Goal: Task Accomplishment & Management: Manage account settings

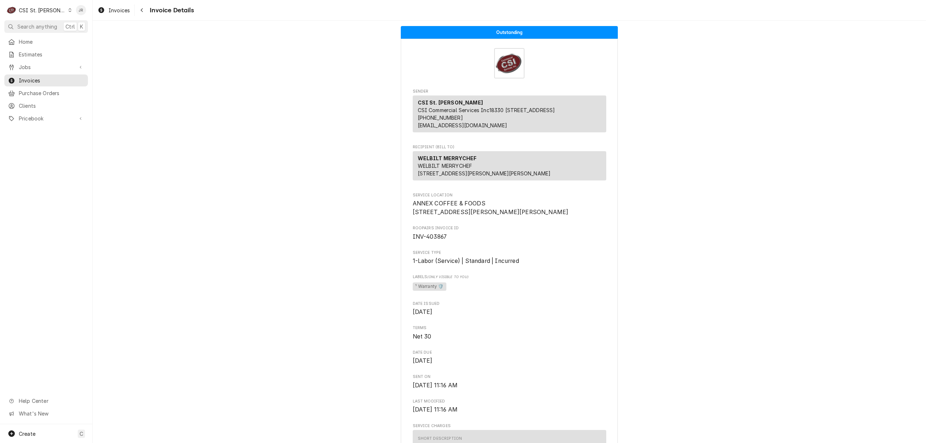
click at [31, 13] on div "CSI St. Louis" at bounding box center [42, 11] width 47 height 8
click at [98, 14] on div "CSI [US_STATE][GEOGRAPHIC_DATA]" at bounding box center [111, 14] width 95 height 8
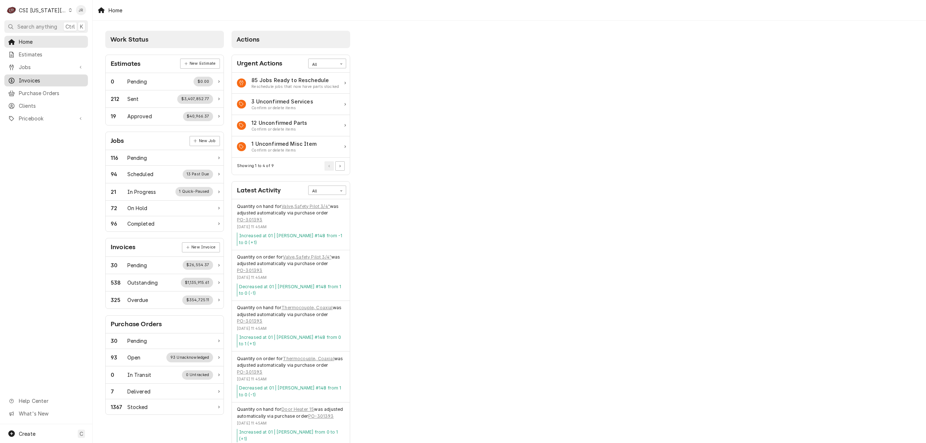
click at [45, 79] on span "Invoices" at bounding box center [51, 81] width 65 height 8
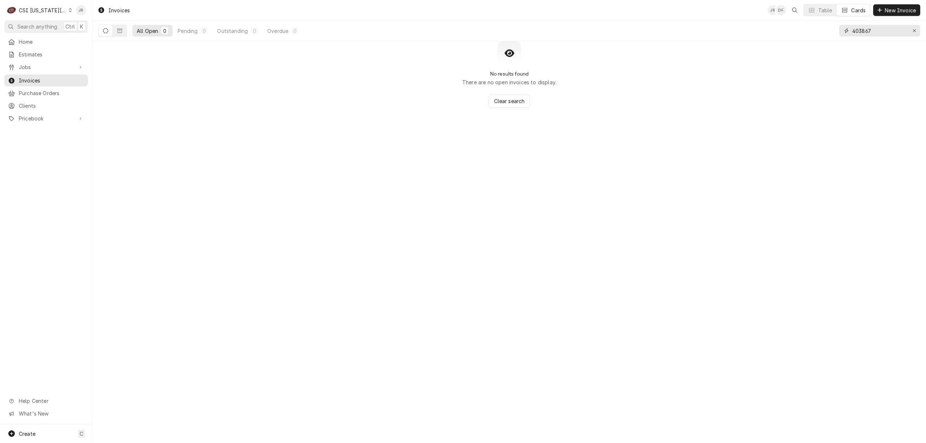
click at [858, 29] on input "403867" at bounding box center [879, 31] width 54 height 12
paste input "302824"
type input "302824"
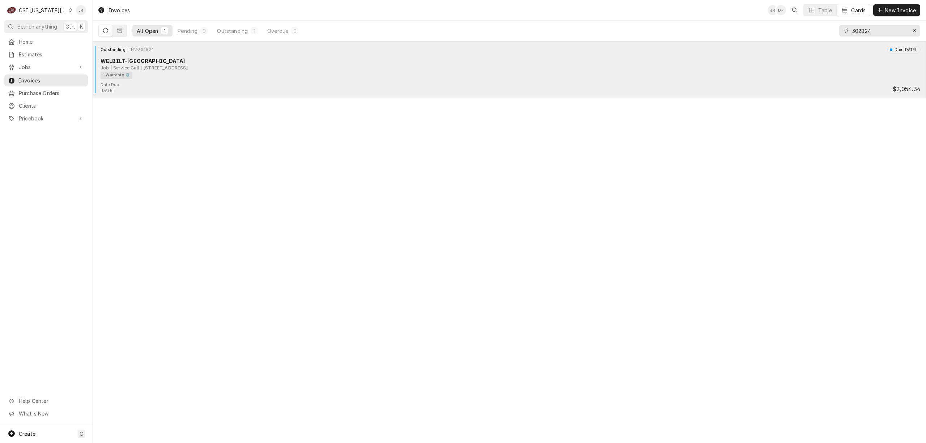
click at [127, 44] on div "Outstanding INV-302824 Due in 18 days WELBILT-CLEVELAND Job | Service Call 1 Ri…" at bounding box center [509, 69] width 833 height 57
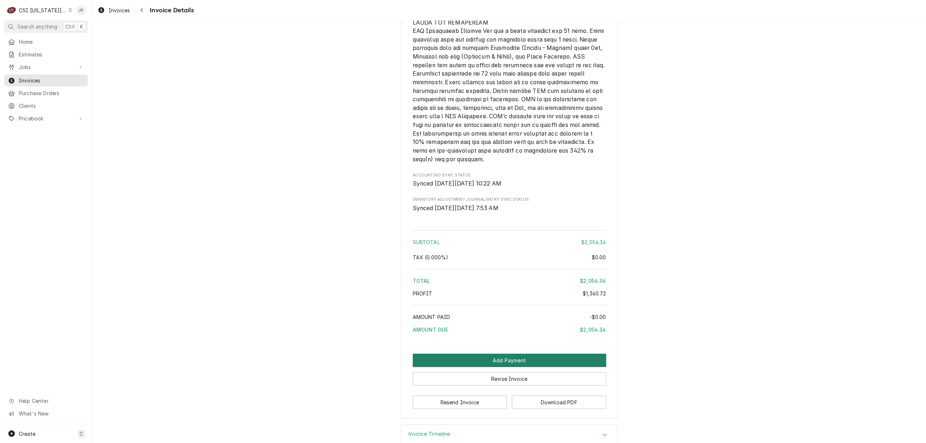
scroll to position [1711, 0]
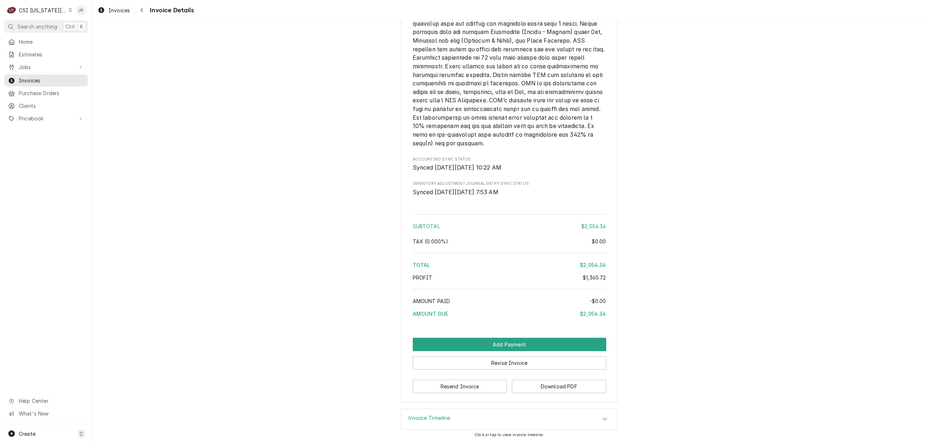
click at [455, 414] on div "Invoice Timeline" at bounding box center [509, 419] width 216 height 20
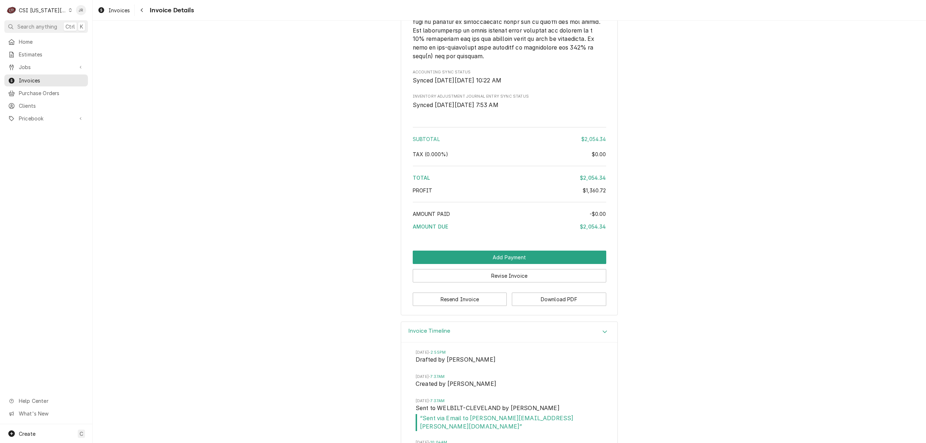
scroll to position [1819, 0]
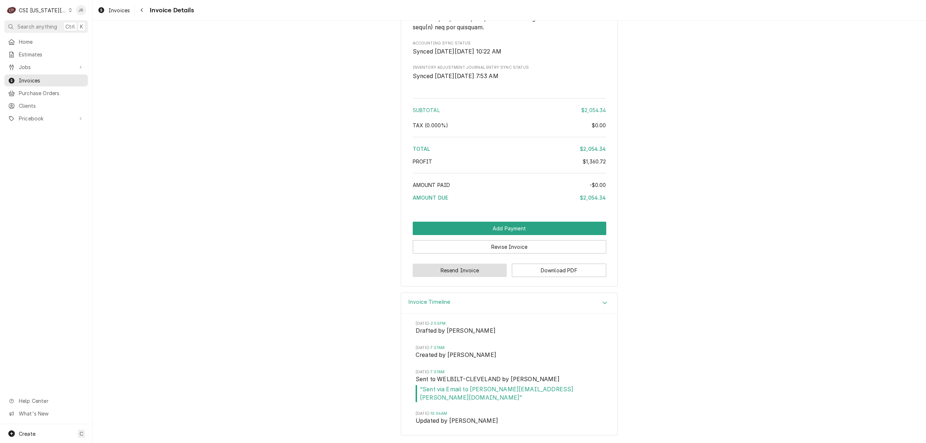
click at [455, 277] on button "Resend Invoice" at bounding box center [460, 270] width 94 height 13
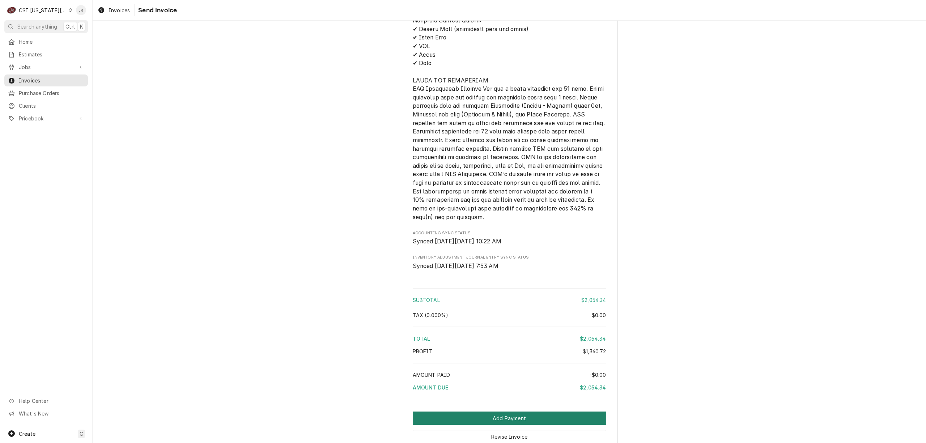
scroll to position [1711, 0]
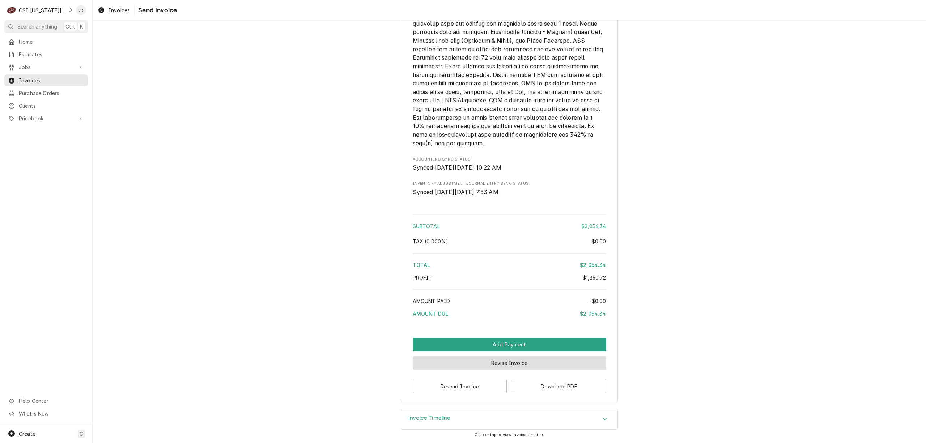
click at [527, 361] on button "Revise Invoice" at bounding box center [509, 362] width 193 height 13
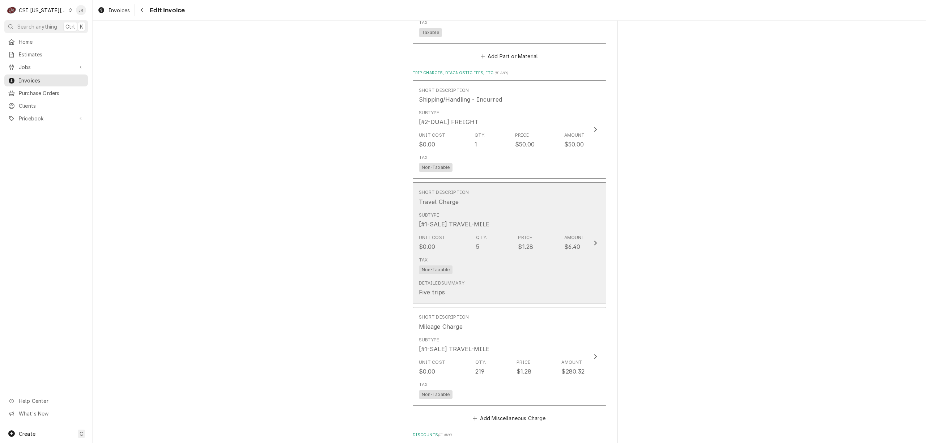
scroll to position [1542, 0]
click at [571, 241] on div "$6.40" at bounding box center [572, 245] width 16 height 9
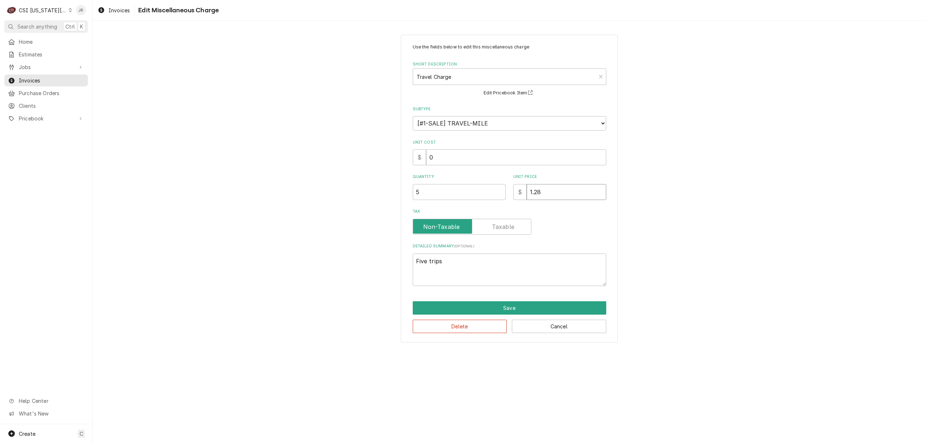
drag, startPoint x: 557, startPoint y: 201, endPoint x: 478, endPoint y: 184, distance: 80.6
click at [478, 184] on div "Use the fields below to edit this miscellaneous charge Short Description Travel…" at bounding box center [509, 165] width 193 height 242
type textarea "x"
type input "1"
type textarea "x"
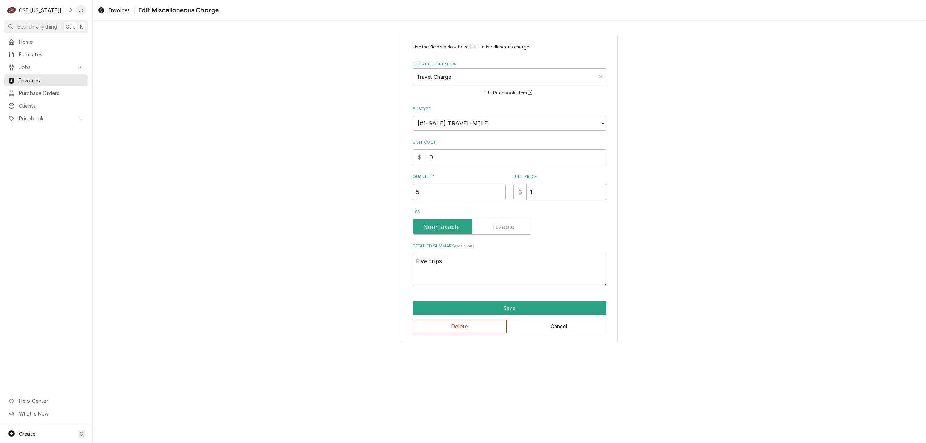
type input "12"
type textarea "x"
type input "128"
click at [517, 305] on button "Save" at bounding box center [509, 307] width 193 height 13
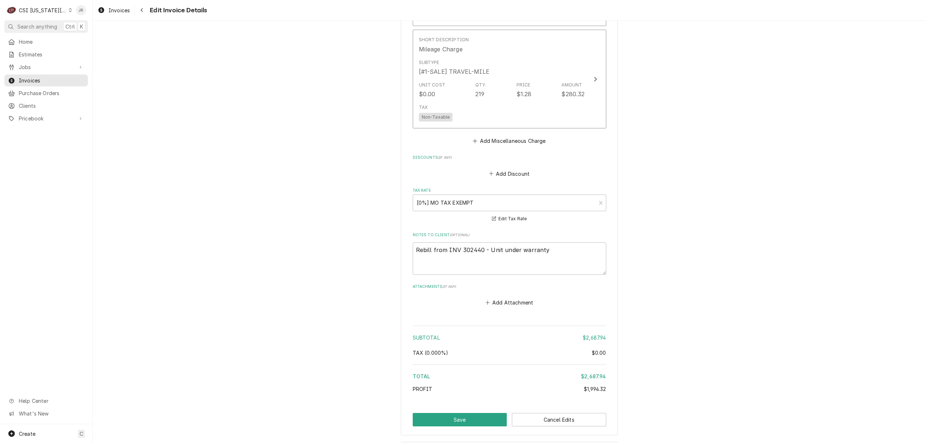
scroll to position [1843, 0]
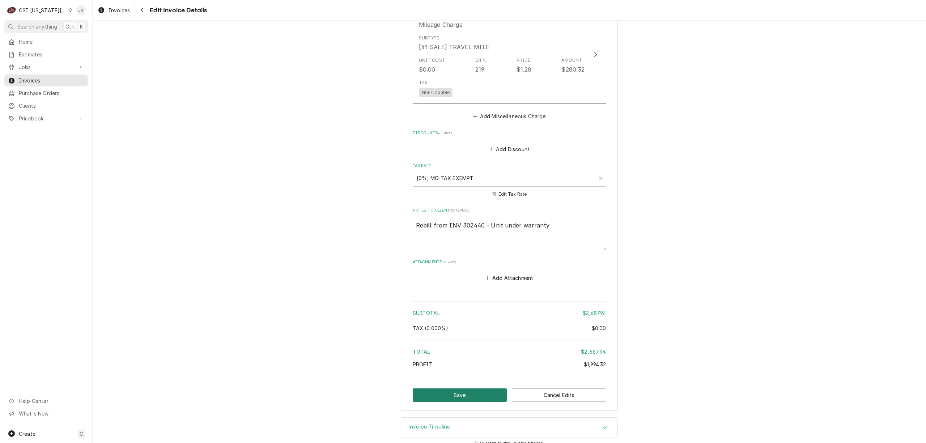
click at [469, 388] on button "Save" at bounding box center [460, 394] width 94 height 13
type textarea "x"
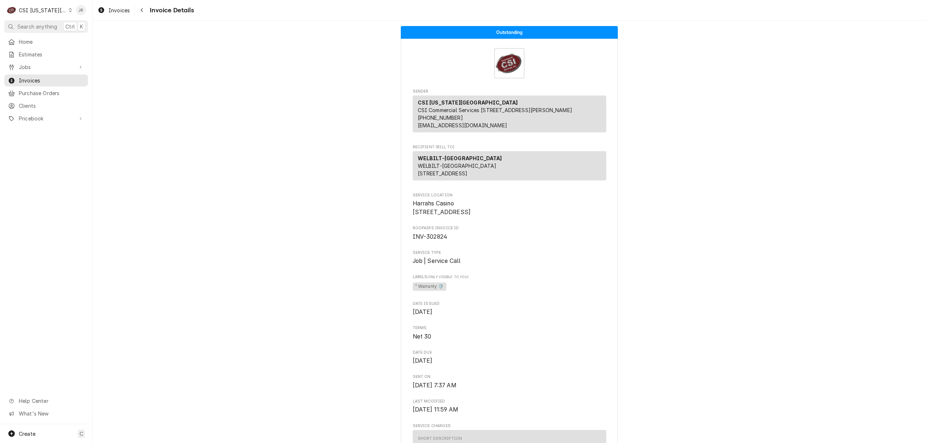
drag, startPoint x: 670, startPoint y: 242, endPoint x: 670, endPoint y: 286, distance: 43.4
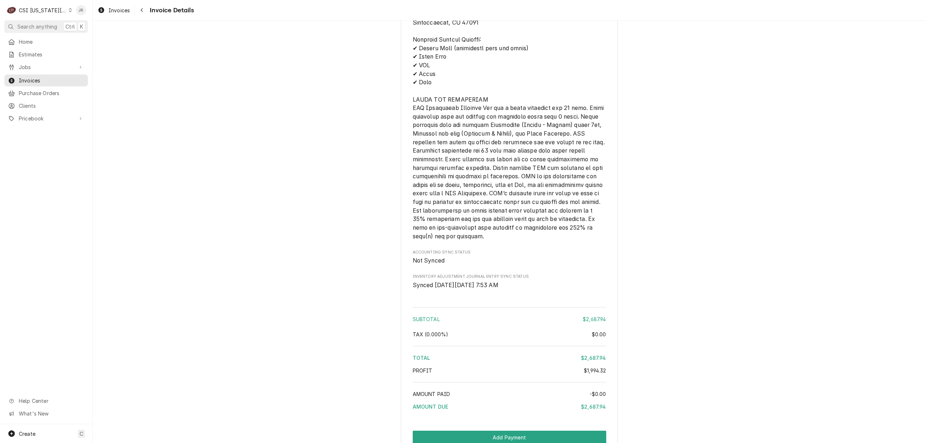
scroll to position [1711, 0]
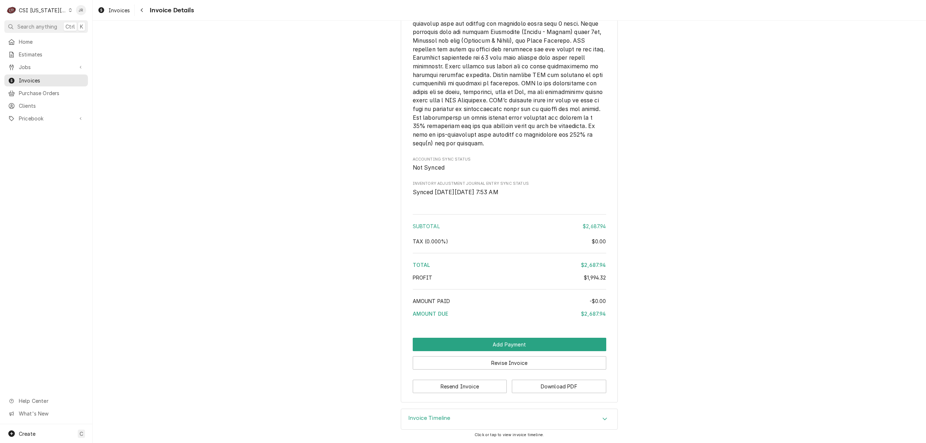
drag, startPoint x: 435, startPoint y: 426, endPoint x: 475, endPoint y: 404, distance: 44.8
click at [436, 424] on div "Invoice Timeline" at bounding box center [509, 419] width 216 height 20
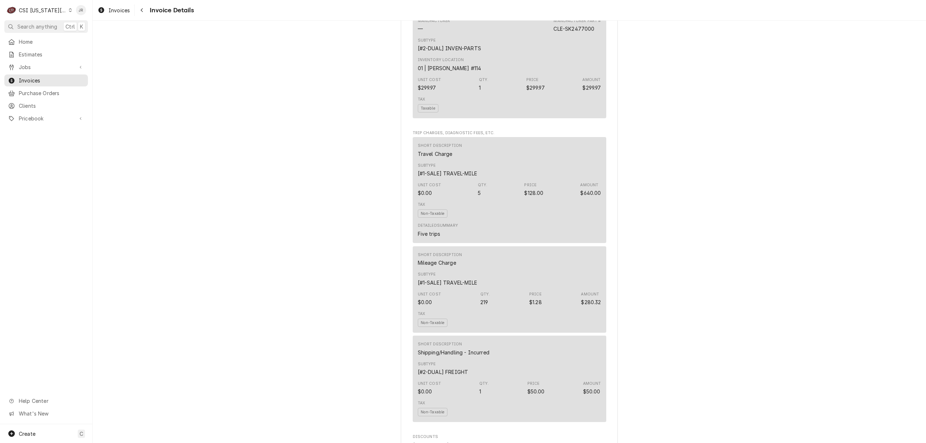
scroll to position [976, 0]
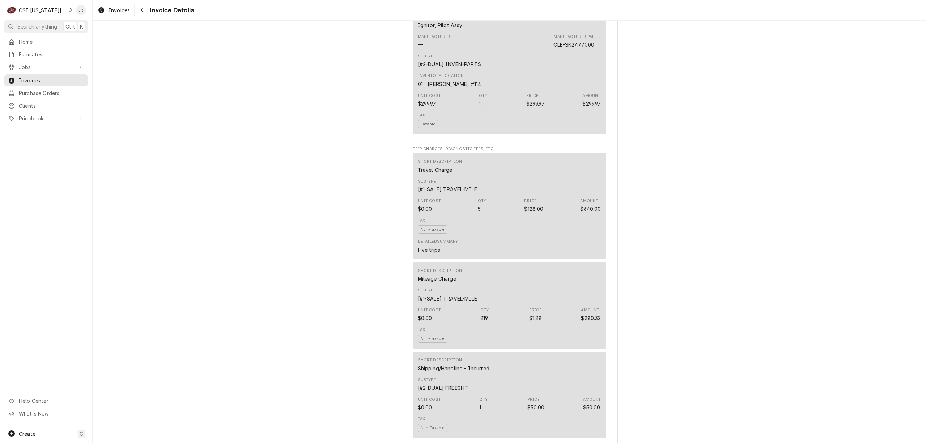
click at [48, 9] on div "CSI Kansas City" at bounding box center [43, 11] width 48 height 8
click at [98, 41] on div "CSI St. [PERSON_NAME]" at bounding box center [124, 40] width 106 height 8
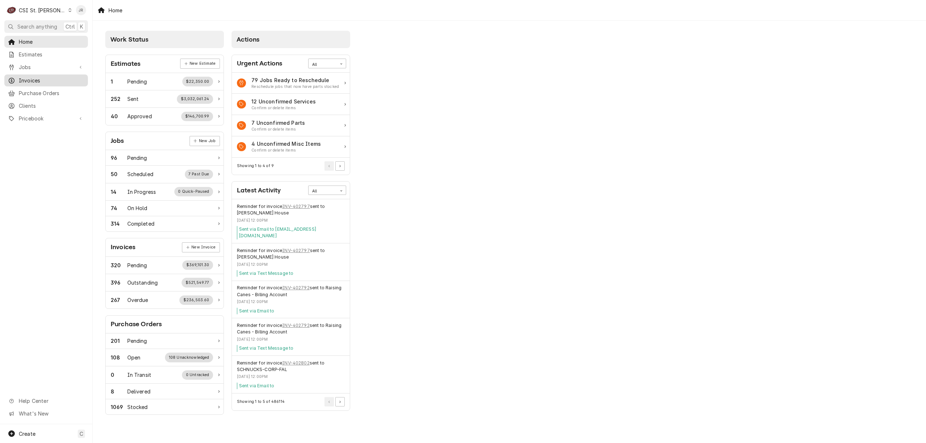
click at [37, 77] on span "Invoices" at bounding box center [51, 81] width 65 height 8
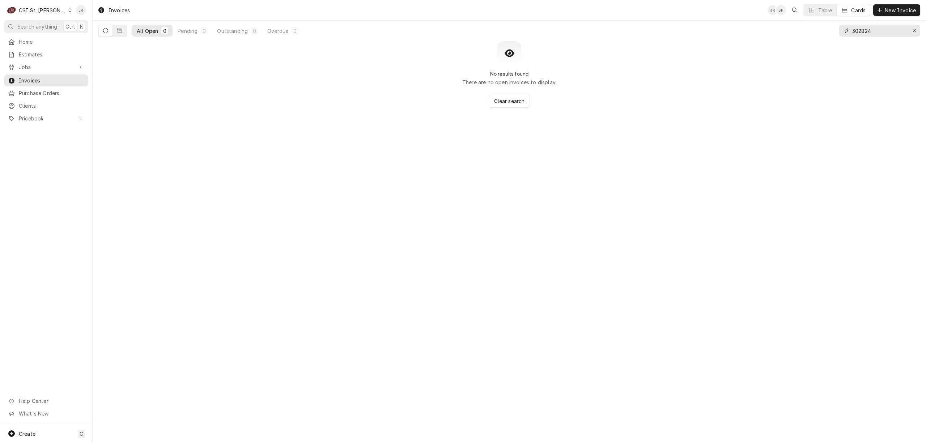
click at [872, 28] on input "302824" at bounding box center [879, 31] width 54 height 12
paste input "403682"
type input "403682"
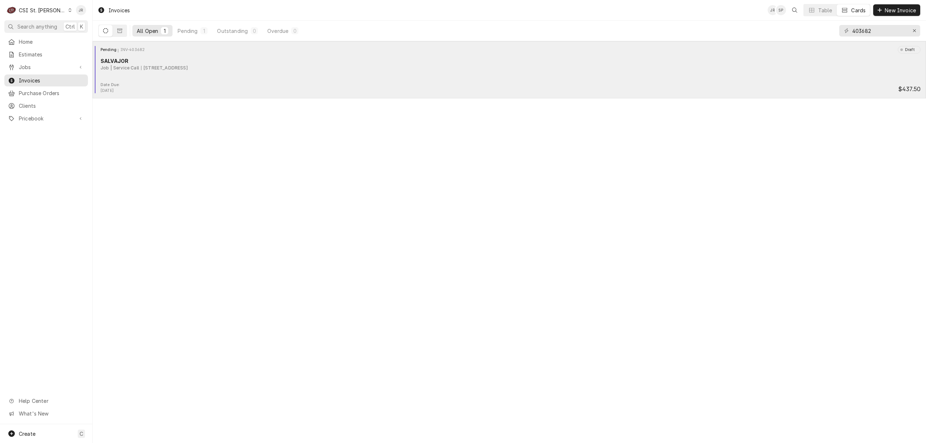
click at [294, 48] on div "Pending INV-403682 Draft" at bounding box center [508, 49] width 827 height 7
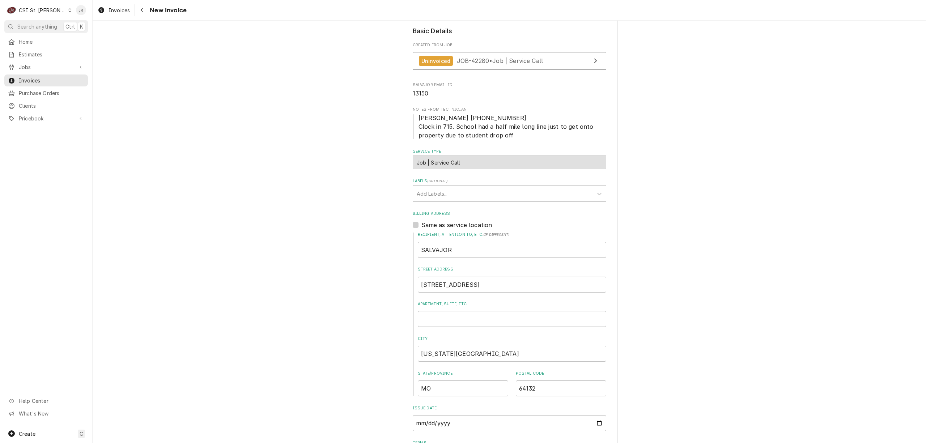
scroll to position [145, 0]
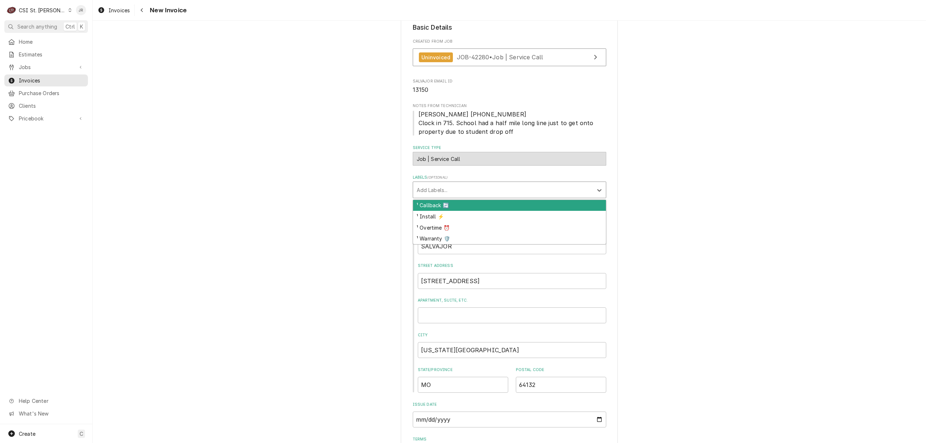
click at [424, 187] on div "Labels" at bounding box center [503, 189] width 172 height 13
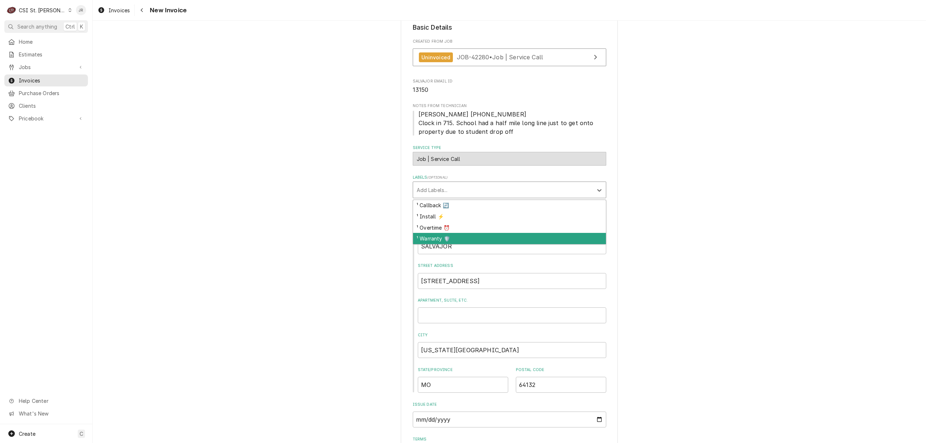
click at [440, 237] on div "¹ Warranty 🛡️" at bounding box center [509, 238] width 193 height 11
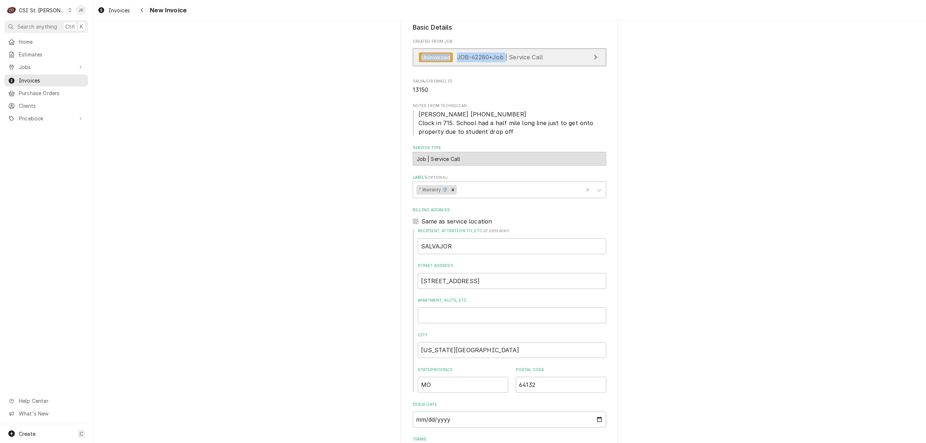
click at [503, 56] on div "Created From Job Uninvoiced JOB-42280 • Job | Service Call" at bounding box center [509, 54] width 193 height 31
click at [508, 60] on span "JOB-42280 • Job | Service Call" at bounding box center [500, 57] width 86 height 7
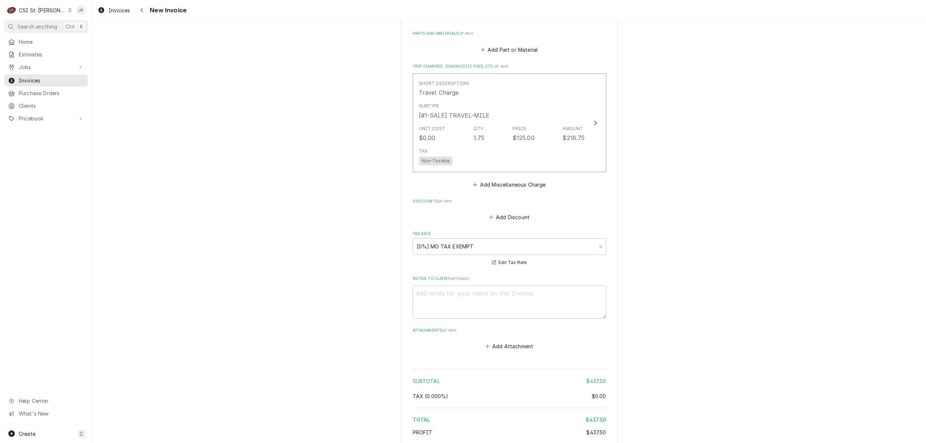
scroll to position [1022, 0]
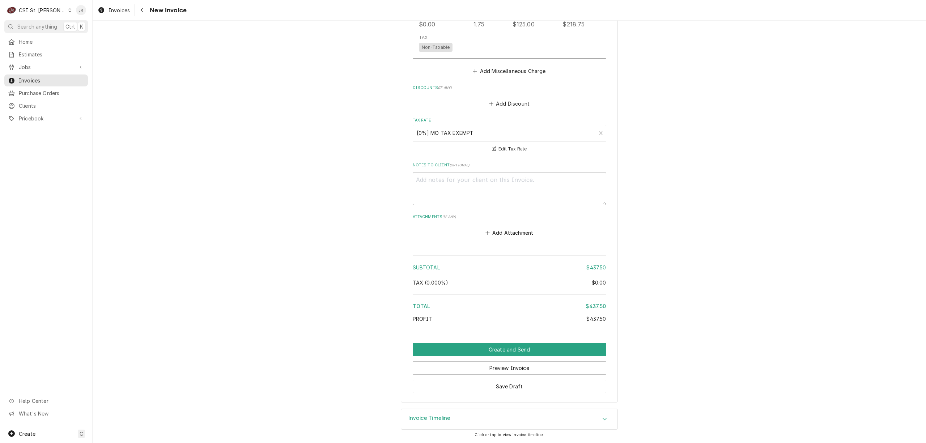
click at [416, 426] on div "Invoice Timeline" at bounding box center [509, 419] width 216 height 20
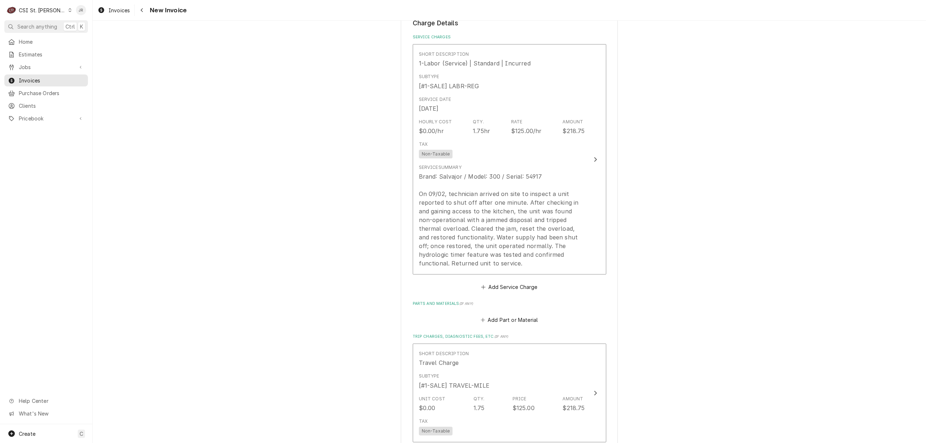
scroll to position [607, 0]
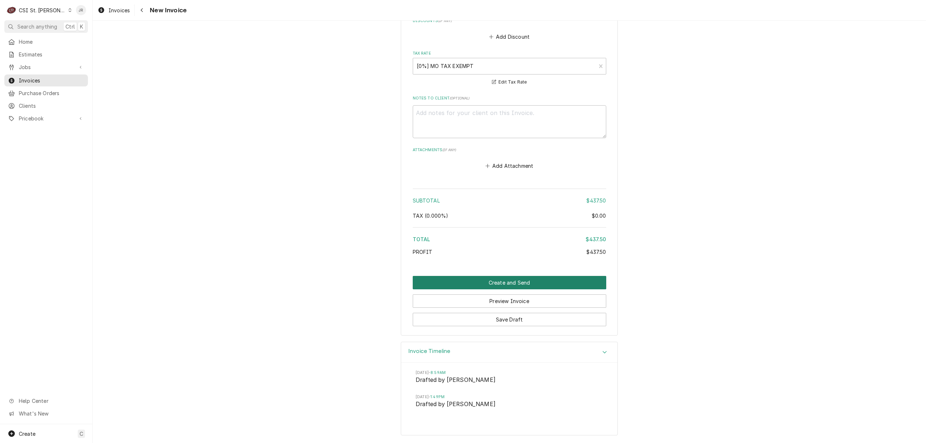
click at [529, 282] on button "Create and Send" at bounding box center [509, 282] width 193 height 13
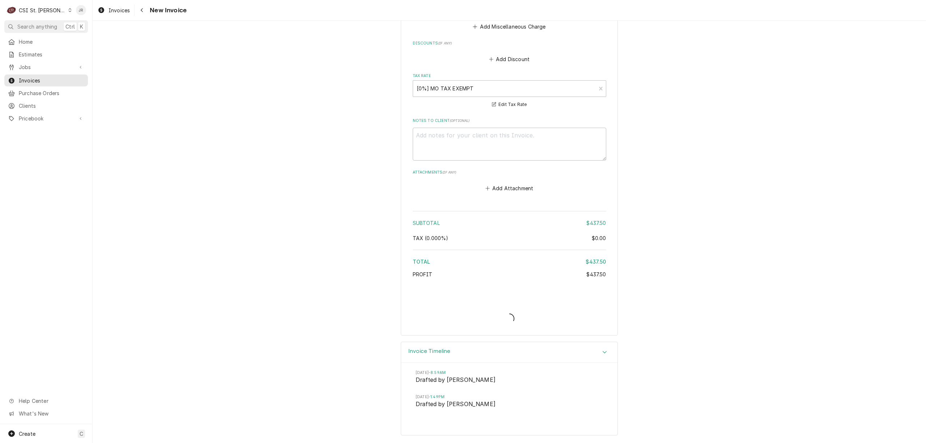
scroll to position [1066, 0]
type textarea "x"
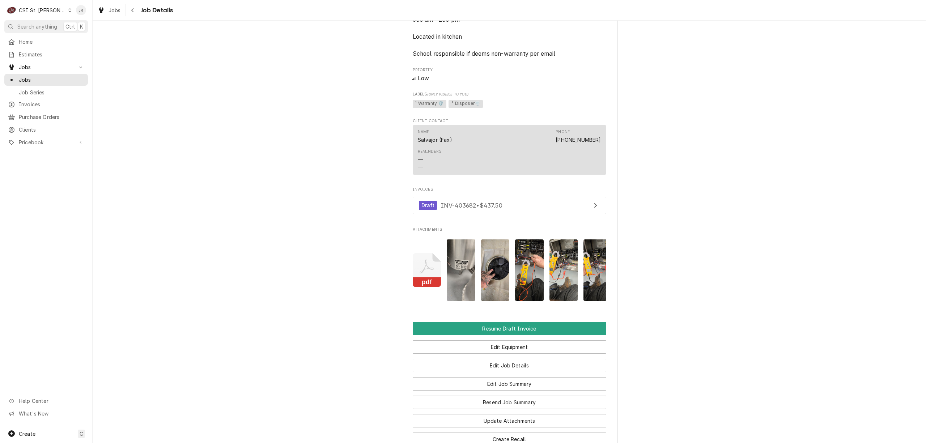
scroll to position [674, 0]
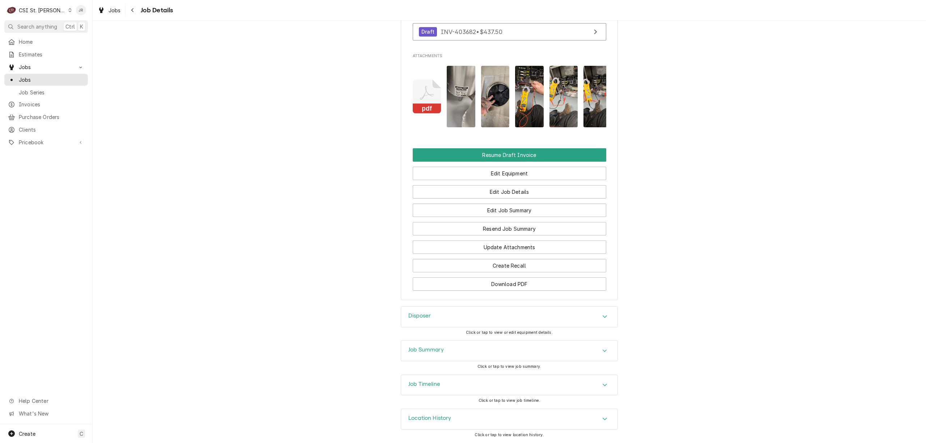
click at [443, 347] on div "Job Summary" at bounding box center [509, 351] width 216 height 20
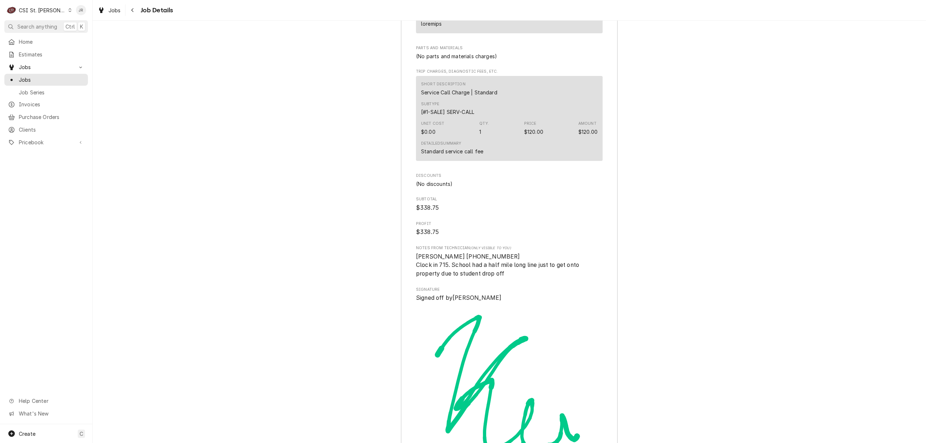
scroll to position [2003, 0]
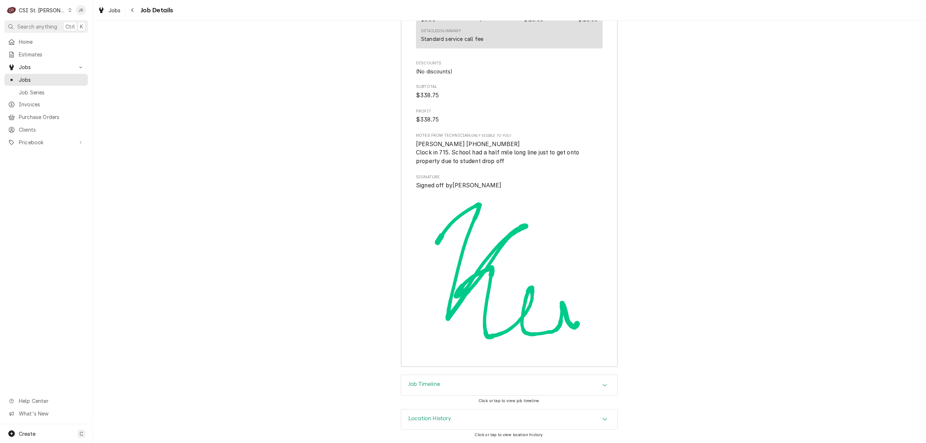
click at [426, 378] on div "Job Timeline" at bounding box center [509, 385] width 216 height 20
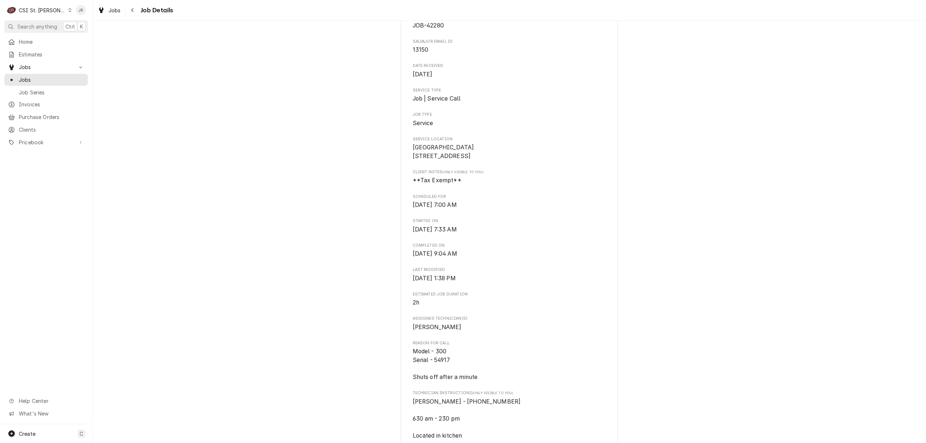
scroll to position [0, 0]
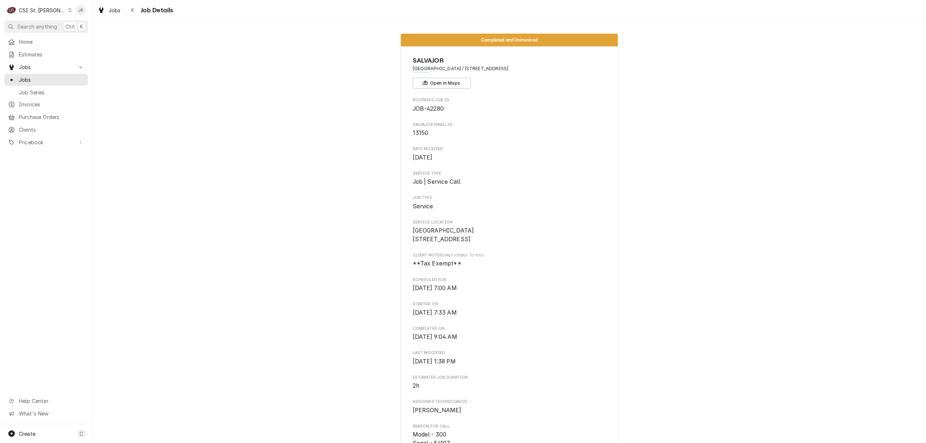
drag, startPoint x: 473, startPoint y: 69, endPoint x: 546, endPoint y: 73, distance: 72.4
click at [548, 75] on div "SALVAJOR LINCOLN MIDDLE SCHOOL / 145 West St, Edwardsville, IL 62025 Open in Ma…" at bounding box center [509, 72] width 193 height 33
click at [534, 65] on div "SALVAJOR LINCOLN MIDDLE SCHOOL / 145 West St, Edwardsville, IL 62025 Open in Ma…" at bounding box center [509, 72] width 193 height 33
click at [501, 65] on span "SALVAJOR" at bounding box center [509, 61] width 193 height 10
drag, startPoint x: 472, startPoint y: 68, endPoint x: 544, endPoint y: 73, distance: 72.1
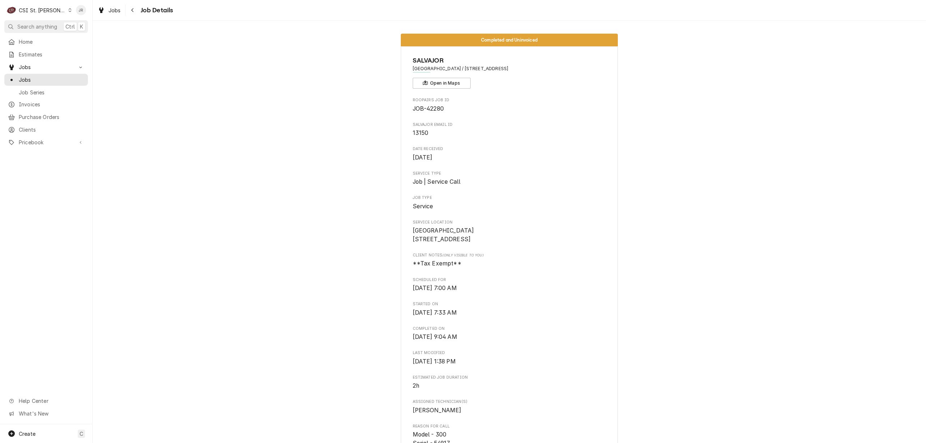
click at [544, 74] on div "SALVAJOR LINCOLN MIDDLE SCHOOL / 145 West St, Edwardsville, IL 62025 Open in Ma…" at bounding box center [509, 72] width 193 height 33
click at [544, 68] on span "LINCOLN MIDDLE SCHOOL / 145 West St, Edwardsville, IL 62025" at bounding box center [509, 68] width 193 height 7
drag, startPoint x: 473, startPoint y: 69, endPoint x: 552, endPoint y: 73, distance: 79.6
click at [552, 73] on div "SALVAJOR LINCOLN MIDDLE SCHOOL / 145 West St, Edwardsville, IL 62025 Open in Ma…" at bounding box center [509, 72] width 193 height 33
copy span "145 West St, Edwardsville, IL 62025"
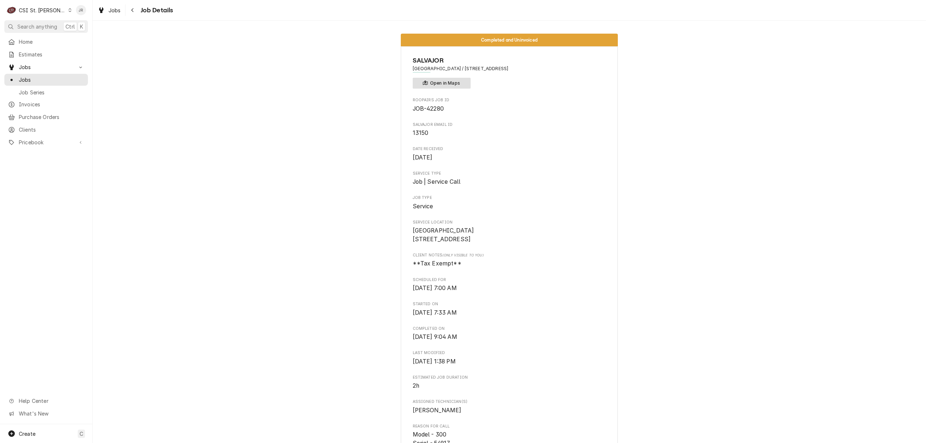
click at [438, 84] on button "Open in Maps" at bounding box center [442, 83] width 58 height 11
click at [30, 80] on span "Jobs" at bounding box center [51, 80] width 65 height 8
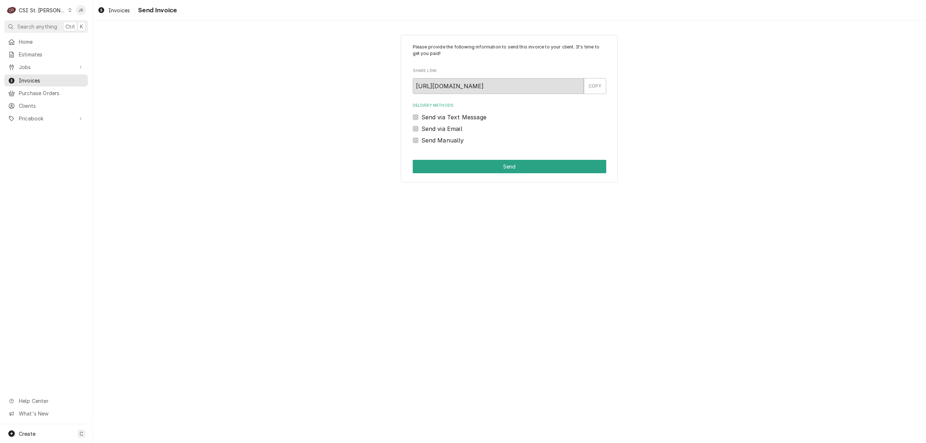
click at [421, 142] on label "Send Manually" at bounding box center [442, 140] width 43 height 9
click at [421, 142] on input "Send Manually" at bounding box center [517, 144] width 193 height 16
checkbox input "true"
click at [508, 172] on button "Send" at bounding box center [509, 166] width 193 height 13
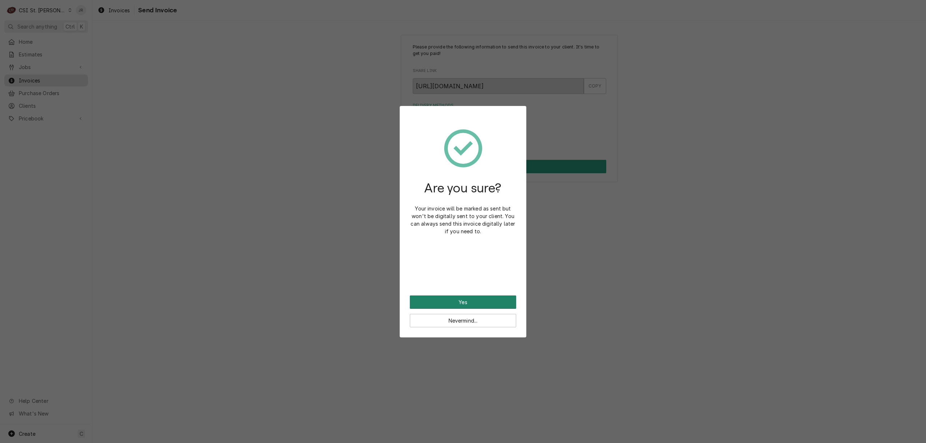
click at [433, 302] on button "Yes" at bounding box center [463, 301] width 106 height 13
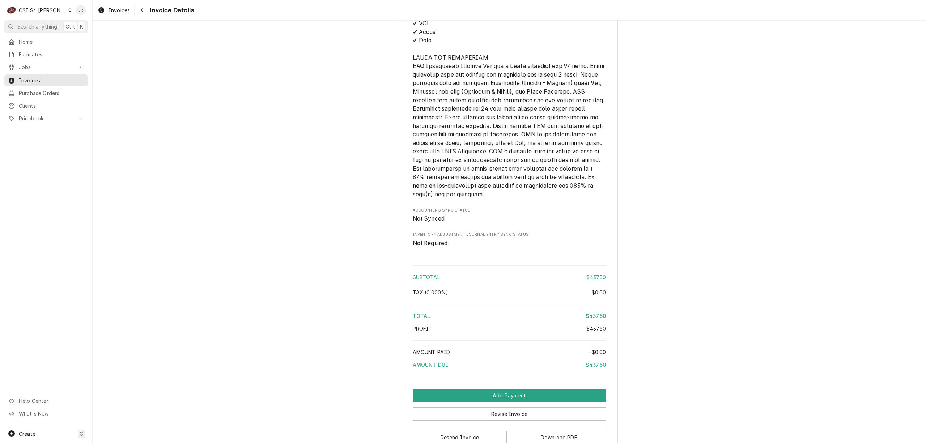
scroll to position [1084, 0]
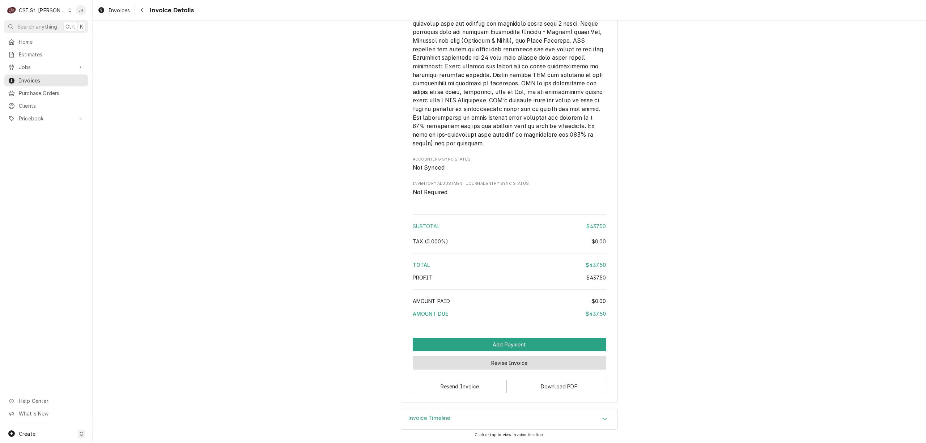
click at [547, 361] on button "Revise Invoice" at bounding box center [509, 362] width 193 height 13
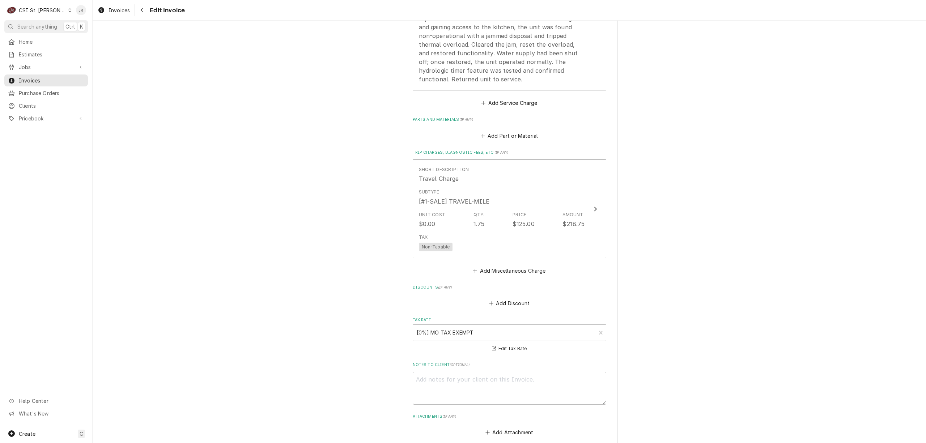
scroll to position [985, 0]
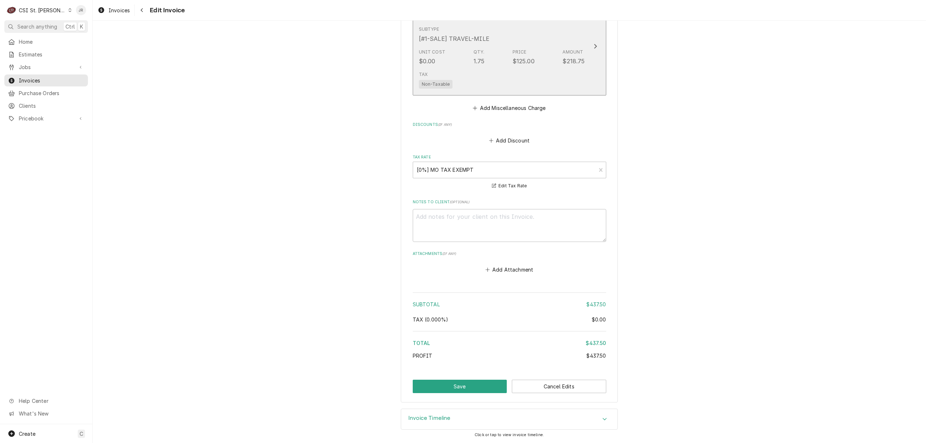
drag, startPoint x: 447, startPoint y: 103, endPoint x: 518, endPoint y: 66, distance: 79.9
click at [450, 100] on div "Short Description Travel Charge Subtype [#1-SALE] TRAVEL-MILE Unit Cost $0.00 Q…" at bounding box center [509, 55] width 193 height 116
click at [518, 67] on div "Unit Cost $0.00 Qty. 1.75 Price $125.00 Amount $218.75" at bounding box center [502, 57] width 166 height 22
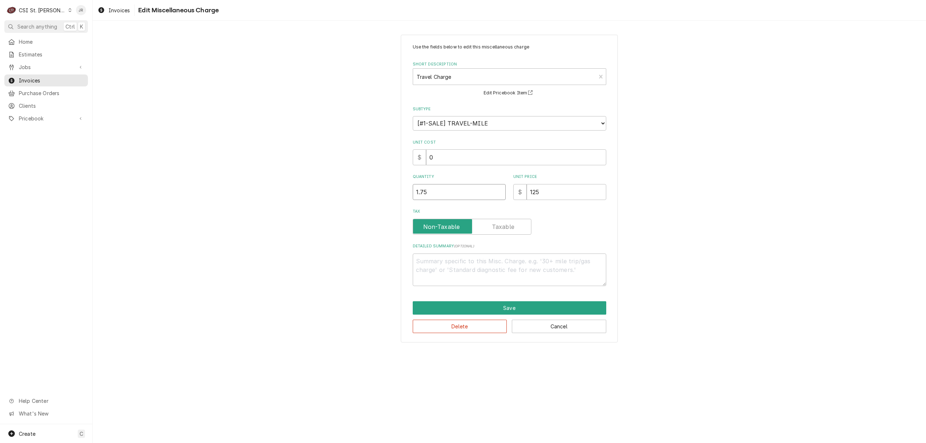
drag, startPoint x: 436, startPoint y: 195, endPoint x: 377, endPoint y: 185, distance: 60.2
click at [377, 185] on div "Use the fields below to edit this miscellaneous charge Short Description Travel…" at bounding box center [509, 188] width 833 height 320
type textarea "x"
type input "2"
click at [544, 307] on button "Save" at bounding box center [509, 307] width 193 height 13
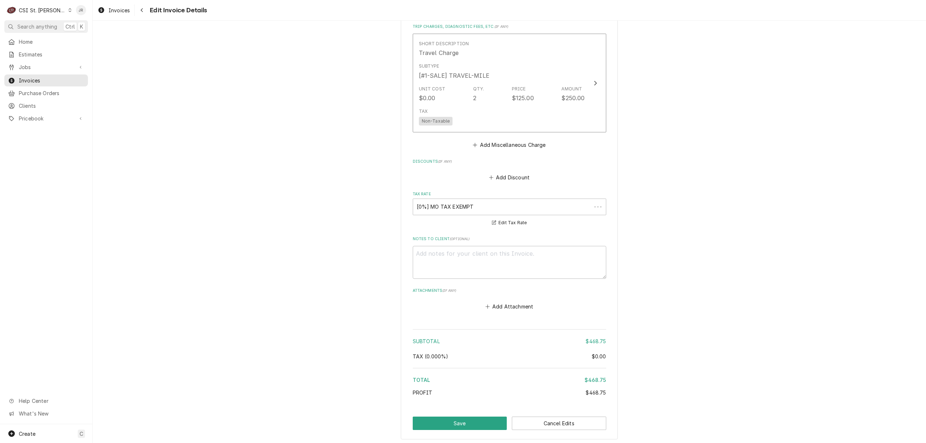
scroll to position [961, 0]
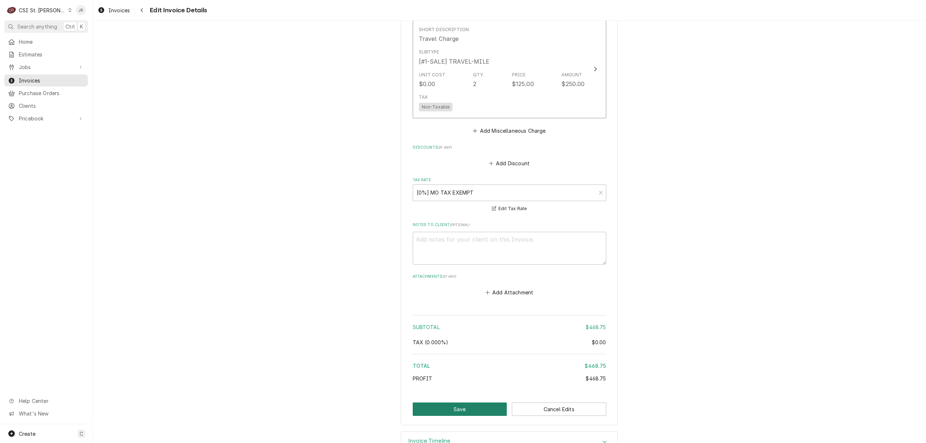
click at [473, 404] on button "Save" at bounding box center [460, 408] width 94 height 13
type textarea "x"
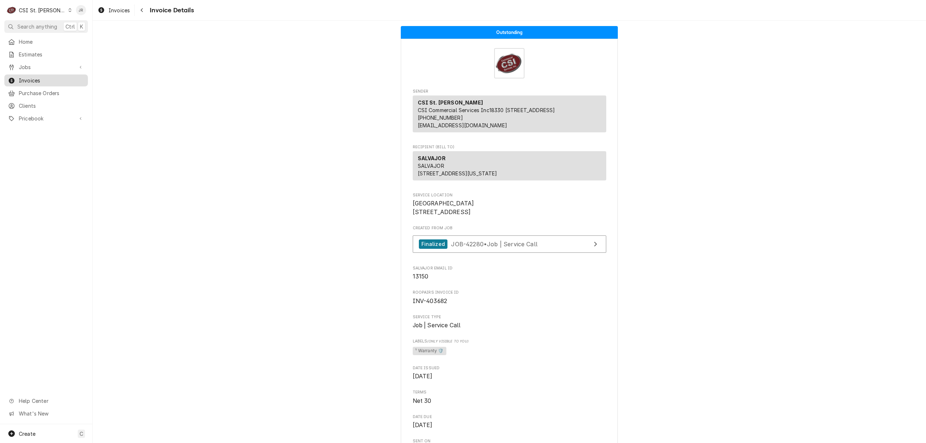
click at [35, 74] on link "Invoices" at bounding box center [46, 80] width 84 height 12
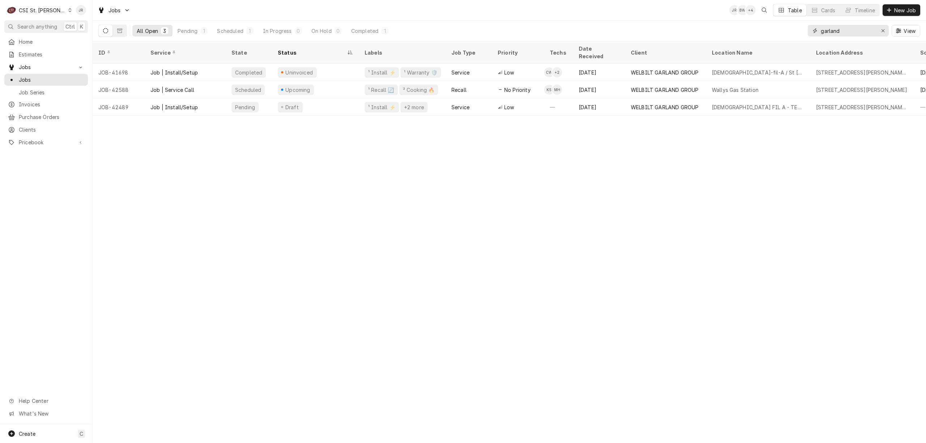
drag, startPoint x: 865, startPoint y: 34, endPoint x: 735, endPoint y: 21, distance: 130.9
click at [735, 21] on div "All Open 3 Pending 1 Scheduled 1 In Progress 0 On Hold 0 Completed 1 garland Vi…" at bounding box center [508, 31] width 821 height 20
paste input "42297"
type input "42297"
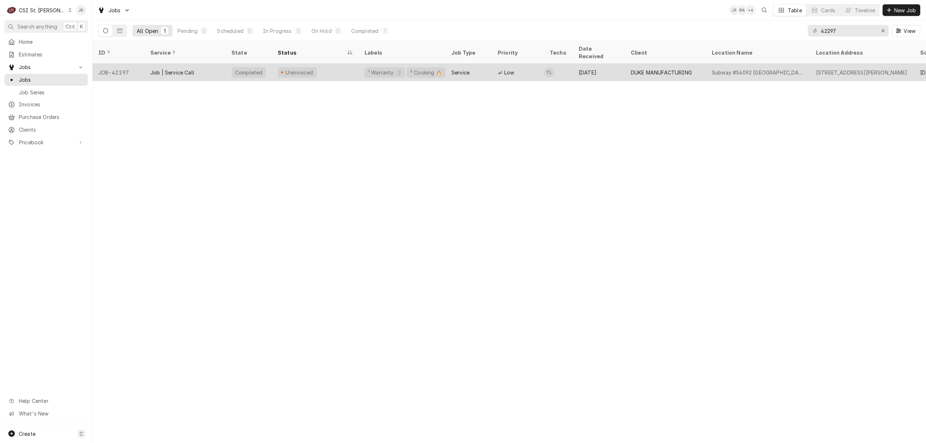
click at [661, 69] on div "DUKE MANUFACTURING" at bounding box center [661, 73] width 61 height 8
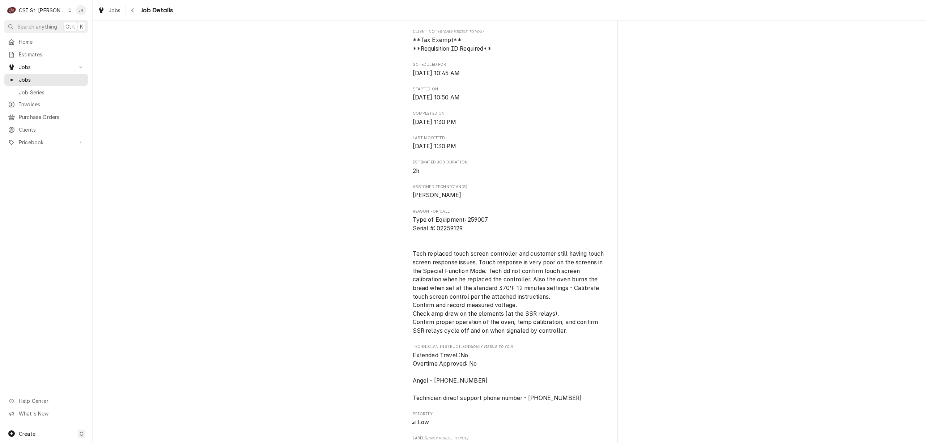
scroll to position [241, 0]
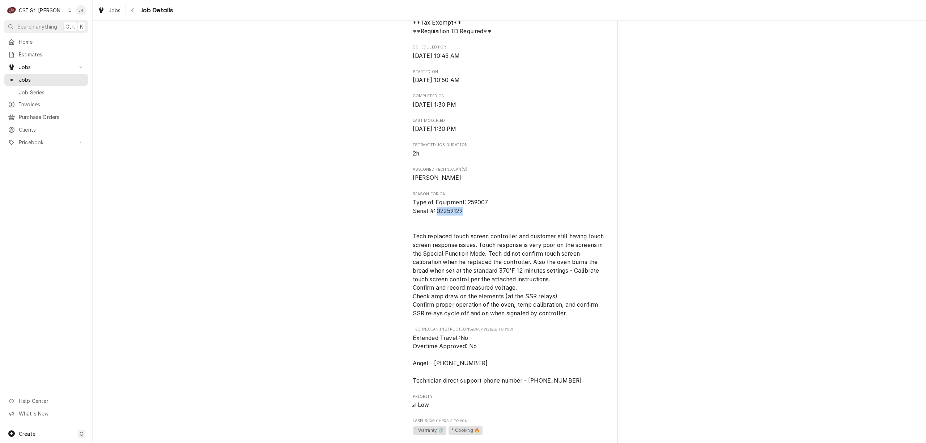
drag, startPoint x: 433, startPoint y: 218, endPoint x: 453, endPoint y: 220, distance: 19.9
click at [462, 221] on span "Type of Equipment: 259007 Serial #: 02259129 Tech replaced touch screen control…" at bounding box center [509, 258] width 193 height 120
copy span "02259129"
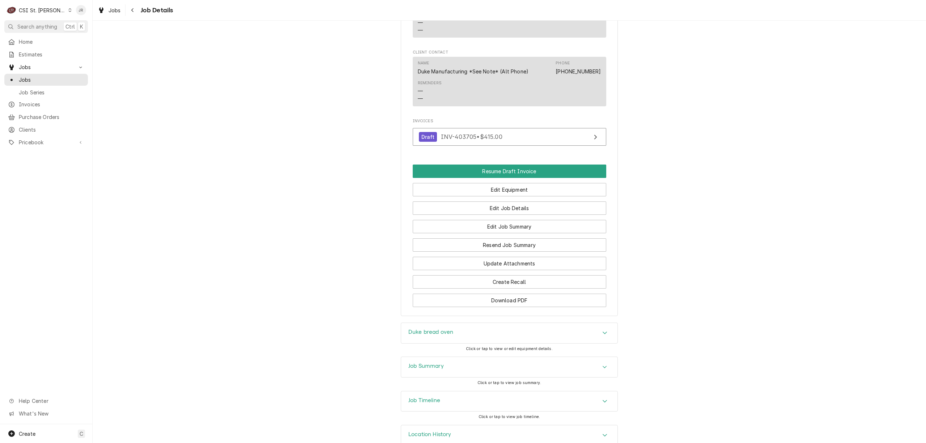
scroll to position [732, 0]
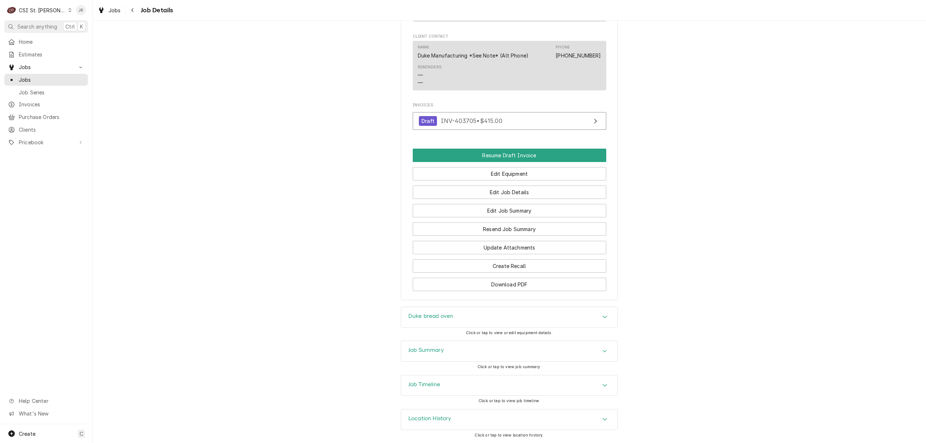
click at [435, 360] on div "Job Summary" at bounding box center [509, 351] width 216 height 20
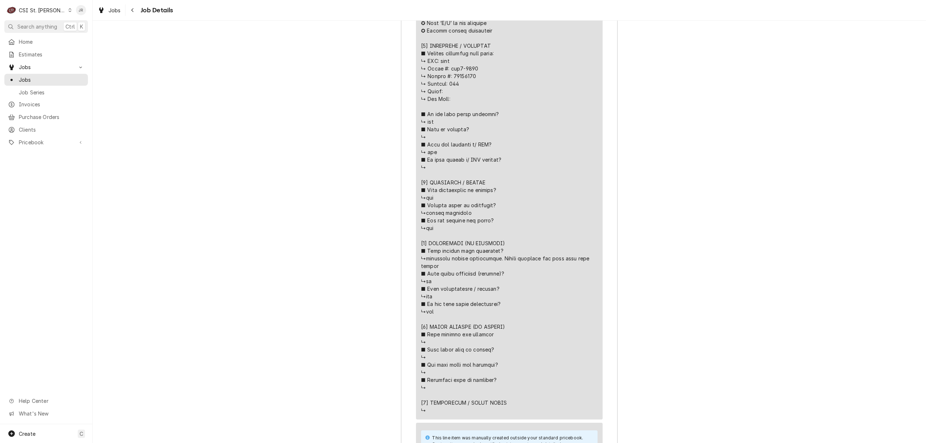
scroll to position [1396, 0]
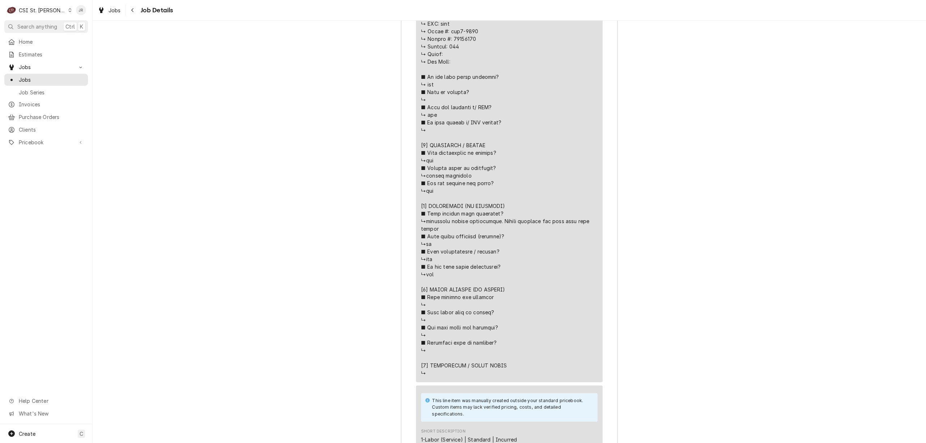
click at [214, 107] on div "Job Summary Roopairs Job ID JOB-42297 DUKE email ID 345768 Service Type Job | S…" at bounding box center [509, 345] width 833 height 1360
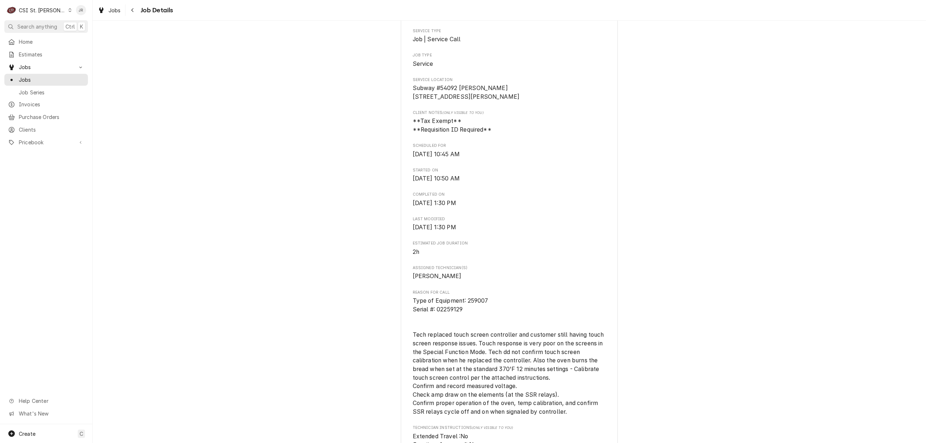
scroll to position [0, 0]
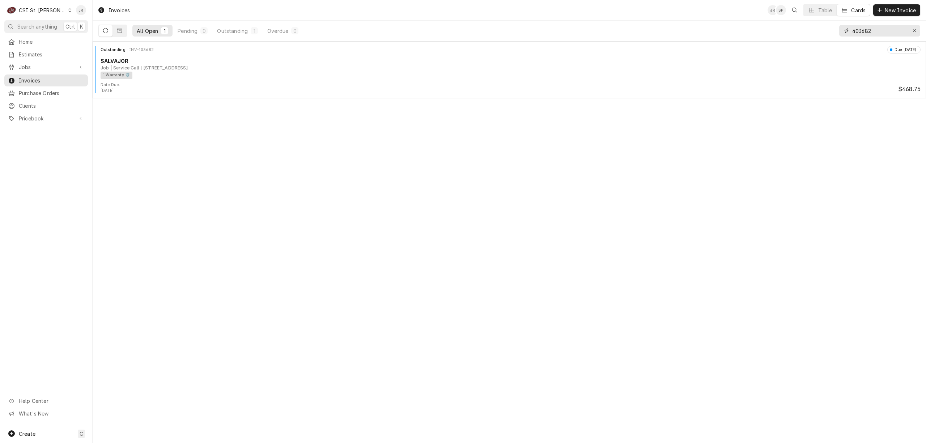
click at [875, 34] on input "403682" at bounding box center [879, 31] width 54 height 12
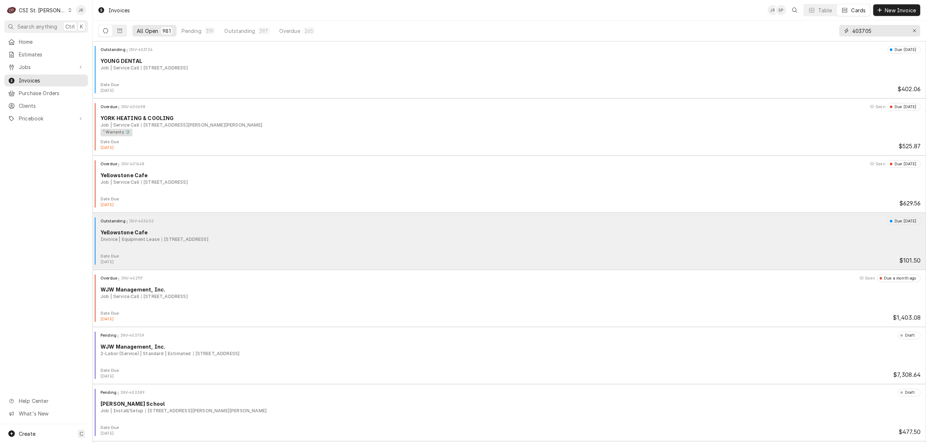
type input "403705"
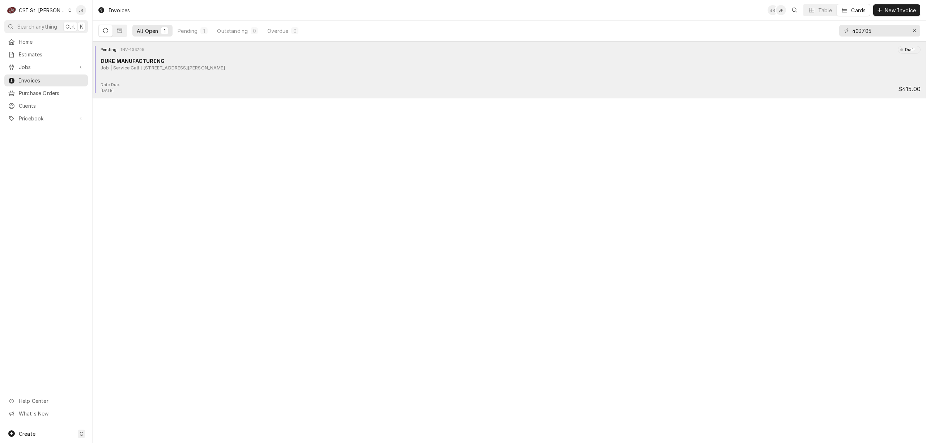
click at [121, 69] on div "Job | Service Call" at bounding box center [120, 68] width 38 height 7
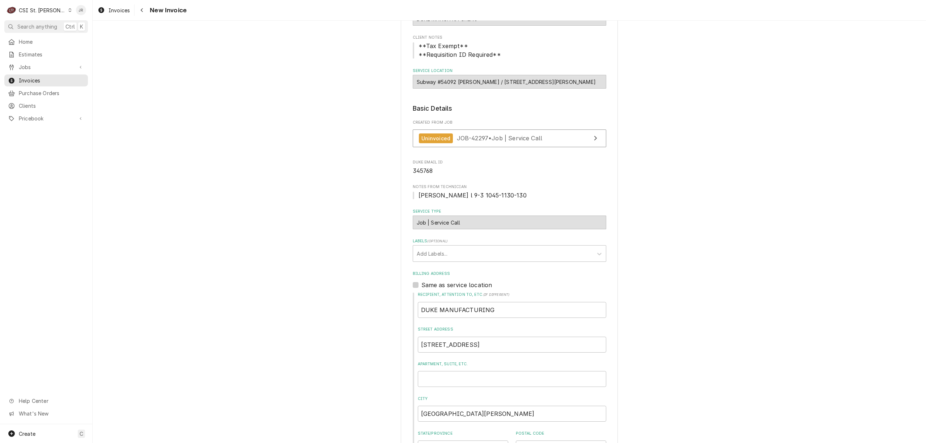
scroll to position [145, 0]
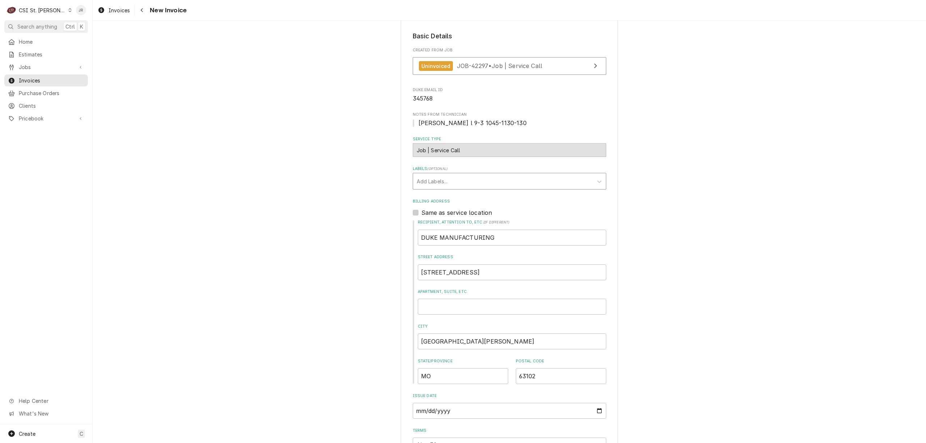
click at [457, 180] on div "Labels" at bounding box center [503, 181] width 172 height 13
click at [443, 233] on div "¹ Warranty 🛡️" at bounding box center [509, 229] width 193 height 11
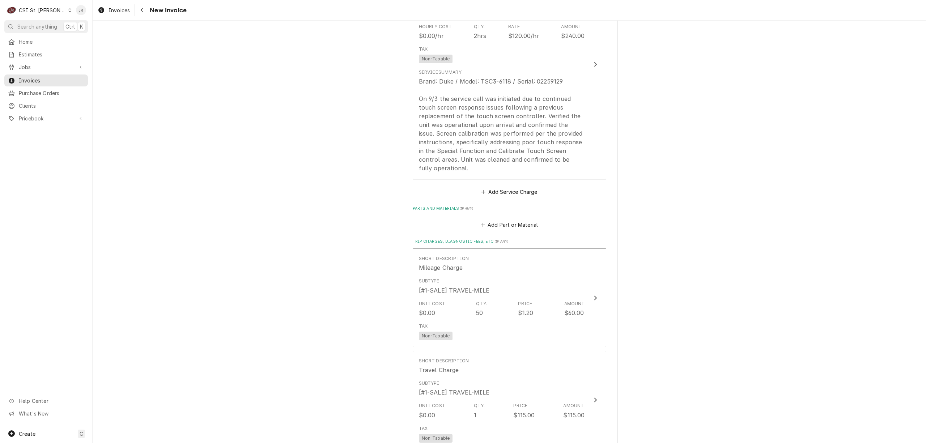
scroll to position [868, 0]
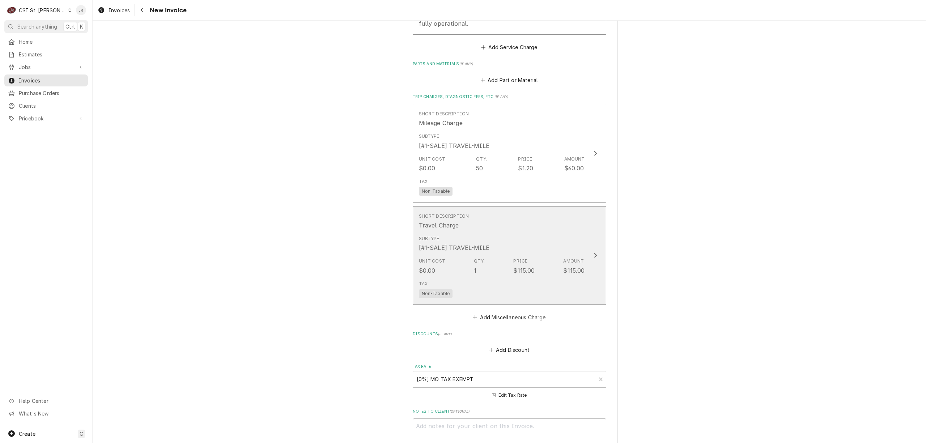
click at [551, 274] on div "Unit Cost $0.00 Qty. 1 Price $115.00 Amount $115.00" at bounding box center [502, 266] width 166 height 22
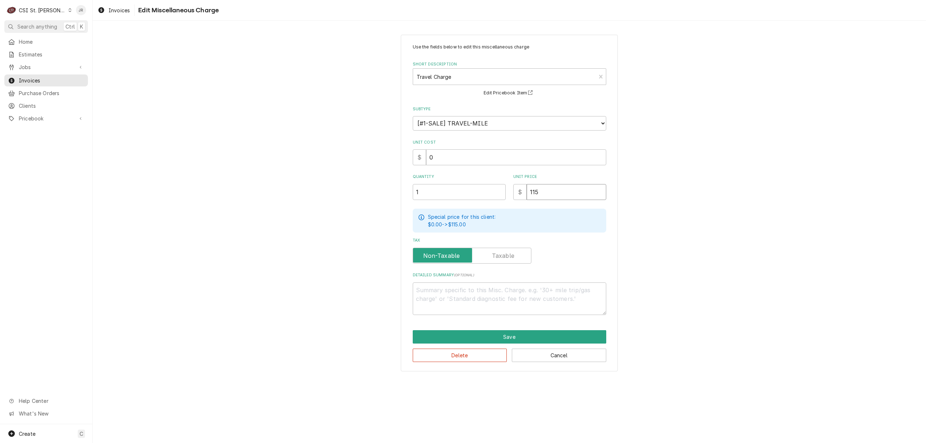
drag, startPoint x: 547, startPoint y: 194, endPoint x: 490, endPoint y: 184, distance: 58.7
click at [490, 184] on div "Quantity 1 Unit Price $ 115" at bounding box center [509, 187] width 193 height 26
type textarea "x"
type input "1"
type textarea "x"
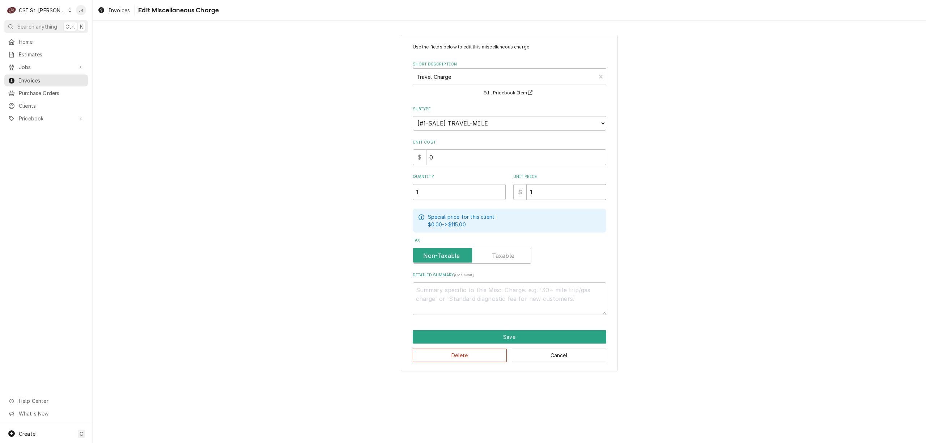
type input "12"
type textarea "x"
type input "120"
click at [496, 331] on button "Save" at bounding box center [509, 336] width 193 height 13
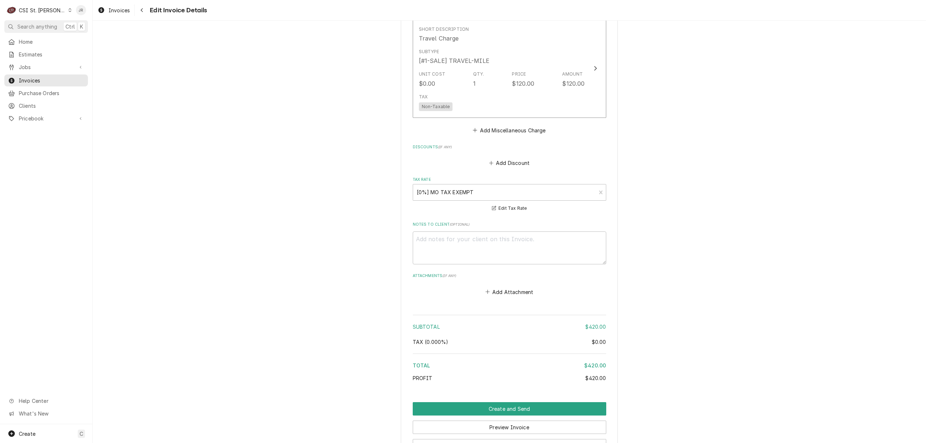
scroll to position [1115, 0]
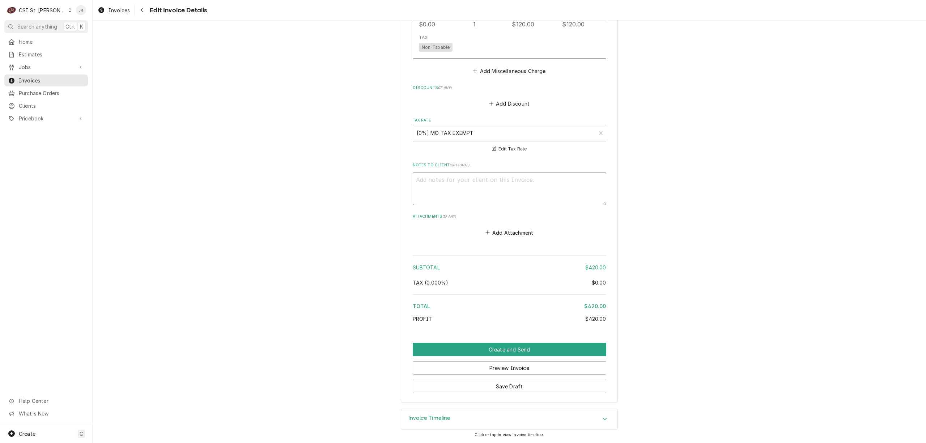
click at [489, 188] on textarea "Notes to Client ( optional )" at bounding box center [509, 188] width 193 height 33
type textarea "x"
type textarea "p"
type textarea "x"
type textarea "pr"
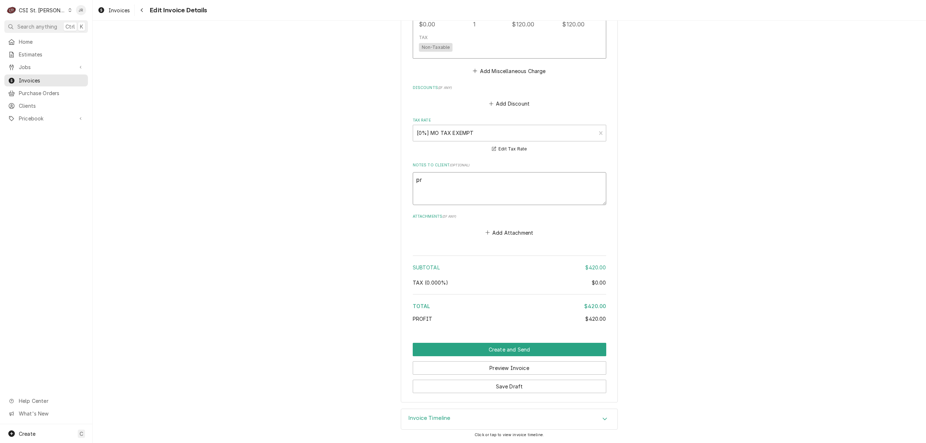
type textarea "x"
type textarea "pre"
type textarea "x"
type textarea "prev"
type textarea "x"
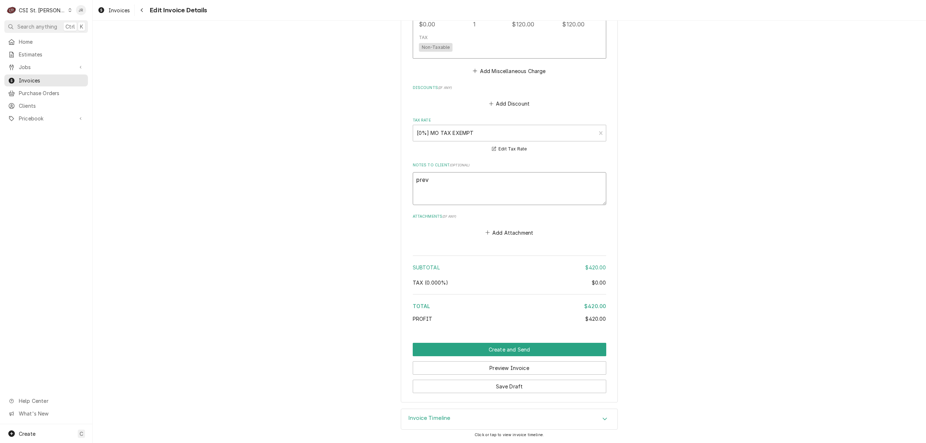
type textarea "previ"
type textarea "x"
type textarea "previo"
type textarea "x"
type textarea "previou"
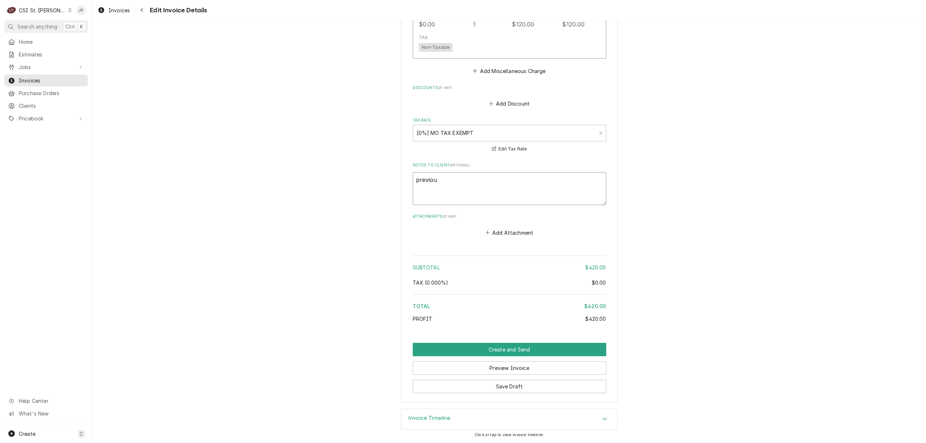
type textarea "x"
type textarea "previous"
type textarea "x"
type textarea "previous"
paste textarea "41766 403175"
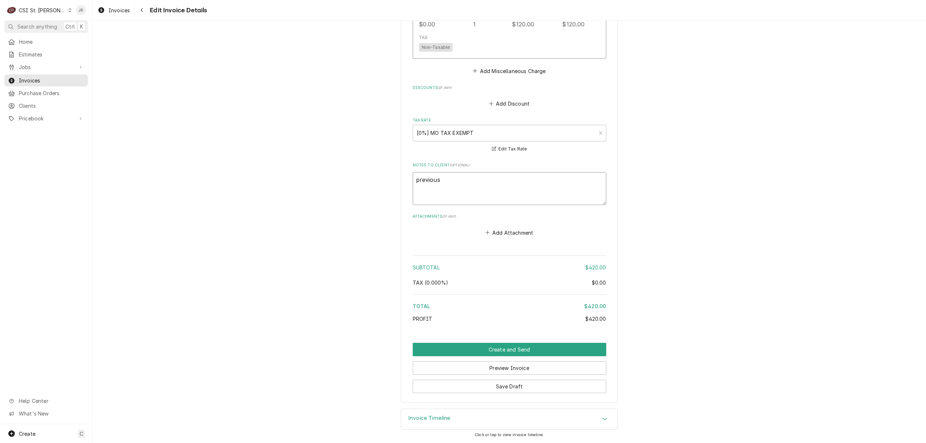
type textarea "x"
type textarea "previous 41766 403175"
type textarea "x"
type textarea "previous 41766 /403175"
type textarea "x"
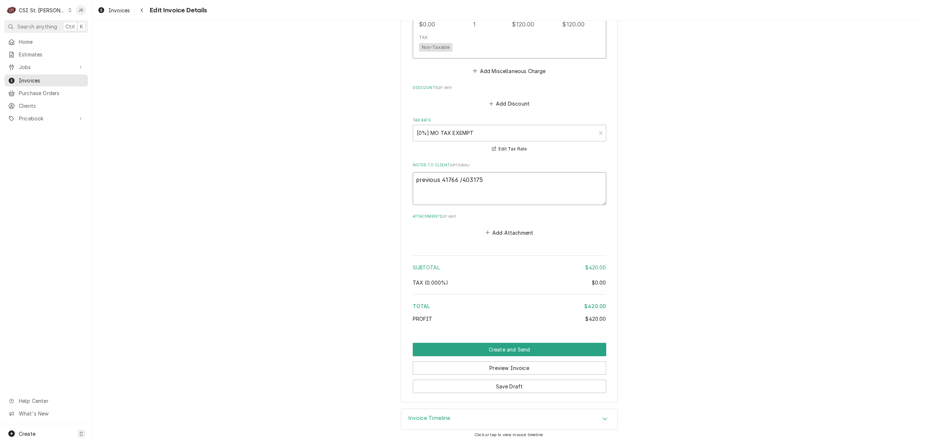
type textarea "previous 41766 / 403175"
type textarea "x"
type textarea "previous 41766 / i403175"
type textarea "x"
type textarea "previous 41766 / in403175"
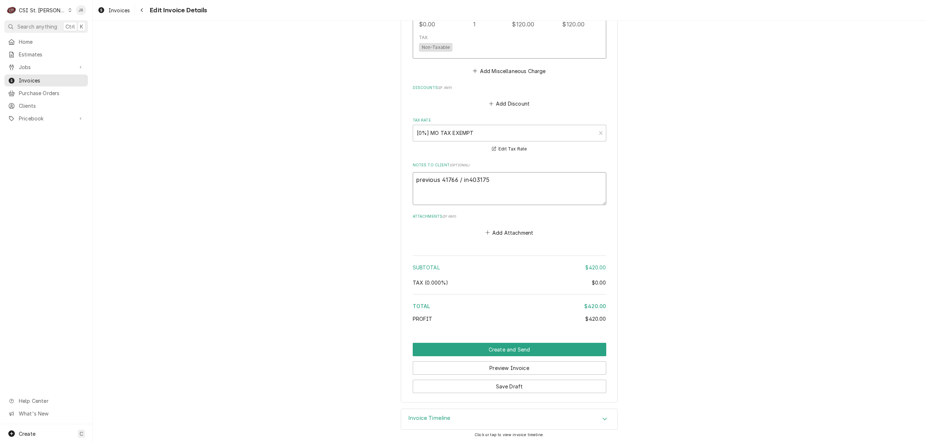
type textarea "x"
type textarea "previous 41766 / inv403175"
type textarea "x"
type textarea "previous 41766 / invo403175"
type textarea "x"
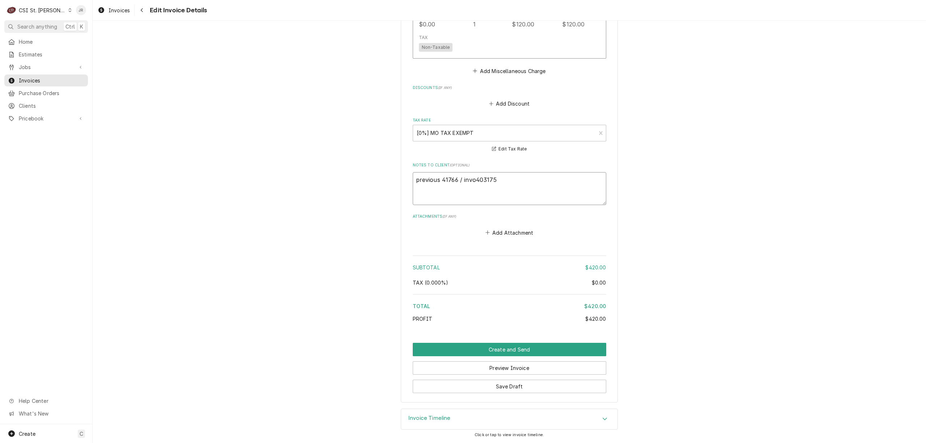
type textarea "previous 41766 / invoi403175"
type textarea "x"
type textarea "previous 41766 / invoic403175"
type textarea "x"
type textarea "previous 41766 / invoice403175"
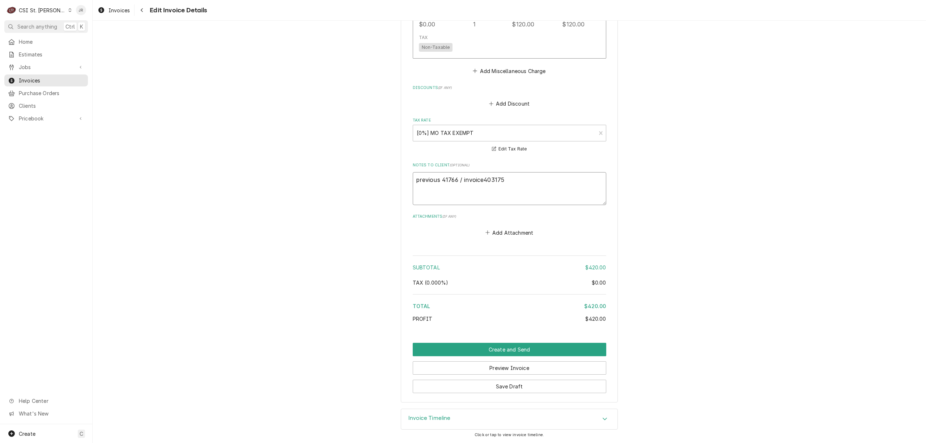
type textarea "x"
type textarea "previous 41766 / invoice 403175"
type textarea "x"
type textarea "previous 41766 / invoice #403175"
click at [524, 349] on button "Create and Send" at bounding box center [509, 349] width 193 height 13
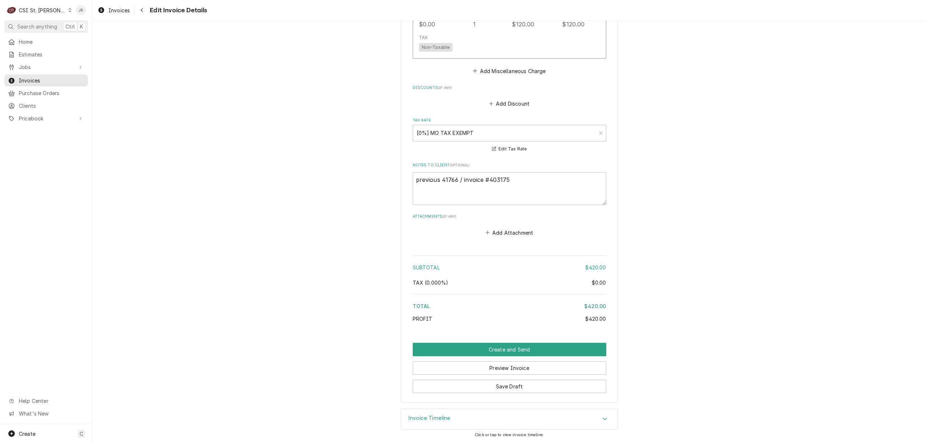
scroll to position [1092, 0]
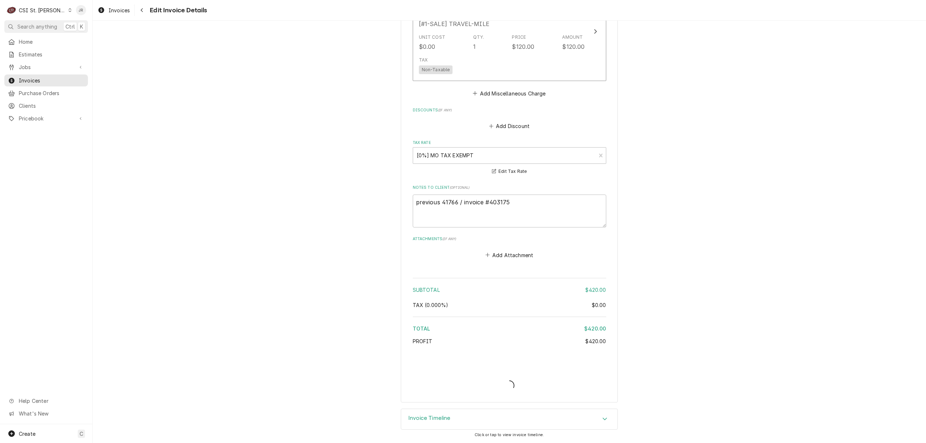
type textarea "x"
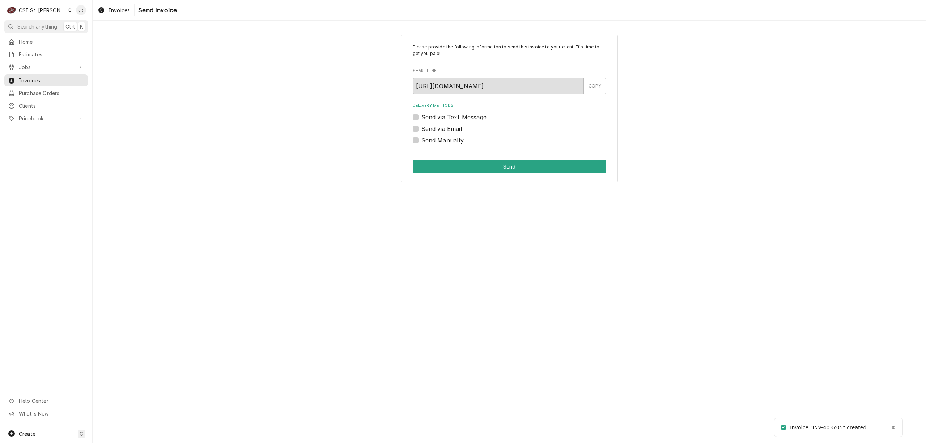
drag, startPoint x: 410, startPoint y: 142, endPoint x: 415, endPoint y: 139, distance: 6.1
click at [410, 142] on div "Please provide the following information to send this invoice to your client. I…" at bounding box center [509, 109] width 217 height 148
click at [421, 138] on label "Send Manually" at bounding box center [442, 140] width 43 height 9
click at [421, 138] on input "Send Manually" at bounding box center [517, 144] width 193 height 16
checkbox input "true"
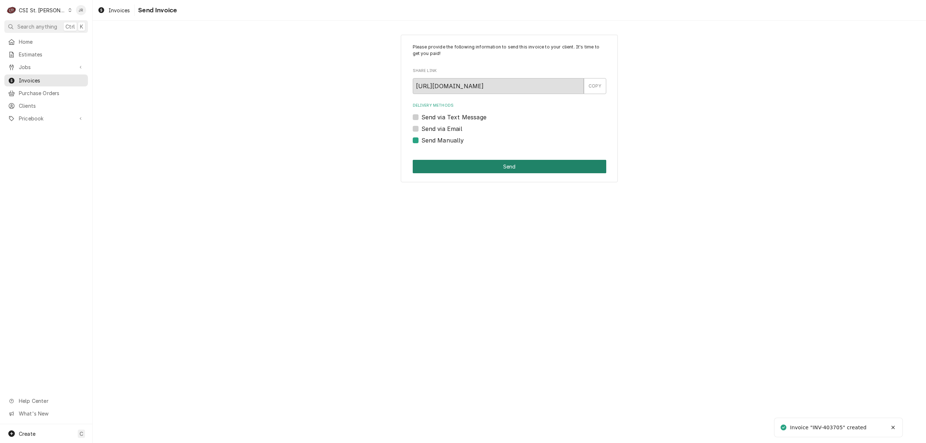
click at [466, 167] on button "Send" at bounding box center [509, 166] width 193 height 13
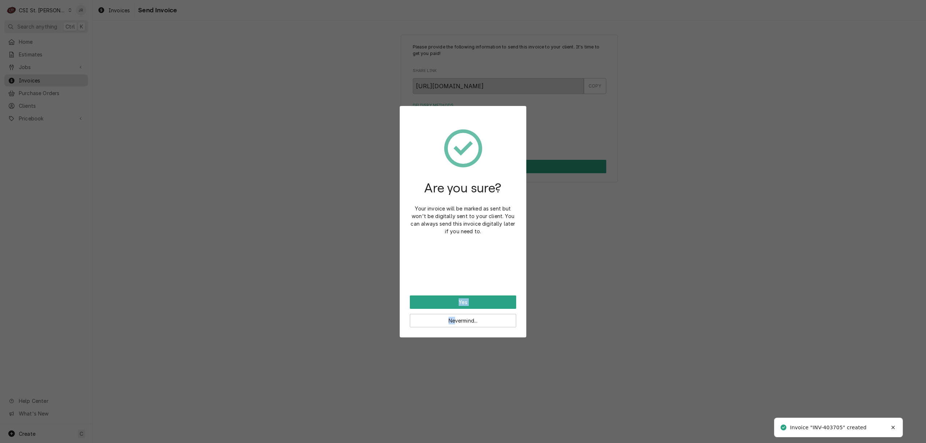
drag, startPoint x: 453, startPoint y: 307, endPoint x: 459, endPoint y: 294, distance: 13.9
click at [457, 299] on div "Yes Nevermind..." at bounding box center [463, 311] width 106 height 32
click at [459, 294] on div "Are you sure? Your invoice will be marked as sent but won't be digitally sent t…" at bounding box center [463, 205] width 106 height 179
click at [468, 299] on button "Yes" at bounding box center [463, 301] width 106 height 13
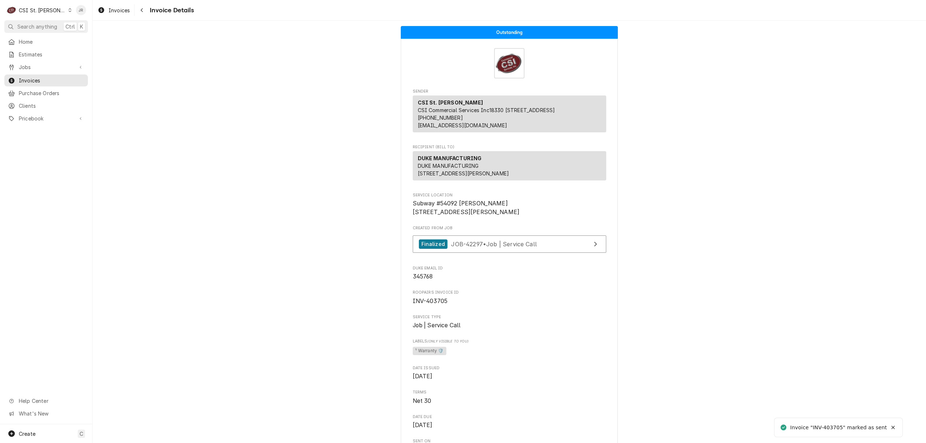
click at [428, 305] on div "Roopairs Invoice ID INV-403705" at bounding box center [509, 298] width 193 height 16
drag, startPoint x: 428, startPoint y: 320, endPoint x: 432, endPoint y: 324, distance: 5.6
click at [430, 305] on div "Roopairs Invoice ID INV-403705" at bounding box center [509, 298] width 193 height 16
click at [432, 304] on span "INV-403705" at bounding box center [430, 301] width 35 height 7
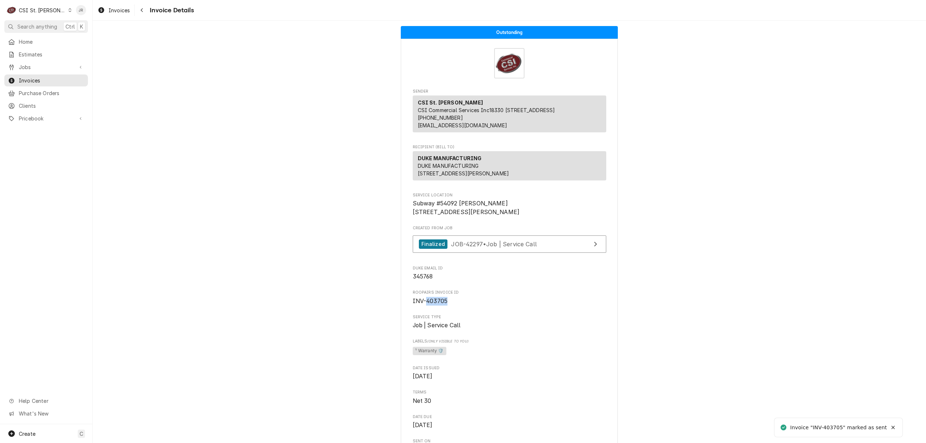
click at [432, 304] on span "INV-403705" at bounding box center [430, 301] width 35 height 7
copy span "403705"
click at [28, 13] on div "CSI St. [PERSON_NAME]" at bounding box center [42, 11] width 47 height 8
click at [81, 16] on div "CSI [US_STATE][GEOGRAPHIC_DATA]" at bounding box center [111, 14] width 100 height 9
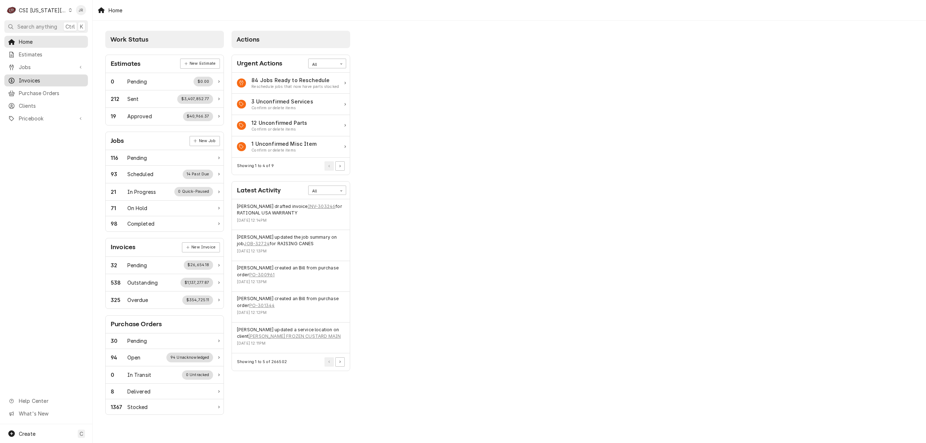
click at [30, 78] on span "Invoices" at bounding box center [51, 81] width 65 height 8
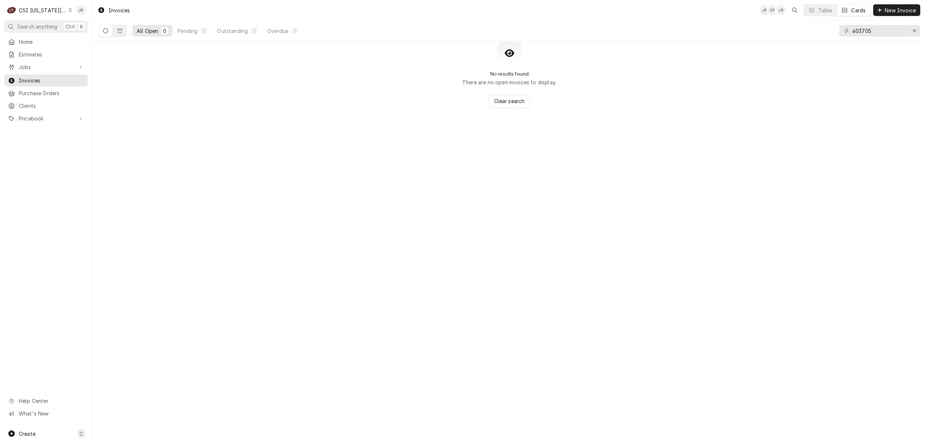
click at [861, 38] on div "403705" at bounding box center [879, 31] width 81 height 20
click at [862, 28] on input "403705" at bounding box center [879, 31] width 54 height 12
paste input "302746"
type input "302746"
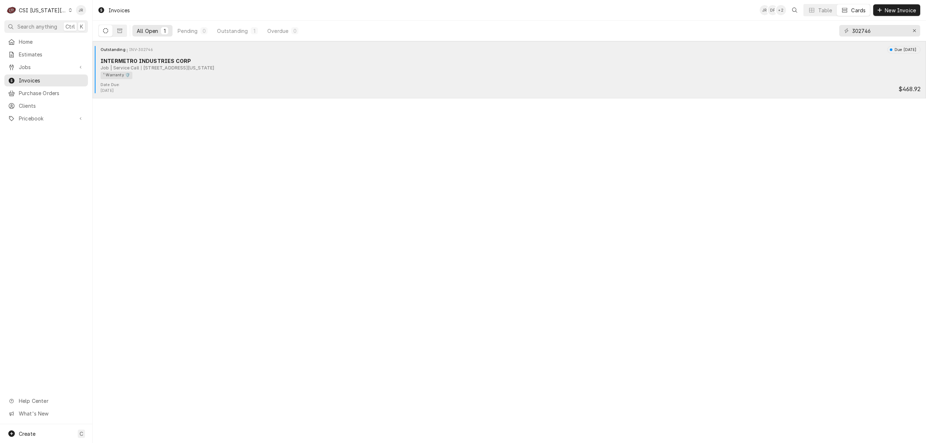
click at [214, 70] on div "1101 Mississippi St, Lawrence, KS 66044" at bounding box center [177, 68] width 73 height 7
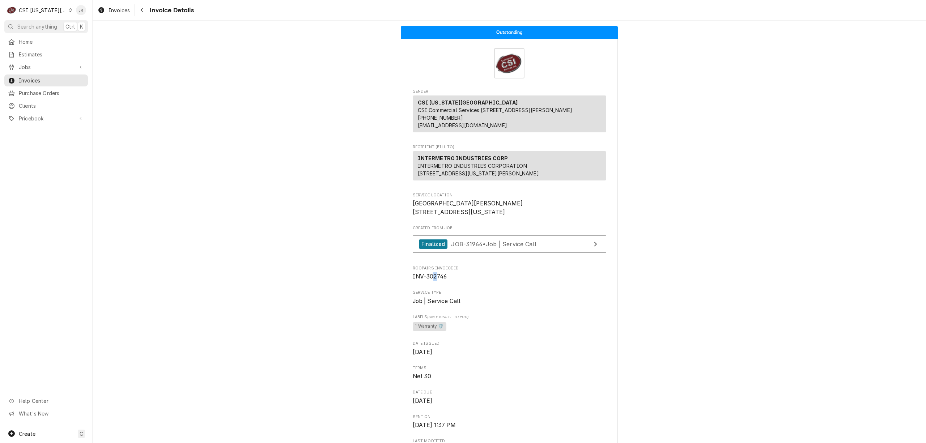
click at [430, 280] on span "INV-302746" at bounding box center [430, 276] width 34 height 7
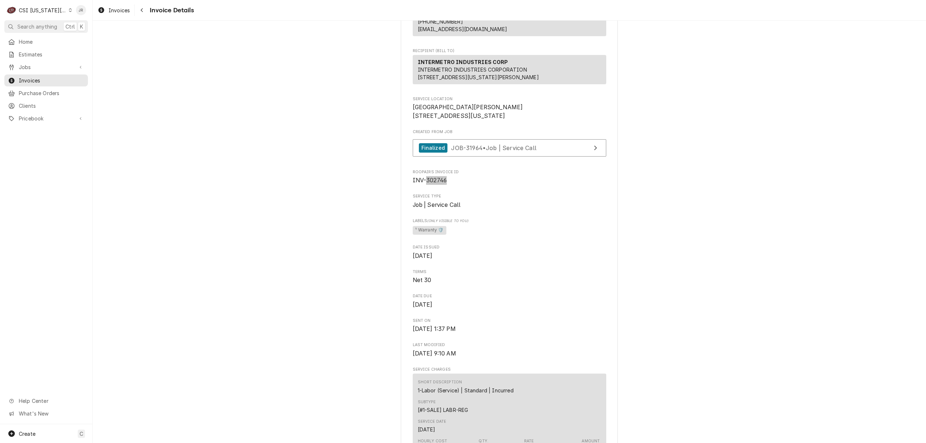
scroll to position [337, 0]
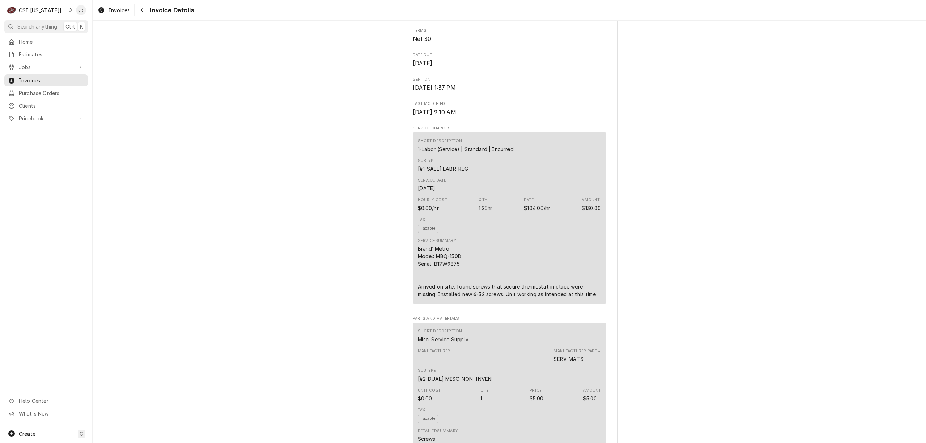
click at [446, 284] on div "Brand: Metro Model: MBQ-150D Serial: B17W9375 Arrived on site, found screws tha…" at bounding box center [509, 271] width 183 height 53
copy div "B17W9375"
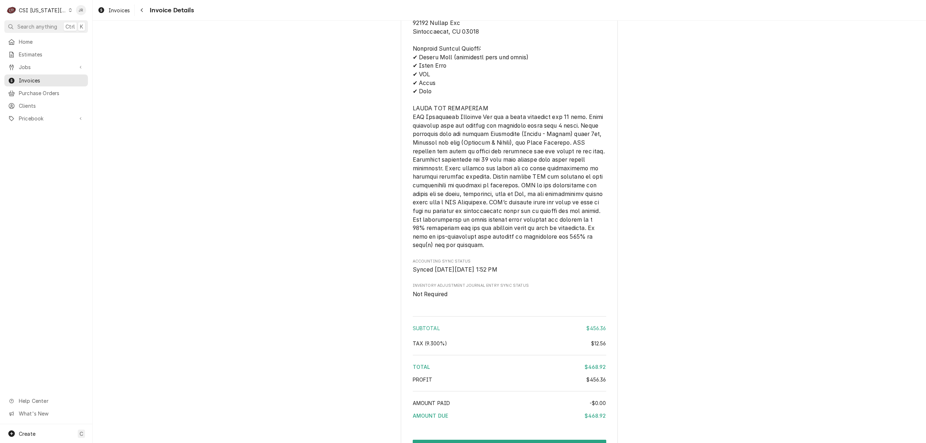
scroll to position [1253, 0]
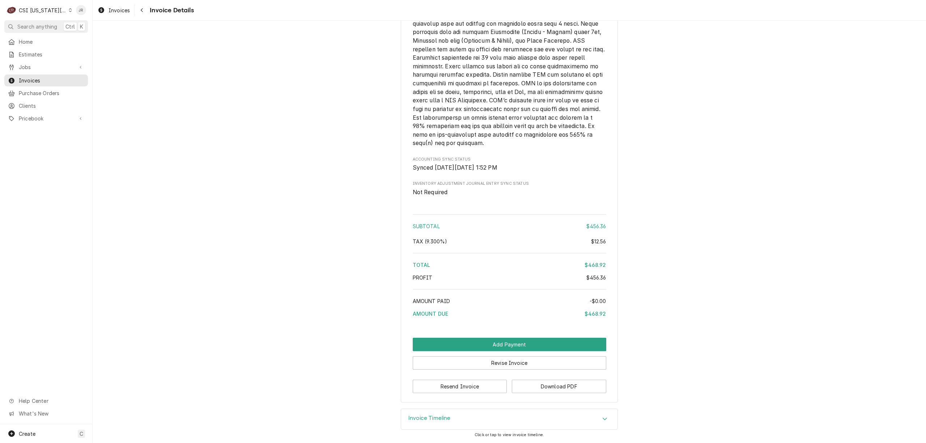
click at [428, 417] on h3 "Invoice Timeline" at bounding box center [429, 418] width 42 height 7
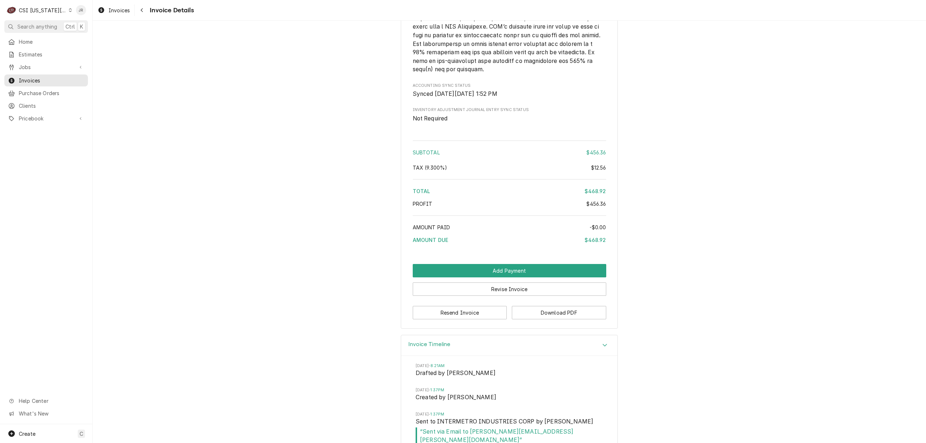
scroll to position [1338, 0]
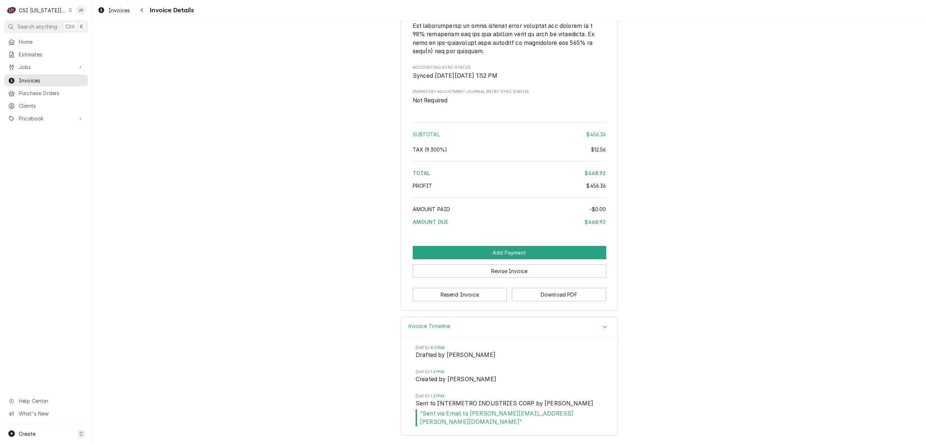
click at [421, 330] on h3 "Invoice Timeline" at bounding box center [429, 326] width 42 height 7
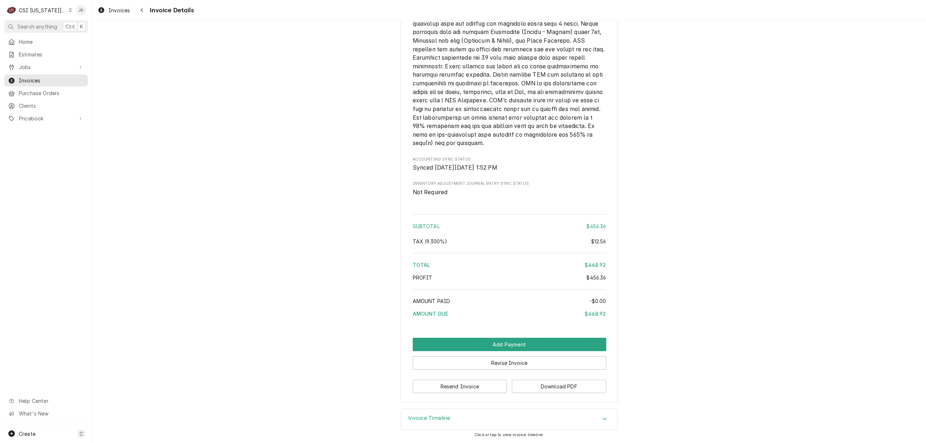
click at [461, 417] on div "Invoice Timeline" at bounding box center [509, 419] width 216 height 20
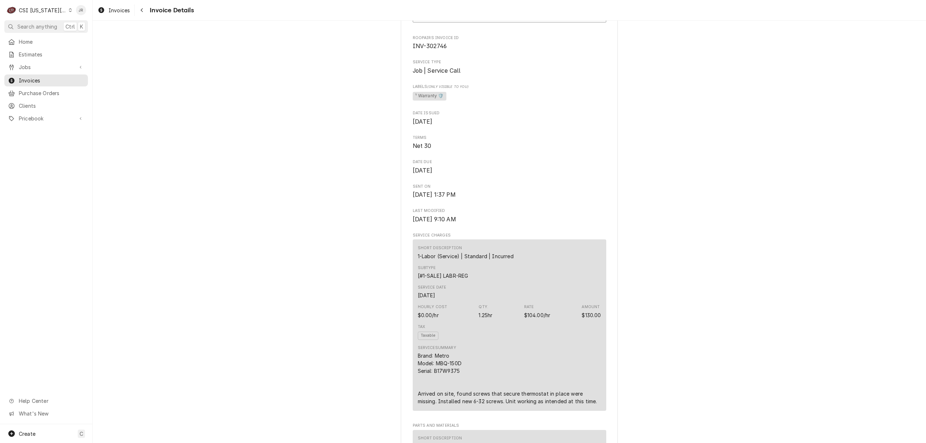
scroll to position [0, 0]
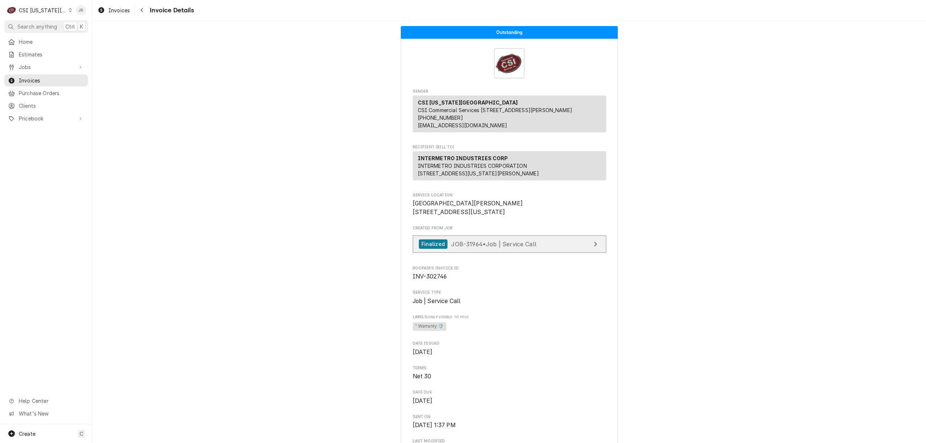
click at [535, 253] on link "Finalized JOB-31964 • Job | Service Call" at bounding box center [509, 244] width 193 height 18
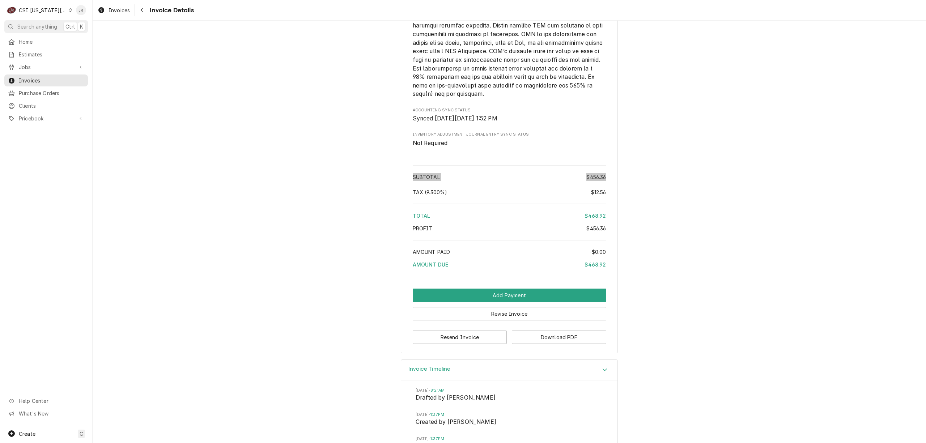
scroll to position [1338, 0]
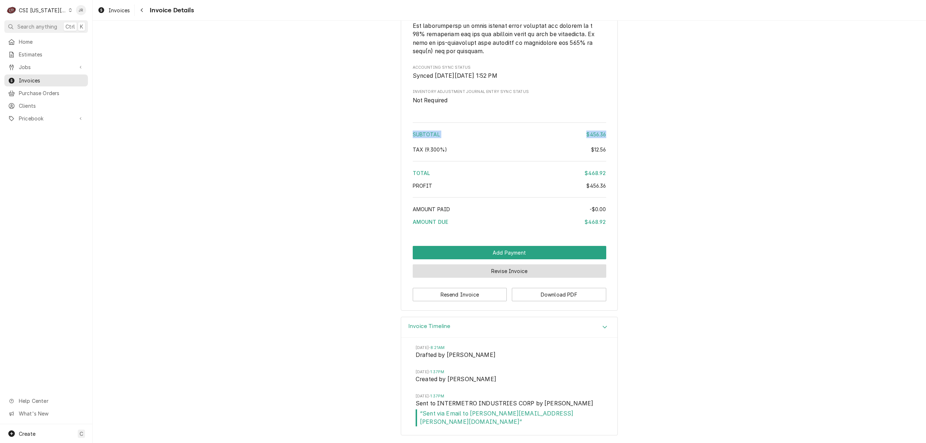
click at [524, 278] on button "Revise Invoice" at bounding box center [509, 270] width 193 height 13
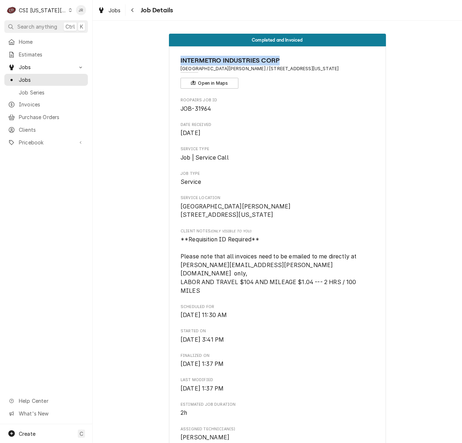
drag, startPoint x: 175, startPoint y: 60, endPoint x: 288, endPoint y: 58, distance: 113.2
click at [288, 58] on div "INTERMETRO INDUSTRIES CORP KU David Booth Memorial Stadium / 1101 Mississippi S…" at bounding box center [277, 418] width 217 height 744
copy span "INTERMETRO INDUSTRIES CORP"
click at [372, 104] on div "INTERMETRO INDUSTRIES CORP KU David Booth Memorial Stadium / 1101 Mississippi S…" at bounding box center [277, 418] width 217 height 744
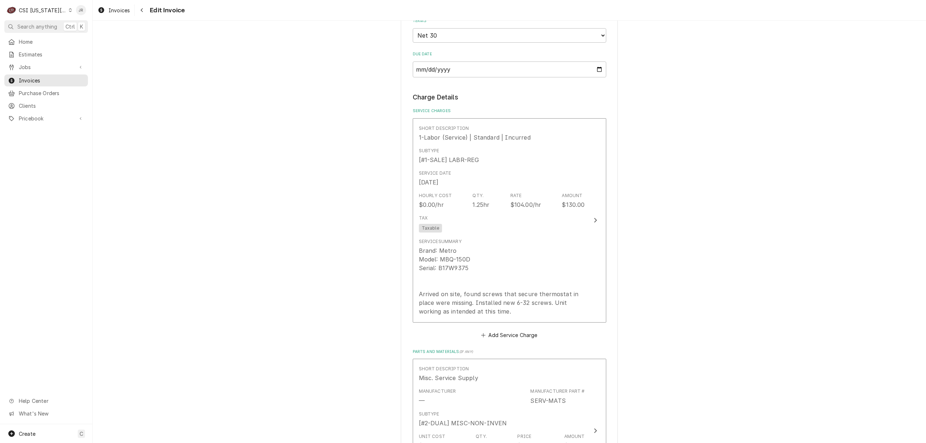
scroll to position [579, 0]
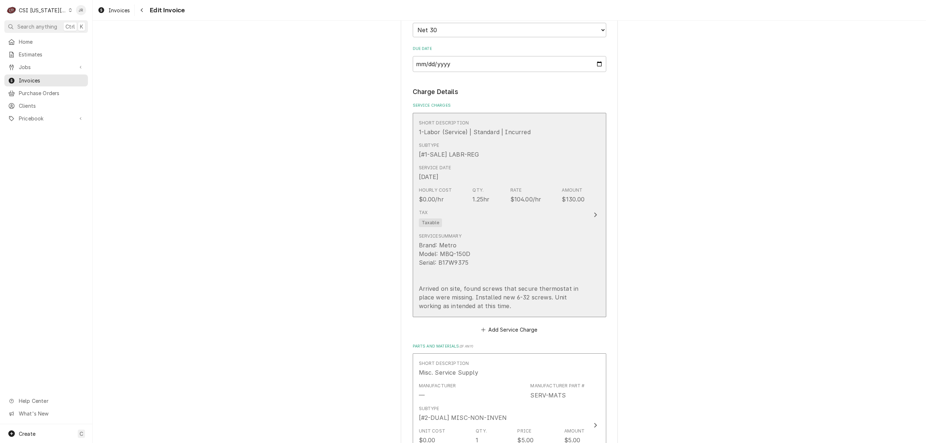
click at [598, 181] on button "Short Description 1-Labor (Service) | Standard | Incurred Subtype [#1-SALE] LAB…" at bounding box center [509, 215] width 193 height 204
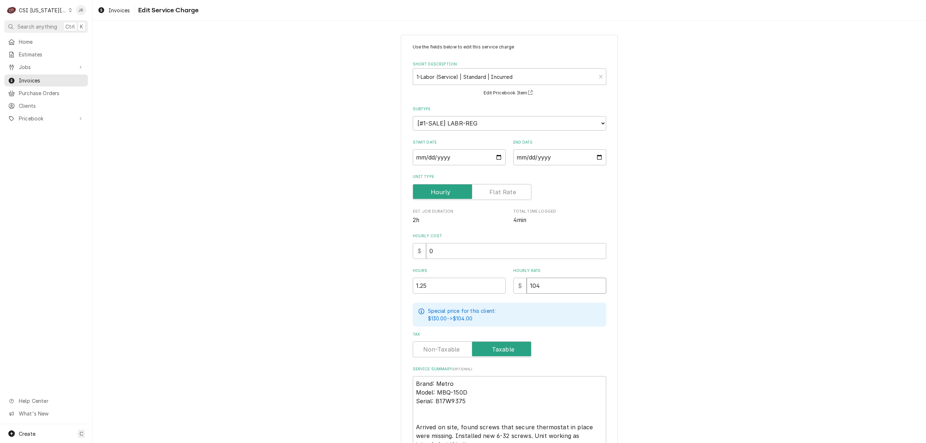
drag, startPoint x: 566, startPoint y: 295, endPoint x: 453, endPoint y: 265, distance: 117.3
click at [442, 270] on div "Use the fields below to edit this service charge Short Description 1-Labor (Ser…" at bounding box center [509, 248] width 193 height 409
type textarea "x"
type input "1"
type textarea "x"
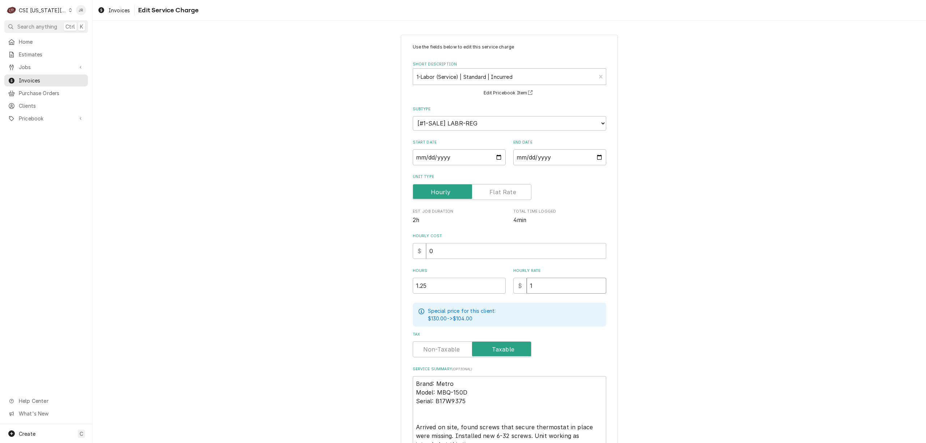
type input "12"
type textarea "x"
type input "120"
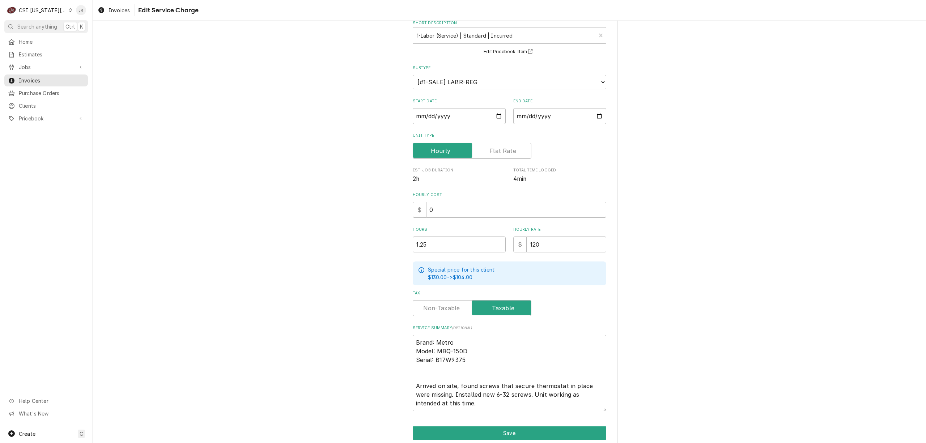
scroll to position [72, 0]
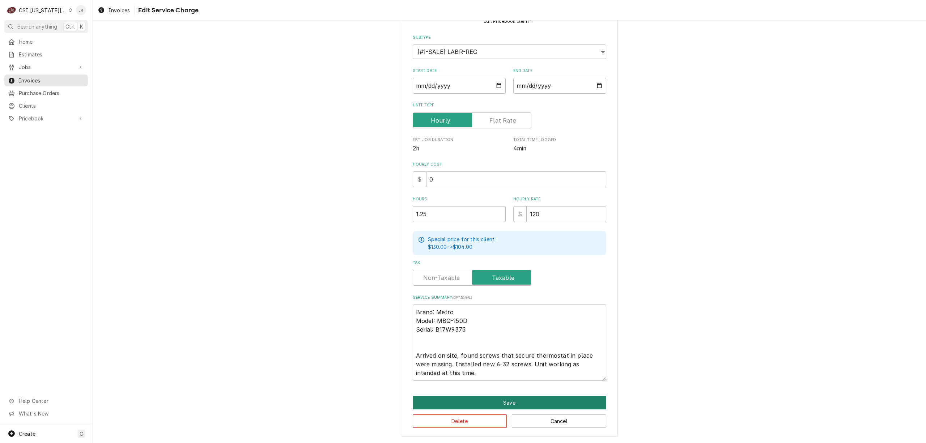
click at [512, 401] on button "Save" at bounding box center [509, 402] width 193 height 13
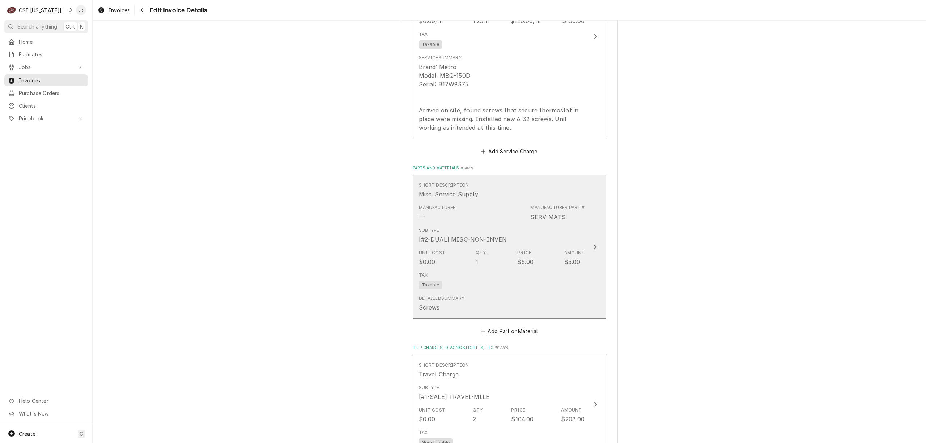
scroll to position [908, 0]
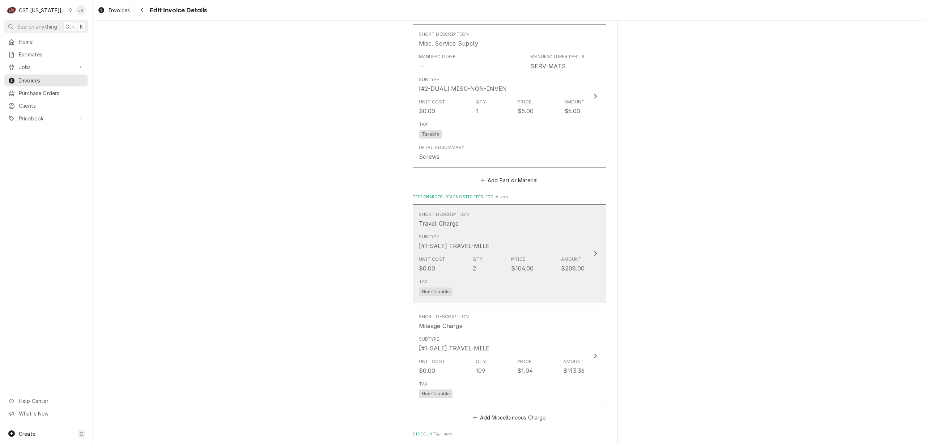
click at [560, 241] on div "Subtype [#1-SALE] TRAVEL-MILE" at bounding box center [502, 242] width 166 height 22
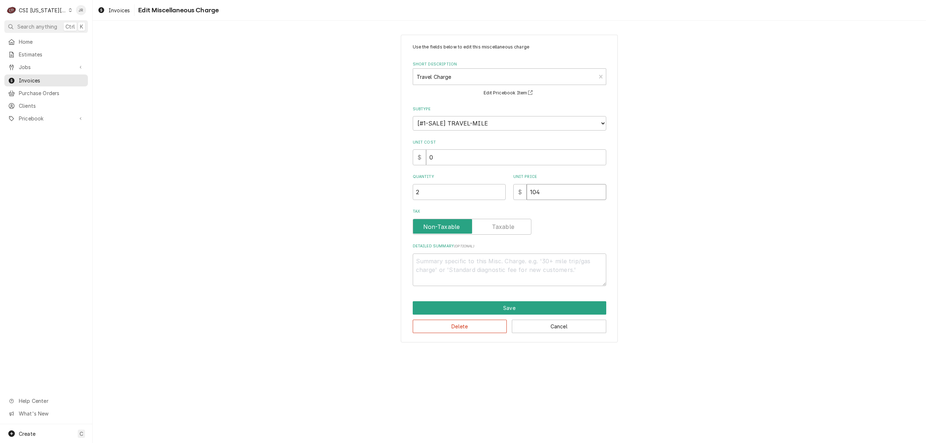
drag, startPoint x: 559, startPoint y: 195, endPoint x: 478, endPoint y: 177, distance: 82.8
click at [473, 179] on div "Quantity 2 Unit Price $ 104" at bounding box center [509, 187] width 193 height 26
type textarea "x"
type input "1"
type textarea "x"
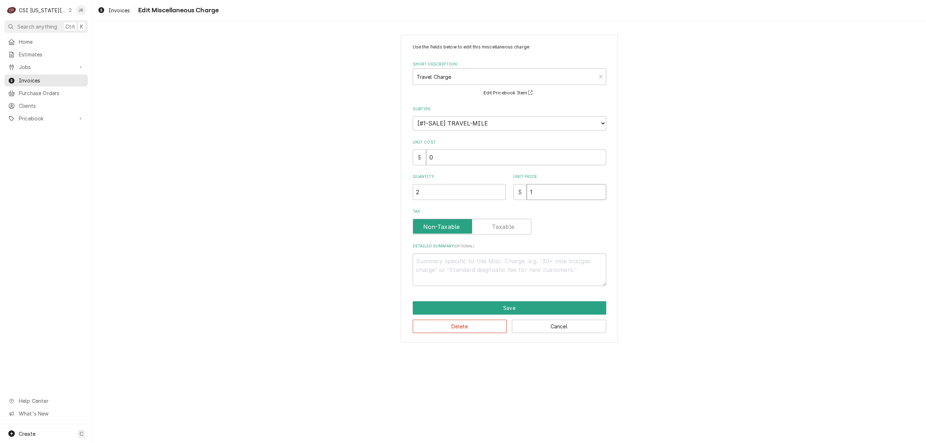
type input "12"
type textarea "x"
type input "120"
click at [560, 310] on button "Save" at bounding box center [509, 307] width 193 height 13
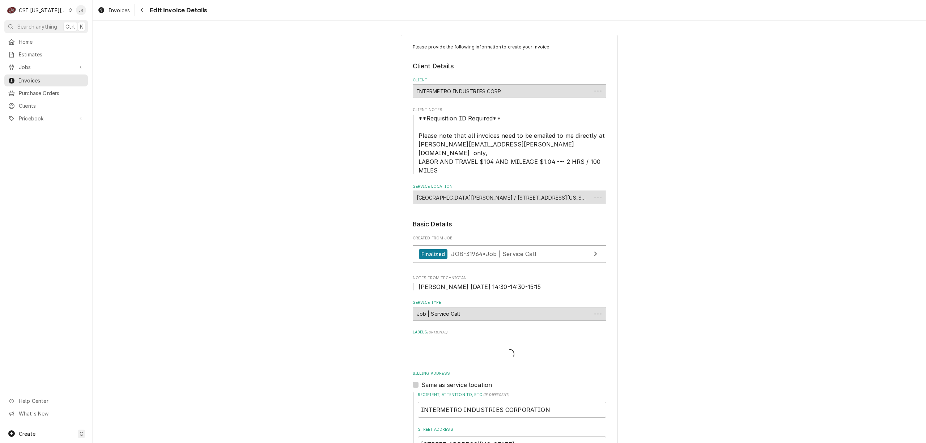
scroll to position [922, 0]
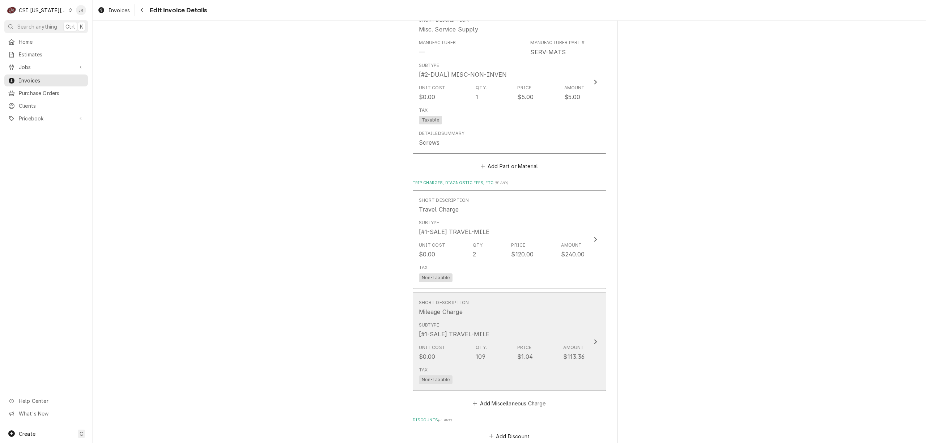
click at [540, 319] on div "Subtype [#1-SALE] TRAVEL-MILE" at bounding box center [502, 330] width 166 height 22
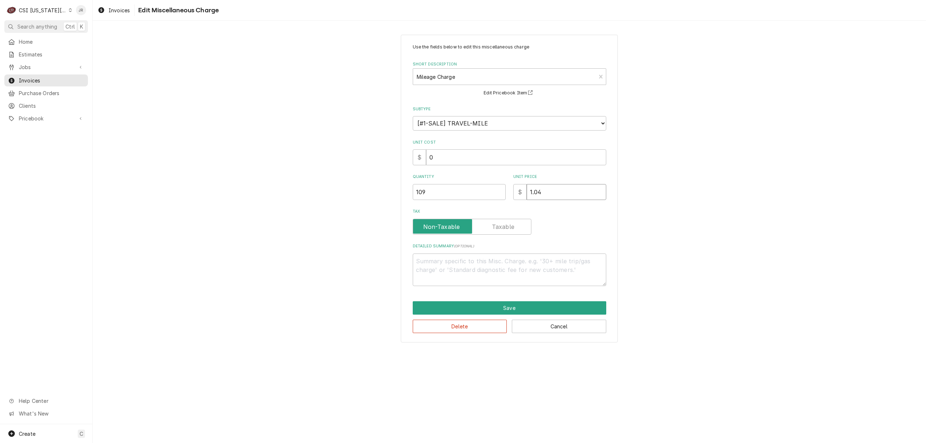
drag, startPoint x: 562, startPoint y: 194, endPoint x: 432, endPoint y: 181, distance: 129.7
click at [432, 181] on div "Quantity 109 Unit Price $ 1.04" at bounding box center [509, 187] width 193 height 26
type textarea "x"
type input "1"
type textarea "x"
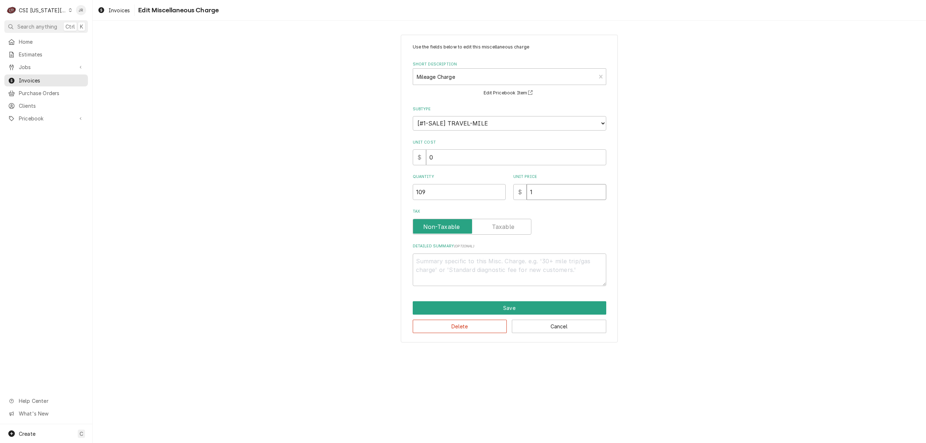
type input "1.2"
type textarea "x"
type input "1.20"
click at [499, 307] on button "Save" at bounding box center [509, 307] width 193 height 13
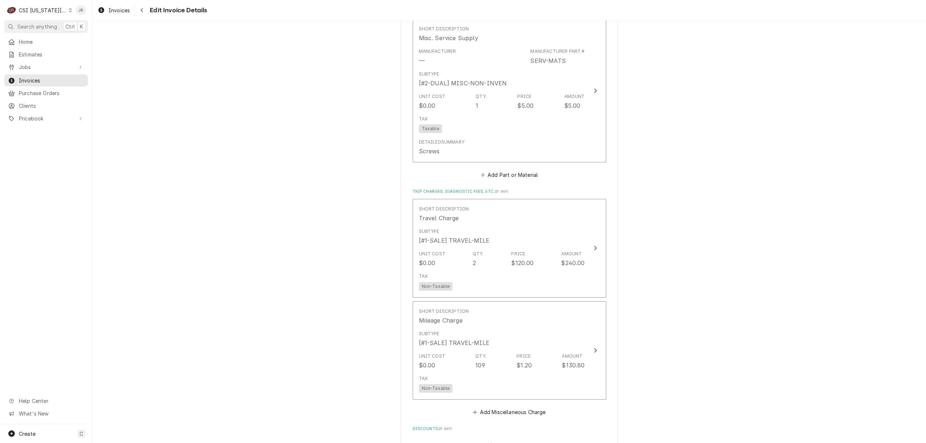
scroll to position [936, 0]
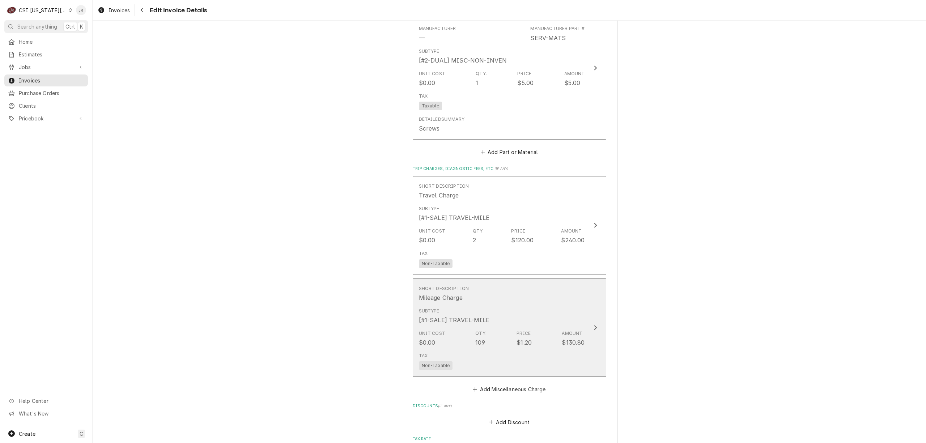
click at [500, 305] on div "Subtype [#1-SALE] TRAVEL-MILE" at bounding box center [502, 316] width 166 height 22
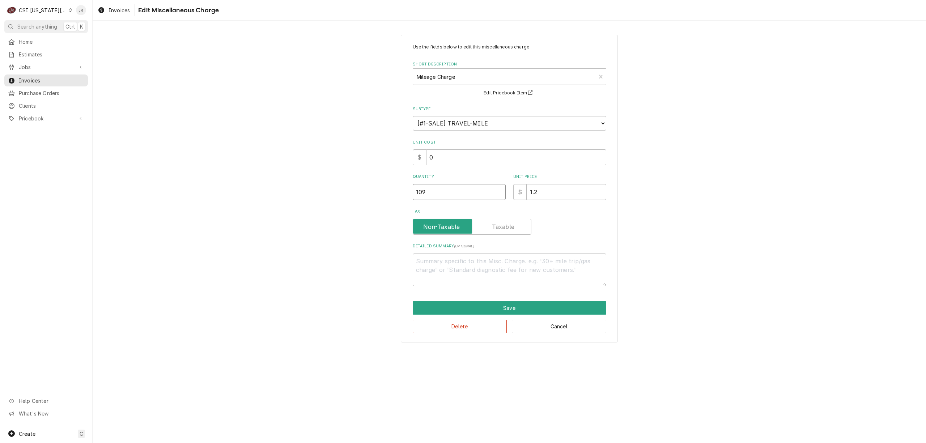
drag, startPoint x: 479, startPoint y: 191, endPoint x: 267, endPoint y: 174, distance: 213.3
click at [268, 174] on div "Use the fields below to edit this miscellaneous charge Short Description Mileag…" at bounding box center [509, 188] width 833 height 320
type textarea "x"
type input "1"
type textarea "x"
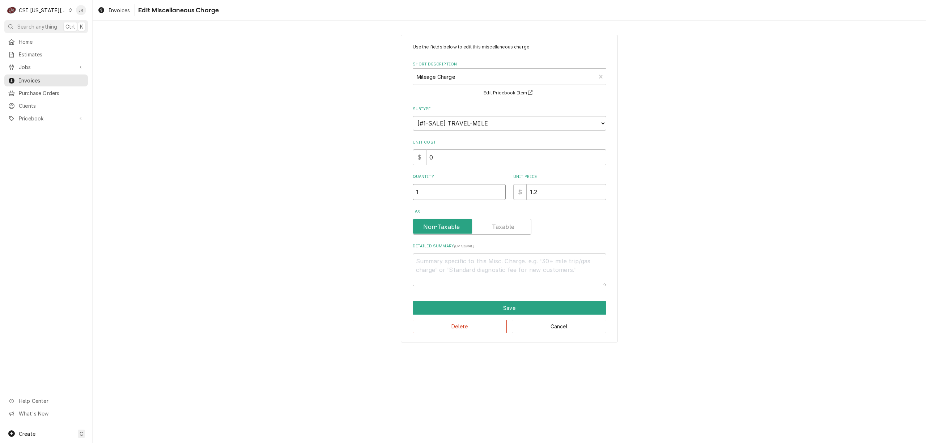
type input "11"
type textarea "x"
type input "110"
click at [489, 307] on button "Save" at bounding box center [509, 307] width 193 height 13
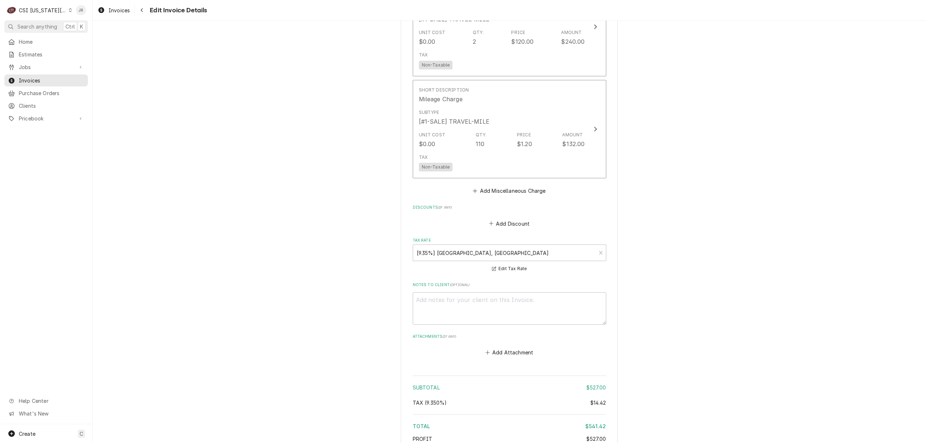
scroll to position [1209, 0]
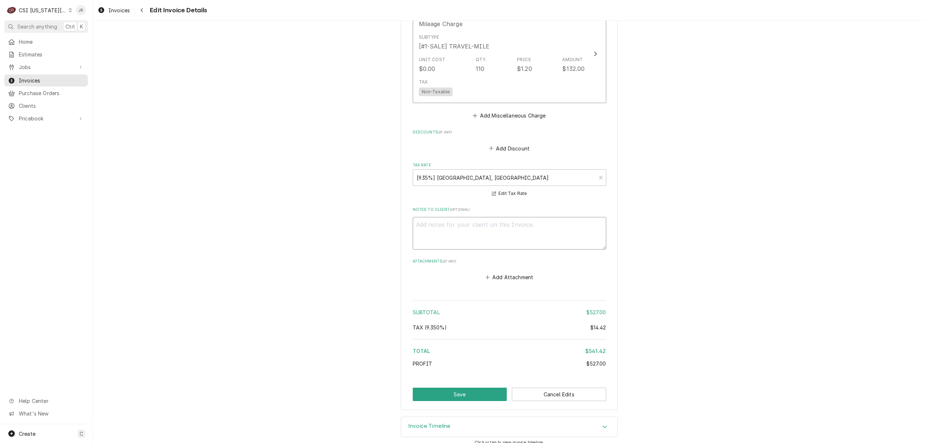
click at [560, 229] on textarea "Notes to Client ( optional )" at bounding box center [509, 233] width 193 height 33
click at [458, 388] on button "Save" at bounding box center [460, 394] width 94 height 13
type textarea "x"
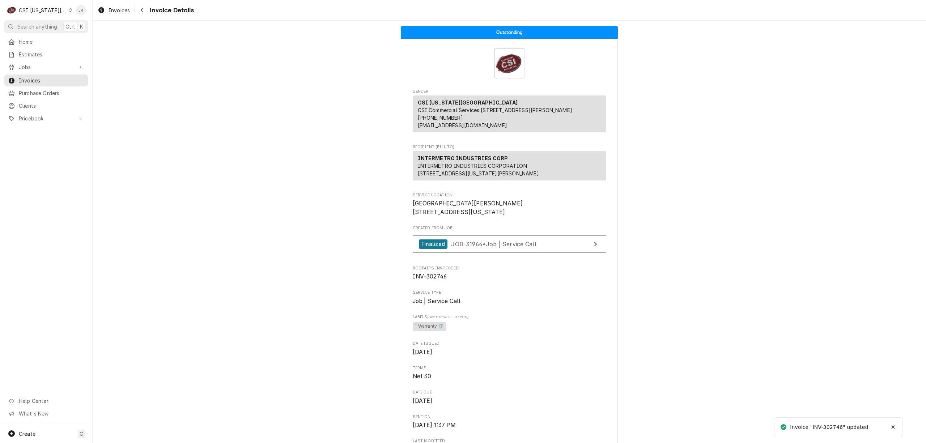
click at [835, 426] on div "Invoice "INV-302746" updated" at bounding box center [829, 427] width 79 height 8
copy div "302746"
drag, startPoint x: 414, startPoint y: 167, endPoint x: 448, endPoint y: 166, distance: 34.0
click at [448, 161] on strong "INTERMETRO INDUSTRIES CORP" at bounding box center [463, 158] width 90 height 6
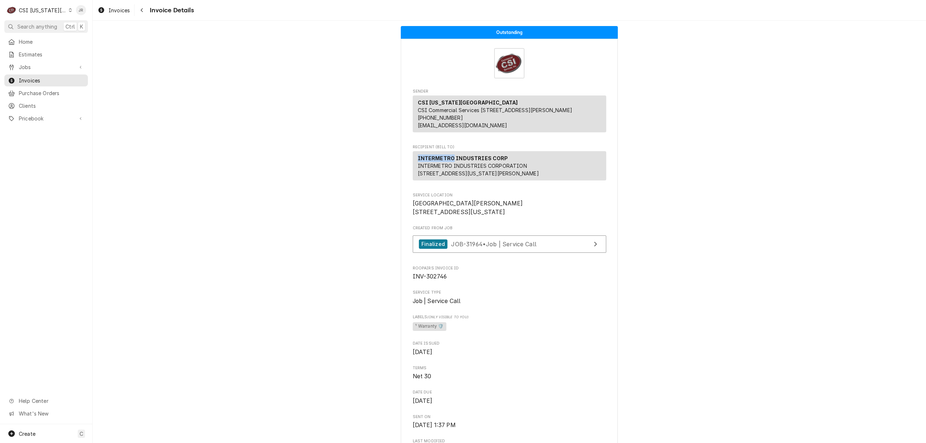
copy strong "INTERMETRO"
drag, startPoint x: 40, startPoint y: 108, endPoint x: 38, endPoint y: 104, distance: 4.5
click at [40, 108] on div "Home Estimates Jobs Jobs Job Series Invoices Purchase Orders Clients Pricebook …" at bounding box center [46, 80] width 92 height 89
click at [38, 104] on span "Clients" at bounding box center [51, 106] width 65 height 8
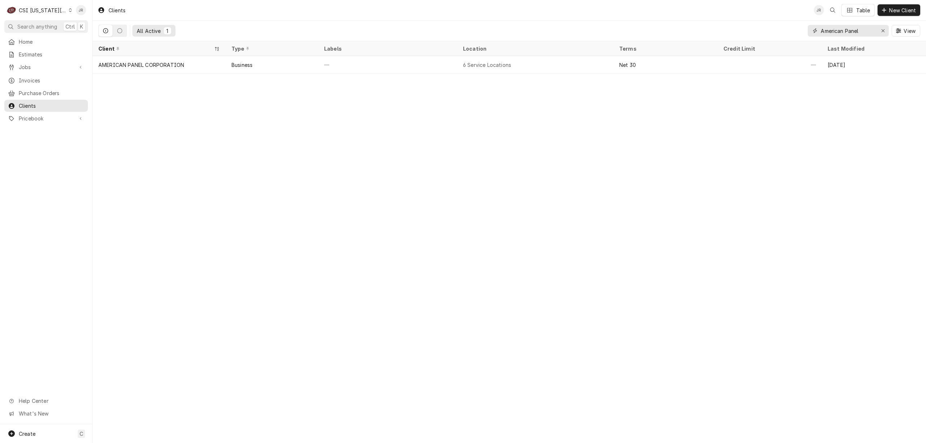
drag, startPoint x: 855, startPoint y: 29, endPoint x: 863, endPoint y: 31, distance: 8.8
click at [862, 31] on input "American Panel" at bounding box center [847, 31] width 54 height 12
click at [864, 31] on input "American Panel" at bounding box center [847, 31] width 54 height 12
drag, startPoint x: 864, startPoint y: 31, endPoint x: 820, endPoint y: 33, distance: 43.4
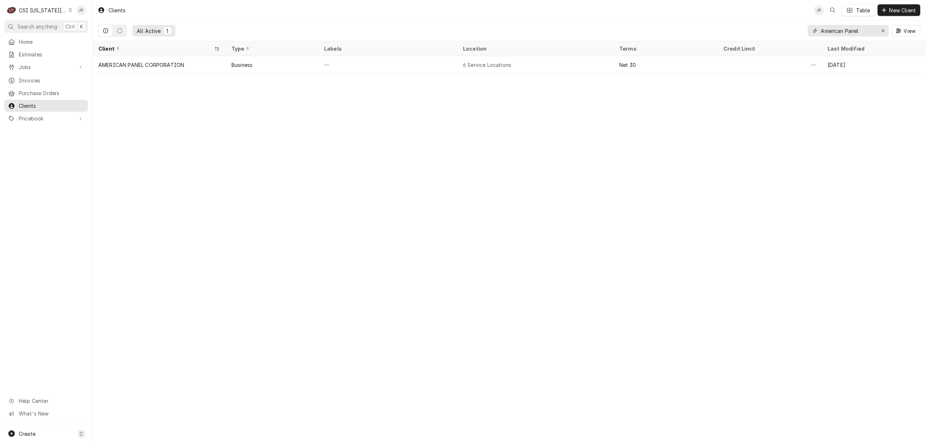
click at [820, 33] on input "American Panel" at bounding box center [847, 31] width 54 height 12
paste input "INTERMETRO"
type input "INTERMETRO"
drag, startPoint x: 127, startPoint y: 51, endPoint x: 135, endPoint y: 54, distance: 8.3
click at [133, 54] on div "Client" at bounding box center [159, 49] width 130 height 12
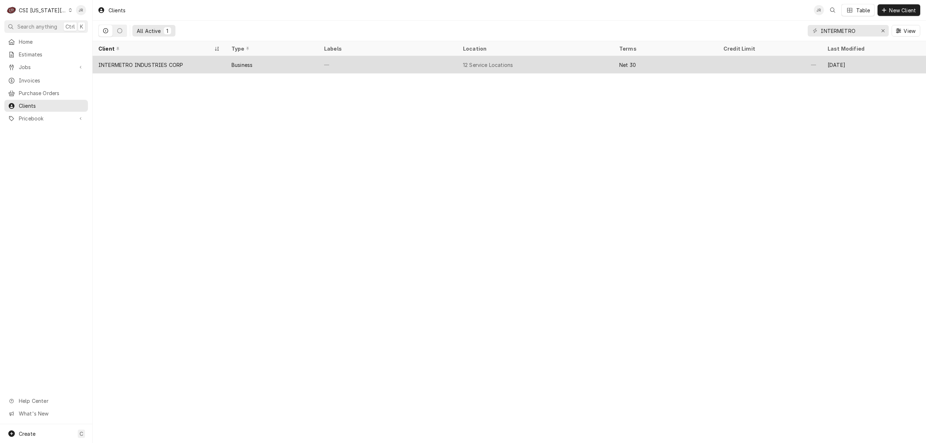
click at [160, 69] on div "INTERMETRO INDUSTRIES CORP" at bounding box center [159, 64] width 133 height 17
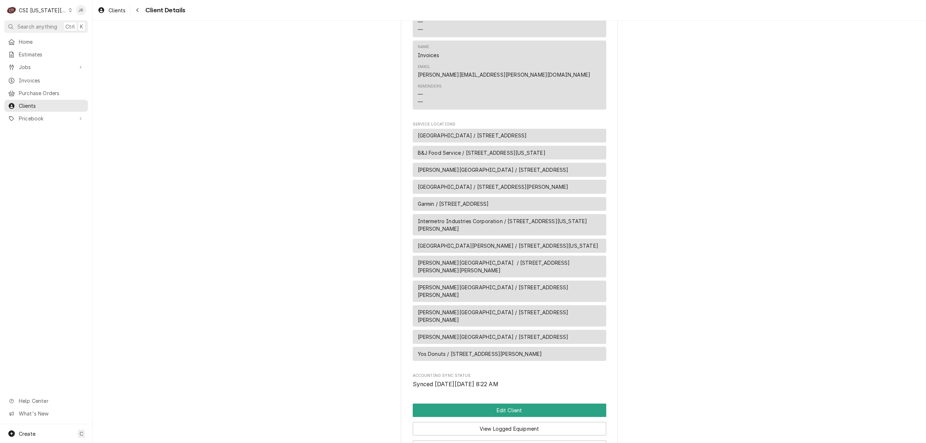
scroll to position [443, 0]
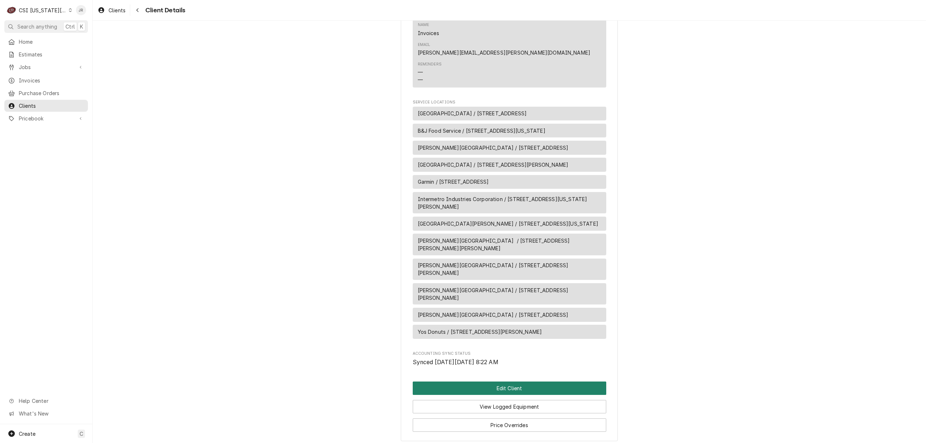
click at [475, 381] on button "Edit Client" at bounding box center [509, 387] width 193 height 13
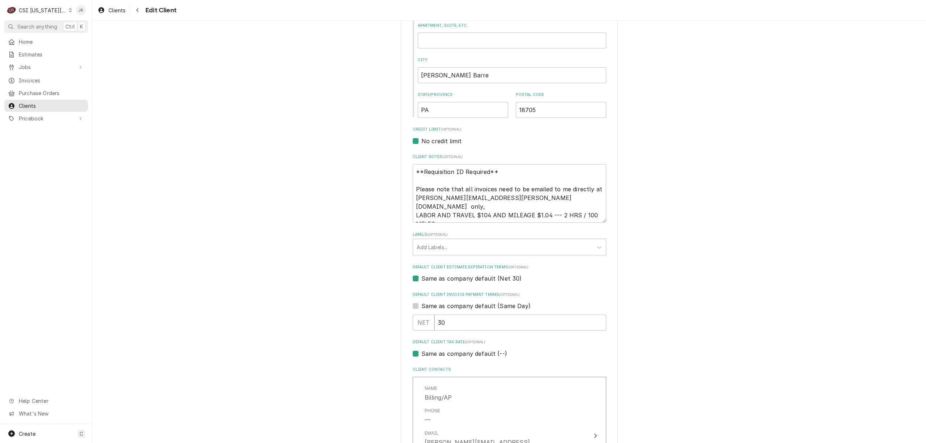
scroll to position [241, 0]
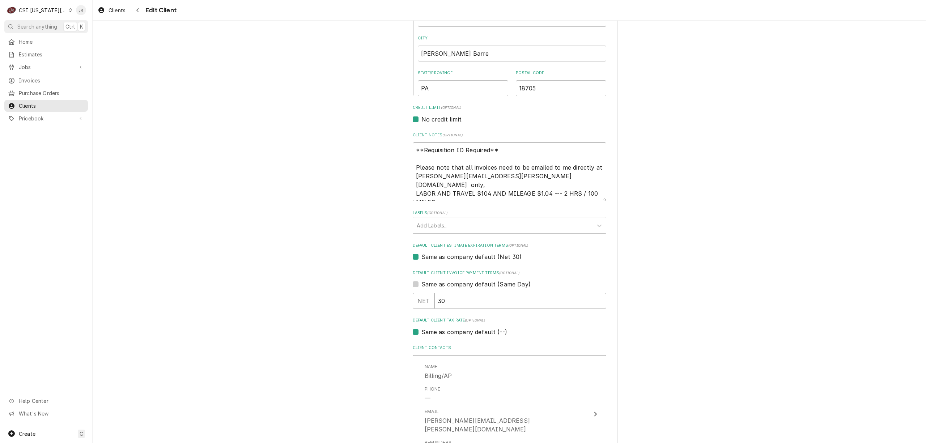
click at [535, 153] on textarea "**Requisition ID Required** Please note that all invoices need to be emailed to…" at bounding box center [509, 171] width 193 height 59
drag, startPoint x: 479, startPoint y: 185, endPoint x: 494, endPoint y: 168, distance: 23.1
click at [479, 185] on textarea "**Requisition ID Required** Please note that all invoices need to be emailed to…" at bounding box center [509, 171] width 193 height 59
type textarea "x"
type textarea "**Requisition ID Required** Please note that all invoices need to be emailed to…"
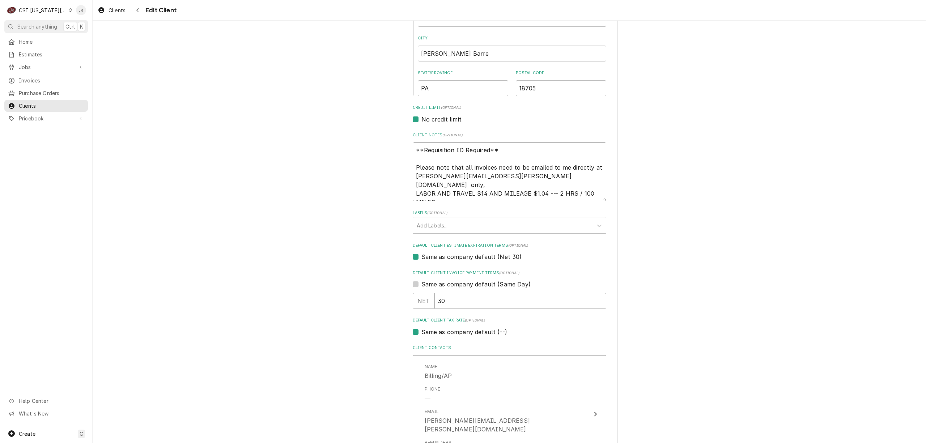
type textarea "x"
type textarea "**Requisition ID Required** Please note that all invoices need to be emailed to…"
type textarea "x"
type textarea "**Requisition ID Required** Please note that all invoices need to be emailed to…"
type textarea "x"
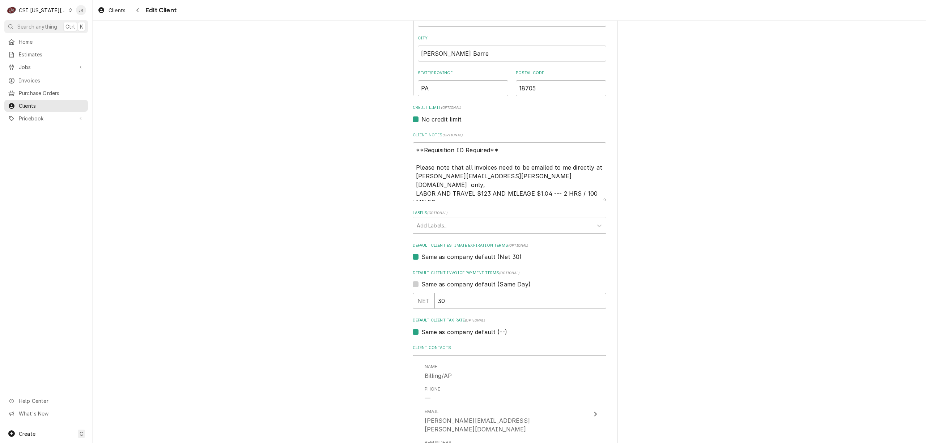
type textarea "**Requisition ID Required** Please note that all invoices need to be emailed to…"
type textarea "x"
type textarea "**Requisition ID Required** Please note that all invoices need to be emailed to…"
drag, startPoint x: 535, startPoint y: 185, endPoint x: 575, endPoint y: 151, distance: 52.3
click at [545, 174] on textarea "**Requisition ID Required** Please note that all invoices need to be emailed to…" at bounding box center [509, 171] width 193 height 59
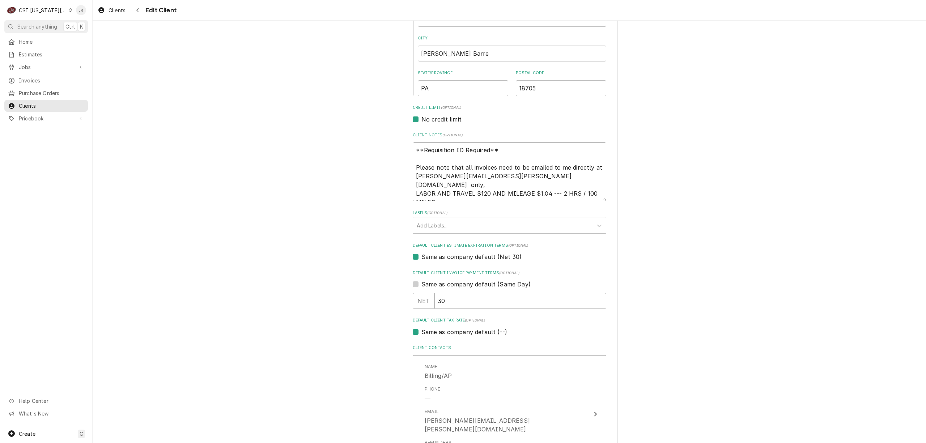
type textarea "x"
type textarea "**Requisition ID Required** Please note that all invoices need to be emailed to…"
type textarea "x"
type textarea "**Requisition ID Required** Please note that all invoices need to be emailed to…"
type textarea "x"
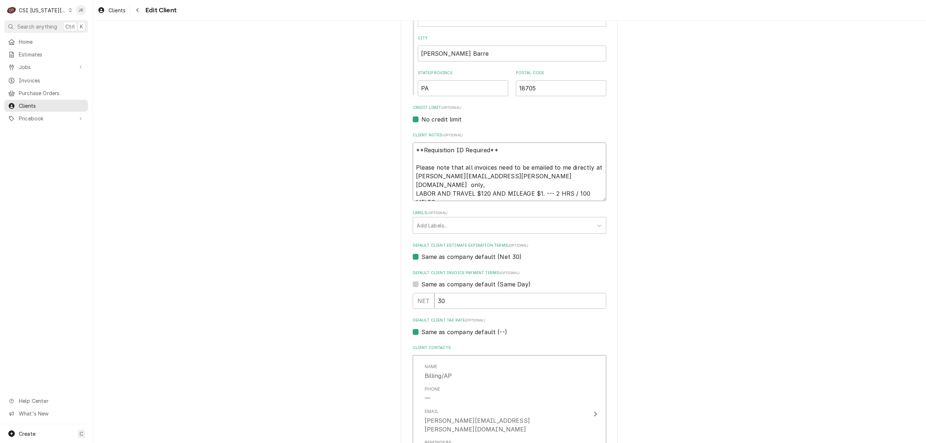
type textarea "**Requisition ID Required** Please note that all invoices need to be emailed to…"
type textarea "x"
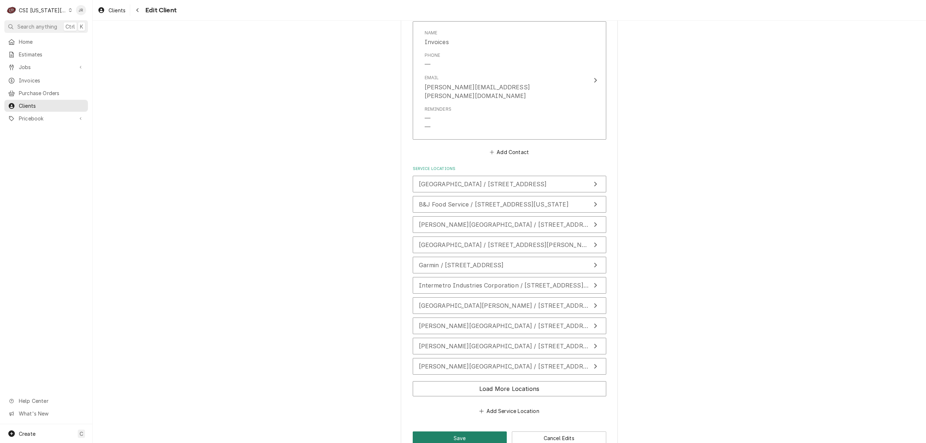
scroll to position [827, 0]
type textarea "**Requisition ID Required** Please note that all invoices need to be emailed to…"
click at [460, 428] on button "Save" at bounding box center [460, 434] width 94 height 13
type textarea "x"
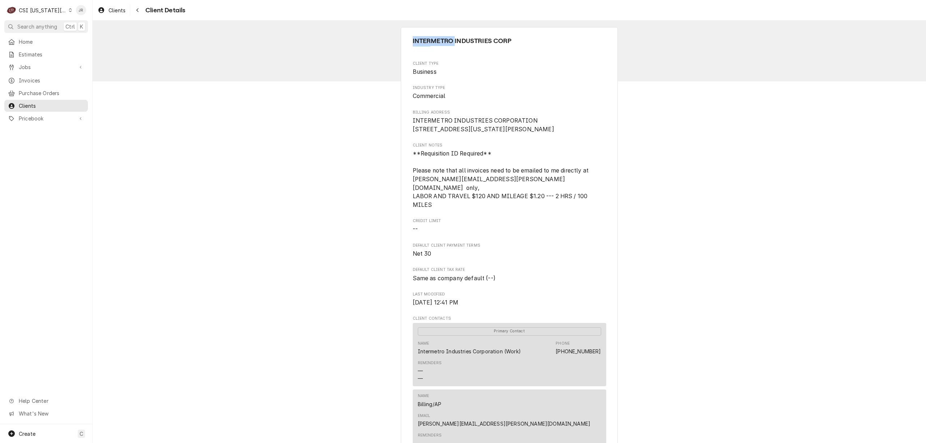
drag, startPoint x: 410, startPoint y: 41, endPoint x: 454, endPoint y: 39, distance: 44.1
click at [454, 39] on span "INTERMETRO INDUSTRIES CORP" at bounding box center [509, 41] width 193 height 10
click at [38, 12] on div "CSI [US_STATE][GEOGRAPHIC_DATA]" at bounding box center [43, 11] width 48 height 8
click at [96, 35] on div "CSI St. [PERSON_NAME]" at bounding box center [124, 39] width 110 height 9
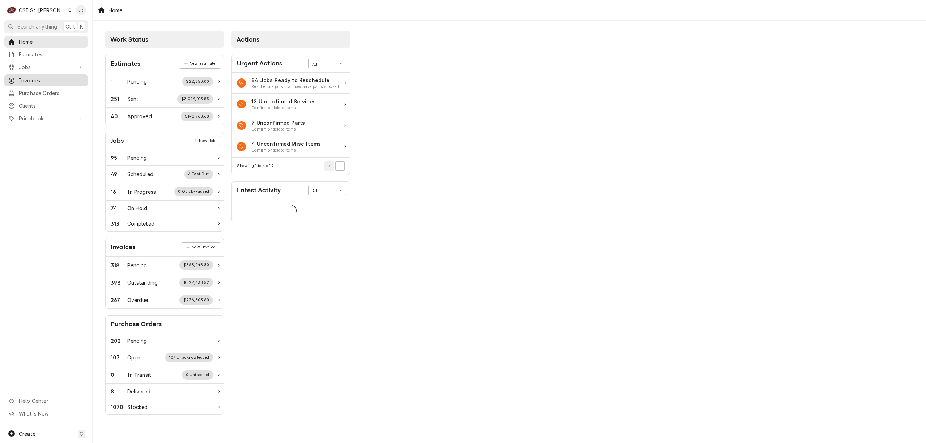
click at [26, 76] on div "Invoices" at bounding box center [46, 80] width 81 height 9
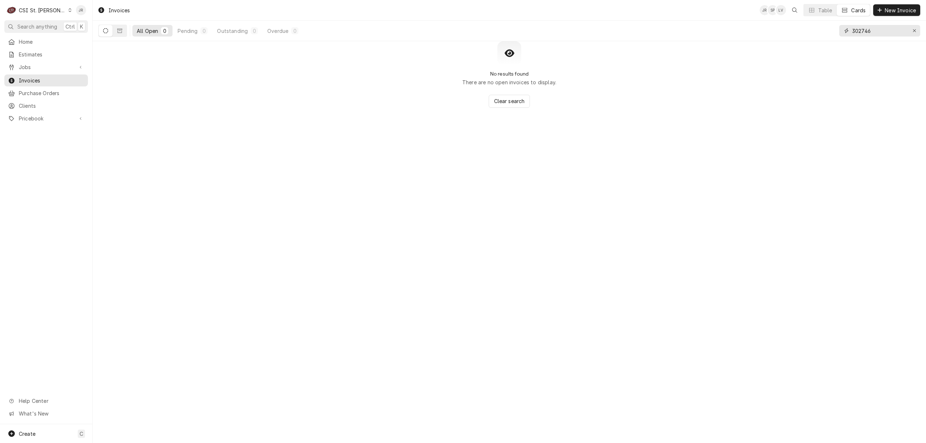
click at [880, 26] on input "302746" at bounding box center [879, 31] width 54 height 12
paste input "INTERMETRO"
type input "INTERMETRO"
click at [121, 30] on icon "Dynamic Content Wrapper" at bounding box center [119, 30] width 5 height 5
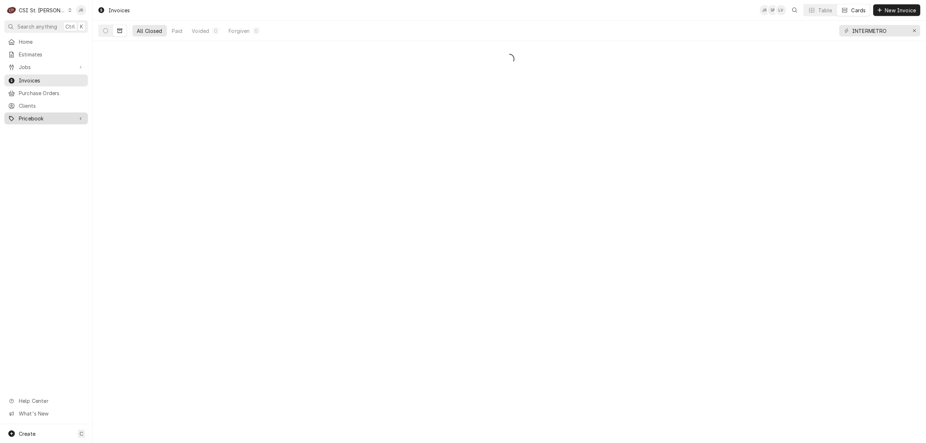
click at [38, 118] on span "Pricebook" at bounding box center [46, 119] width 55 height 8
click at [39, 104] on span "Clients" at bounding box center [51, 106] width 65 height 8
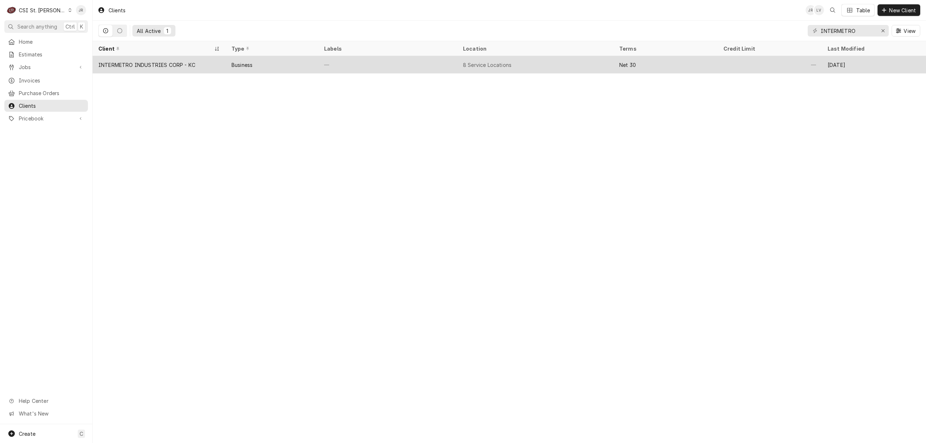
click at [134, 67] on div "INTERMETRO INDUSTRIES CORP - KC" at bounding box center [146, 65] width 97 height 8
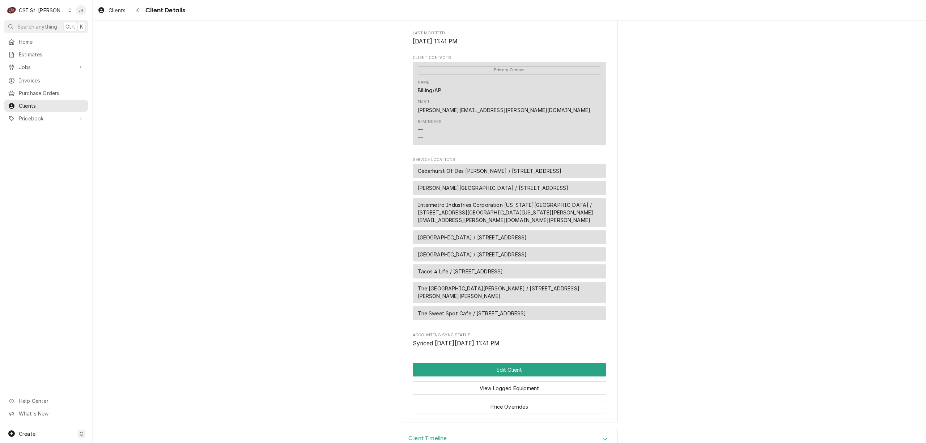
scroll to position [212, 0]
click at [522, 361] on button "Edit Client" at bounding box center [509, 367] width 193 height 13
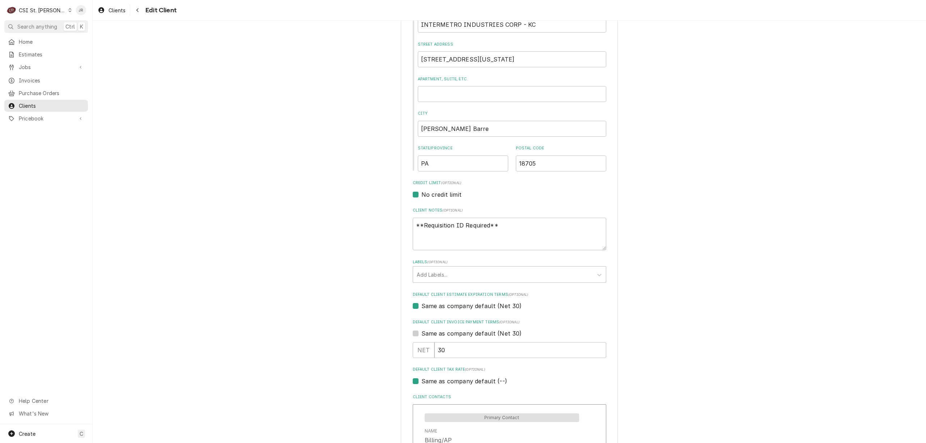
scroll to position [124, 0]
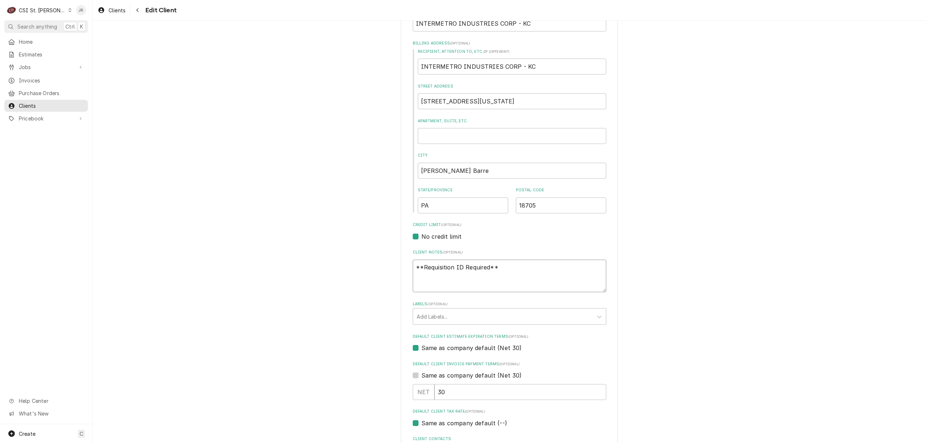
click at [499, 276] on textarea "**Requisition ID Required**" at bounding box center [509, 276] width 193 height 33
type textarea "x"
type textarea "**Requisition ID Required**"
type textarea "x"
type textarea "**Requisition ID Required** l"
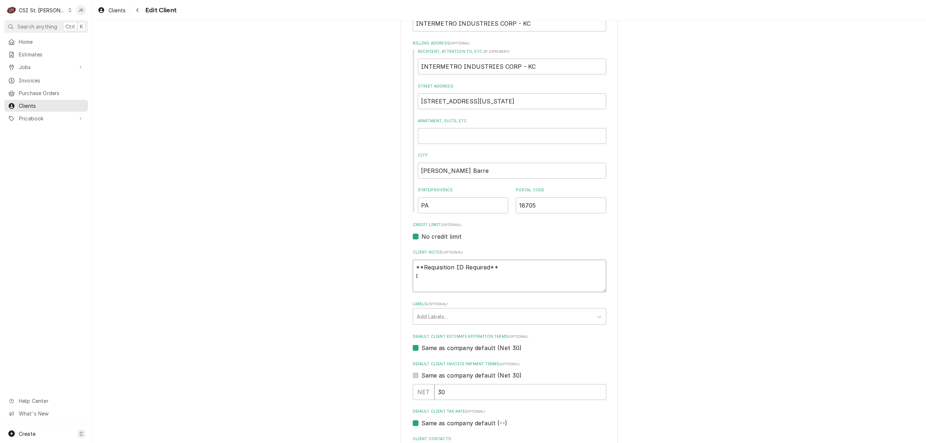
type textarea "x"
type textarea "**Requisition ID Required** la"
type textarea "x"
type textarea "**Requisition ID Required** lab"
type textarea "x"
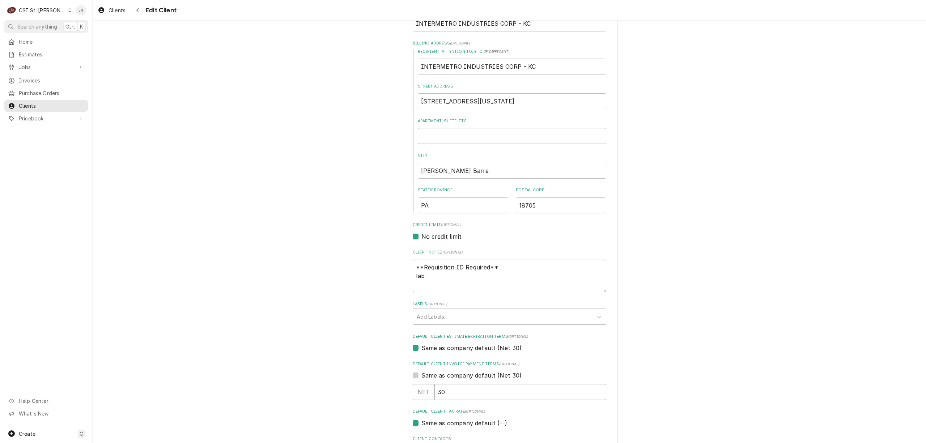
type textarea "**Requisition ID Required** labo"
type textarea "x"
type textarea "**Requisition ID Required** labor"
type textarea "x"
type textarea "**Requisition ID Required** labor"
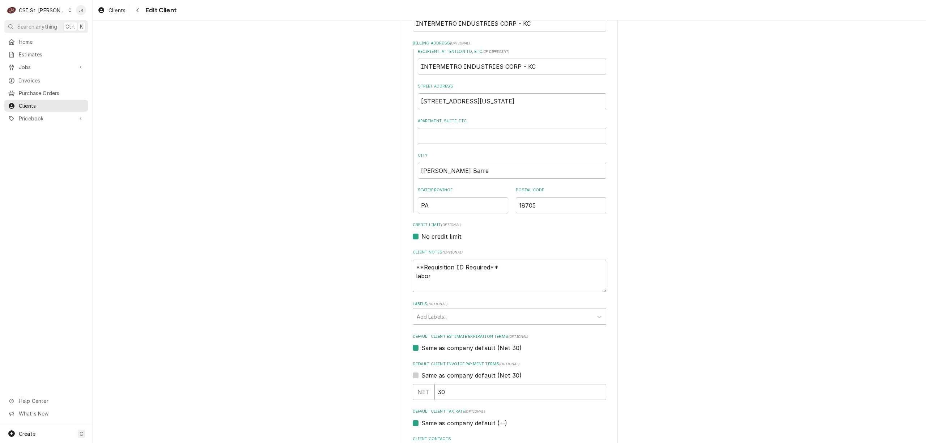
type textarea "x"
type textarea "**Requisition ID Required** labor an"
type textarea "x"
type textarea "**Requisition ID Required** labor and"
type textarea "x"
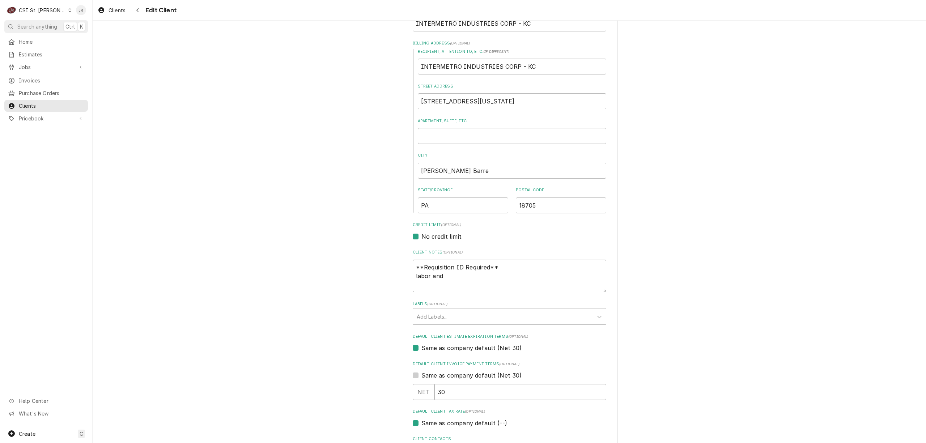
type textarea "**Requisition ID Required** labor and"
type textarea "x"
type textarea "**Requisition ID Required** labor and t"
type textarea "x"
type textarea "**Requisition ID Required** labor and tr"
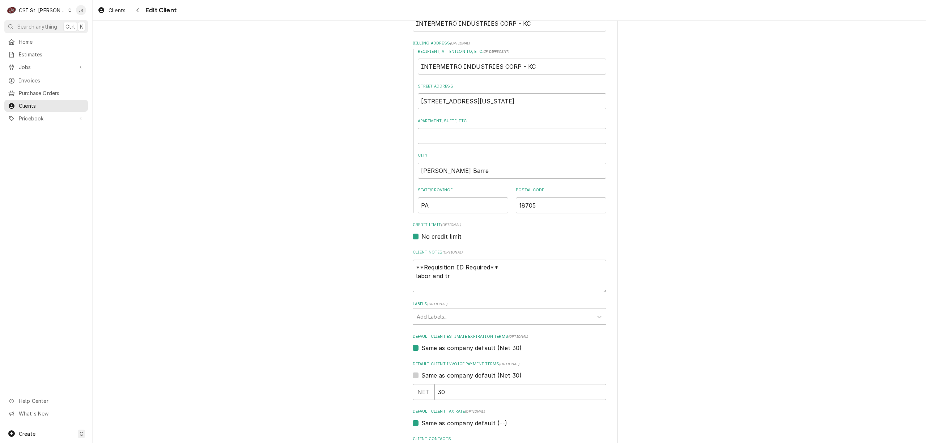
type textarea "x"
type textarea "**Requisition ID Required** labor and tra"
type textarea "x"
type textarea "**Requisition ID Required** labor and trav"
type textarea "x"
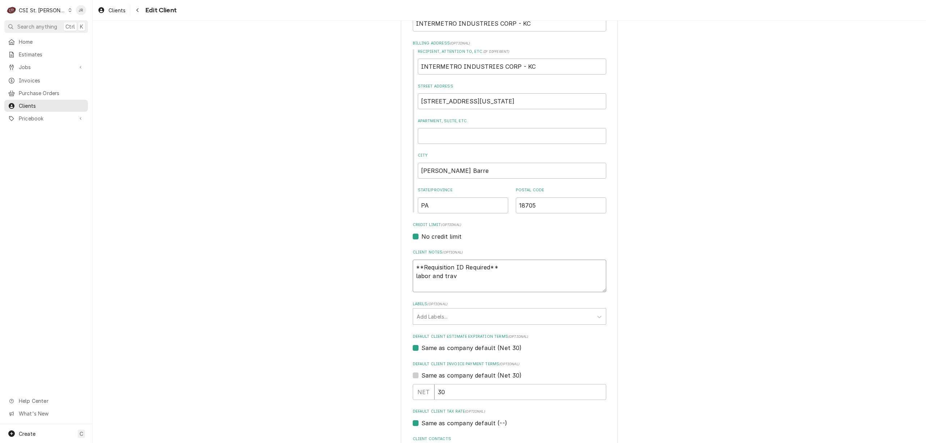
type textarea "**Requisition ID Required** labor and trave"
type textarea "x"
type textarea "**Requisition ID Required** labor and travel"
type textarea "x"
type textarea "**Requisition ID Required** labor and travel"
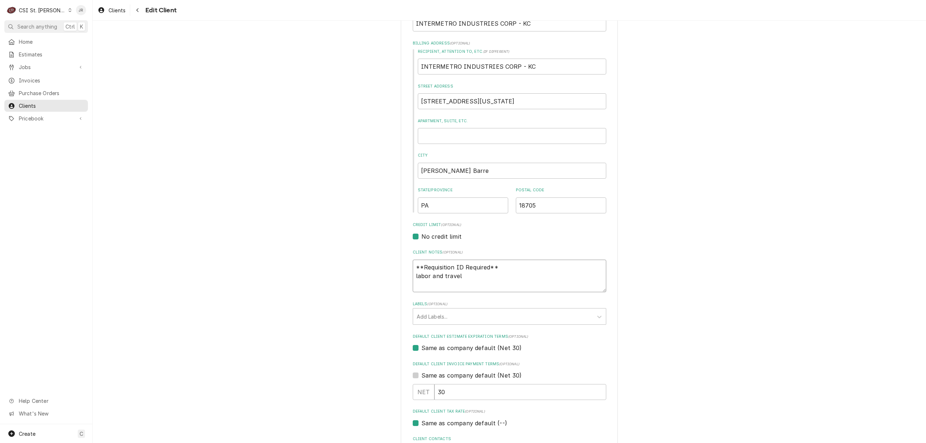
type textarea "x"
type textarea "**Requisition ID Required** labor and travel $"
type textarea "x"
type textarea "**Requisition ID Required** labor and travel $1"
type textarea "x"
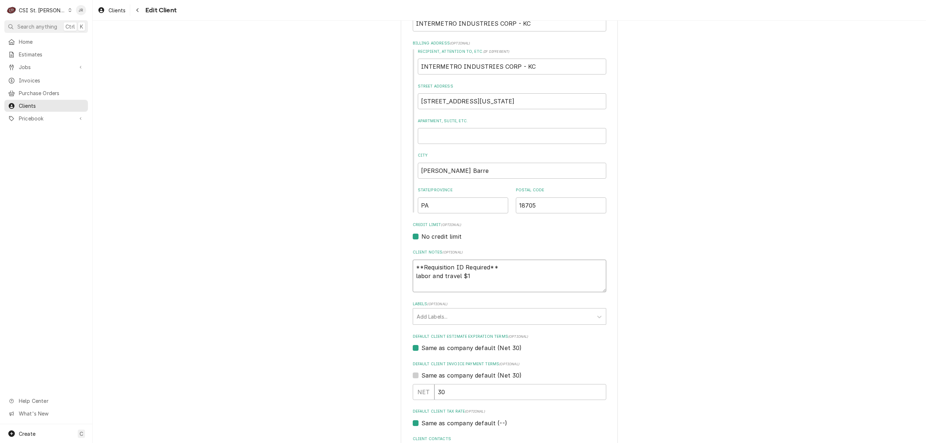
type textarea "**Requisition ID Required** labor and travel $12"
type textarea "x"
type textarea "**Requisition ID Required** labor and travel $120"
type textarea "x"
type textarea "**Requisition ID Required** labor and travel $120 /"
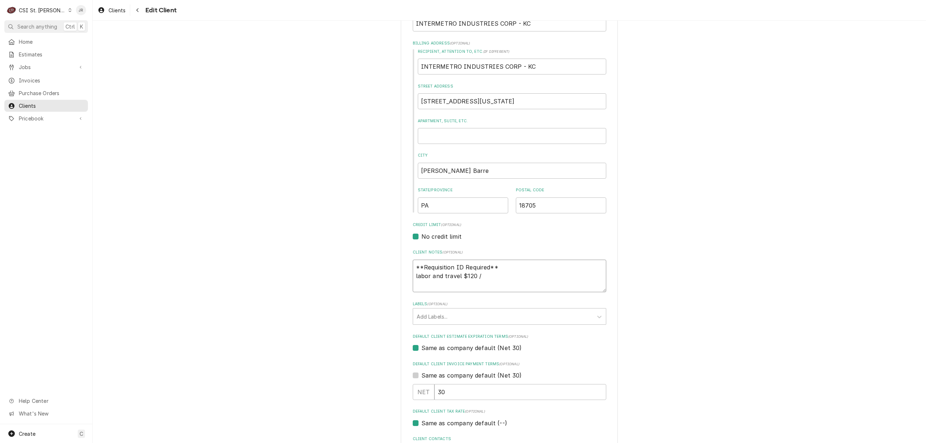
type textarea "x"
type textarea "**Requisition ID Required** labor and travel $120 /"
type textarea "x"
type textarea "**Requisition ID Required** labor and travel $120 / $"
type textarea "x"
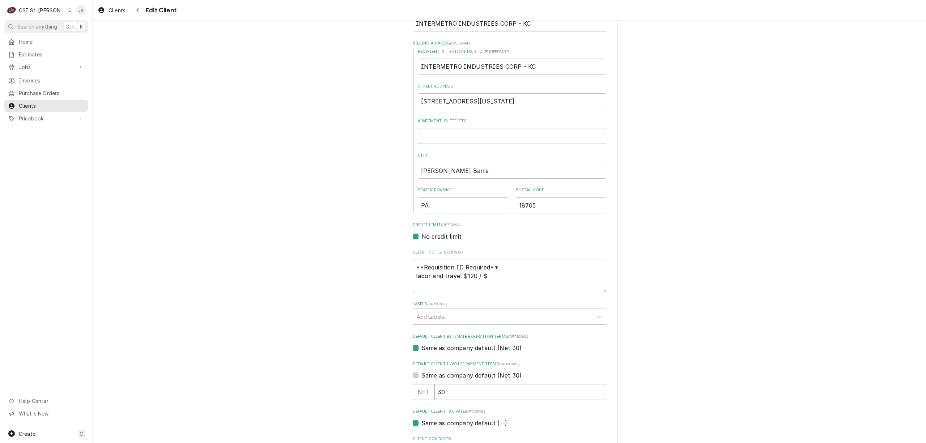
type textarea "**Requisition ID Required** labor and travel $120 / $1"
type textarea "x"
type textarea "**Requisition ID Required** labor and travel $120 / $12"
type textarea "x"
type textarea "**Requisition ID Required** labor and travel $120 / $12."
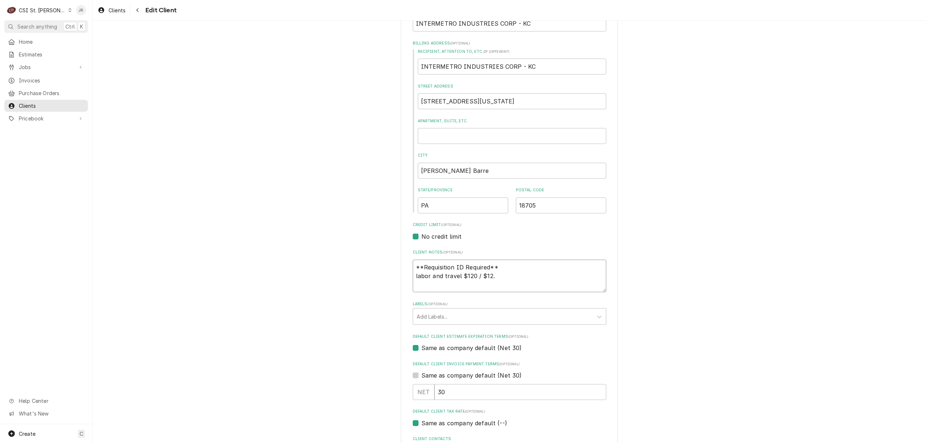
type textarea "x"
type textarea "**Requisition ID Required** labor and travel $120 / $12"
type textarea "x"
type textarea "**Requisition ID Required** labor and travel $120 / $1"
type textarea "x"
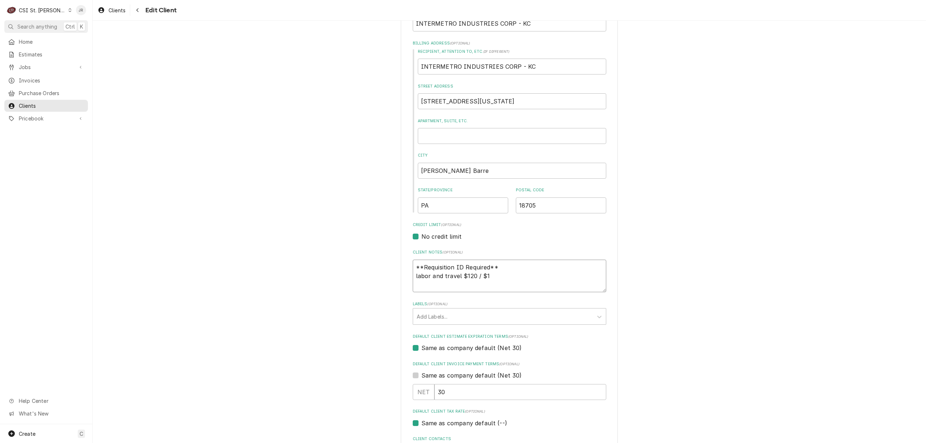
type textarea "**Requisition ID Required** labor and travel $120 / $1."
type textarea "x"
type textarea "**Requisition ID Required** labor and travel $120 / $1.2"
type textarea "x"
type textarea "**Requisition ID Required** labor and travel $120 / $1.20"
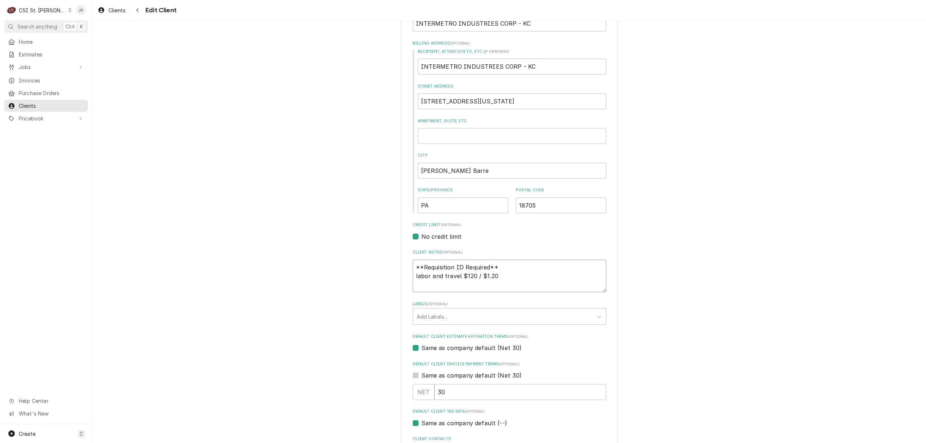
type textarea "x"
type textarea "**Requisition ID Required** labor and travel $120 / $1.20"
type textarea "x"
type textarea "**Requisition ID Required** labor and travel $120 / $1.20 ,"
type textarea "x"
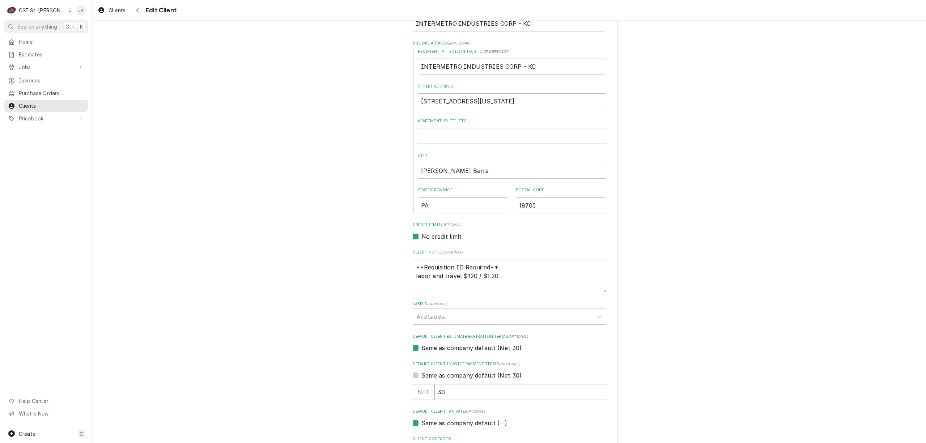
type textarea "**Requisition ID Required** labor and travel $120 / $1.20"
type textarea "x"
type textarea "**Requisition ID Required** labor and travel $120 / $1.20 m"
type textarea "x"
type textarea "**Requisition ID Required** labor and travel $120 / $1.20 mi"
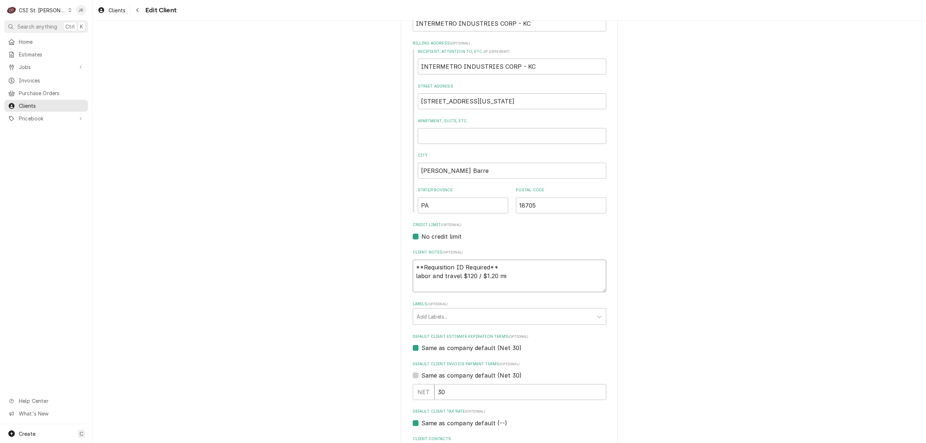
type textarea "x"
type textarea "**Requisition ID Required** labor and travel $120 / $1.20 mil"
type textarea "x"
type textarea "**Requisition ID Required** labor and travel $120 / $1.20 mile"
type textarea "x"
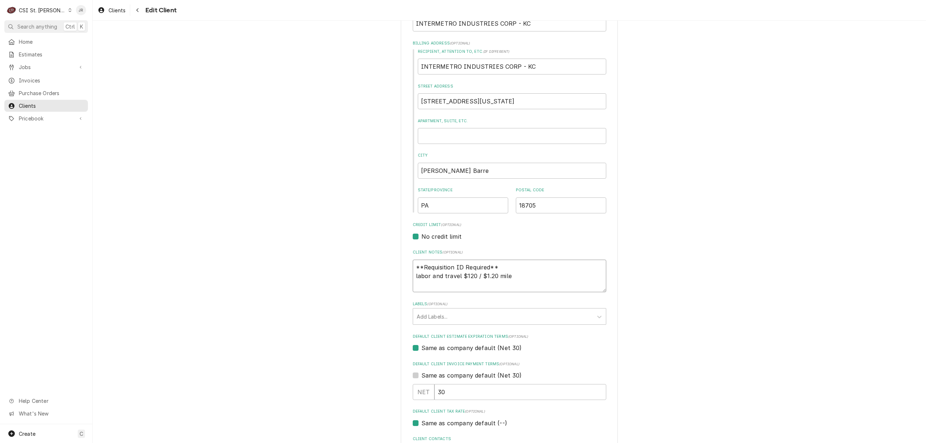
type textarea "**Requisition ID Required** labor and travel $120 / $1.20 milea"
type textarea "x"
type textarea "**Requisition ID Required** labor and travel $120 / $1.20 mileag"
type textarea "x"
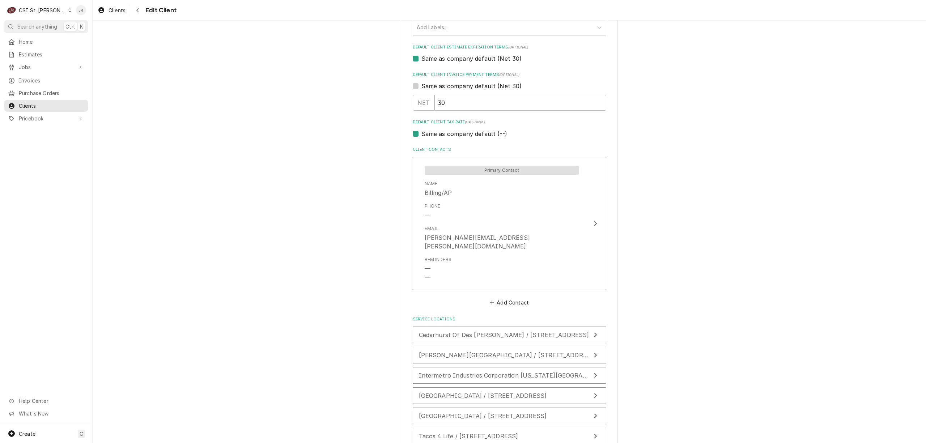
scroll to position [509, 0]
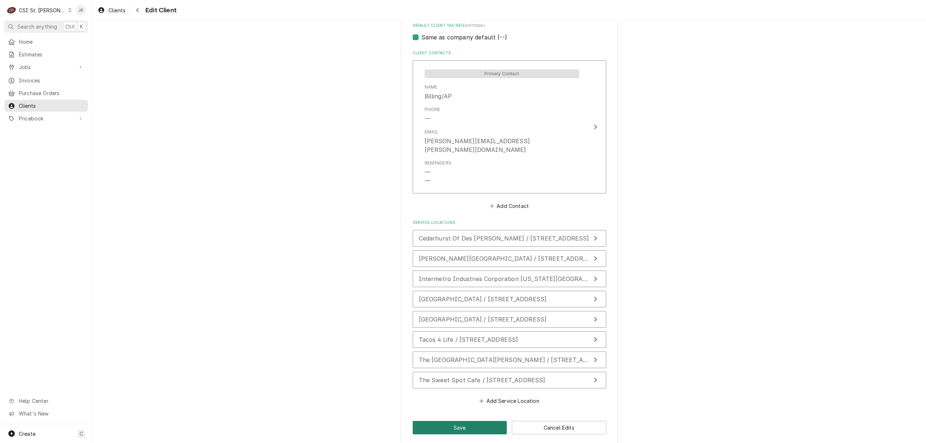
type textarea "**Requisition ID Required** labor and travel $120 / $1.20 mileage"
click at [452, 422] on button "Save" at bounding box center [460, 427] width 94 height 13
type textarea "x"
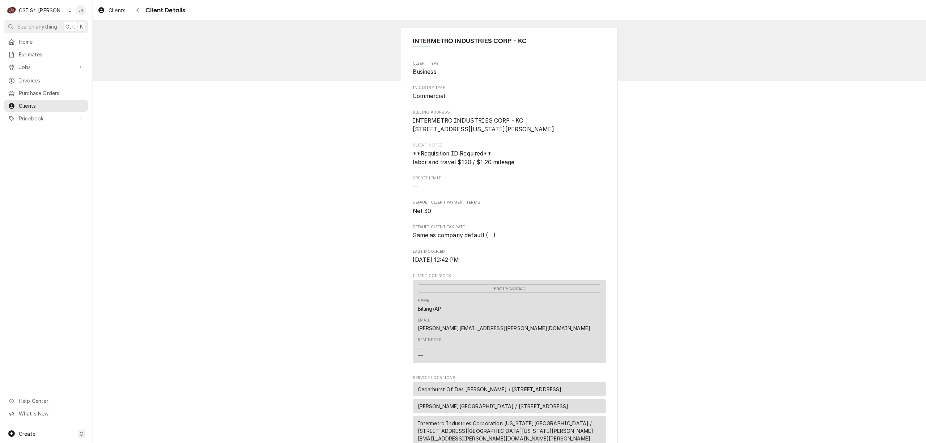
click at [44, 7] on div "CSI St. [PERSON_NAME]" at bounding box center [42, 11] width 47 height 8
click at [91, 23] on div "CSI [US_STATE]" at bounding box center [111, 27] width 95 height 8
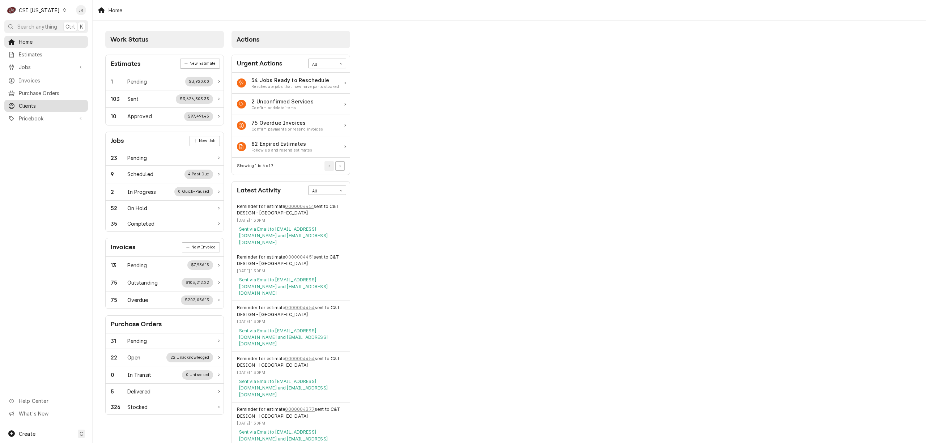
click at [34, 102] on span "Clients" at bounding box center [51, 106] width 65 height 8
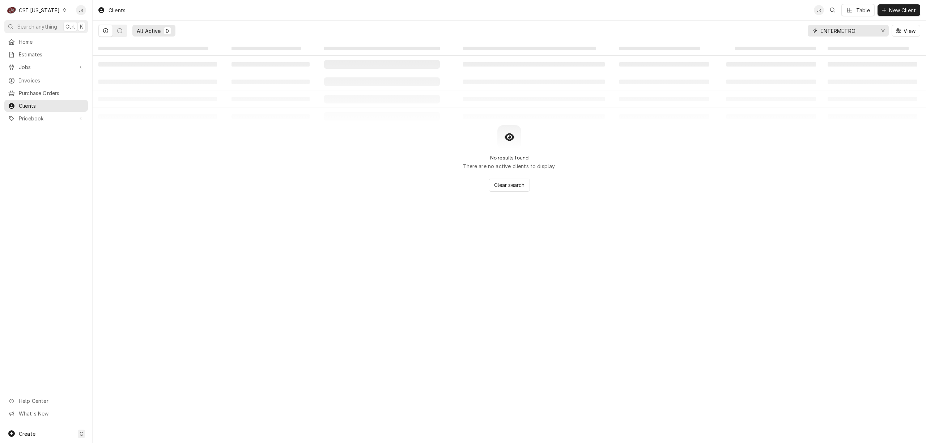
click at [867, 29] on input "INTERMETRO" at bounding box center [847, 31] width 54 height 12
click at [37, 102] on span "Clients" at bounding box center [51, 106] width 65 height 8
click at [528, 121] on div "C CSI [US_STATE] JR Search anything Ctrl K Home Estimates Jobs Jobs Job Series …" at bounding box center [463, 221] width 926 height 443
click at [30, 6] on div "C CSI [US_STATE]" at bounding box center [36, 10] width 65 height 14
click at [82, 17] on div "CSI [US_STATE][GEOGRAPHIC_DATA]" at bounding box center [112, 14] width 95 height 8
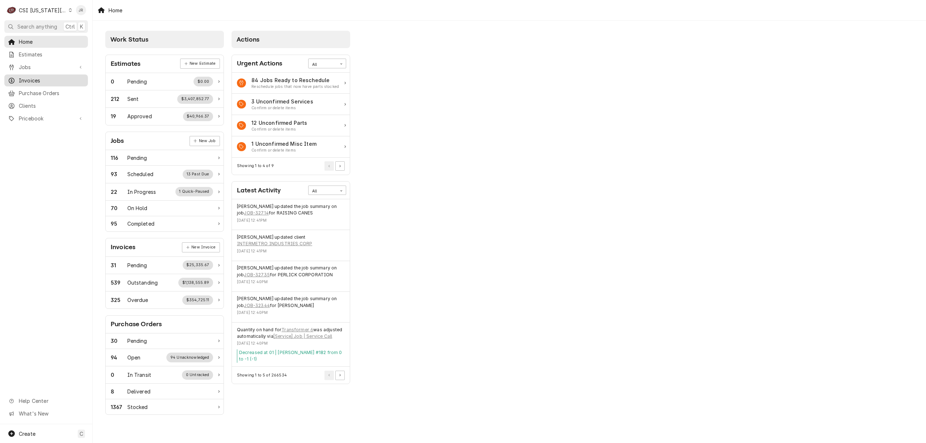
click at [42, 77] on span "Invoices" at bounding box center [51, 81] width 65 height 8
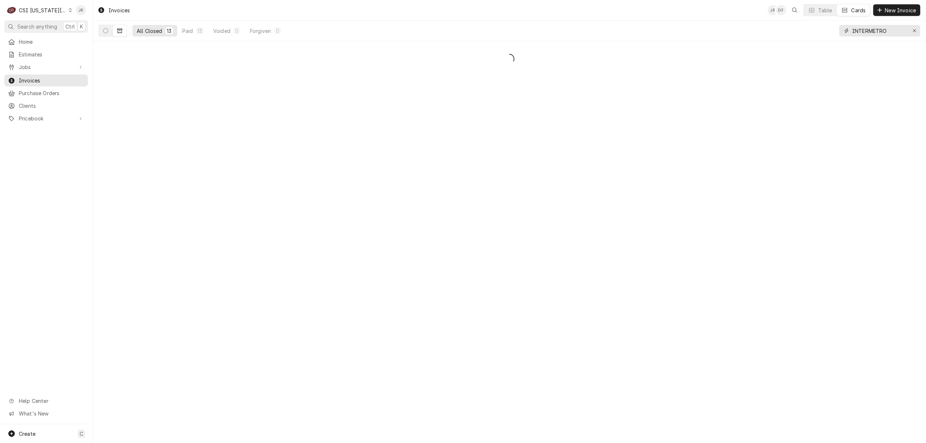
click at [867, 31] on input "INTERMETRO" at bounding box center [879, 31] width 54 height 12
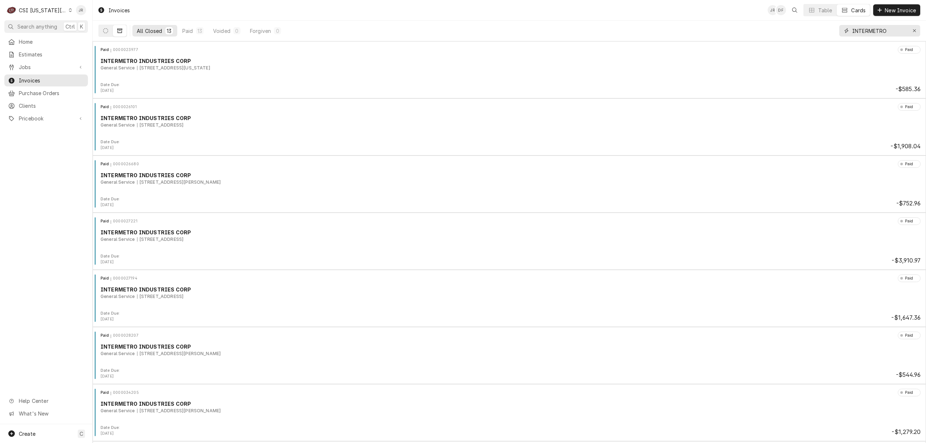
paste input "302955"
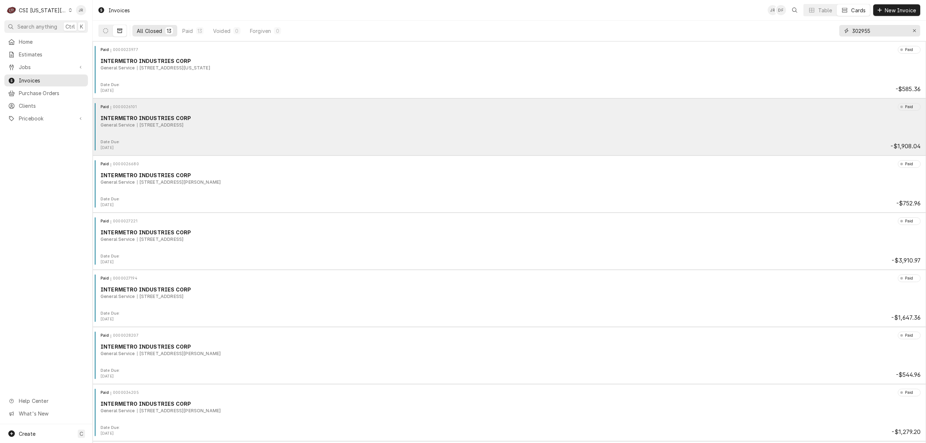
type input "302955"
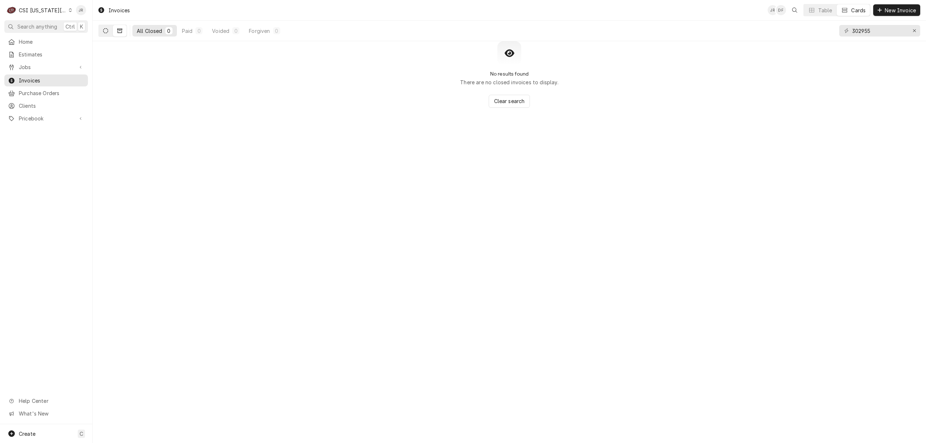
click at [106, 30] on icon "Dynamic Content Wrapper" at bounding box center [105, 30] width 5 height 5
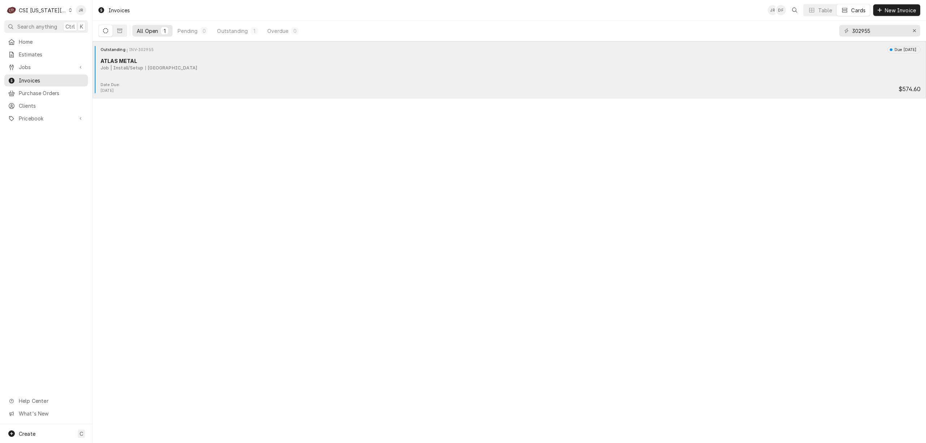
click at [163, 80] on div "Outstanding INV-302955 Due in 15 days ATLAS METAL Job | Install/Setup Nashua Rd…" at bounding box center [508, 64] width 827 height 36
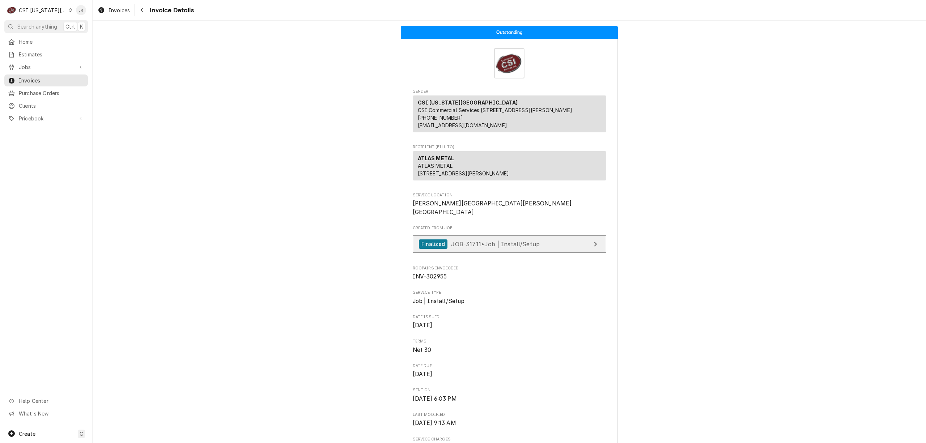
click at [528, 247] on span "JOB-31711 • Job | Install/Setup" at bounding box center [495, 243] width 89 height 7
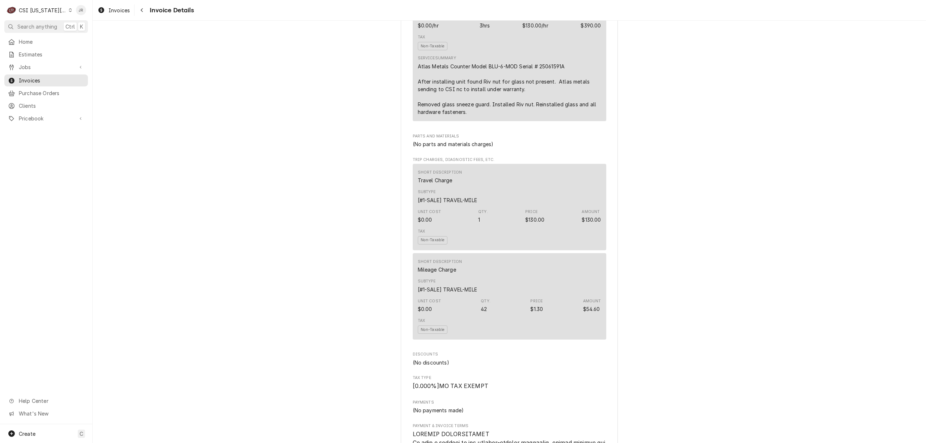
scroll to position [432, 0]
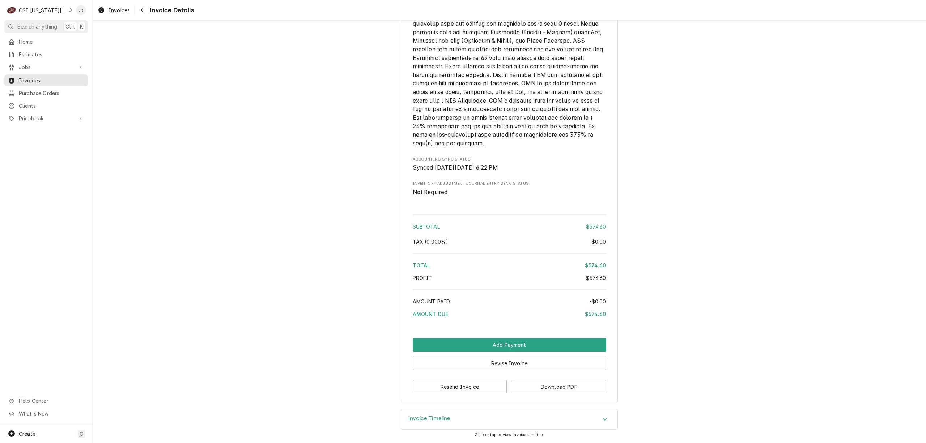
drag, startPoint x: 426, startPoint y: 419, endPoint x: 468, endPoint y: 404, distance: 44.7
click at [430, 417] on h3 "Invoice Timeline" at bounding box center [429, 418] width 42 height 7
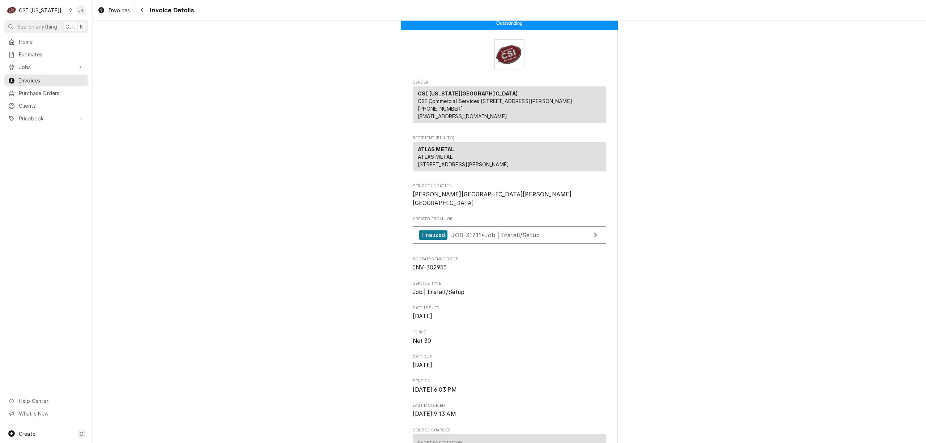
scroll to position [0, 0]
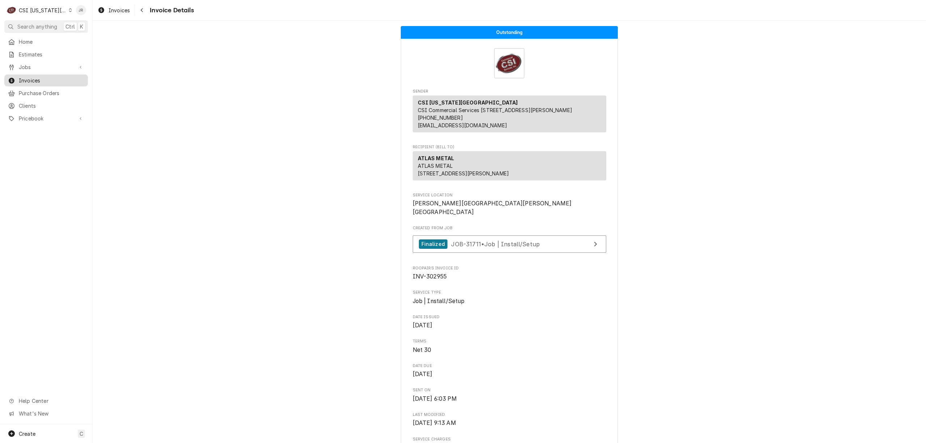
click at [48, 77] on span "Invoices" at bounding box center [51, 81] width 65 height 8
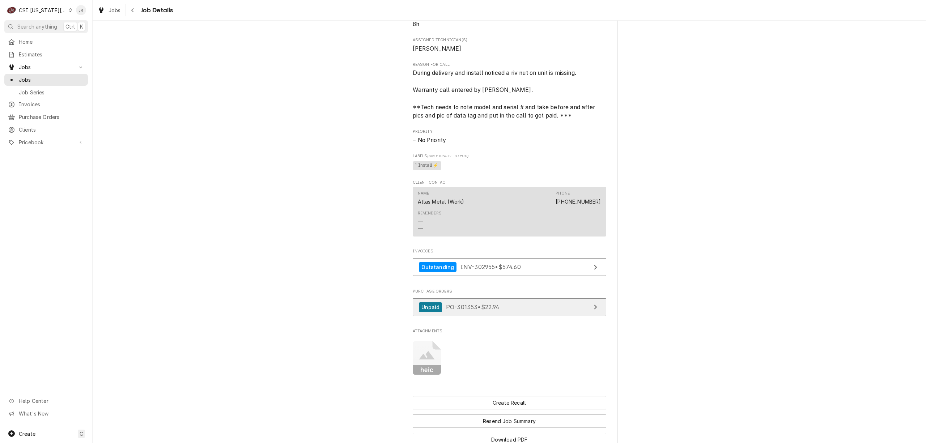
scroll to position [445, 0]
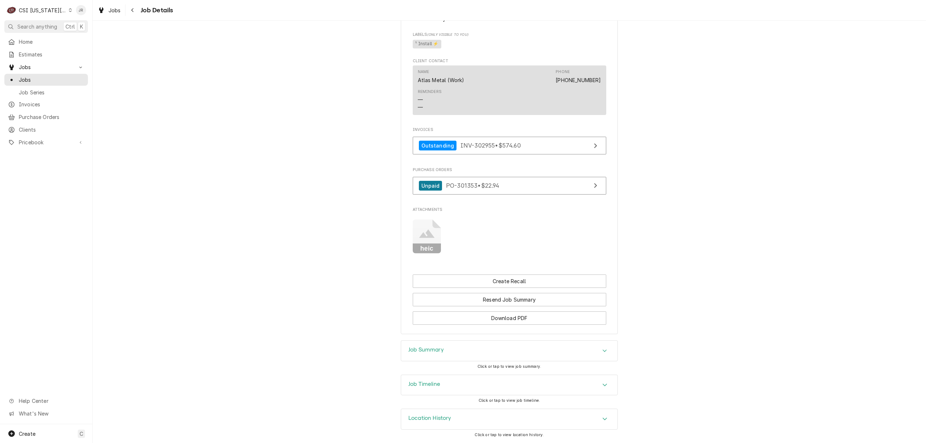
drag, startPoint x: 443, startPoint y: 339, endPoint x: 446, endPoint y: 341, distance: 3.8
click at [425, 239] on icon "Attachments" at bounding box center [427, 236] width 29 height 34
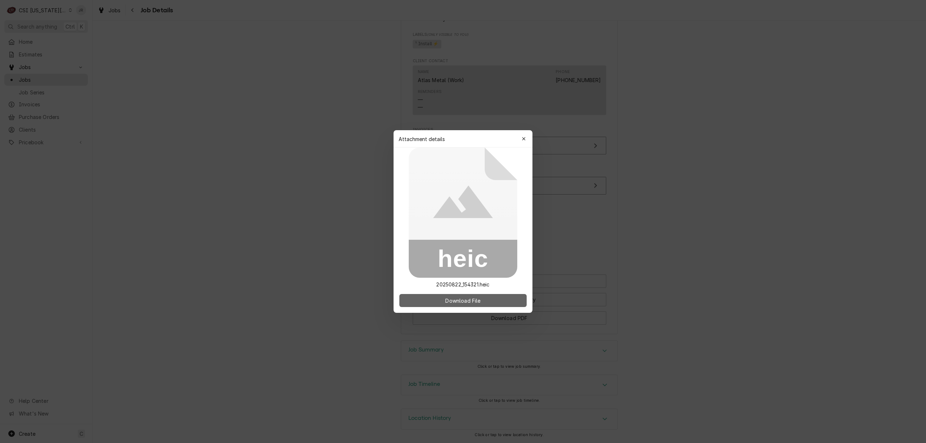
drag, startPoint x: 446, startPoint y: 315, endPoint x: 449, endPoint y: 306, distance: 9.8
click at [449, 307] on body "C CSI [US_STATE] City JR Search anything Ctrl K Home Estimates Jobs Jobs Job Se…" at bounding box center [463, 221] width 926 height 443
click at [452, 299] on span "Download File" at bounding box center [463, 301] width 38 height 8
drag, startPoint x: 466, startPoint y: 290, endPoint x: 473, endPoint y: 301, distance: 12.8
click at [468, 291] on div "Download File" at bounding box center [462, 300] width 139 height 25
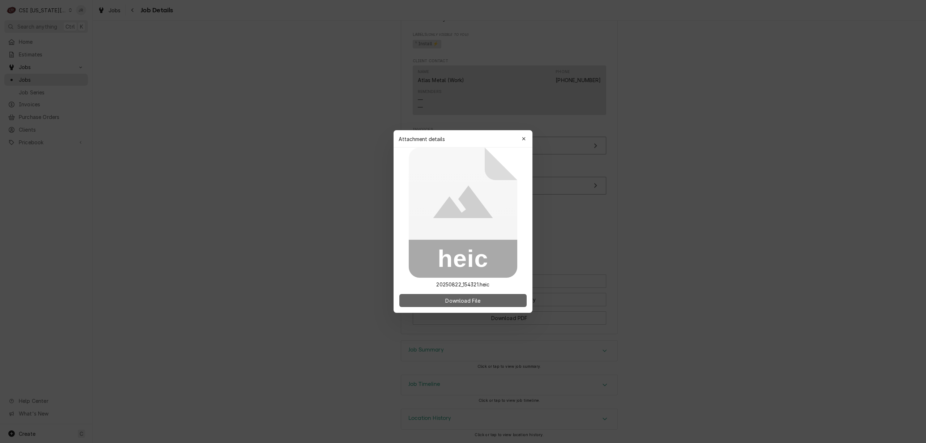
click at [473, 300] on span "Download File" at bounding box center [463, 301] width 38 height 8
click at [526, 137] on button "button" at bounding box center [524, 139] width 12 height 12
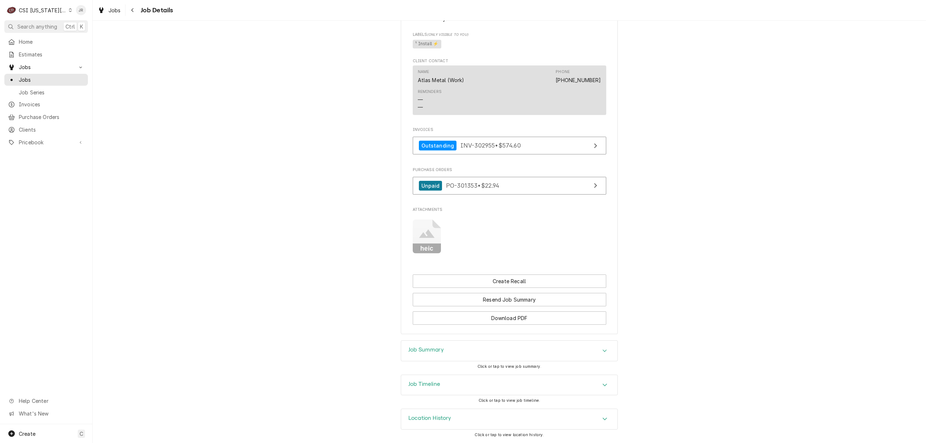
drag, startPoint x: 437, startPoint y: 384, endPoint x: 465, endPoint y: 371, distance: 30.9
click at [437, 383] on h3 "Job Timeline" at bounding box center [424, 384] width 32 height 7
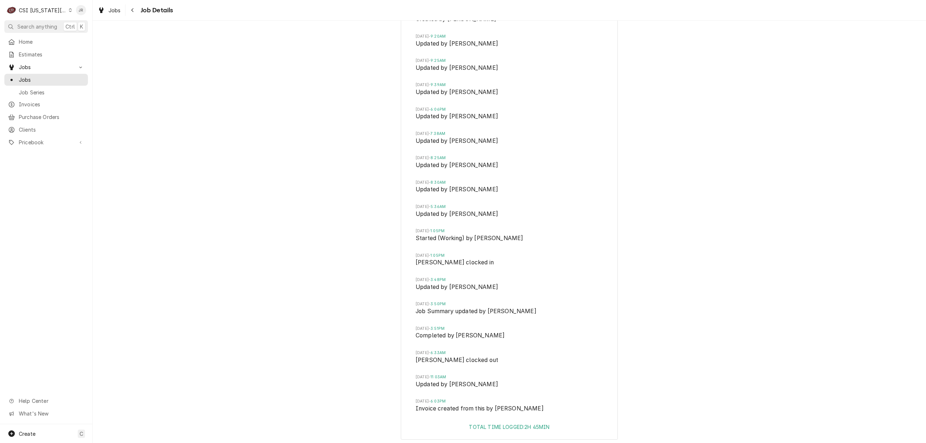
scroll to position [877, 0]
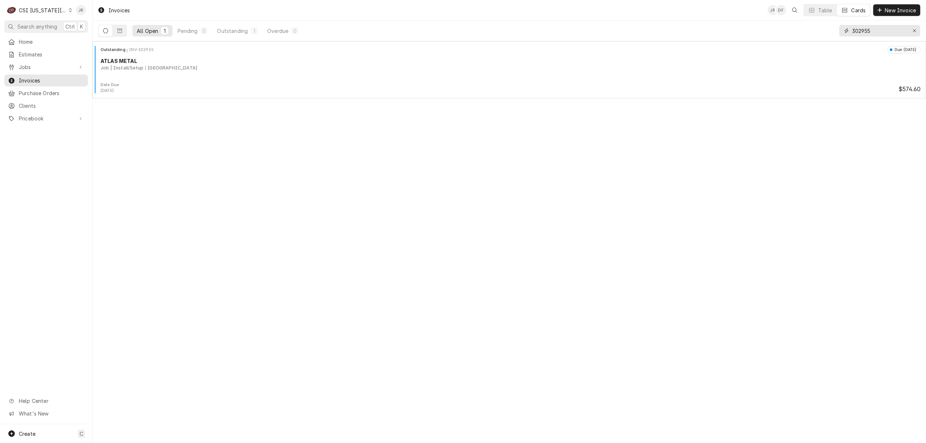
click at [866, 33] on input "302955" at bounding box center [879, 31] width 54 height 12
paste input "3081"
type input "303081"
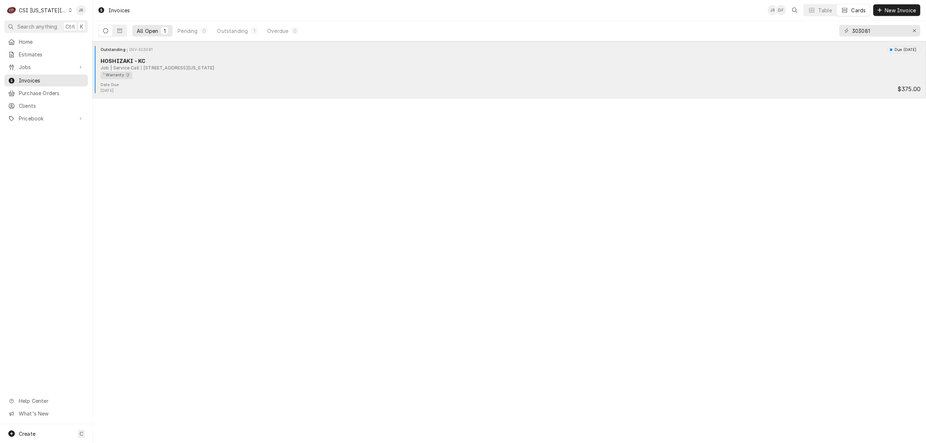
click at [153, 53] on div "Outstanding INV-303081 Due in 25 days" at bounding box center [508, 49] width 827 height 7
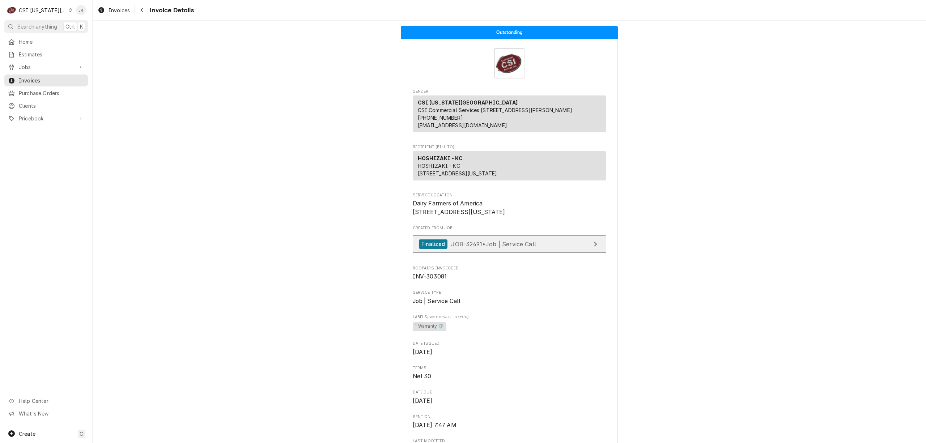
click at [440, 249] on div "Finalized" at bounding box center [433, 244] width 29 height 10
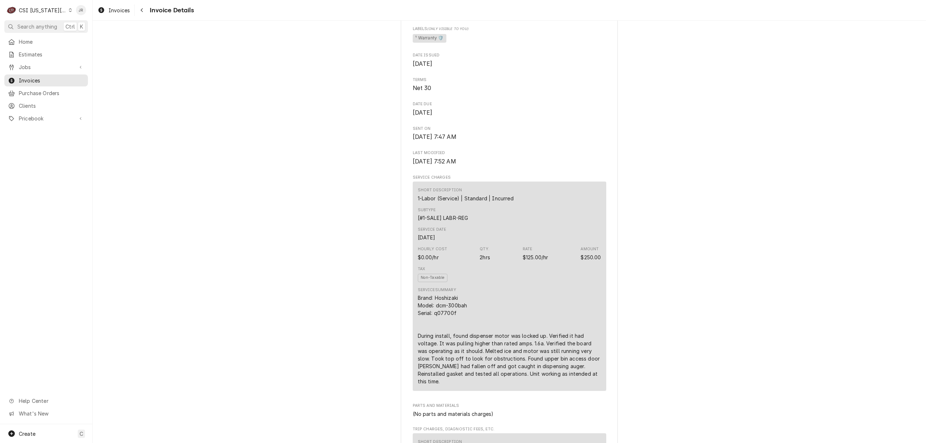
scroll to position [145, 0]
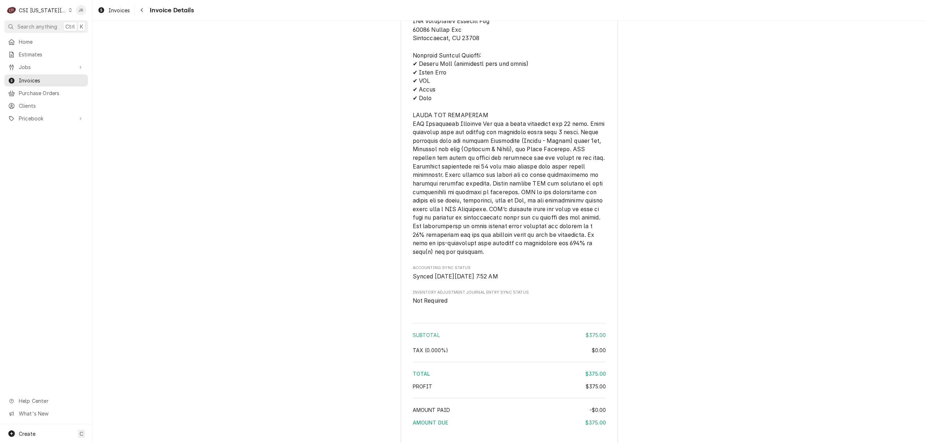
scroll to position [1075, 0]
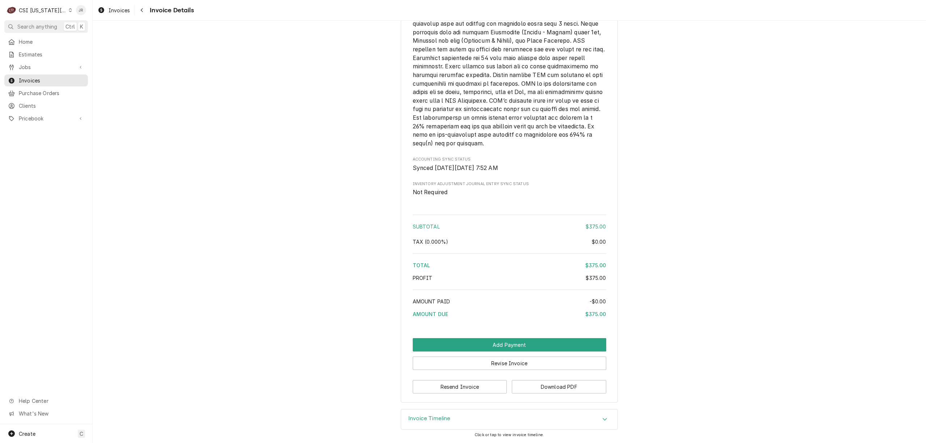
click at [443, 420] on h3 "Invoice Timeline" at bounding box center [429, 418] width 42 height 7
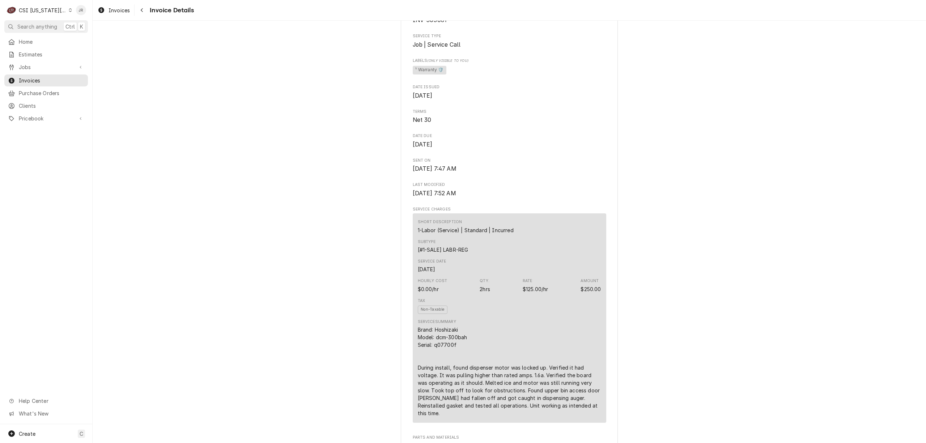
scroll to position [226, 0]
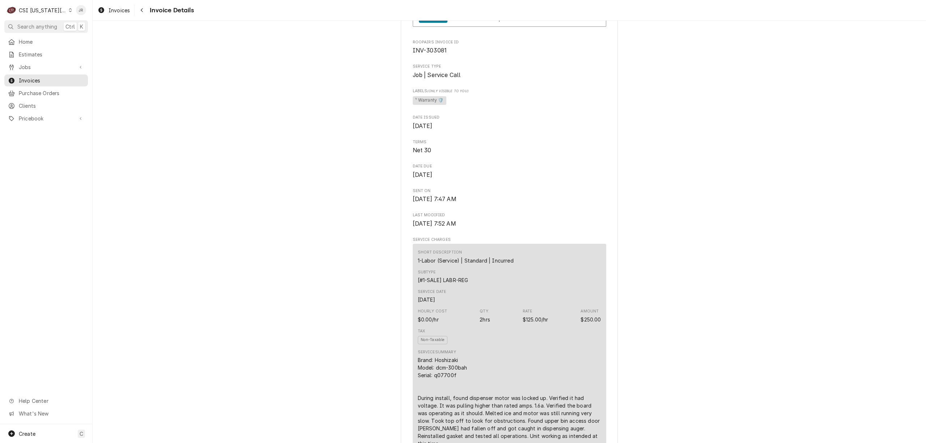
click at [433, 54] on span "INV-303081" at bounding box center [430, 50] width 34 height 7
copy span "303081"
click at [29, 80] on span "Invoices" at bounding box center [51, 81] width 65 height 8
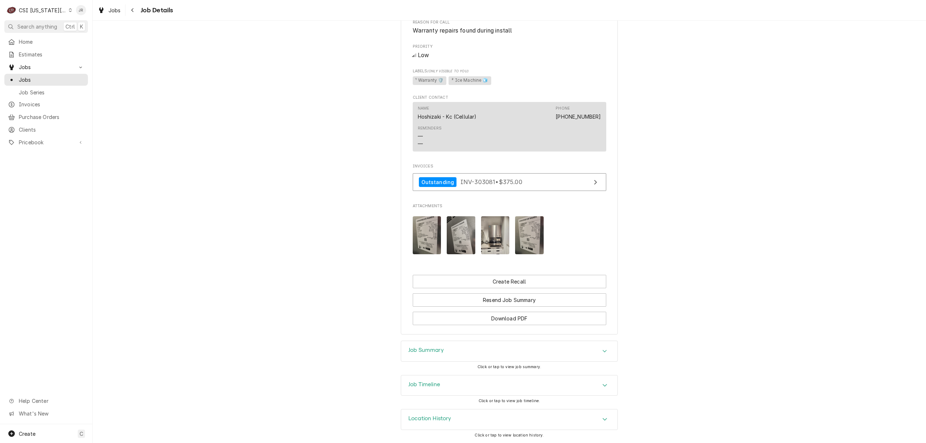
scroll to position [366, 0]
drag, startPoint x: 427, startPoint y: 354, endPoint x: 443, endPoint y: 345, distance: 17.7
click at [428, 353] on div "Job Summary" at bounding box center [425, 351] width 35 height 9
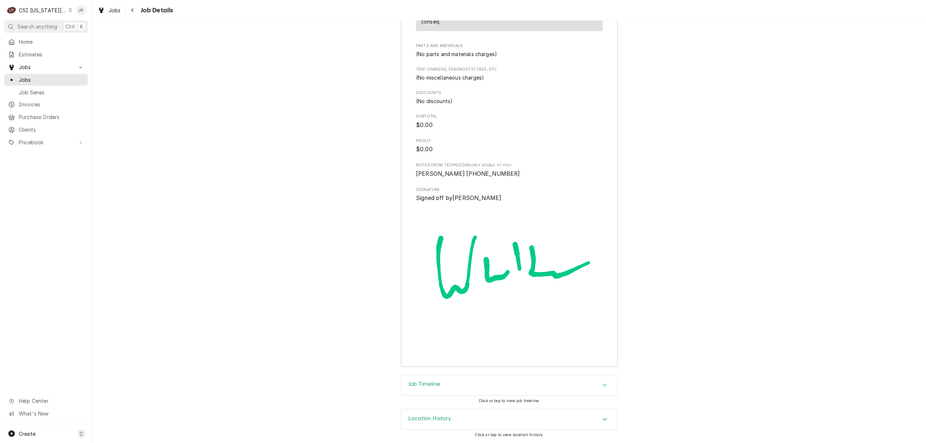
scroll to position [1589, 0]
drag, startPoint x: 476, startPoint y: 375, endPoint x: 481, endPoint y: 381, distance: 7.5
click at [480, 381] on div "Job Timeline" at bounding box center [509, 385] width 216 height 20
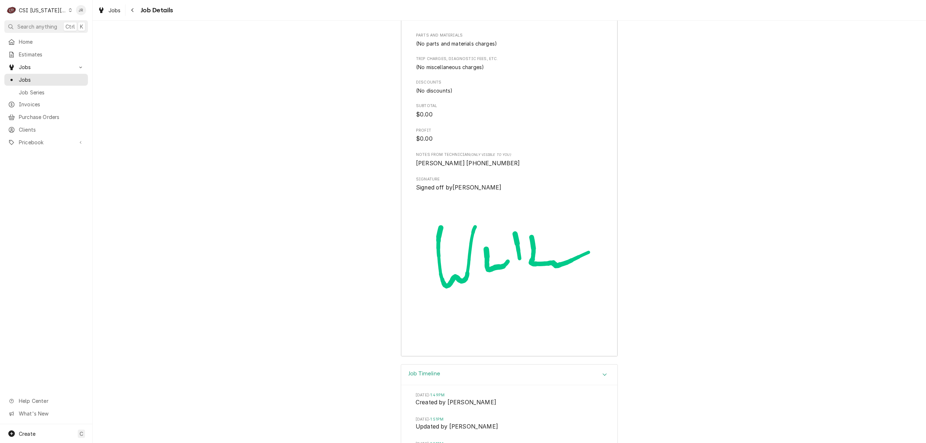
click at [481, 380] on div "Job Timeline" at bounding box center [509, 374] width 216 height 21
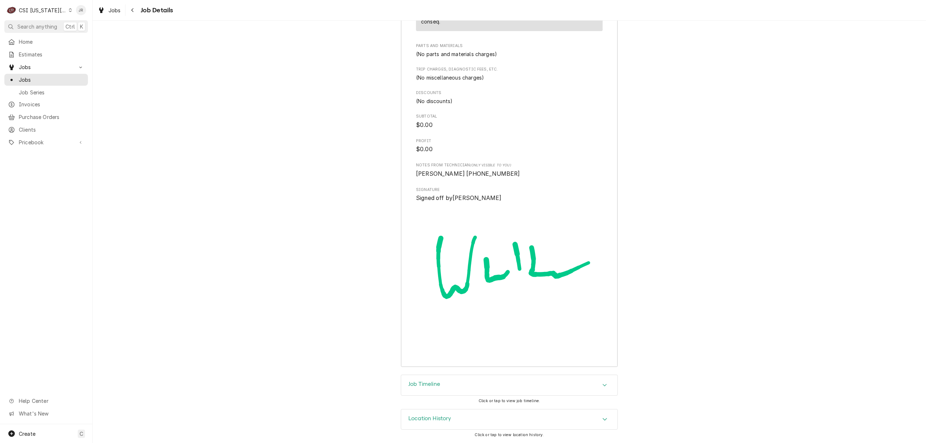
click at [483, 382] on div "Job Timeline" at bounding box center [509, 385] width 216 height 20
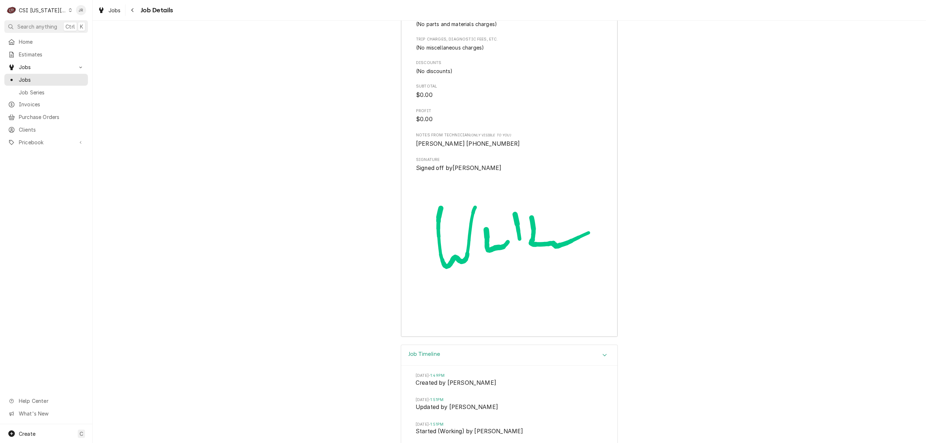
drag, startPoint x: 476, startPoint y: 357, endPoint x: 482, endPoint y: 340, distance: 17.3
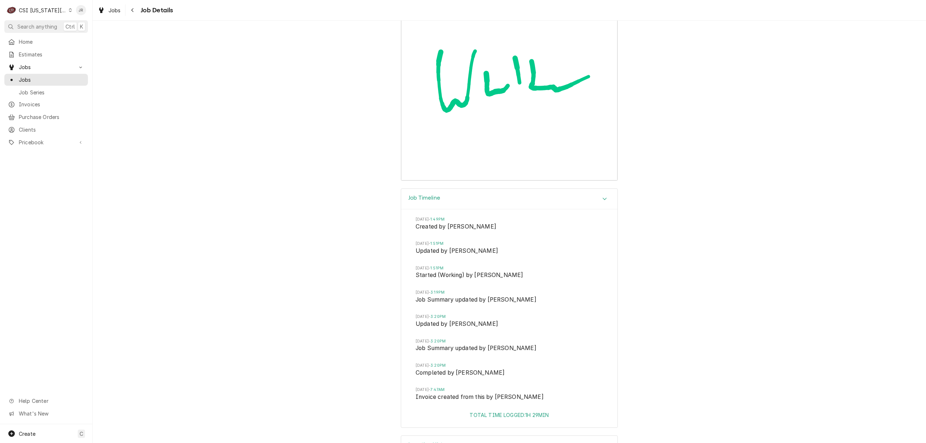
scroll to position [1802, 0]
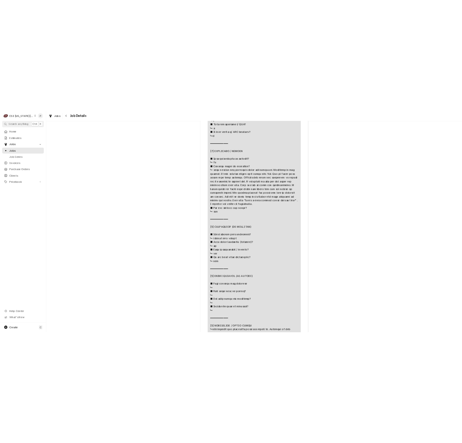
scroll to position [790, 0]
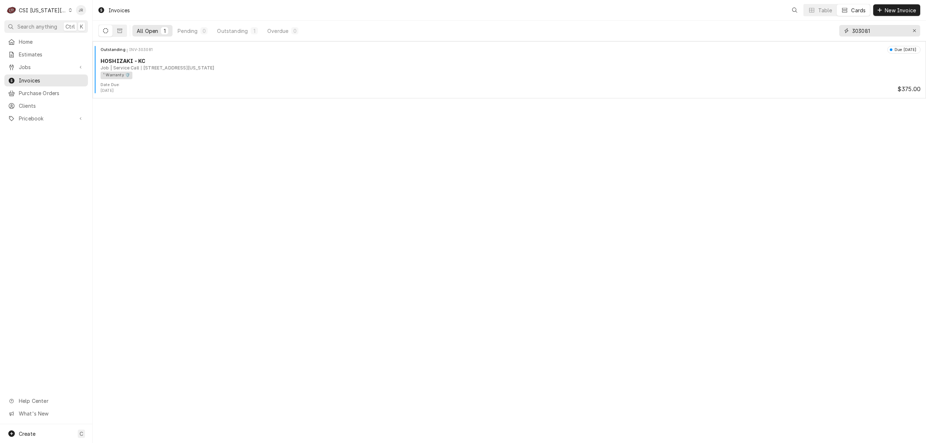
click at [877, 31] on input "303081" at bounding box center [879, 31] width 54 height 12
paste input "3"
type input "303083"
click at [181, 69] on div "[STREET_ADDRESS][US_STATE]" at bounding box center [177, 68] width 73 height 7
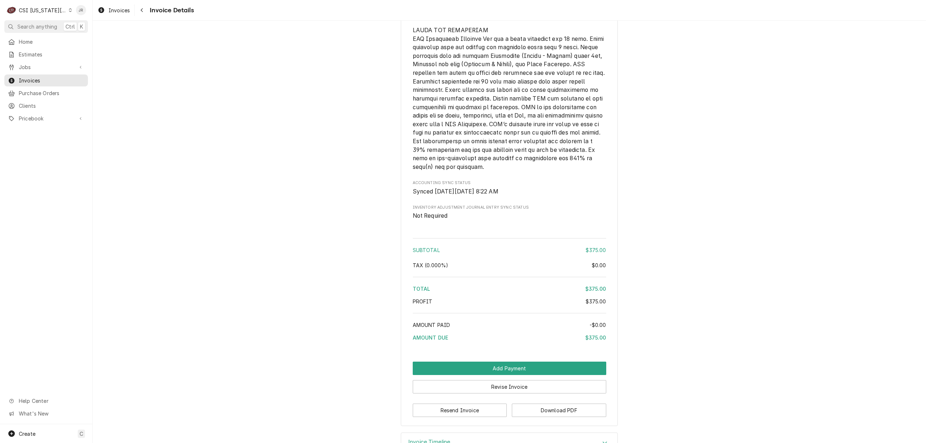
scroll to position [1075, 0]
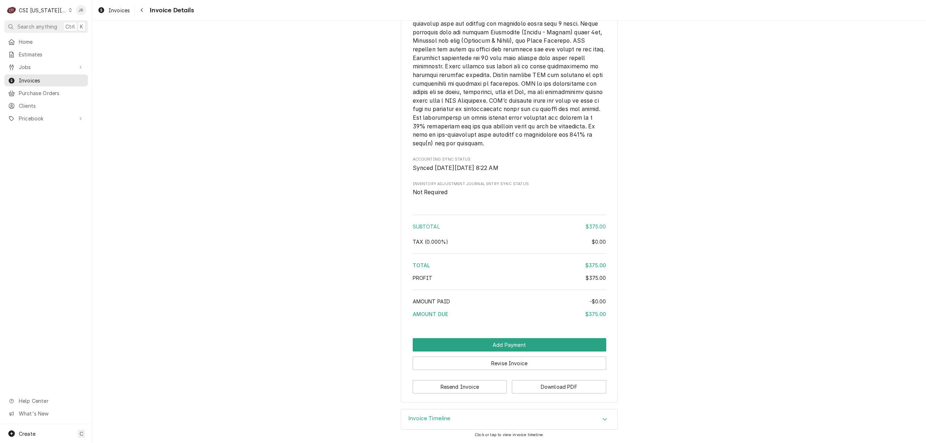
drag, startPoint x: 434, startPoint y: 419, endPoint x: 608, endPoint y: 379, distance: 178.9
click at [448, 417] on div "Invoice Timeline" at bounding box center [509, 419] width 216 height 20
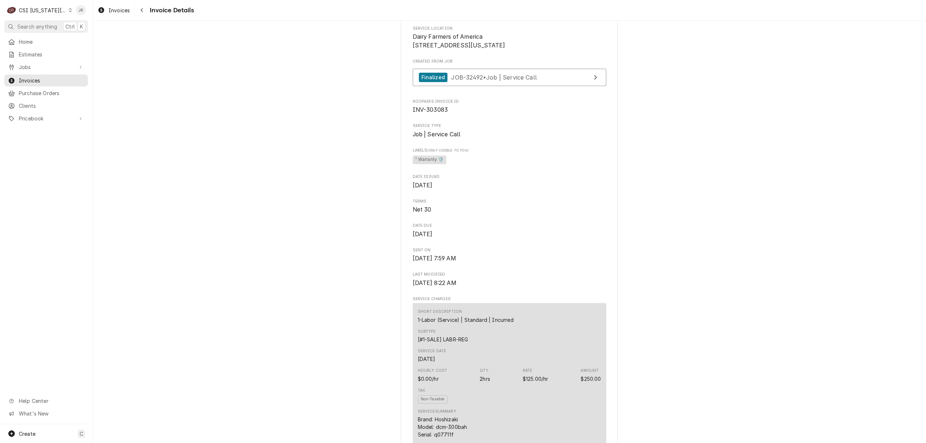
scroll to position [0, 0]
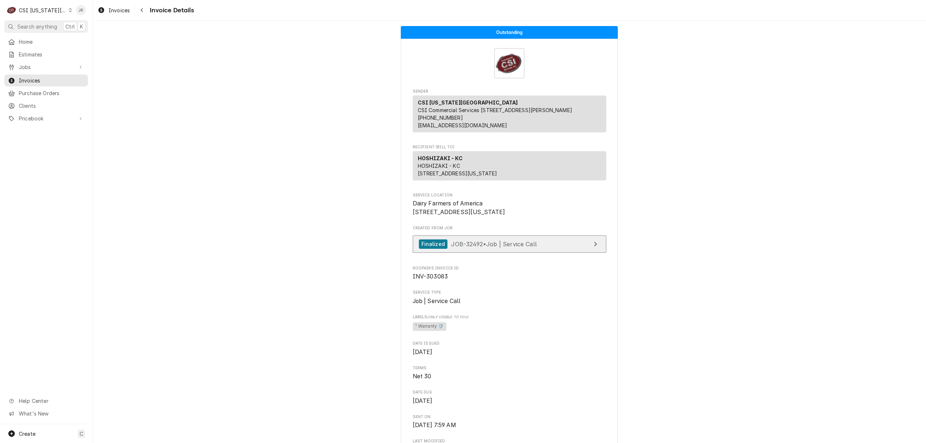
click at [518, 247] on span "JOB-32492 • Job | Service Call" at bounding box center [494, 243] width 86 height 7
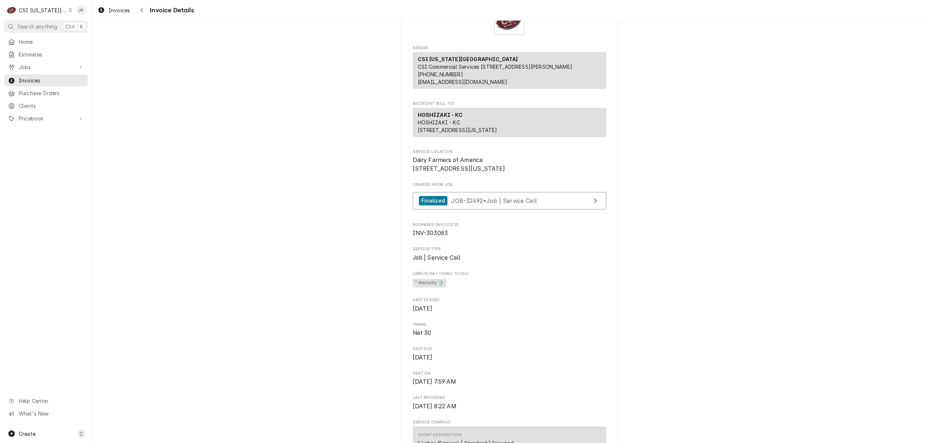
scroll to position [96, 0]
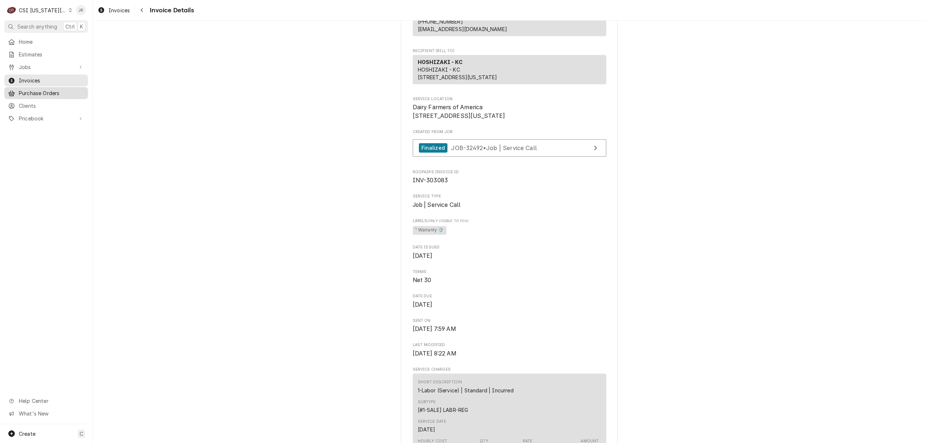
click at [31, 87] on link "Purchase Orders" at bounding box center [46, 93] width 84 height 12
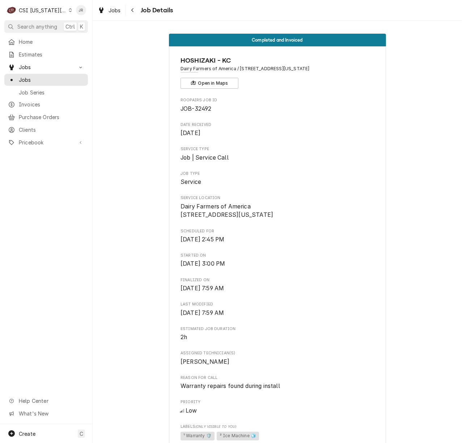
click at [155, 151] on div "Completed and Invoiced HOSHIZAKI - KC Dairy Farmers of America / 1405 N 98th St…" at bounding box center [277, 361] width 369 height 667
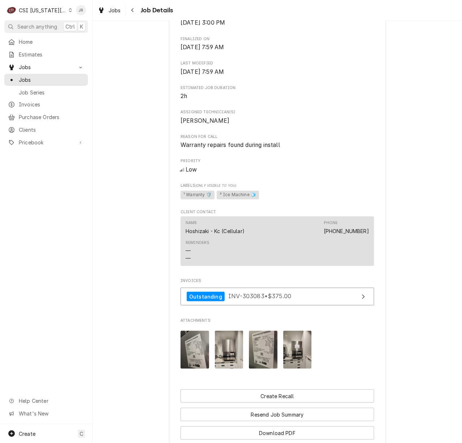
scroll to position [366, 0]
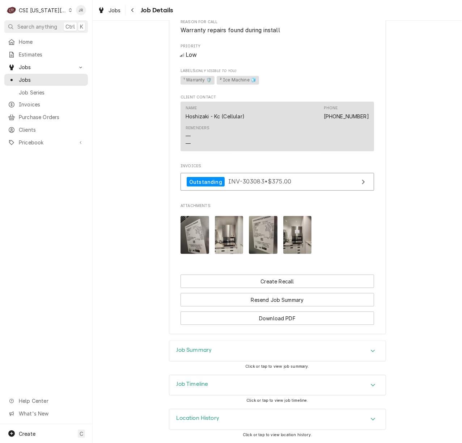
drag, startPoint x: 220, startPoint y: 395, endPoint x: 221, endPoint y: 389, distance: 6.0
click at [220, 393] on div "Job Timeline Click or tap to view job timeline." at bounding box center [277, 392] width 217 height 34
drag, startPoint x: 197, startPoint y: 389, endPoint x: 206, endPoint y: 384, distance: 9.9
click at [201, 385] on div "Job Timeline" at bounding box center [277, 385] width 216 height 20
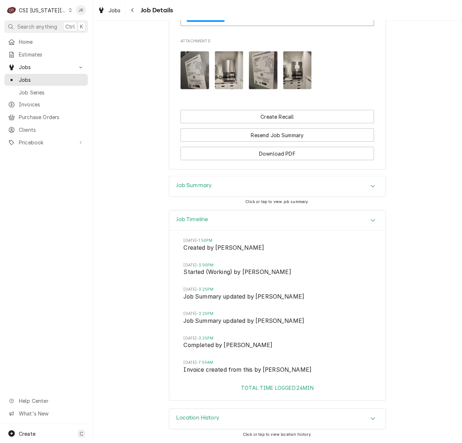
scroll to position [338, 0]
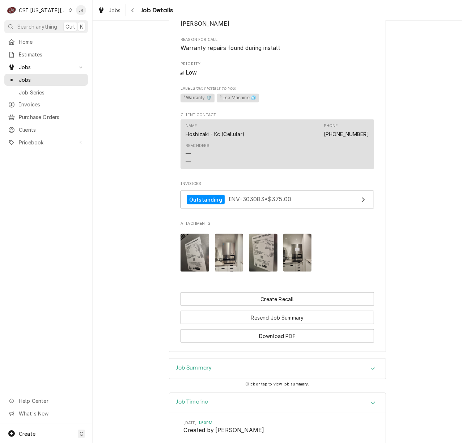
click at [249, 377] on div "Job Summary" at bounding box center [277, 368] width 216 height 20
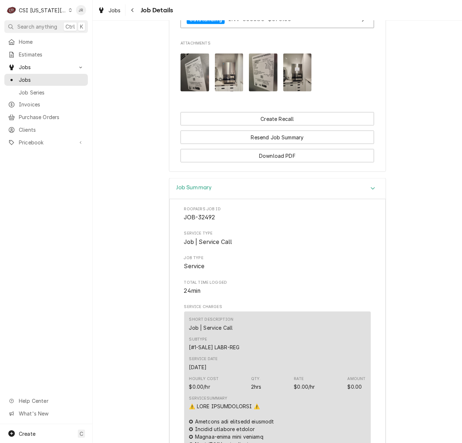
scroll to position [675, 0]
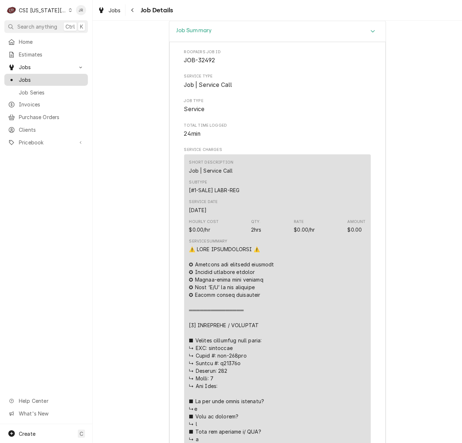
click at [42, 76] on span "Jobs" at bounding box center [51, 80] width 65 height 8
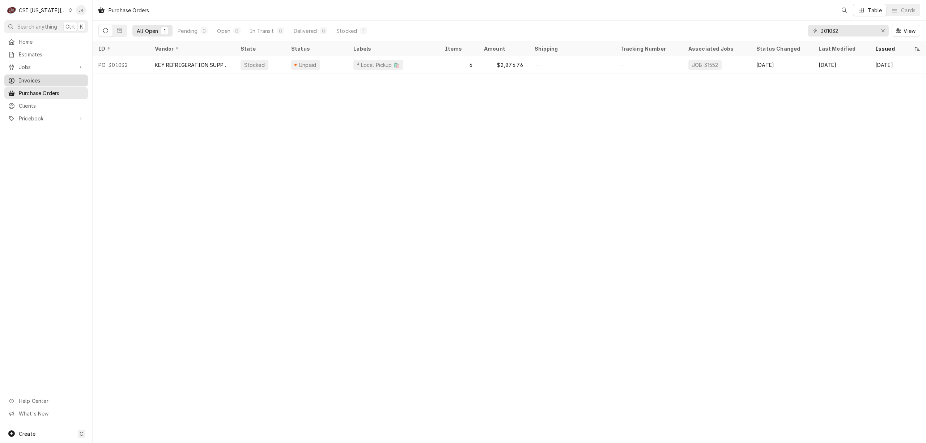
click at [24, 77] on span "Invoices" at bounding box center [51, 81] width 65 height 8
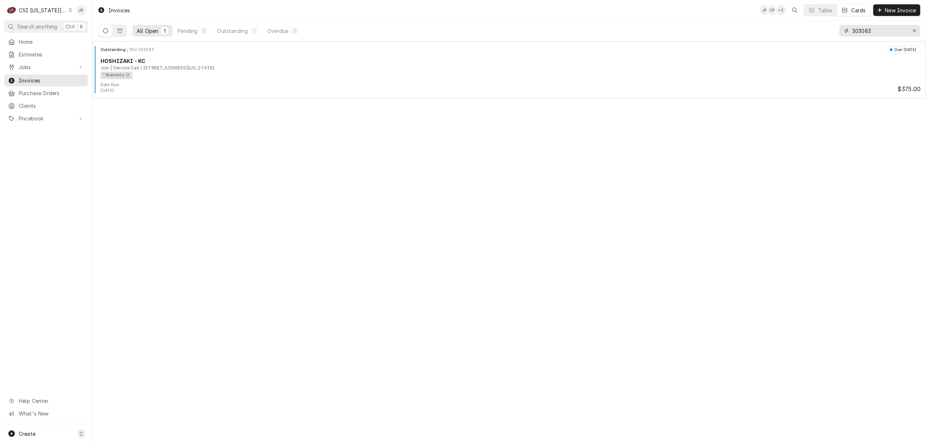
click at [877, 26] on input "303083" at bounding box center [879, 31] width 54 height 12
paste input "114"
type input "303114"
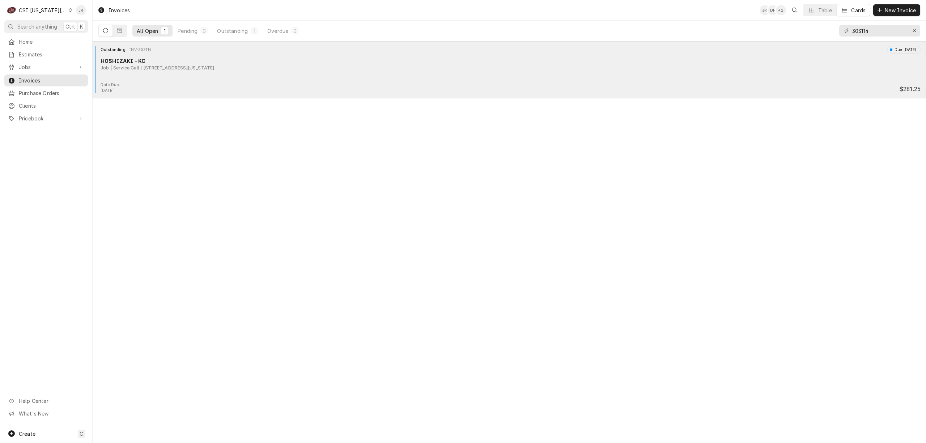
drag, startPoint x: 186, startPoint y: 91, endPoint x: 184, endPoint y: 84, distance: 7.5
click at [184, 87] on div "Date Due: Oct 8, 2025 $281.25" at bounding box center [508, 88] width 827 height 12
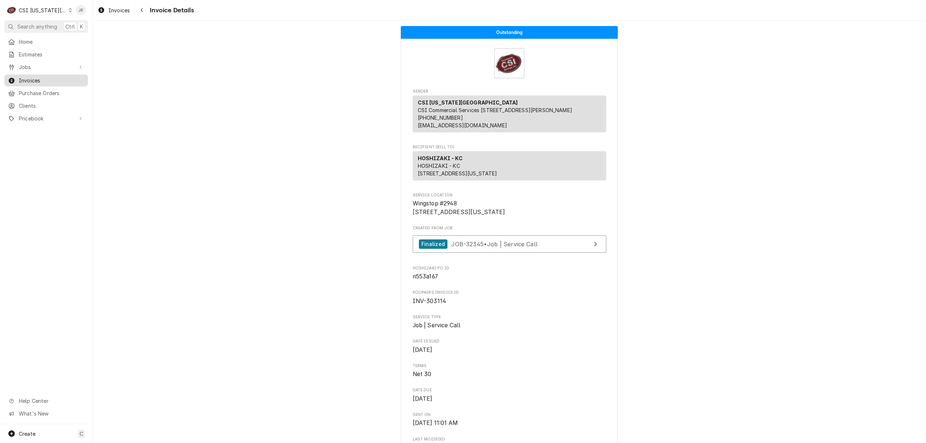
click at [27, 77] on span "Invoices" at bounding box center [51, 81] width 65 height 8
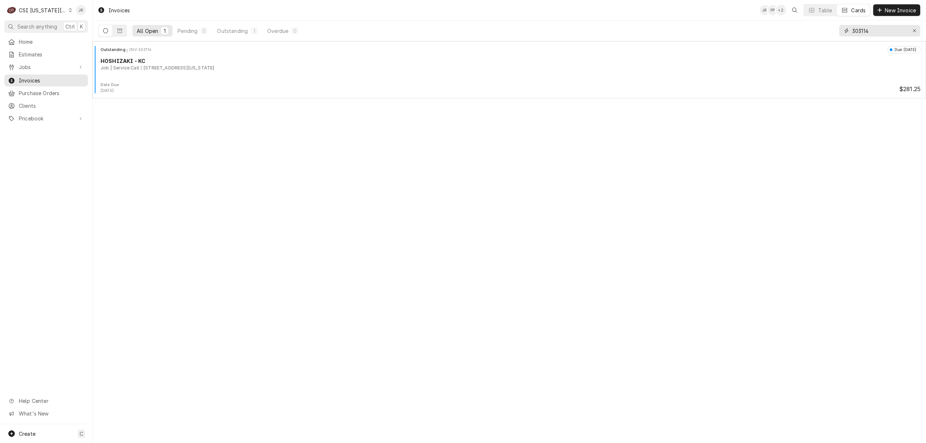
click at [871, 31] on input "303114" at bounding box center [879, 31] width 54 height 12
click at [871, 30] on input "303114" at bounding box center [879, 31] width 54 height 12
paste input "083"
type input "303083"
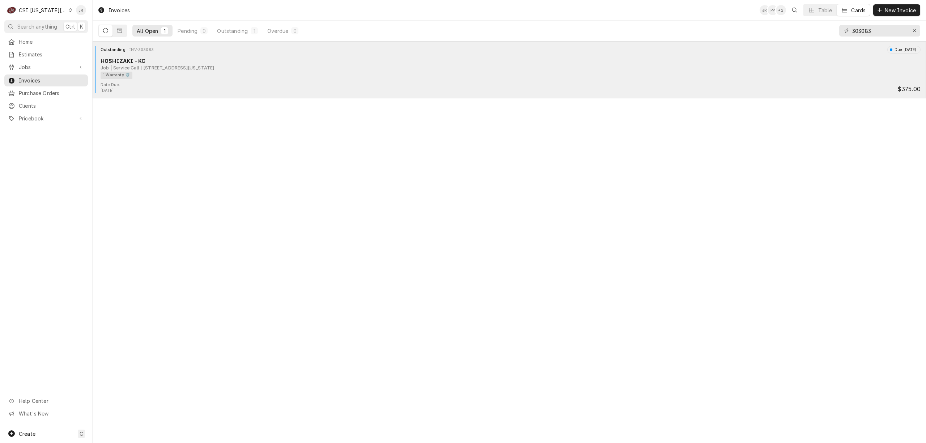
click at [181, 70] on div "[STREET_ADDRESS][US_STATE]" at bounding box center [177, 68] width 73 height 7
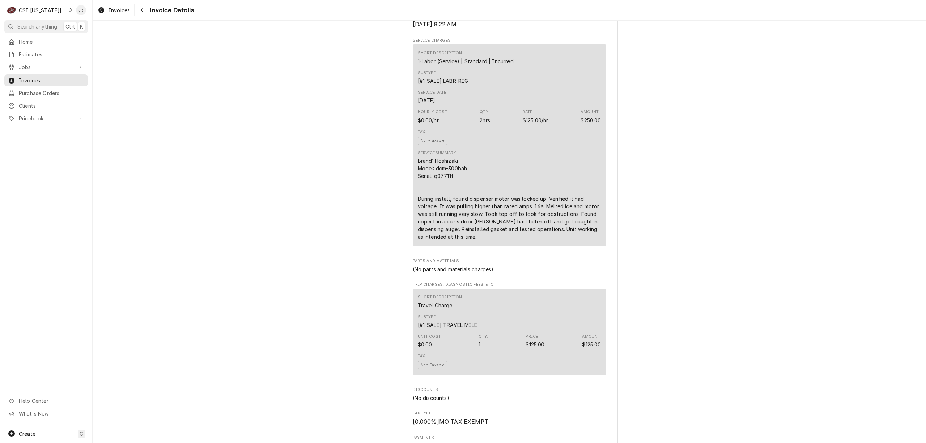
scroll to position [434, 0]
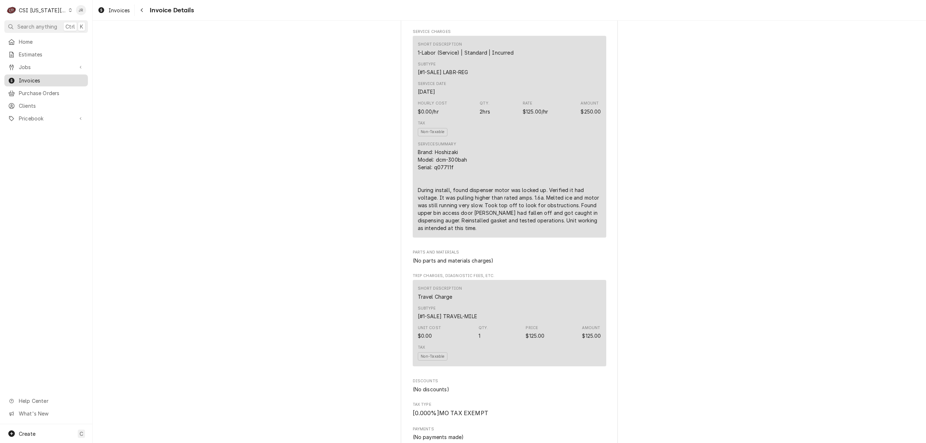
click at [27, 83] on link "Invoices" at bounding box center [46, 80] width 84 height 12
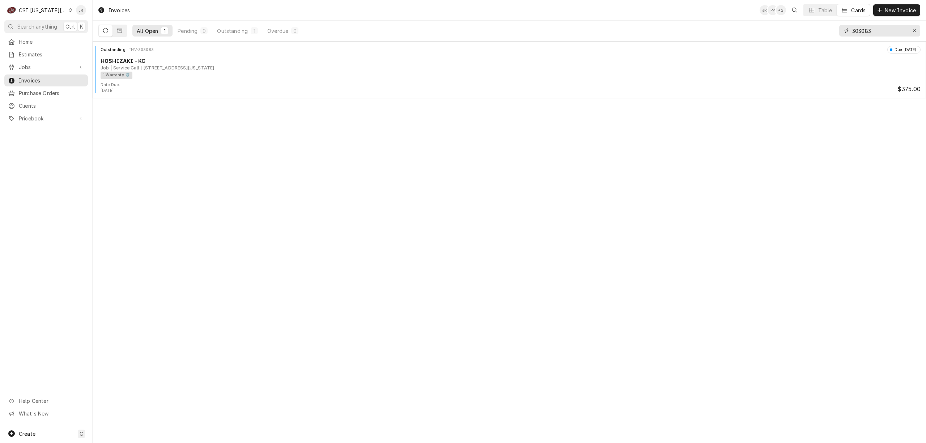
click at [875, 35] on input "303083" at bounding box center [879, 31] width 54 height 12
click at [874, 34] on input "303083" at bounding box center [879, 31] width 54 height 12
click at [871, 25] on input "303083" at bounding box center [879, 31] width 54 height 12
click at [871, 26] on input "303083" at bounding box center [879, 31] width 54 height 12
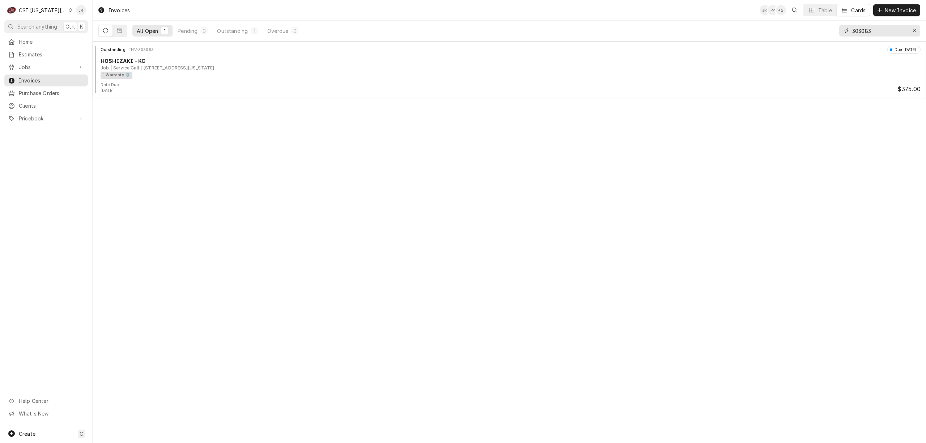
paste input "1"
type input "303081"
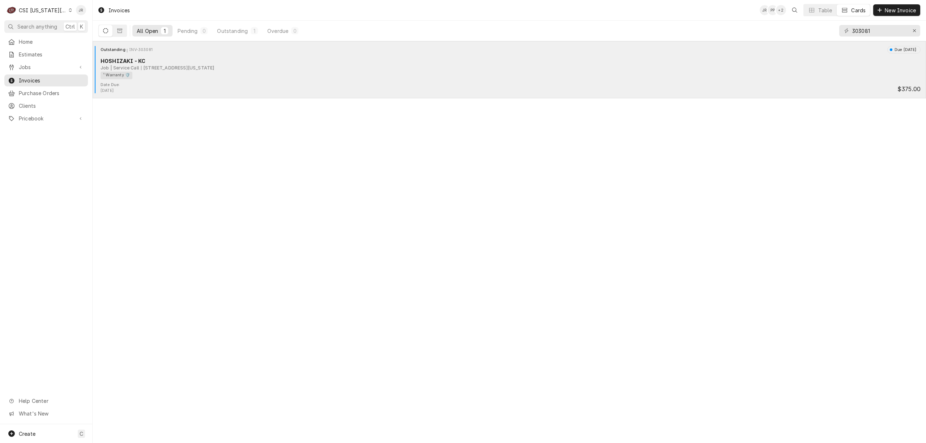
click at [236, 80] on div "Outstanding INV-303081 Due in 25 days HOSHIZAKI - KC Job | Service Call 1405 N …" at bounding box center [508, 64] width 827 height 36
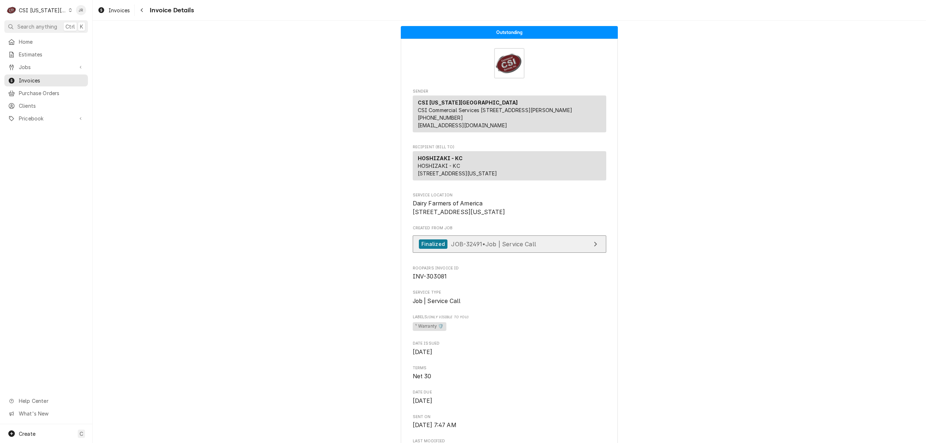
click at [511, 247] on span "JOB-32491 • Job | Service Call" at bounding box center [493, 243] width 85 height 7
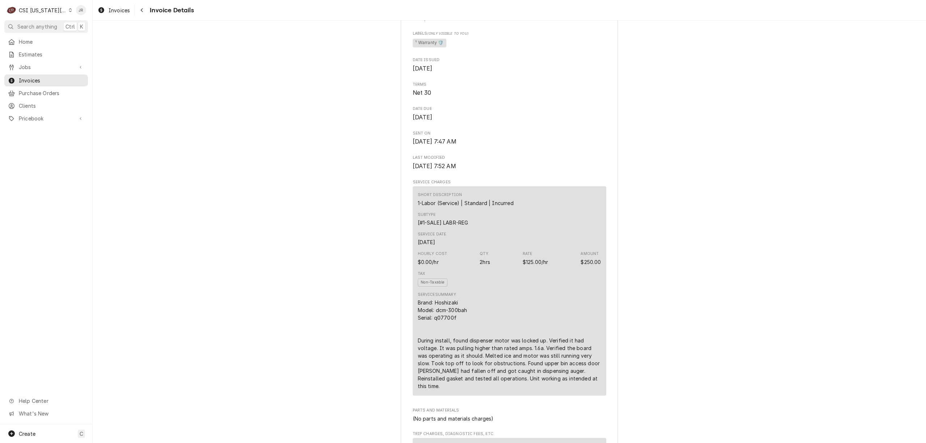
scroll to position [337, 0]
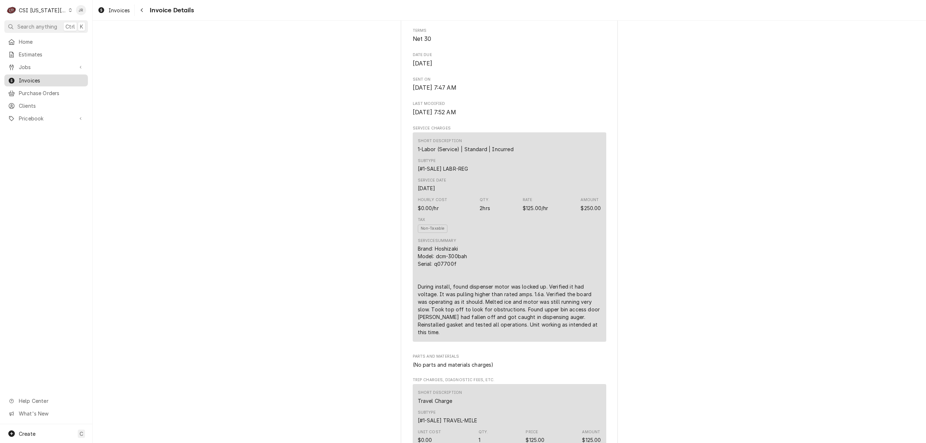
click at [33, 78] on span "Invoices" at bounding box center [51, 81] width 65 height 8
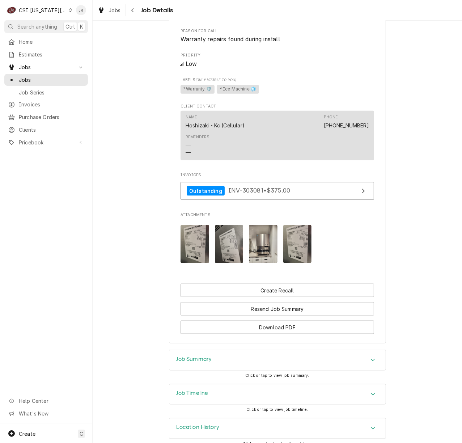
scroll to position [366, 0]
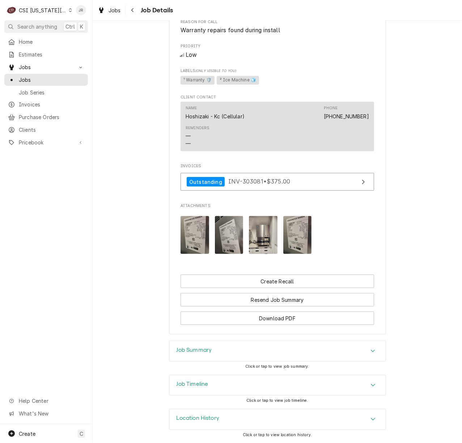
drag, startPoint x: 233, startPoint y: 342, endPoint x: 241, endPoint y: 349, distance: 10.7
click at [240, 349] on div "Job Summary" at bounding box center [277, 351] width 216 height 20
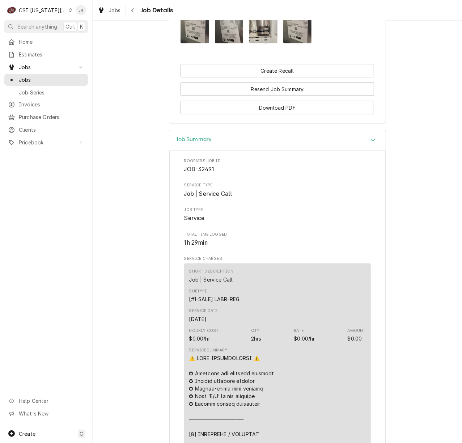
scroll to position [704, 0]
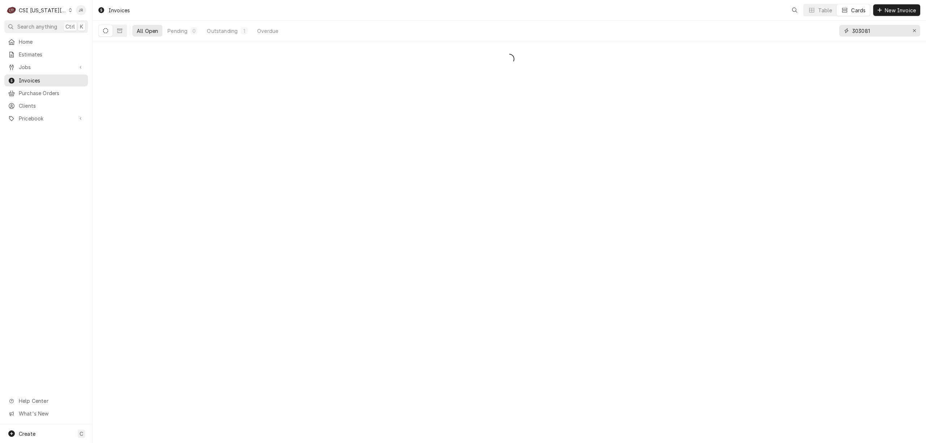
click at [869, 31] on input "303081" at bounding box center [879, 31] width 54 height 12
paste input "3"
type input "303083"
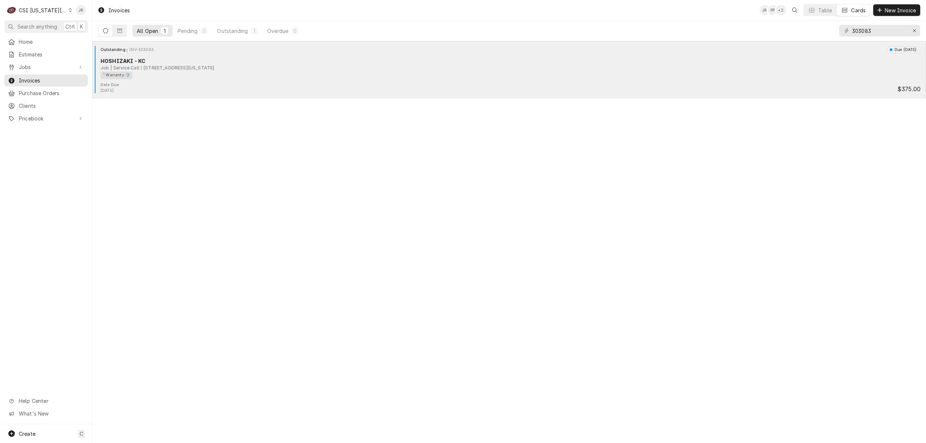
click at [351, 61] on div "HOSHIZAKI - KC" at bounding box center [511, 61] width 820 height 8
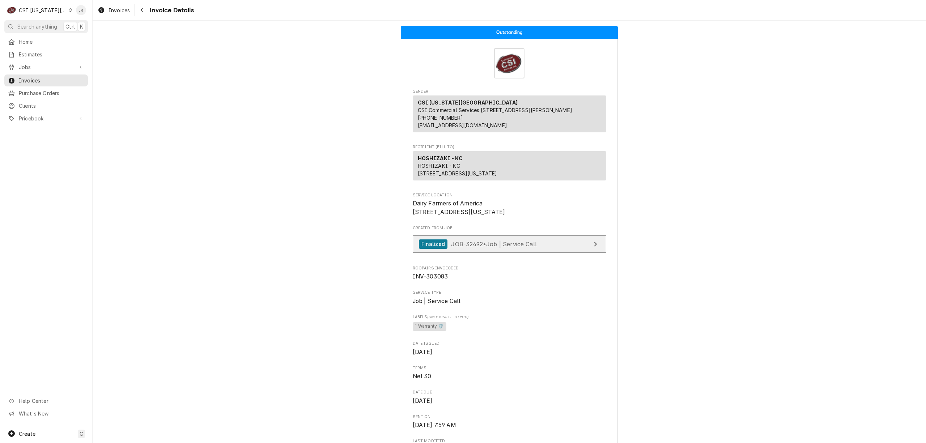
click at [529, 253] on link "Finalized JOB-32492 • Job | Service Call" at bounding box center [509, 244] width 193 height 18
click at [35, 80] on span "Invoices" at bounding box center [51, 81] width 65 height 8
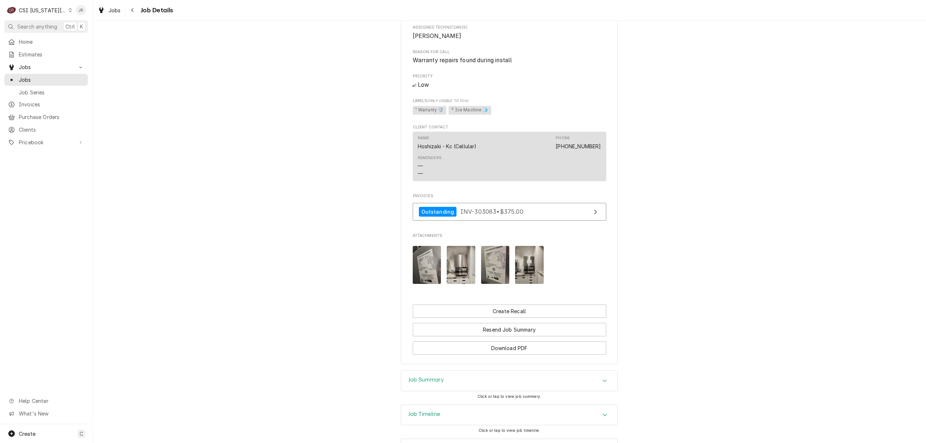
scroll to position [366, 0]
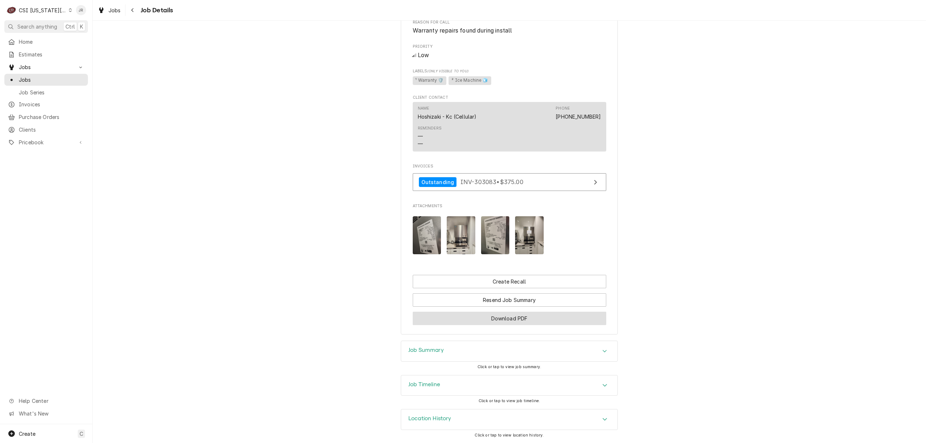
drag, startPoint x: 448, startPoint y: 349, endPoint x: 521, endPoint y: 318, distance: 79.2
click at [449, 347] on div "Job Summary" at bounding box center [509, 351] width 216 height 20
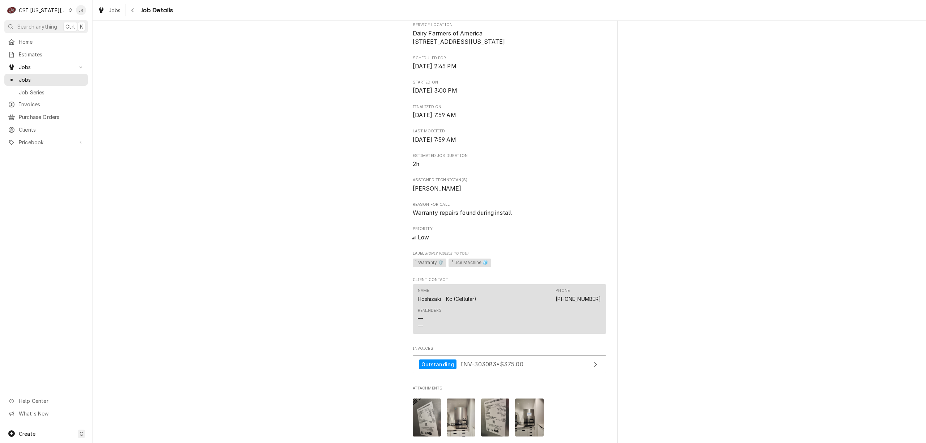
scroll to position [0, 0]
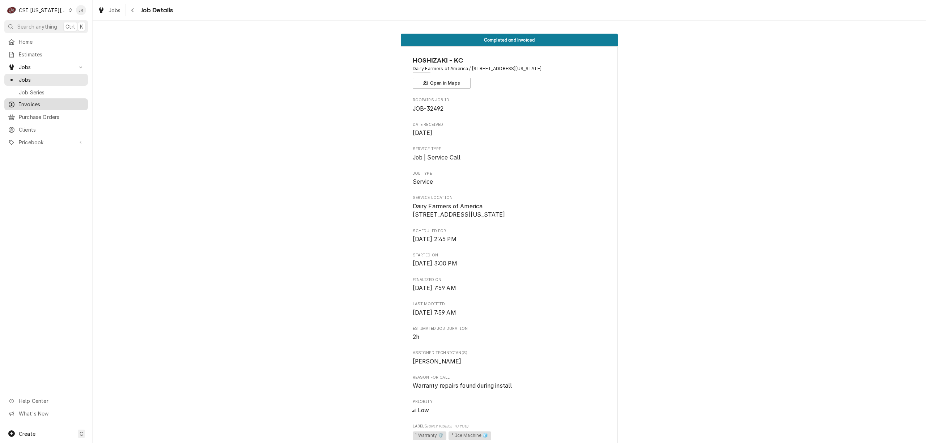
click at [27, 101] on span "Invoices" at bounding box center [51, 105] width 65 height 8
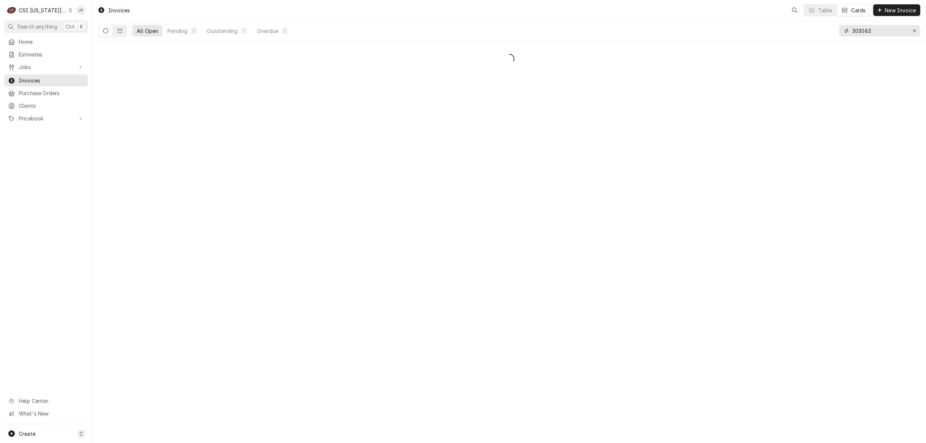
click at [875, 28] on input "303083" at bounding box center [879, 31] width 54 height 12
click at [875, 27] on input "303083" at bounding box center [879, 31] width 54 height 12
paste input "114"
type input "303114"
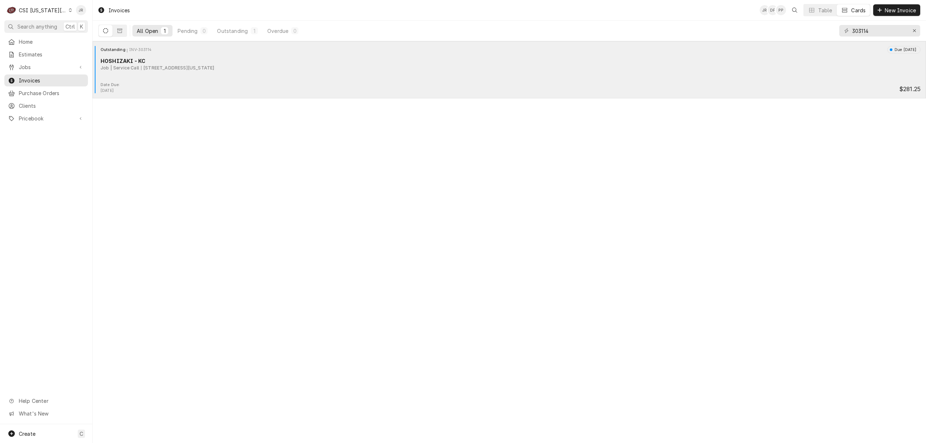
click div "HOSHIZAKI - KC"
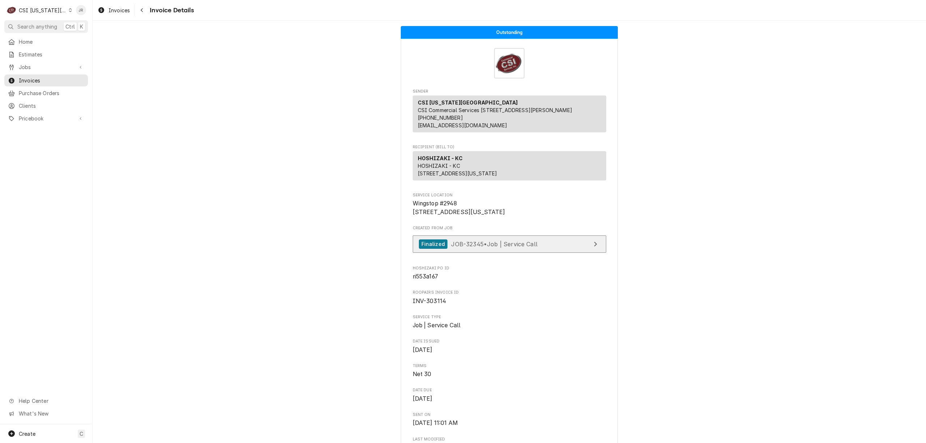
click at [508, 247] on span "JOB-32345 • Job | Service Call" at bounding box center [494, 243] width 86 height 7
click at [431, 304] on span "INV-303114" at bounding box center [430, 301] width 34 height 7
copy span "303114"
click at [26, 79] on span "Invoices" at bounding box center [51, 81] width 65 height 8
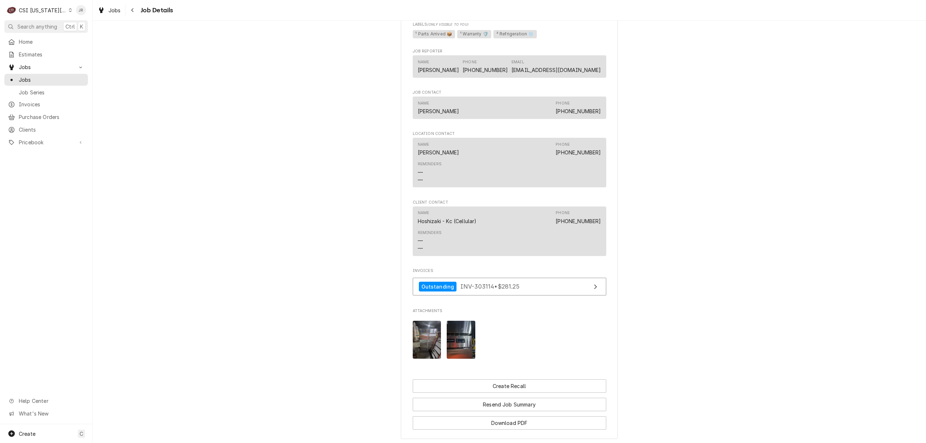
scroll to position [720, 0]
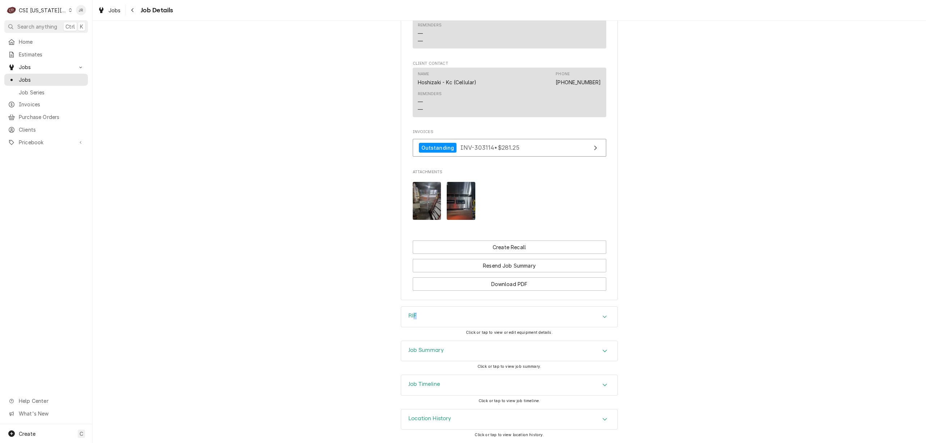
drag, startPoint x: 412, startPoint y: 329, endPoint x: 447, endPoint y: 335, distance: 35.5
click at [442, 334] on div "RIF Click or tap to view or edit equipment details." at bounding box center [509, 323] width 217 height 34
click at [453, 346] on div "Job Summary" at bounding box center [509, 351] width 216 height 20
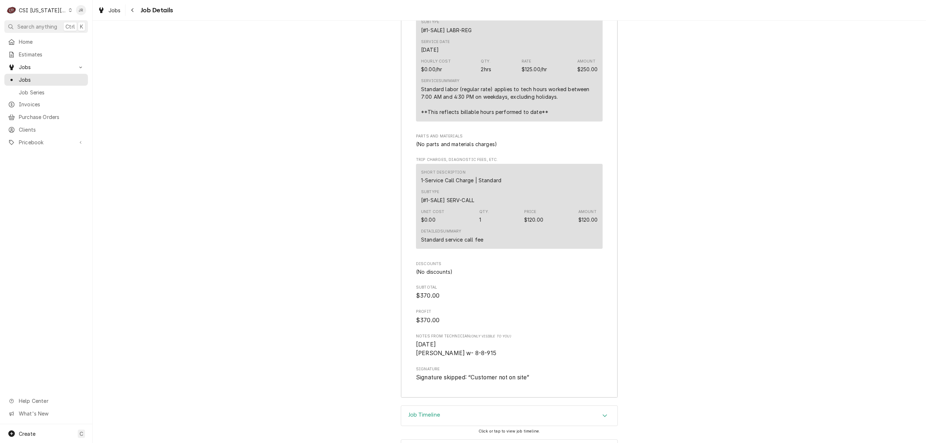
scroll to position [1853, 0]
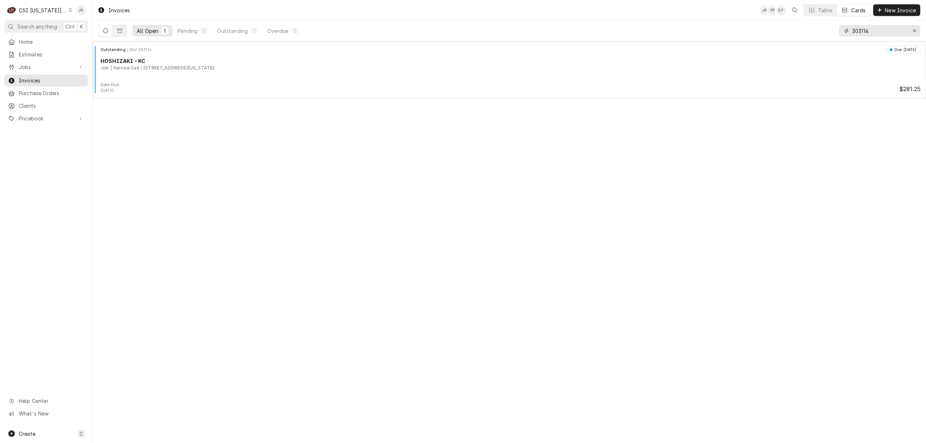
click at [871, 27] on input "303114" at bounding box center [879, 31] width 54 height 12
paste input "059"
type input "303059"
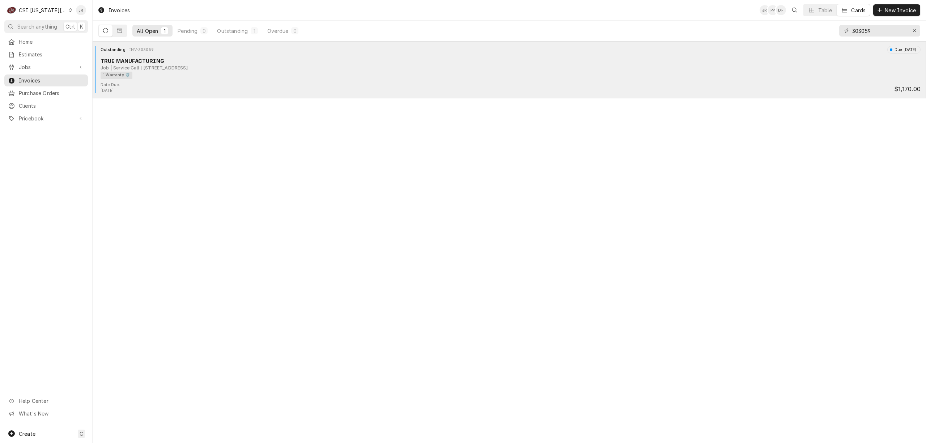
click at [268, 70] on div "Job | Service Call 1109 South Arlington Avenue, Independence, MO 64053" at bounding box center [511, 68] width 820 height 7
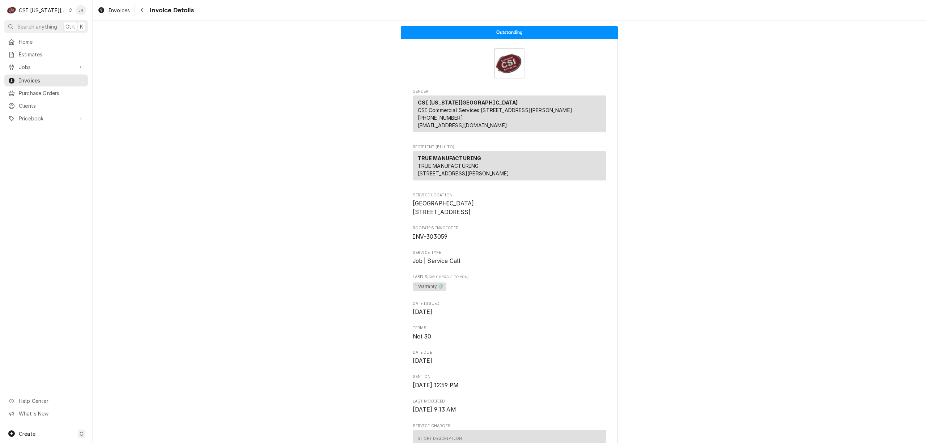
drag, startPoint x: 447, startPoint y: 256, endPoint x: 430, endPoint y: 261, distance: 18.4
click at [439, 241] on span "INV-303059" at bounding box center [509, 236] width 193 height 9
click at [430, 240] on span "INV-303059" at bounding box center [430, 236] width 35 height 7
copy span "303059"
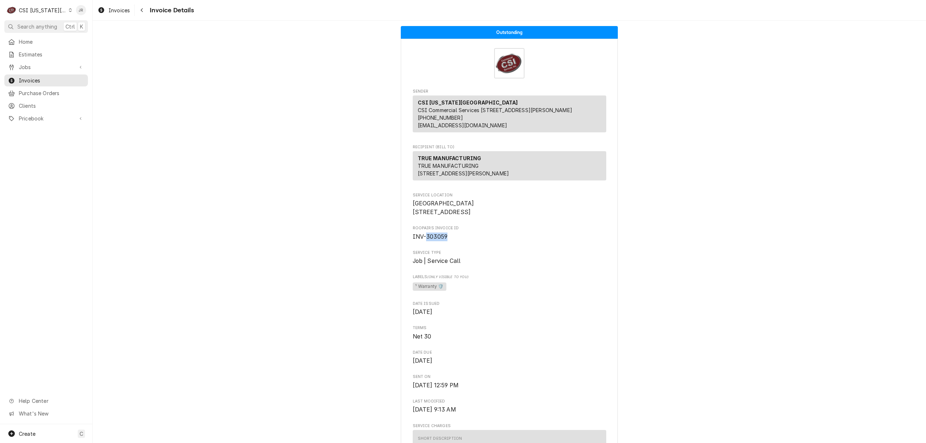
click at [430, 240] on span "INV-303059" at bounding box center [430, 236] width 35 height 7
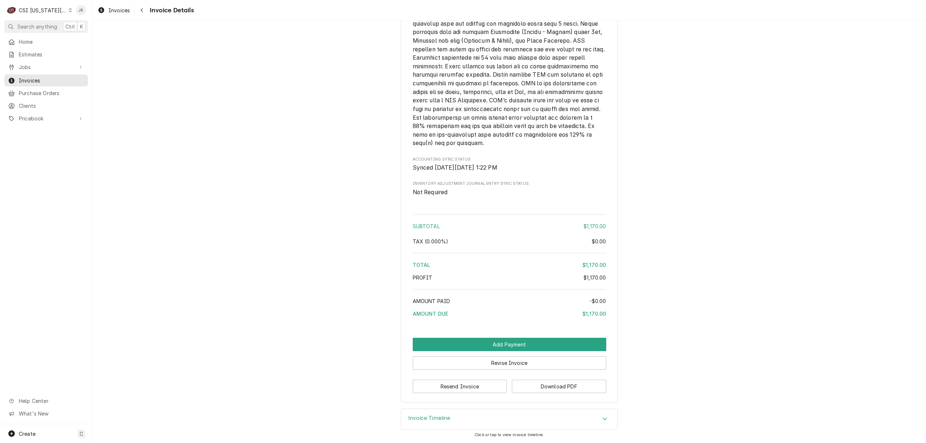
scroll to position [1178, 0]
click at [486, 362] on button "Revise Invoice" at bounding box center [509, 362] width 193 height 13
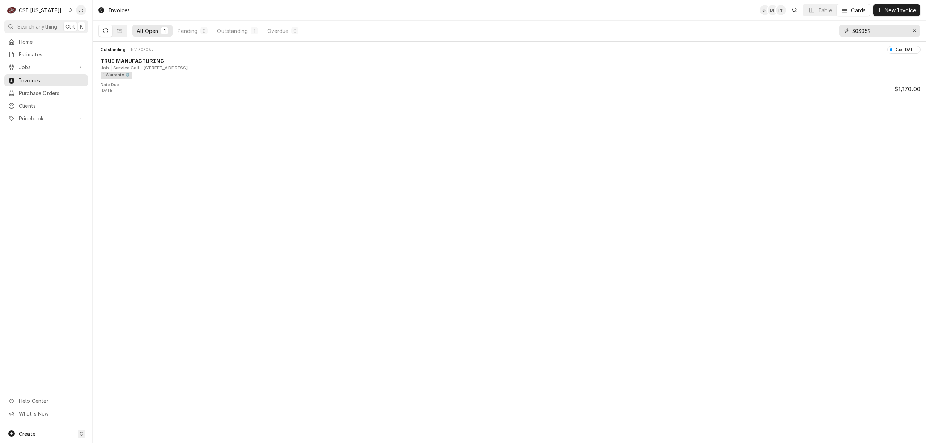
click at [871, 34] on input "303059" at bounding box center [879, 31] width 54 height 12
paste input "114"
type input "303114"
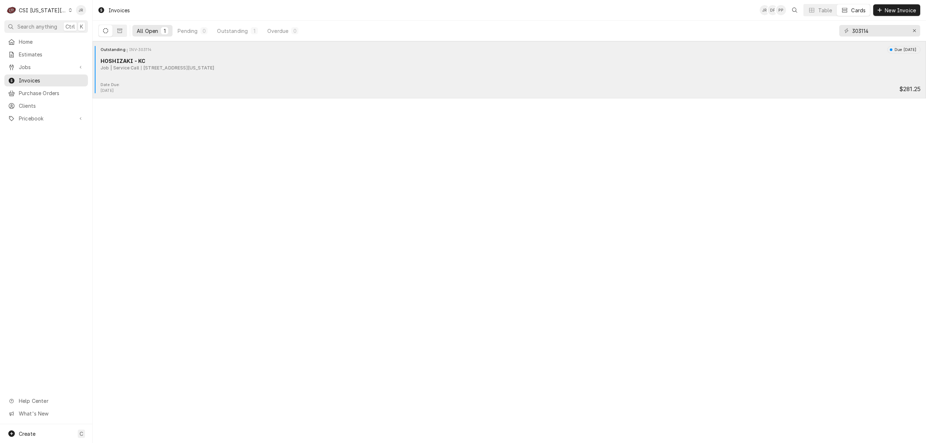
click at [176, 74] on div "Outstanding INV-303114 Due in 25 days HOSHIZAKI - KC Job | Service Call 1251 Ta…" at bounding box center [508, 64] width 827 height 36
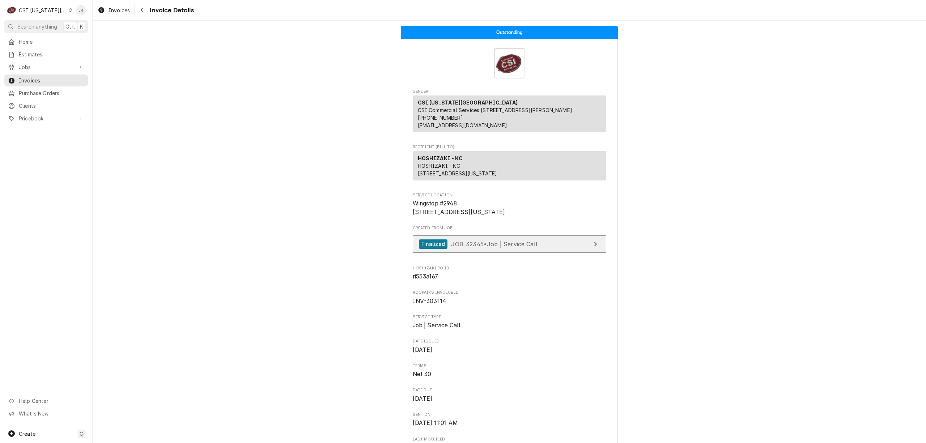
click at [492, 247] on span "JOB-32345 • Job | Service Call" at bounding box center [494, 243] width 86 height 7
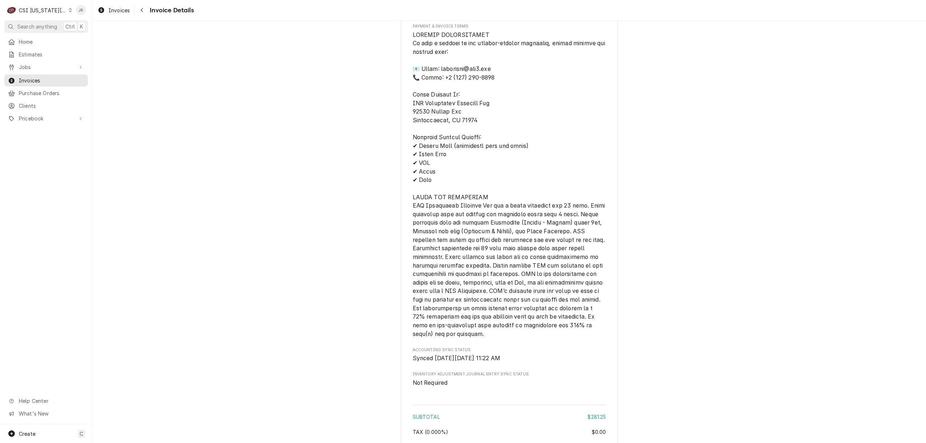
scroll to position [1067, 0]
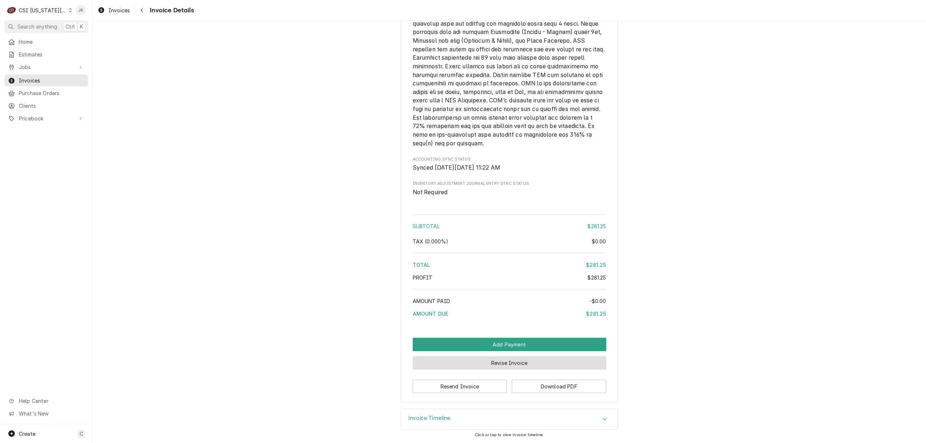
drag, startPoint x: 511, startPoint y: 357, endPoint x: 512, endPoint y: 360, distance: 3.8
click at [512, 359] on button "Revise Invoice" at bounding box center [509, 362] width 193 height 13
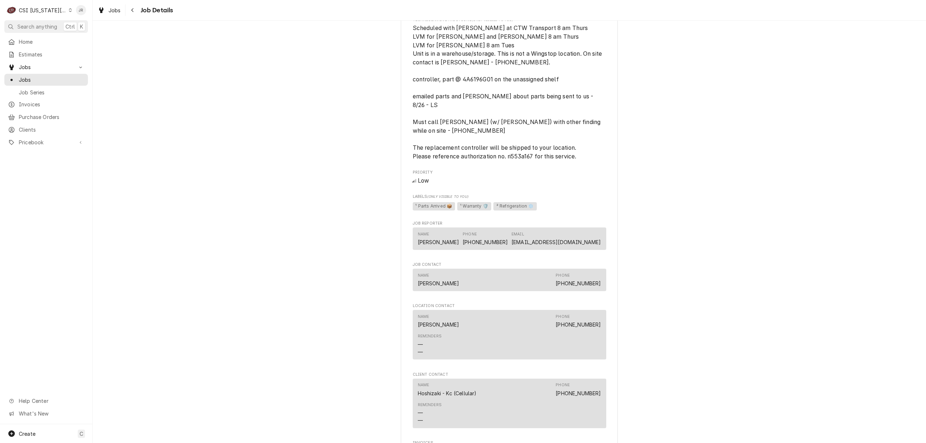
scroll to position [579, 0]
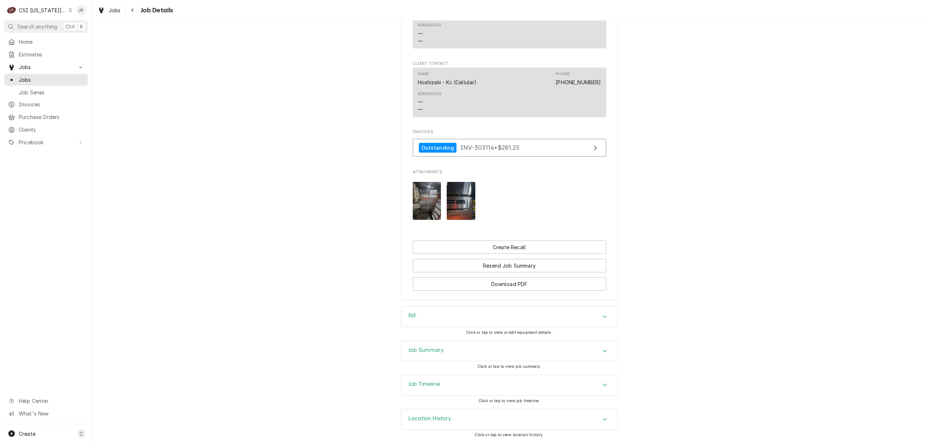
drag, startPoint x: 446, startPoint y: 359, endPoint x: 454, endPoint y: 347, distance: 14.3
click at [446, 359] on div "Job Summary" at bounding box center [509, 351] width 216 height 20
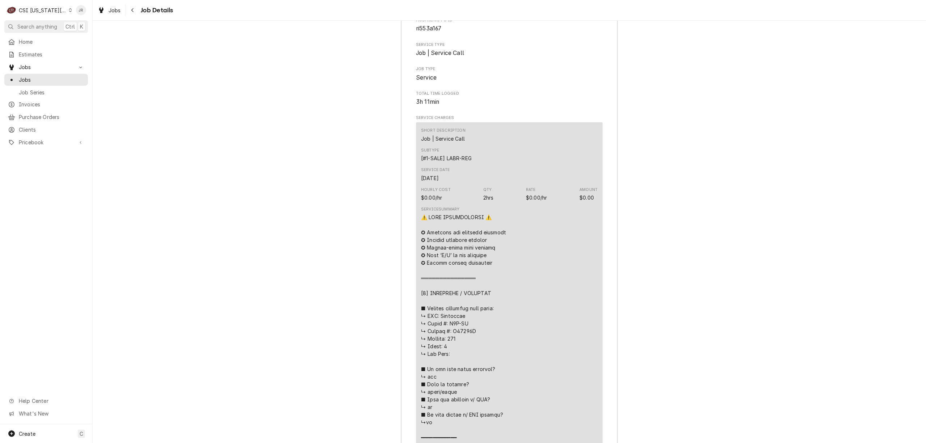
scroll to position [1205, 0]
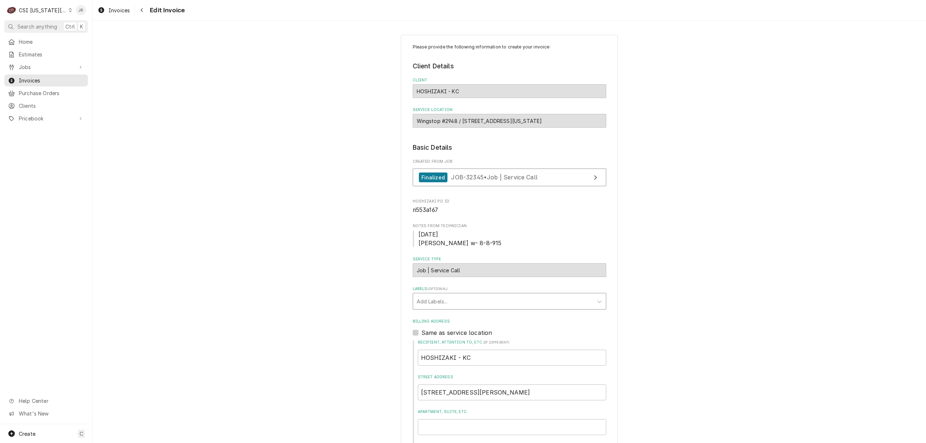
click at [445, 299] on div "Labels" at bounding box center [503, 301] width 172 height 13
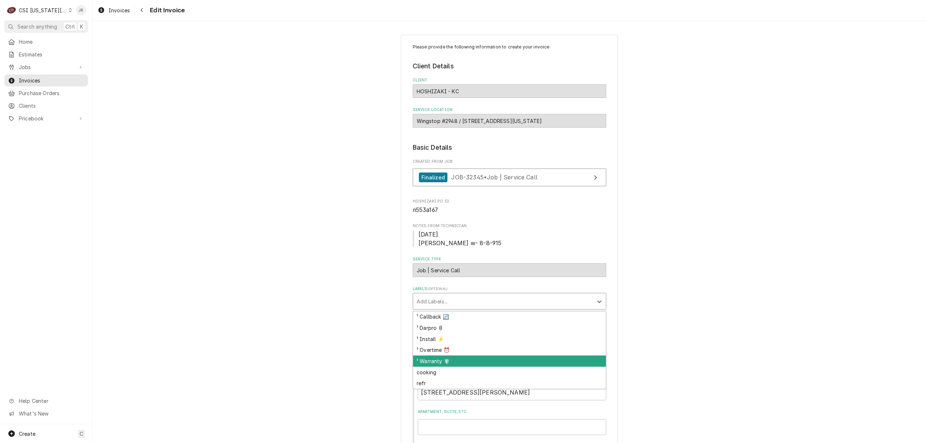
click at [433, 361] on div "¹ Warranty 🛡️" at bounding box center [509, 360] width 193 height 11
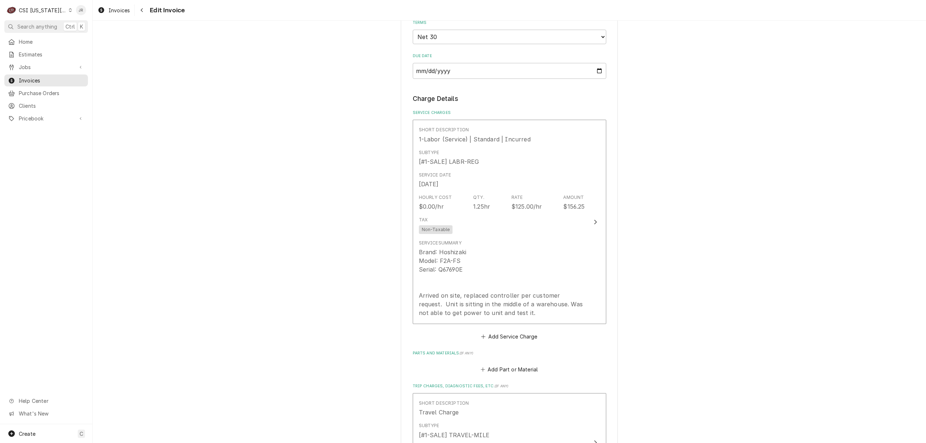
scroll to position [579, 0]
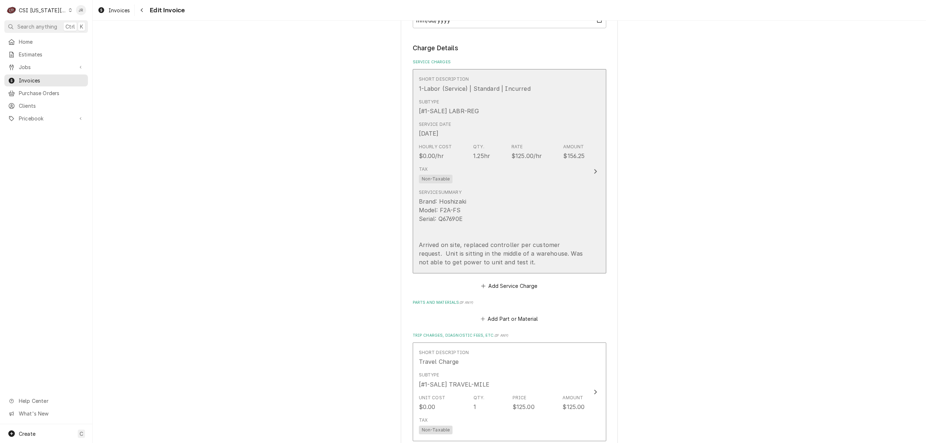
click at [524, 155] on div "$125.00/hr" at bounding box center [526, 156] width 31 height 9
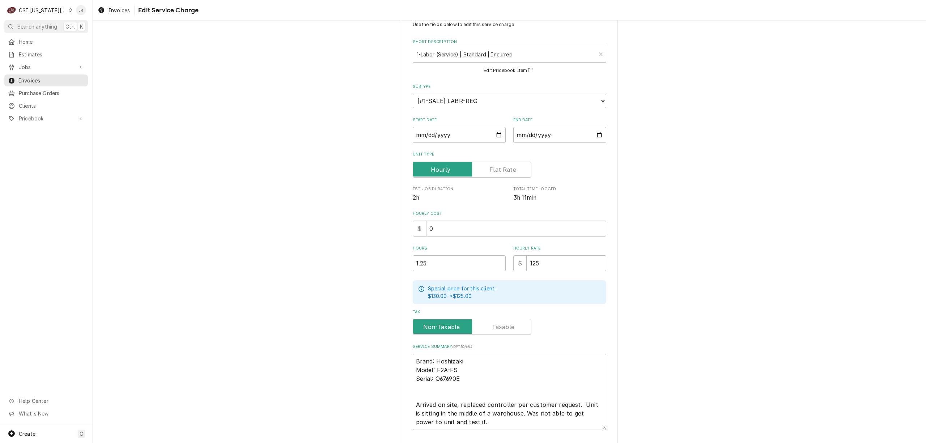
scroll to position [72, 0]
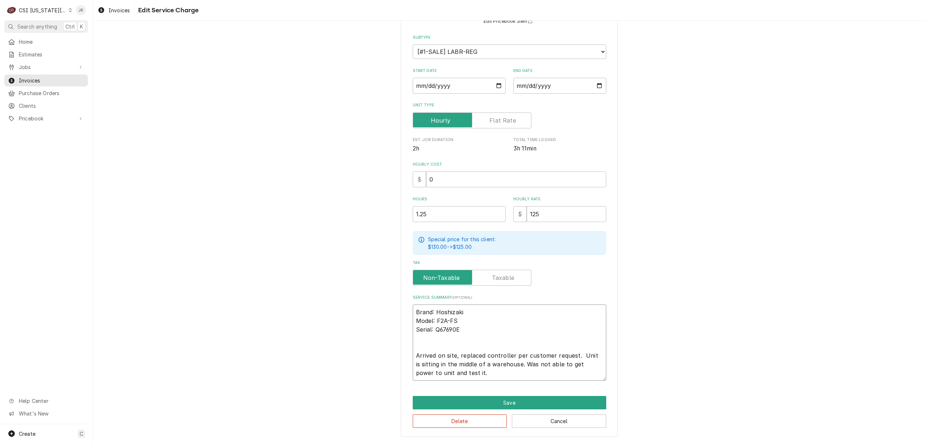
drag, startPoint x: 571, startPoint y: 353, endPoint x: 571, endPoint y: 349, distance: 4.7
click at [571, 351] on textarea "Brand: Hoshizaki Model: F2A-FS Serial: Q67690E Arrived on site, replaced contro…" at bounding box center [509, 342] width 193 height 76
click at [563, 374] on textarea "Brand: Hoshizaki Model: F2A-FS Serial: Q67690E Arrived on site, replaced contro…" at bounding box center [509, 342] width 193 height 76
type textarea "x"
type textarea "Brand: Hoshizaki Model: F2A-FS Serial: Q67690E Arrived on site, replaced contro…"
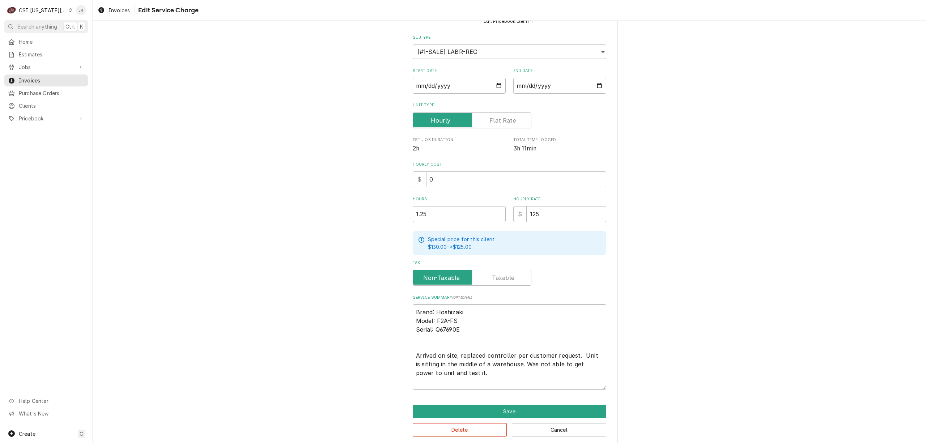
type textarea "x"
type textarea "Brand: Hoshizaki Model: F2A-FS Serial: Q67690E Arrived on site, replaced contro…"
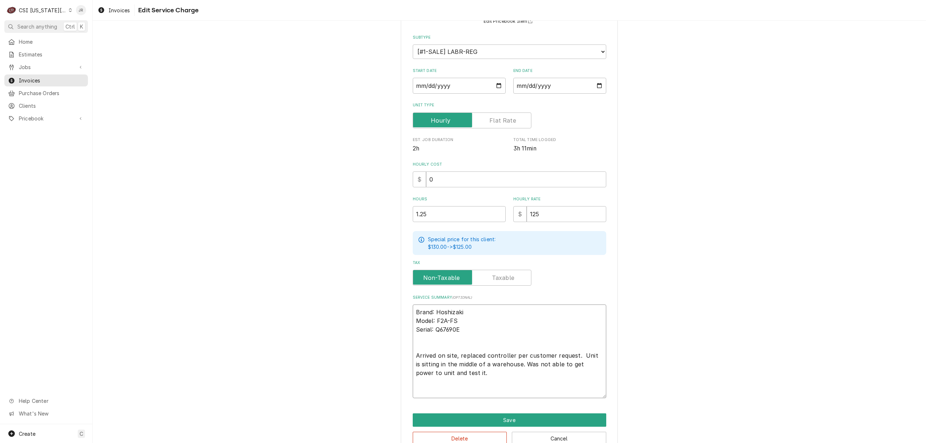
type textarea "x"
type textarea "Brand: Hoshizaki Model: F2A-FS Serial: Q67690E Arrived on site, replaced contro…"
type textarea "x"
type textarea "Brand: Hoshizaki Model: F2A-FS Serial: Q67690E Arrived on site, replaced contro…"
type textarea "x"
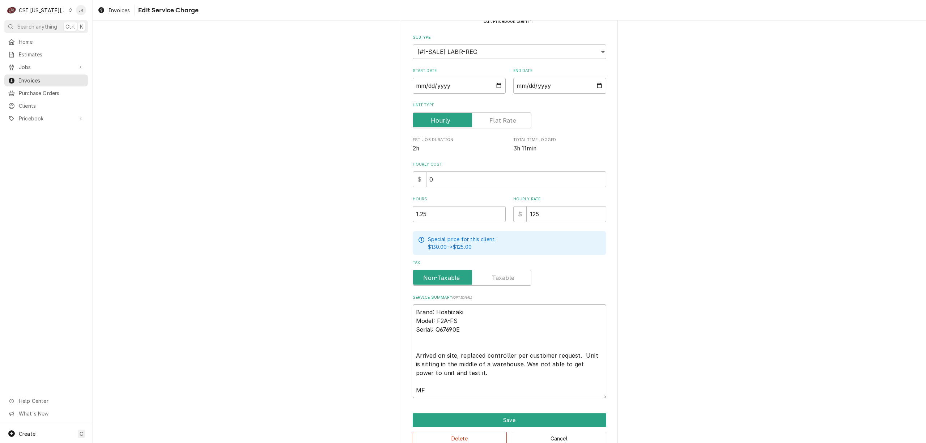
type textarea "Brand: Hoshizaki Model: F2A-FS Serial: Q67690E Arrived on site, replaced contro…"
type textarea "x"
type textarea "Brand: Hoshizaki Model: F2A-FS Serial: Q67690E Arrived on site, replaced contro…"
type textarea "x"
type textarea "Brand: Hoshizaki Model: F2A-FS Serial: Q67690E Arrived on site, replaced contro…"
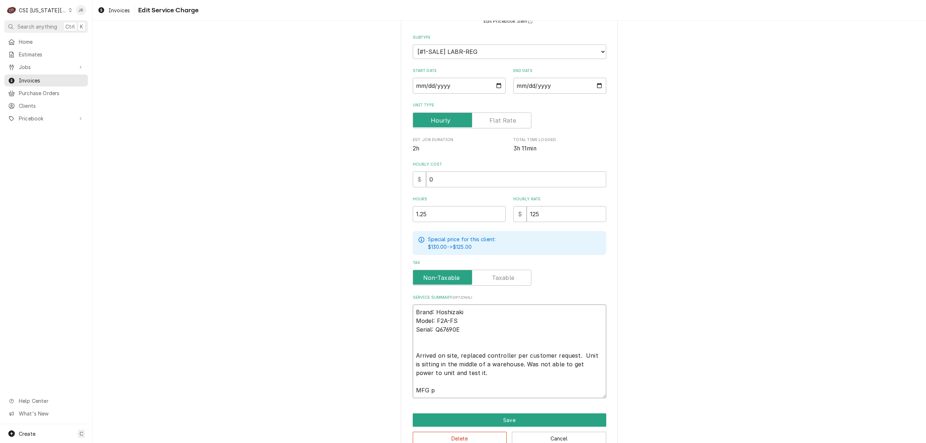
type textarea "x"
type textarea "Brand: Hoshizaki Model: F2A-FS Serial: Q67690E Arrived on site, replaced contro…"
type textarea "x"
type textarea "Brand: Hoshizaki Model: F2A-FS Serial: Q67690E Arrived on site, replaced contro…"
type textarea "x"
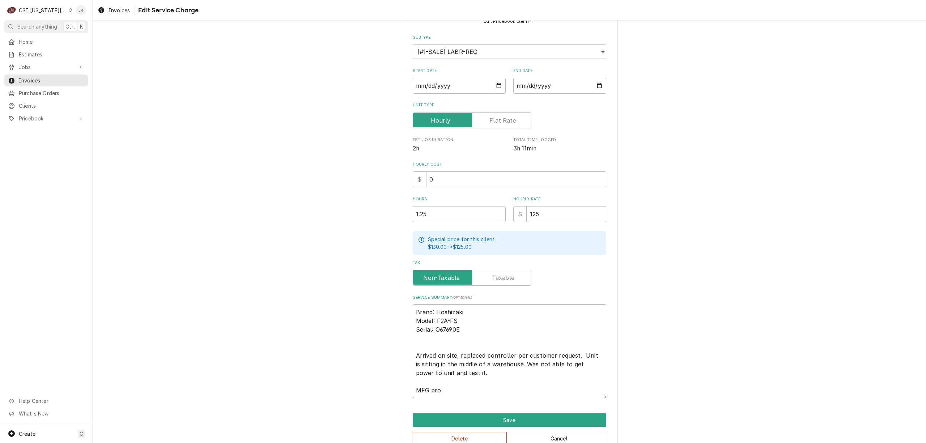
type textarea "Brand: Hoshizaki Model: F2A-FS Serial: Q67690E Arrived on site, replaced contro…"
type textarea "x"
type textarea "Brand: Hoshizaki Model: F2A-FS Serial: Q67690E Arrived on site, replaced contro…"
type textarea "x"
type textarea "Brand: Hoshizaki Model: F2A-FS Serial: Q67690E Arrived on site, replaced contro…"
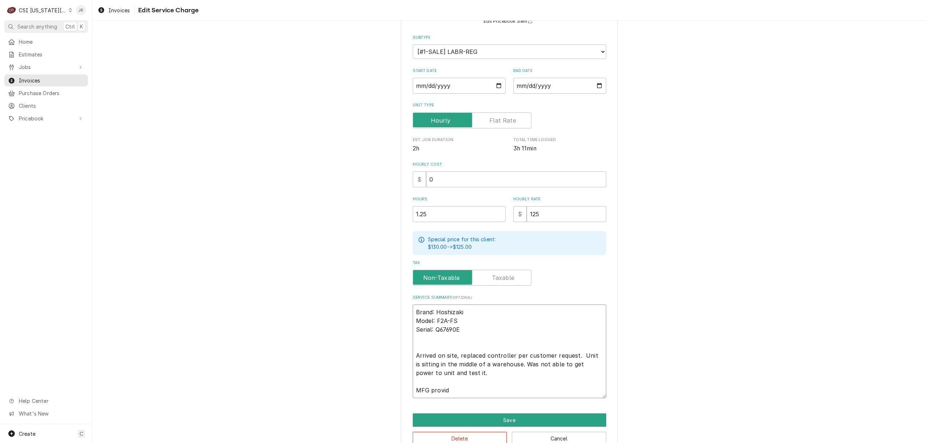
type textarea "x"
type textarea "Brand: Hoshizaki Model: F2A-FS Serial: Q67690E Arrived on site, replaced contro…"
type textarea "x"
type textarea "Brand: Hoshizaki Model: F2A-FS Serial: Q67690E Arrived on site, replaced contro…"
type textarea "x"
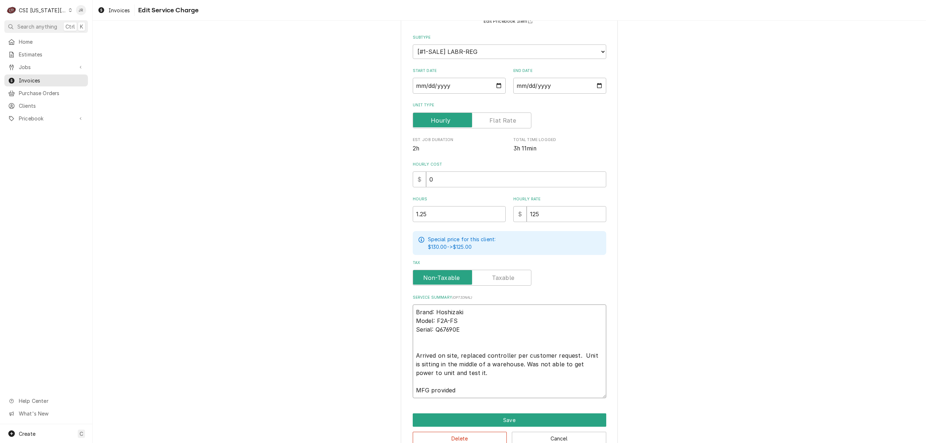
type textarea "Brand: Hoshizaki Model: F2A-FS Serial: Q67690E Arrived on site, replaced contro…"
type textarea "x"
type textarea "Brand: Hoshizaki Model: F2A-FS Serial: Q67690E Arrived on site, replaced contro…"
type textarea "x"
type textarea "Brand: Hoshizaki Model: F2A-FS Serial: Q67690E Arrived on site, replaced contro…"
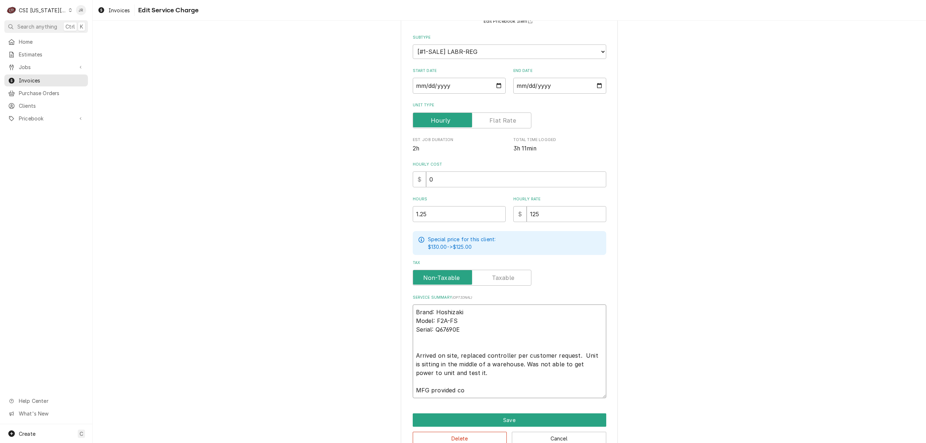
type textarea "x"
type textarea "Brand: Hoshizaki Model: F2A-FS Serial: Q67690E Arrived on site, replaced contro…"
type textarea "x"
type textarea "Brand: Hoshizaki Model: F2A-FS Serial: Q67690E Arrived on site, replaced contro…"
type textarea "x"
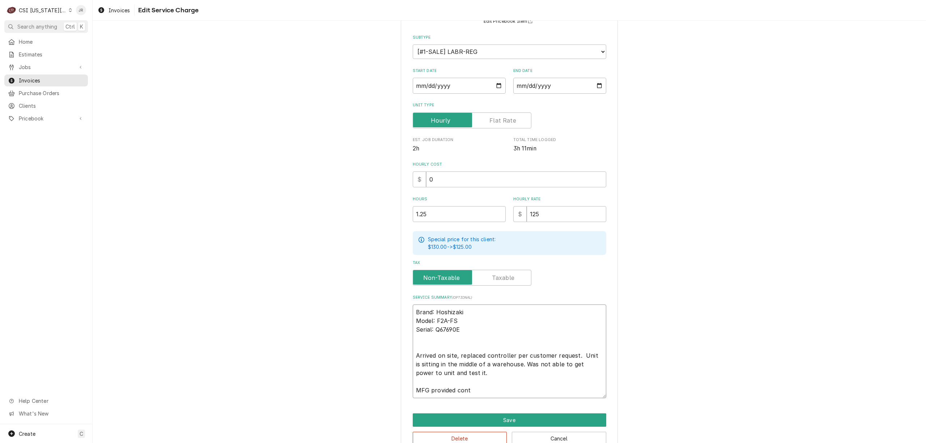
type textarea "Brand: Hoshizaki Model: F2A-FS Serial: Q67690E Arrived on site, replaced contro…"
type textarea "x"
type textarea "Brand: Hoshizaki Model: F2A-FS Serial: Q67690E Arrived on site, replaced contro…"
type textarea "x"
type textarea "Brand: Hoshizaki Model: F2A-FS Serial: Q67690E Arrived on site, replaced contro…"
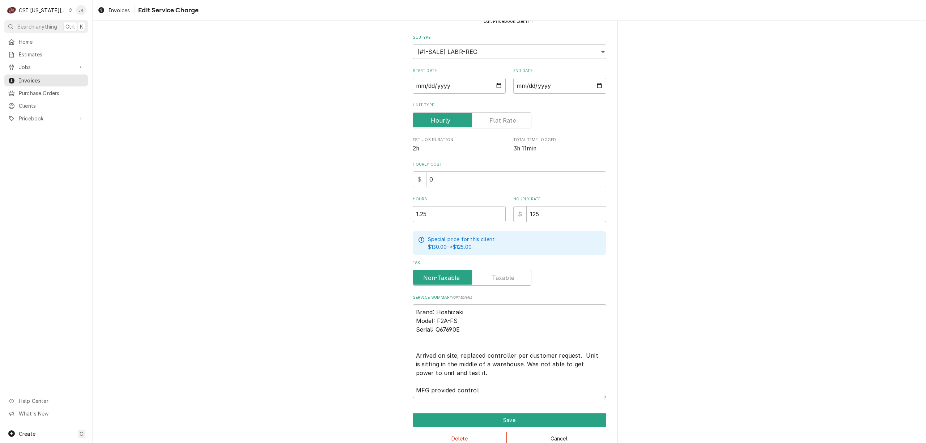
type textarea "x"
type textarea "Brand: Hoshizaki Model: F2A-FS Serial: Q67690E Arrived on site, replaced contro…"
type textarea "x"
type textarea "Brand: Hoshizaki Model: F2A-FS Serial: Q67690E Arrived on site, replaced contro…"
type textarea "x"
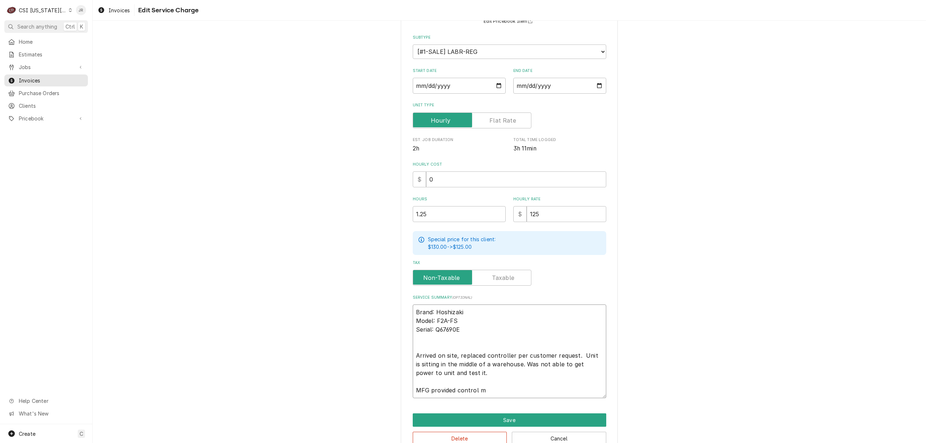
type textarea "Brand: Hoshizaki Model: F2A-FS Serial: Q67690E Arrived on site, replaced contro…"
type textarea "x"
type textarea "Brand: Hoshizaki Model: F2A-FS Serial: Q67690E Arrived on site, replaced contro…"
type textarea "x"
type textarea "Brand: Hoshizaki Model: F2A-FS Serial: Q67690E Arrived on site, replaced contro…"
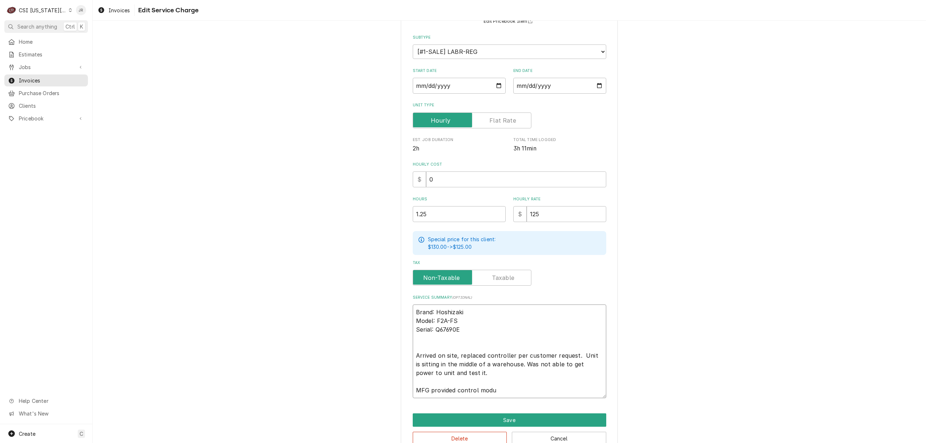
type textarea "x"
type textarea "Brand: Hoshizaki Model: F2A-FS Serial: Q67690E Arrived on site, replaced contro…"
type textarea "x"
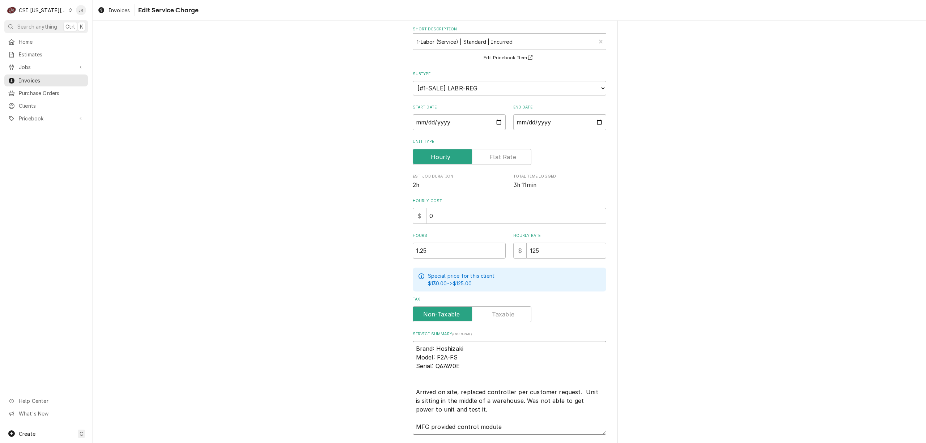
scroll to position [0, 0]
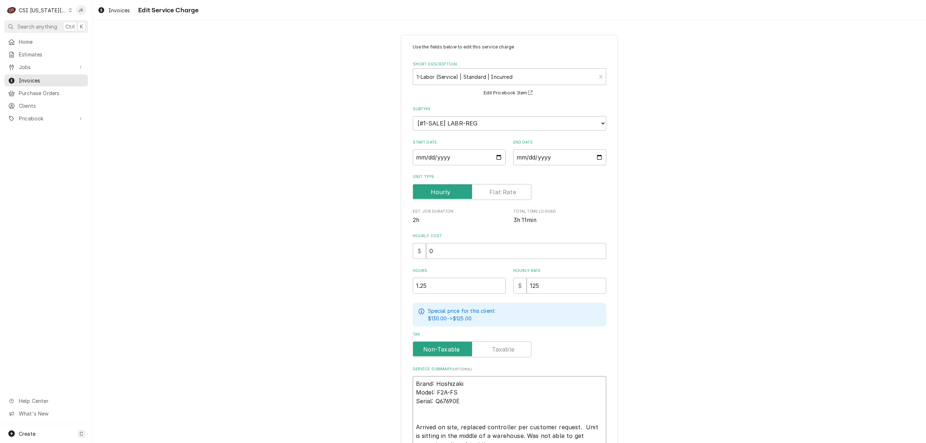
type textarea "Brand: Hoshizaki Model: F2A-FS Serial: Q67690E Arrived on site, replaced contro…"
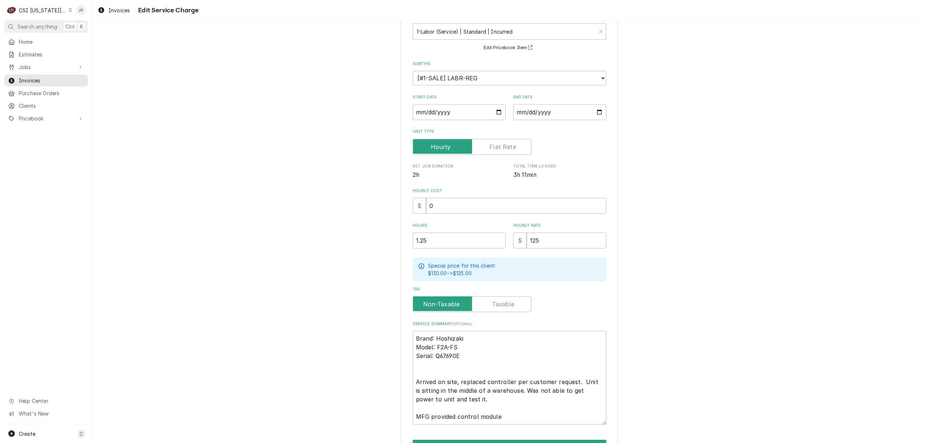
scroll to position [89, 0]
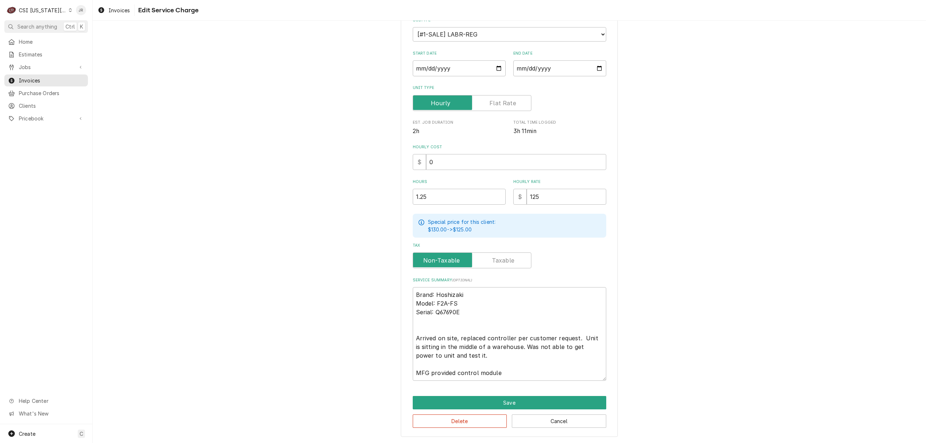
drag, startPoint x: 490, startPoint y: 392, endPoint x: 535, endPoint y: 393, distance: 44.9
click at [524, 393] on div "Use the fields below to edit this service charge Short Description 1-Labor (Ser…" at bounding box center [509, 191] width 217 height 491
click at [547, 394] on div "Use the fields below to edit this service charge Short Description 1-Labor (Ser…" at bounding box center [509, 191] width 217 height 491
click at [549, 397] on button "Save" at bounding box center [509, 402] width 193 height 13
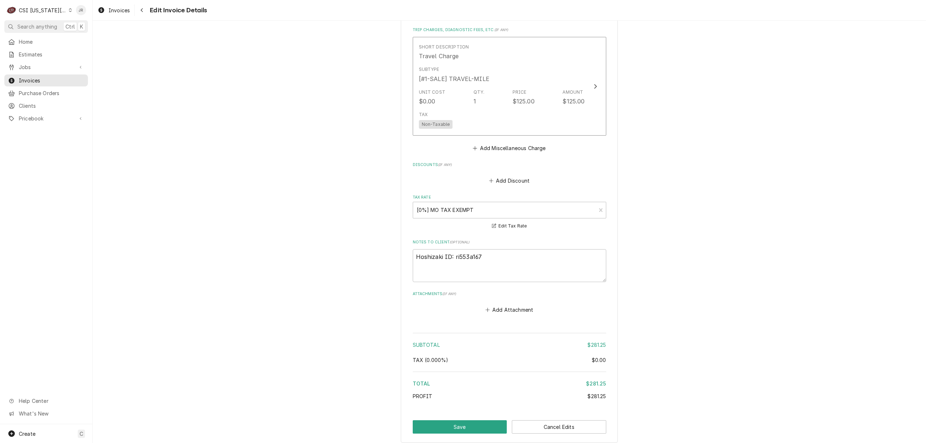
scroll to position [943, 0]
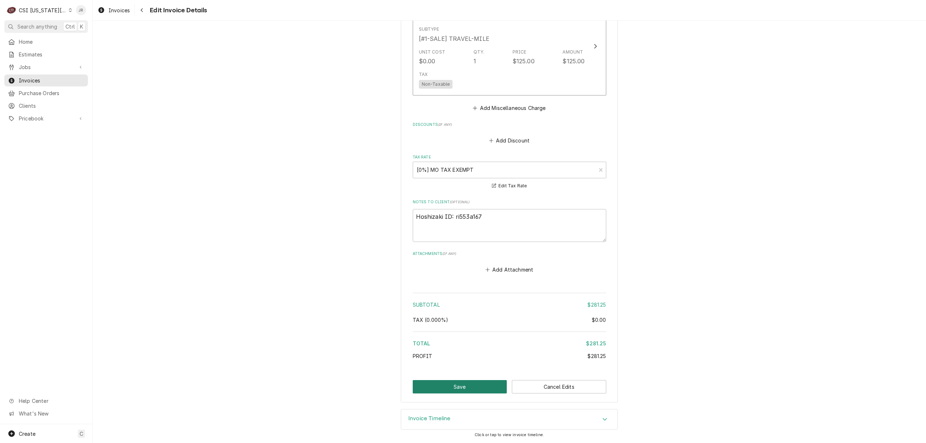
click at [451, 385] on button "Save" at bounding box center [460, 386] width 94 height 13
type textarea "x"
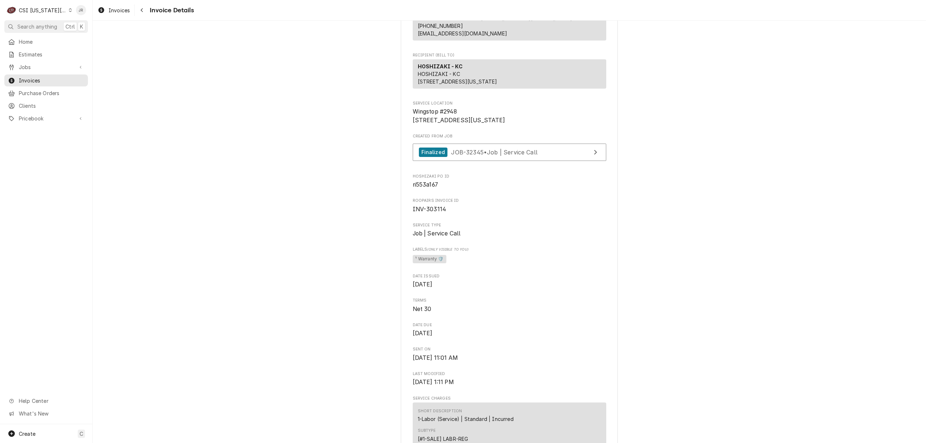
scroll to position [48, 0]
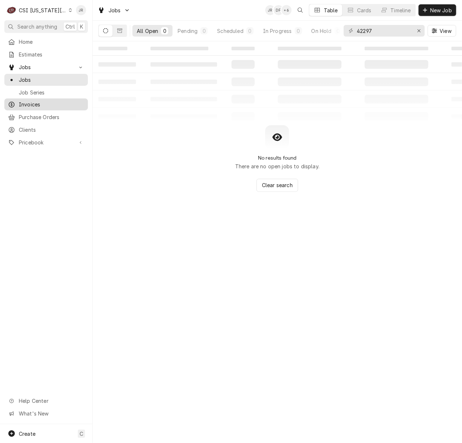
click at [42, 101] on span "Invoices" at bounding box center [51, 105] width 65 height 8
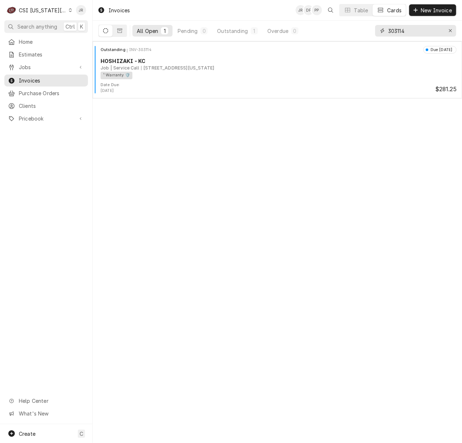
click at [428, 32] on input "303114" at bounding box center [415, 31] width 54 height 12
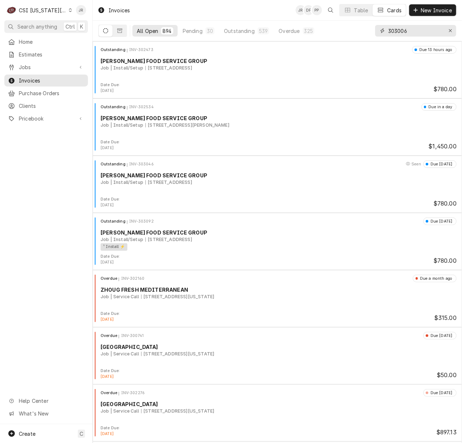
type input "303006"
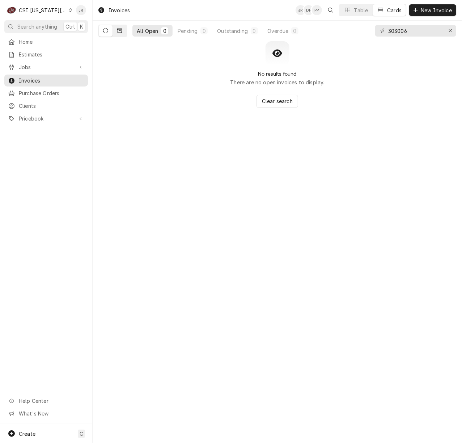
click at [119, 33] on icon "Dynamic Content Wrapper" at bounding box center [119, 31] width 5 height 4
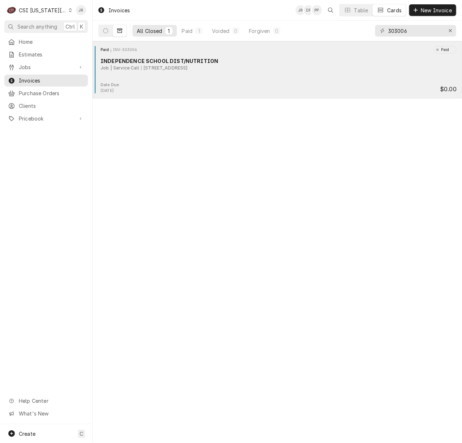
click at [188, 70] on div "1109 South Arlington Avenue, Independence, MO 64053" at bounding box center [164, 68] width 47 height 7
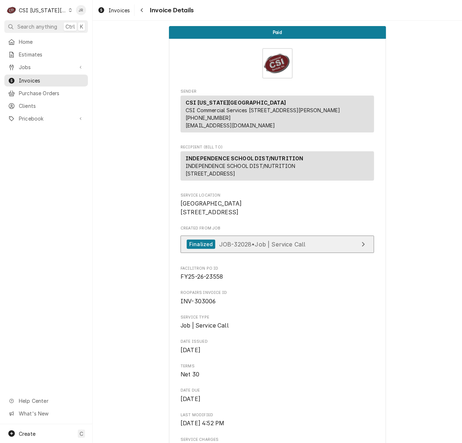
click at [265, 247] on span "JOB-32028 • Job | Service Call" at bounding box center [262, 243] width 86 height 7
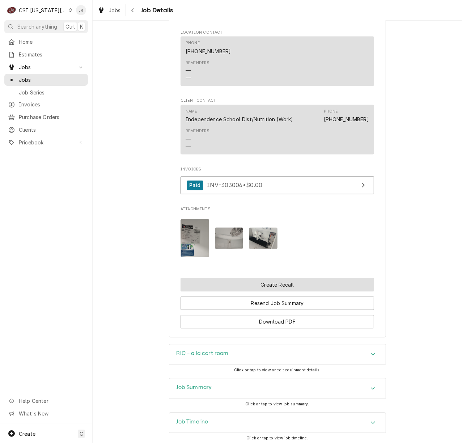
scroll to position [686, 0]
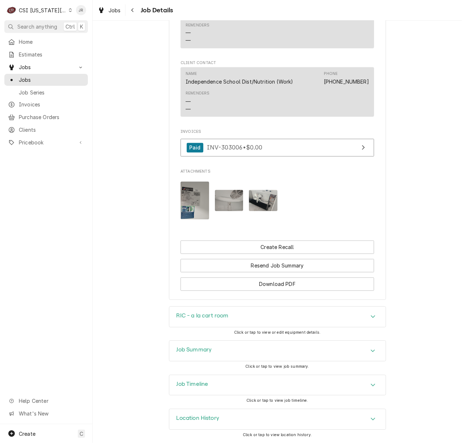
drag, startPoint x: 228, startPoint y: 348, endPoint x: 239, endPoint y: 333, distance: 18.8
click at [229, 348] on div "Job Summary" at bounding box center [277, 351] width 216 height 20
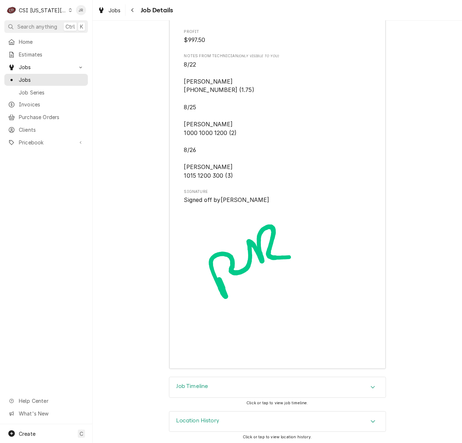
scroll to position [2498, 0]
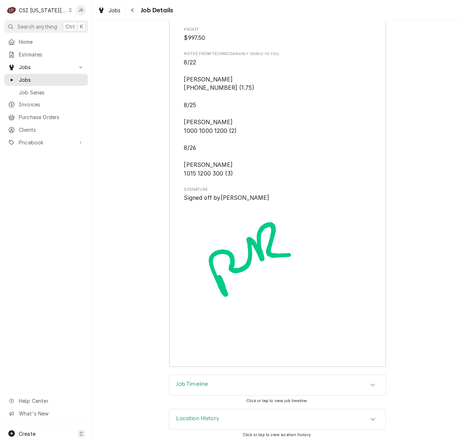
click at [205, 418] on h3 "Location History" at bounding box center [197, 418] width 43 height 7
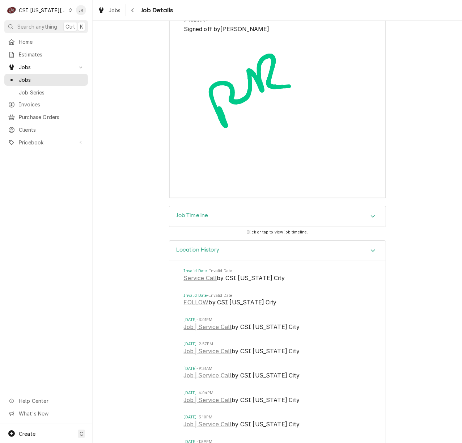
scroll to position [2799, 0]
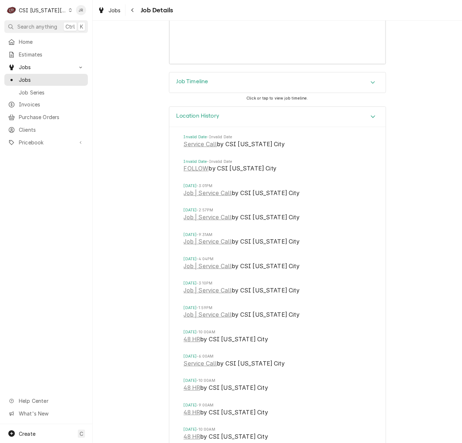
click at [192, 80] on div "Job Timeline" at bounding box center [277, 82] width 216 height 20
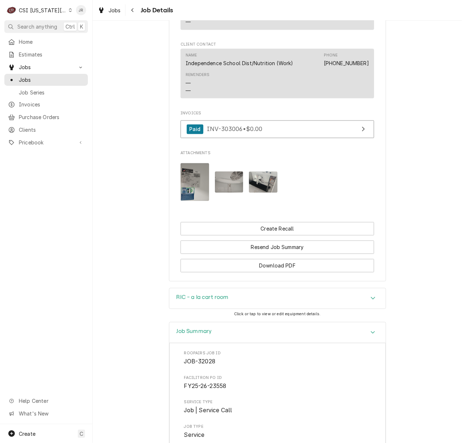
scroll to position [0, 0]
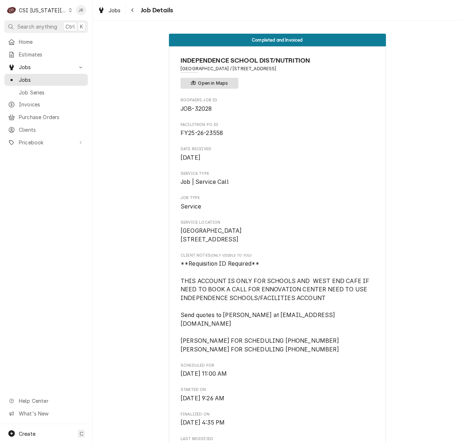
click at [226, 80] on button "Open in Maps" at bounding box center [209, 83] width 58 height 11
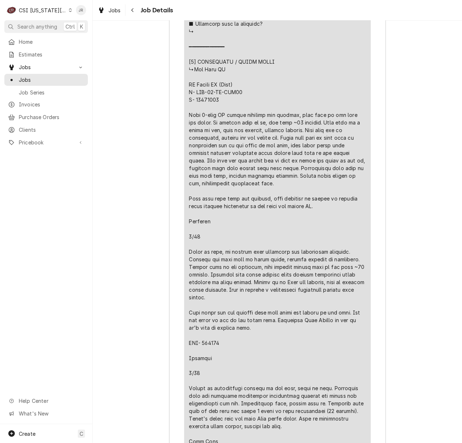
scroll to position [1832, 0]
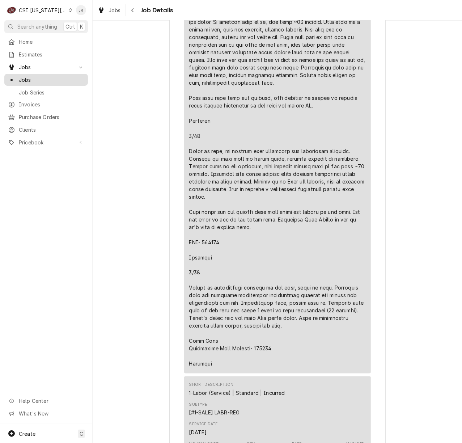
click at [23, 77] on span "Jobs" at bounding box center [51, 80] width 65 height 8
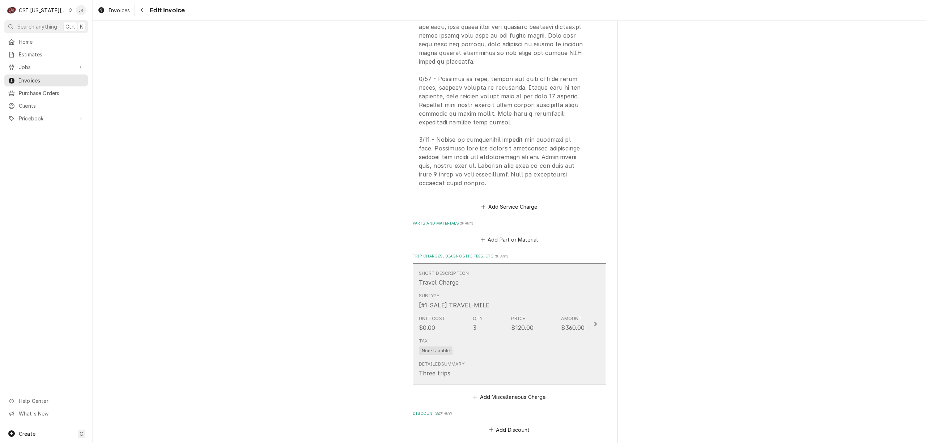
scroll to position [1061, 0]
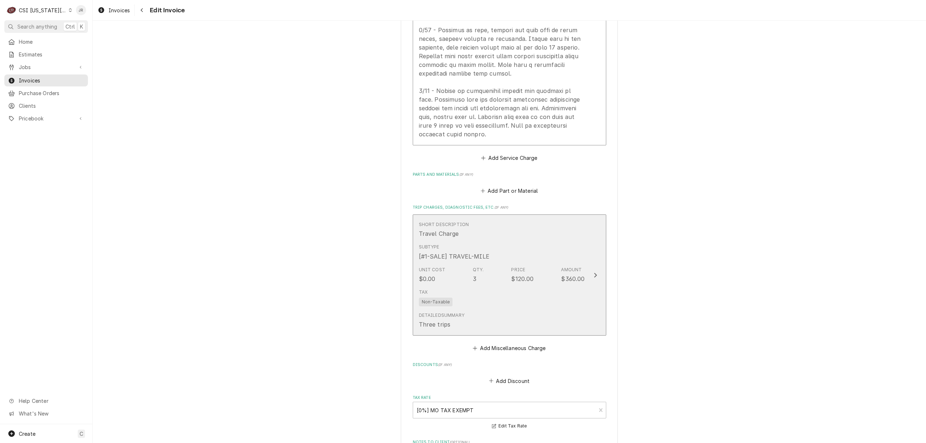
click at [555, 241] on div "Subtype [#1-SALE] TRAVEL-MILE" at bounding box center [502, 252] width 166 height 22
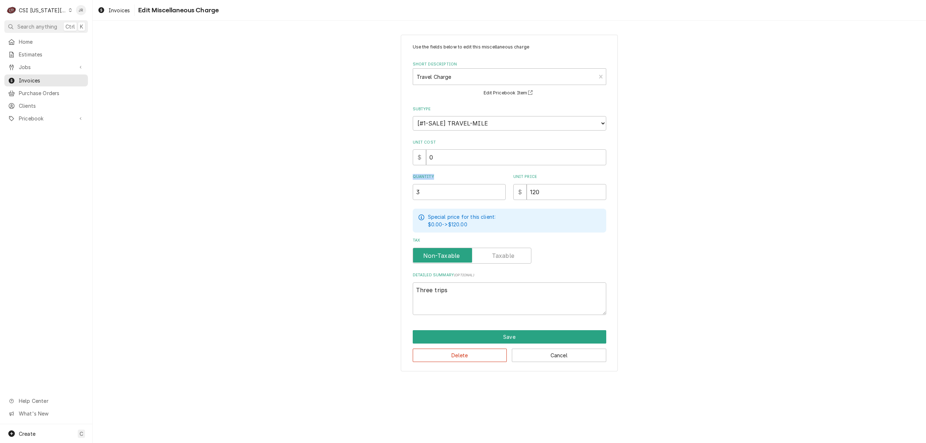
drag, startPoint x: 438, startPoint y: 182, endPoint x: 382, endPoint y: 175, distance: 55.7
click at [382, 175] on div "Use the fields below to edit this miscellaneous charge Short Description Travel…" at bounding box center [509, 202] width 833 height 349
drag, startPoint x: 476, startPoint y: 187, endPoint x: 263, endPoint y: 152, distance: 216.2
click at [261, 153] on div "Use the fields below to edit this miscellaneous charge Short Description Travel…" at bounding box center [509, 202] width 833 height 349
type textarea "x"
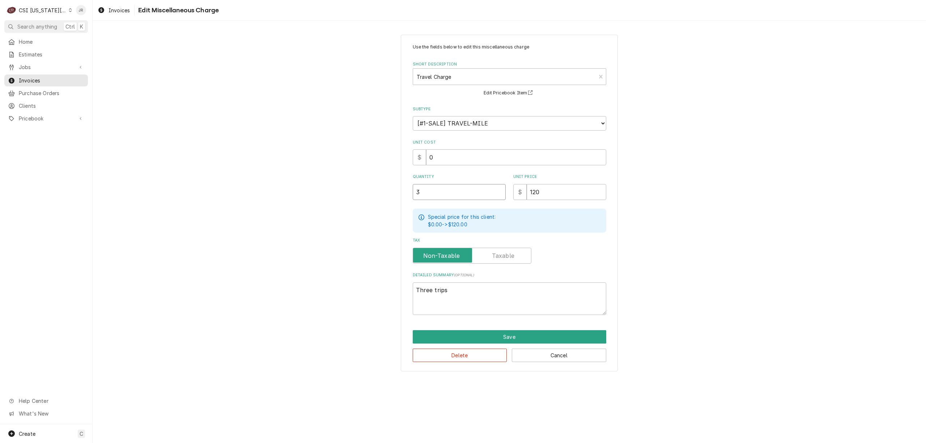
type input "2"
type textarea "x"
type input "2.5"
click at [542, 336] on button "Save" at bounding box center [509, 336] width 193 height 13
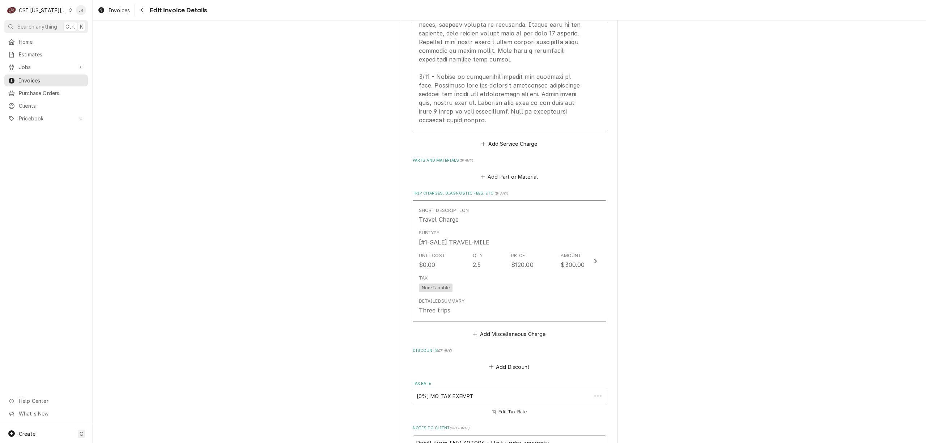
scroll to position [1075, 0]
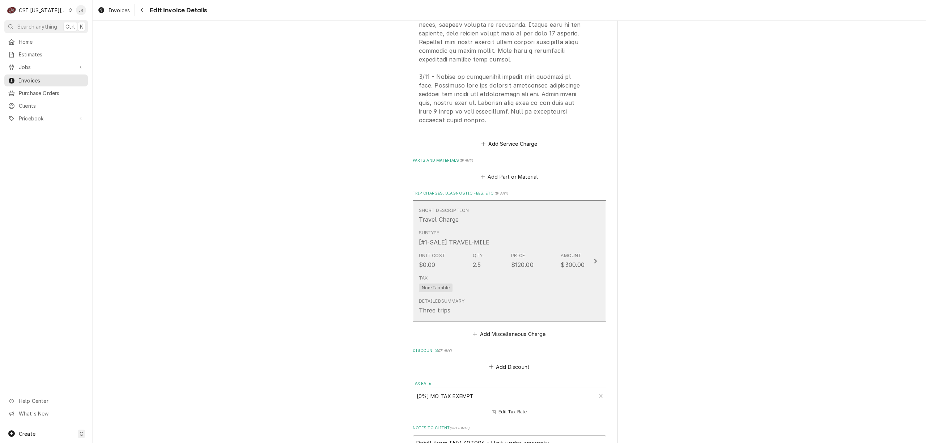
click at [484, 249] on div "Unit Cost $0.00 Qty. 2.5 Price $120.00 Amount $300.00" at bounding box center [502, 260] width 166 height 22
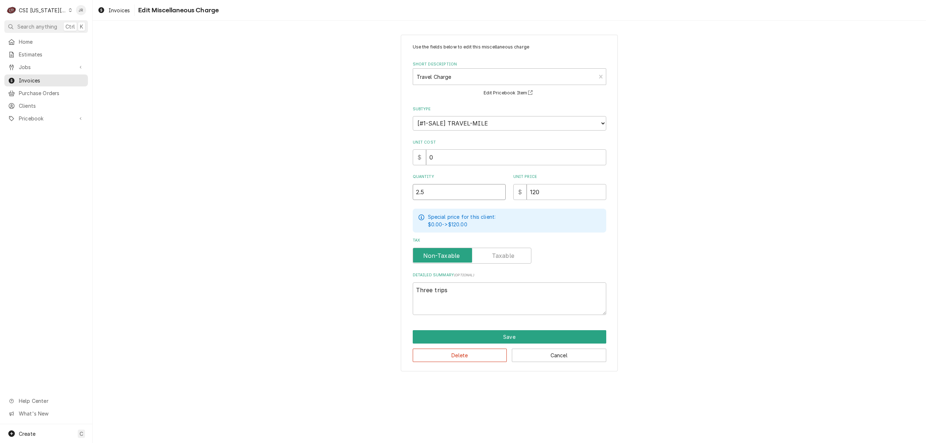
drag, startPoint x: 423, startPoint y: 189, endPoint x: 352, endPoint y: 167, distance: 74.2
click at [352, 167] on div "Use the fields below to edit this miscellaneous charge Short Description Travel…" at bounding box center [509, 202] width 833 height 349
type textarea "x"
type input "3"
click at [555, 332] on button "Save" at bounding box center [509, 336] width 193 height 13
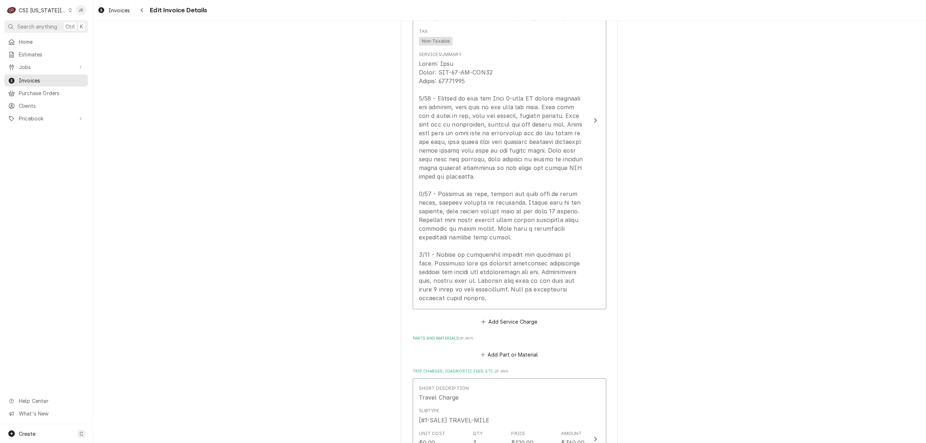
scroll to position [896, 0]
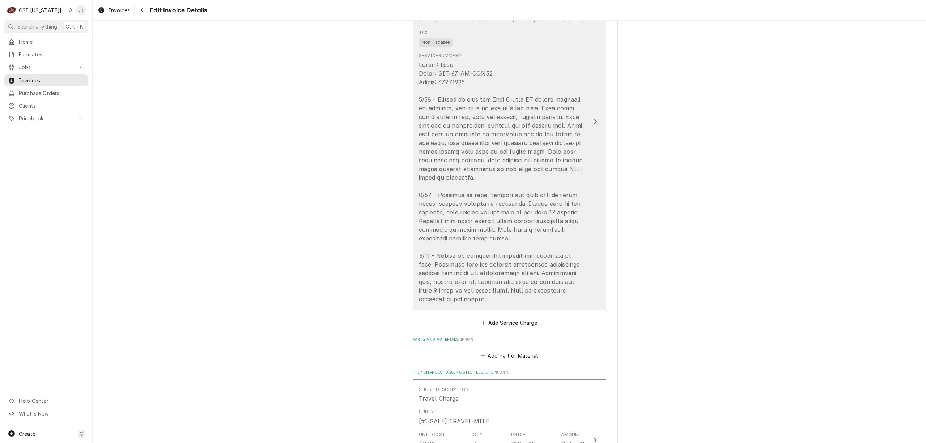
click at [549, 134] on div "Update Line Item" at bounding box center [502, 181] width 166 height 243
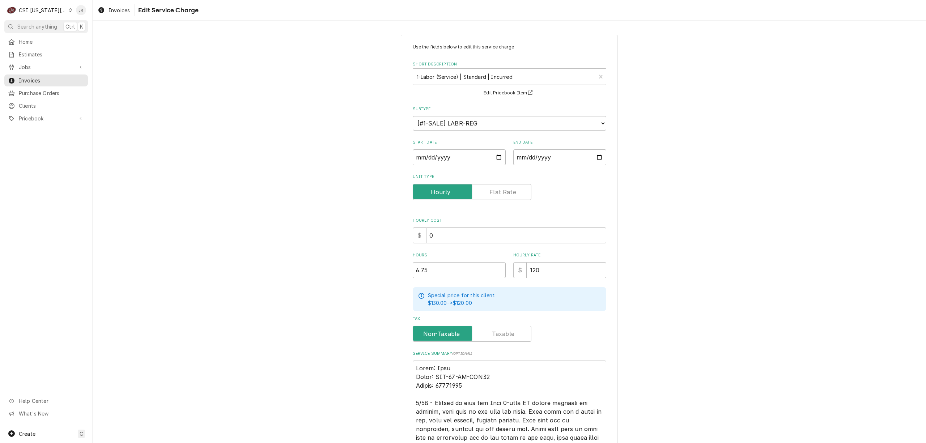
scroll to position [193, 0]
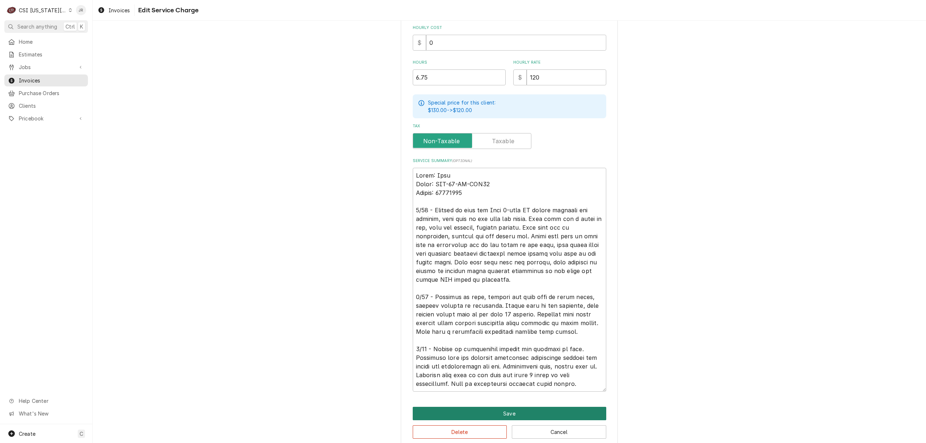
click at [551, 410] on button "Save" at bounding box center [509, 413] width 193 height 13
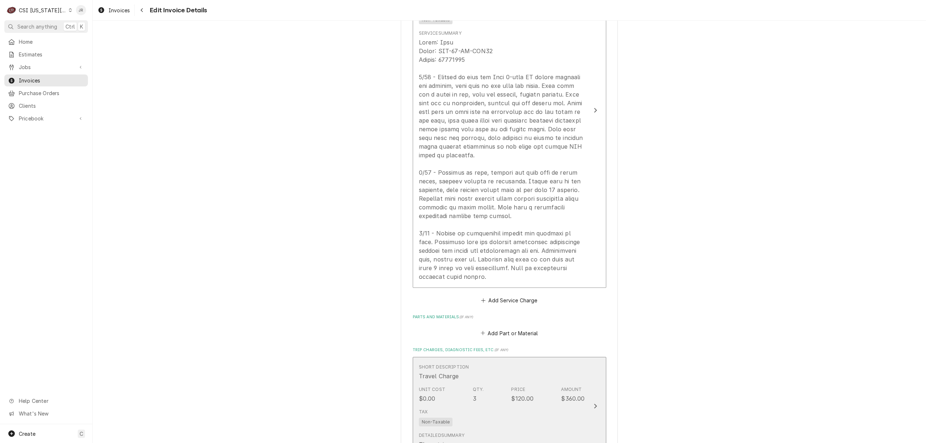
scroll to position [910, 0]
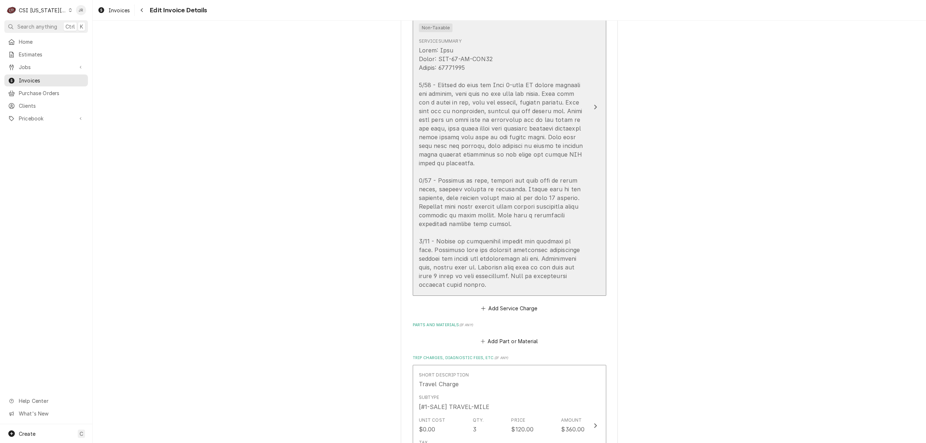
click at [566, 120] on div "Update Line Item" at bounding box center [502, 167] width 166 height 243
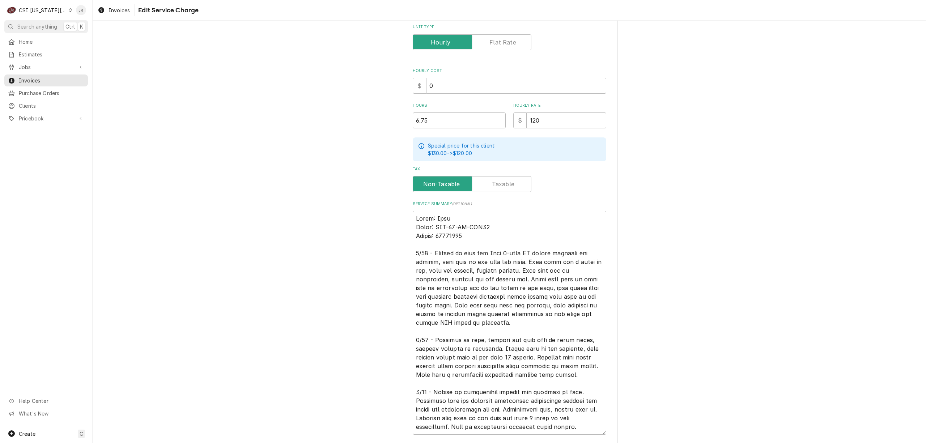
scroll to position [203, 0]
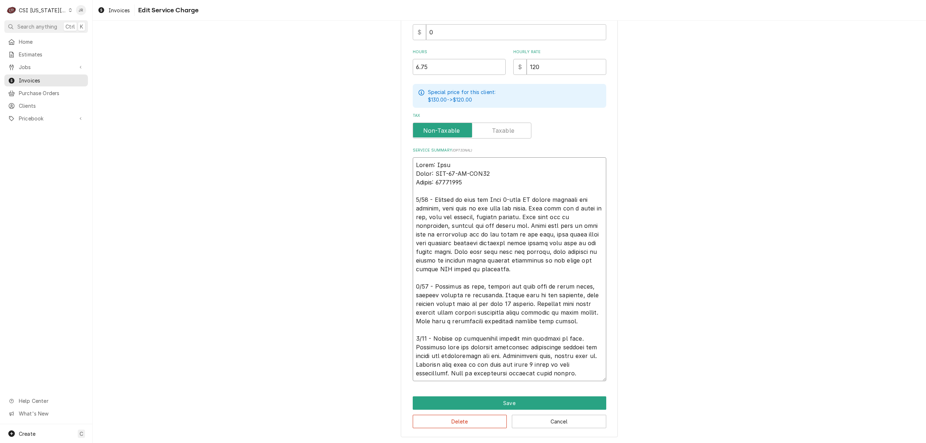
click at [575, 376] on textarea "Service Summary ( optional )" at bounding box center [509, 269] width 193 height 224
click at [478, 173] on textarea "Service Summary ( optional )" at bounding box center [509, 269] width 193 height 224
click at [569, 166] on textarea "Service Summary ( optional )" at bounding box center [509, 269] width 193 height 224
type textarea "x"
type textarea "Brand: True Model: GDM-49-HC-TSL01 Serial: 10427821 8/22 - Arrived on site for …"
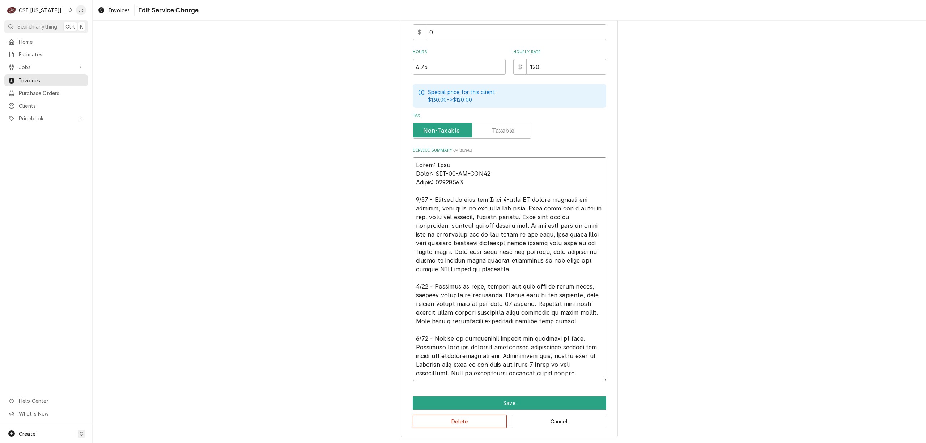
type textarea "x"
type textarea "Brand: True / Model: GDM-49-HC-TSL01 Serial: 10427821 8/22 - Arrived on site fo…"
type textarea "x"
type textarea "Brand: True / Model: GDM-49-HC-TSL01 Serial: 10427821 8/22 - Arrived on site fo…"
type textarea "x"
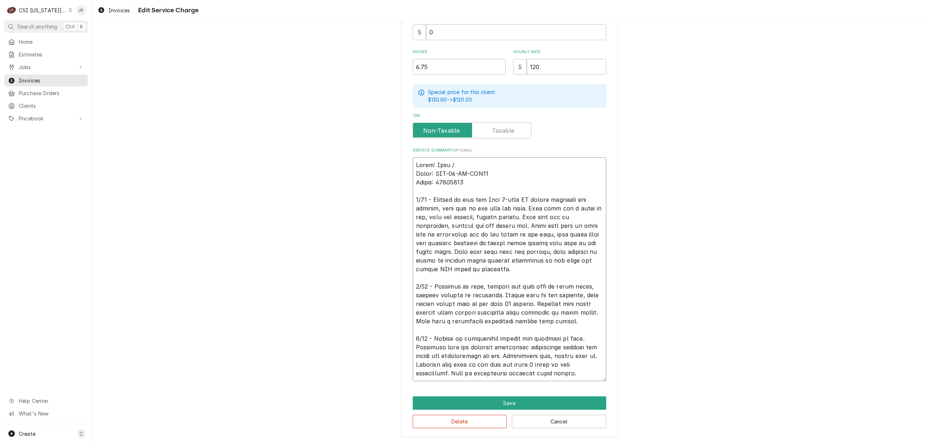
type textarea "Brand: True / Model: GDM-49-HC-TSL01 Serial: 10427821 8/22 - Arrived on site fo…"
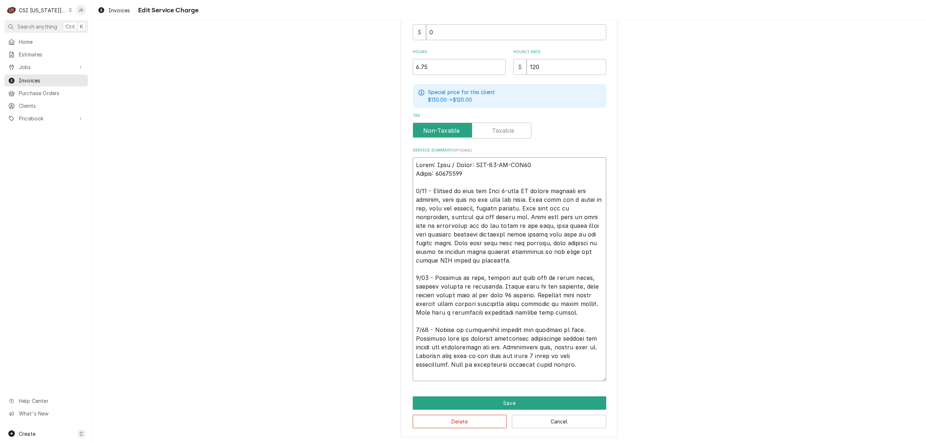
scroll to position [195, 0]
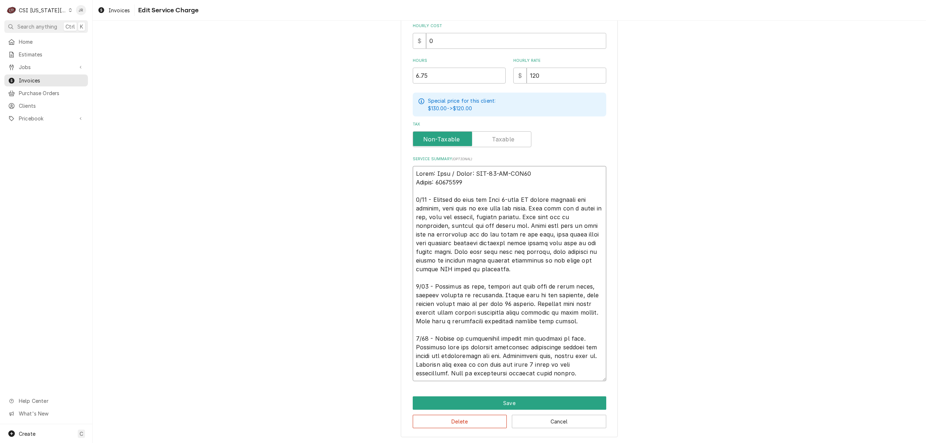
type textarea "x"
type textarea "Brand: True / Model: GDM-49-HC-TSL01 Serial: 10427821 8/22 - Arrived on site fo…"
type textarea "x"
type textarea "Brand: True / Model: GDM-49-HC-TSL01 / Serial: 10427821 8/22 - Arrived on site …"
type textarea "x"
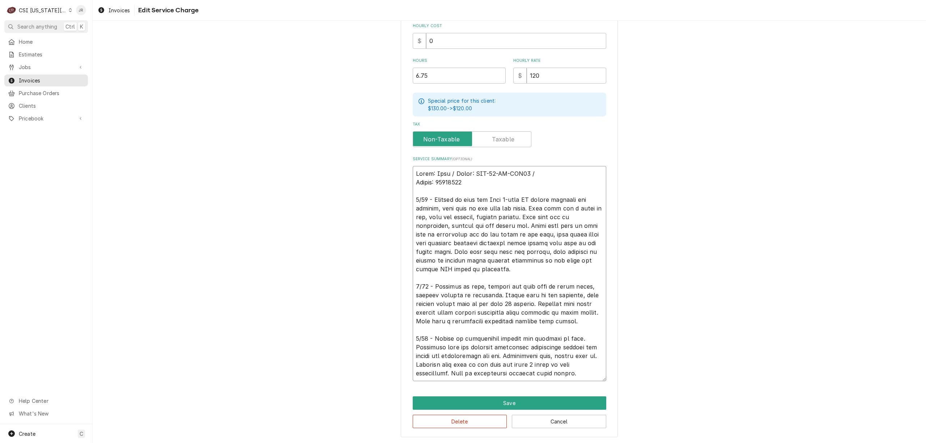
type textarea "Brand: True / Model: GDM-49-HC-TSL01 / Serial: 10427821 8/22 - Arrived on site …"
type textarea "x"
type textarea "Brand: True / Model: GDM-49-HC-TSL01 / Serial: 10427821 8/22 - Arrived on site …"
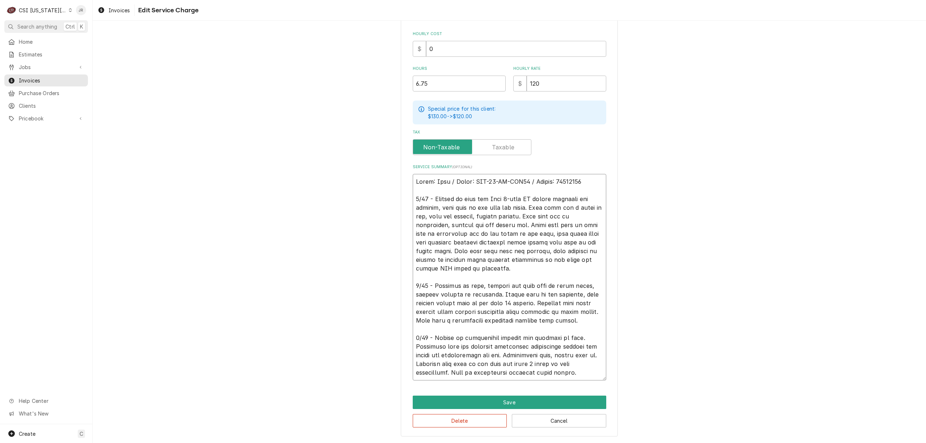
scroll to position [186, 0]
type textarea "x"
type textarea "rand: True / Model: GDM-49-HC-TSL01 / Serial: 10427821 8/22 - Arrived on site f…"
type textarea "x"
type textarea "and: True / Model: GDM-49-HC-TSL01 / Serial: 10427821 8/22 - Arrived on site fo…"
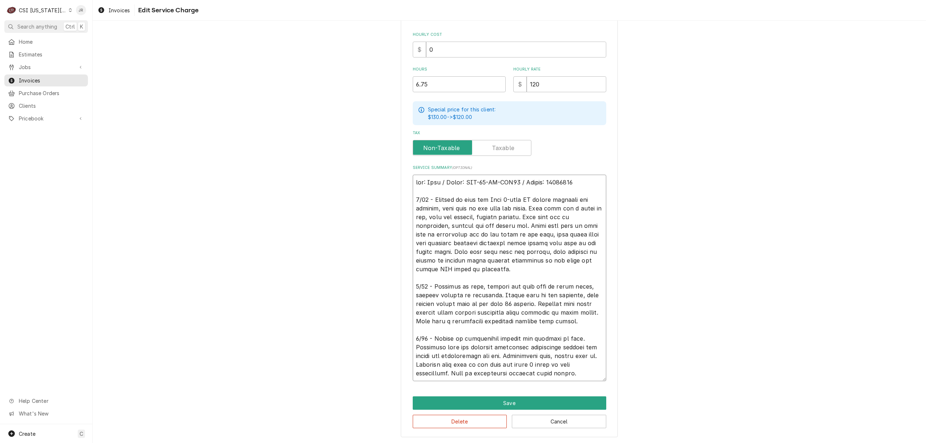
type textarea "x"
type textarea "nd: True / Model: GDM-49-HC-TSL01 / Serial: 10427821 8/22 - Arrived on site for…"
type textarea "x"
type textarea "d: True / Model: GDM-49-HC-TSL01 / Serial: 10427821 8/22 - Arrived on site for …"
type textarea "x"
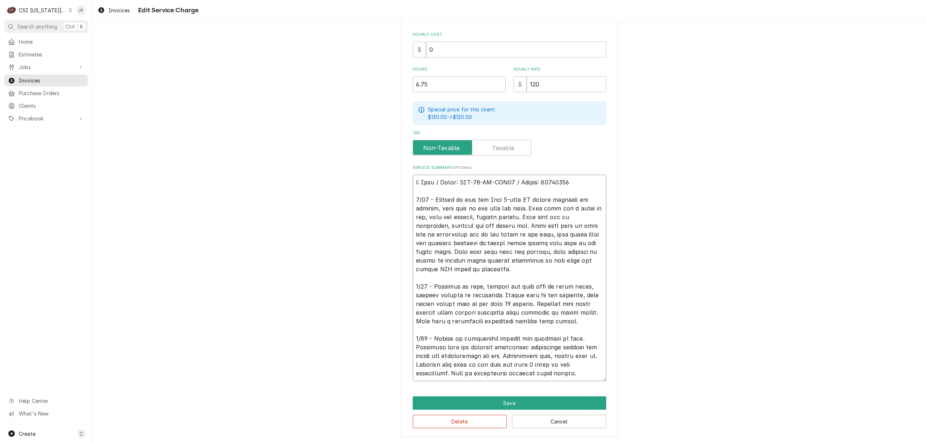
type textarea ": True / Model: GDM-49-HC-TSL01 / Serial: 10427821 8/22 - Arrived on site for T…"
type textarea "x"
type textarea "True / Model: GDM-49-HC-TSL01 / Serial: 10427821 8/22 - Arrived on site for Tru…"
type textarea "x"
type textarea "True / Model: GDM-49-HC-TSL01 / Serial: 10427821 8/22 - Arrived on site for Tru…"
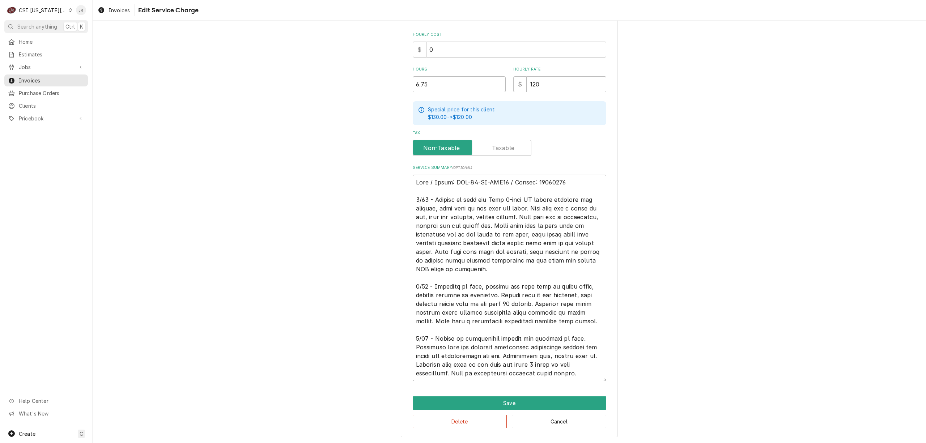
click at [572, 377] on textarea "Service Summary ( optional )" at bounding box center [509, 278] width 193 height 206
type textarea "x"
type textarea "True / Model: GDM-49-HC-TSL01 / Serial: 10427821 8/22 - Arrived on site for Tru…"
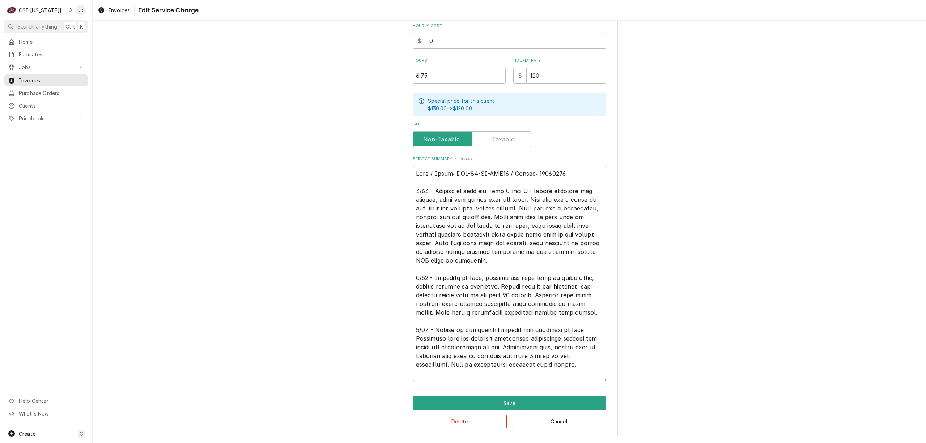
type textarea "x"
type textarea "True / Model: GDM-49-HC-TSL01 / Serial: 10427821 8/22 - Arrived on site for Tru…"
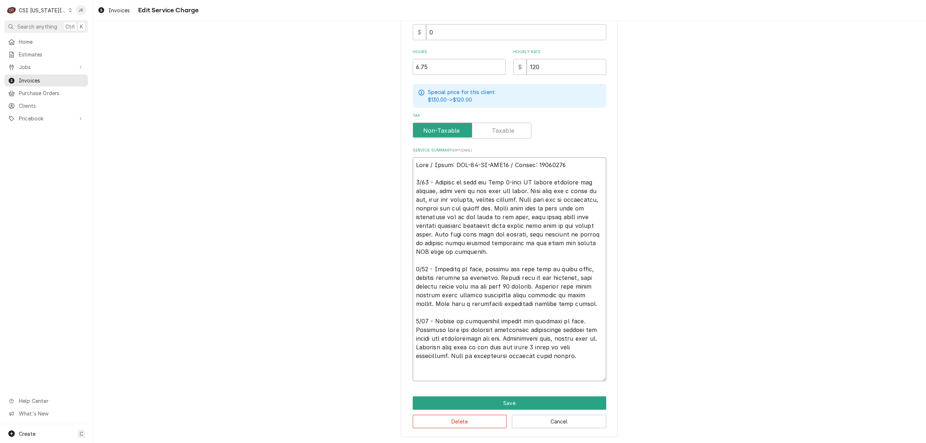
type textarea "x"
type textarea "True / Model: GDM-49-HC-TSL01 / Serial: 10427821 8/22 - Arrived on site for Tru…"
type textarea "x"
type textarea "True / Model: GDM-49-HC-TSL01 / Serial: 10427821 8/22 - Arrived on site for Tru…"
type textarea "x"
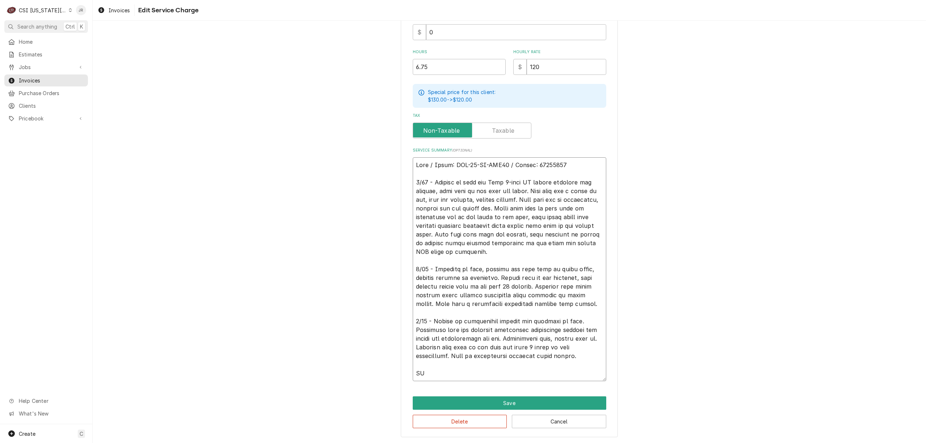
type textarea "True / Model: GDM-49-HC-TSL01 / Serial: 10427821 8/22 - Arrived on site for Tru…"
type textarea "x"
type textarea "True / Model: GDM-49-HC-TSL01 / Serial: 10427821 8/22 - Arrived on site for Tru…"
type textarea "x"
type textarea "True / Model: GDM-49-HC-TSL01 / Serial: 10427821 8/22 - Arrived on site for Tru…"
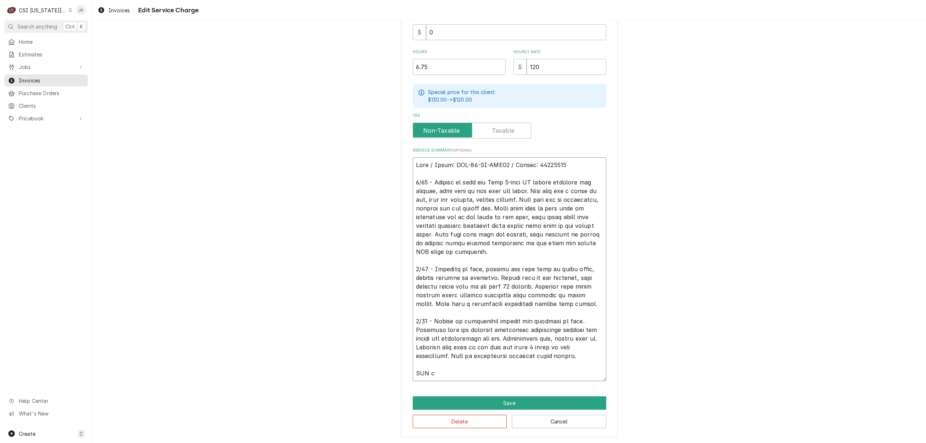
type textarea "x"
type textarea "True / Model: GDM-49-HC-TSL01 / Serial: 10427821 8/22 - Arrived on site for Tru…"
type textarea "x"
type textarea "True / Model: GDM-49-HC-TSL01 / Serial: 10427821 8/22 - Arrived on site for Tru…"
type textarea "x"
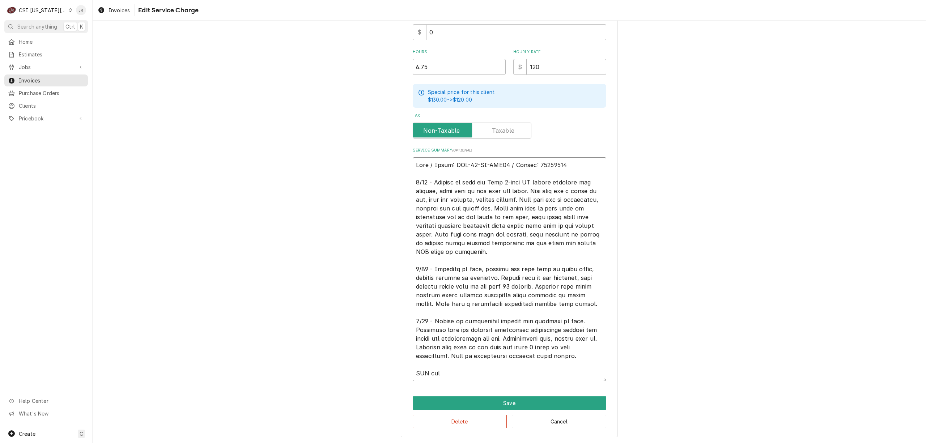
type textarea "True / Model: GDM-49-HC-TSL01 / Serial: 10427821 8/22 - Arrived on site for Tru…"
type textarea "x"
type textarea "True / Model: GDM-49-HC-TSL01 / Serial: 10427821 8/22 - Arrived on site for Tru…"
type textarea "x"
type textarea "True / Model: GDM-49-HC-TSL01 / Serial: 10427821 8/22 - Arrived on site for Tru…"
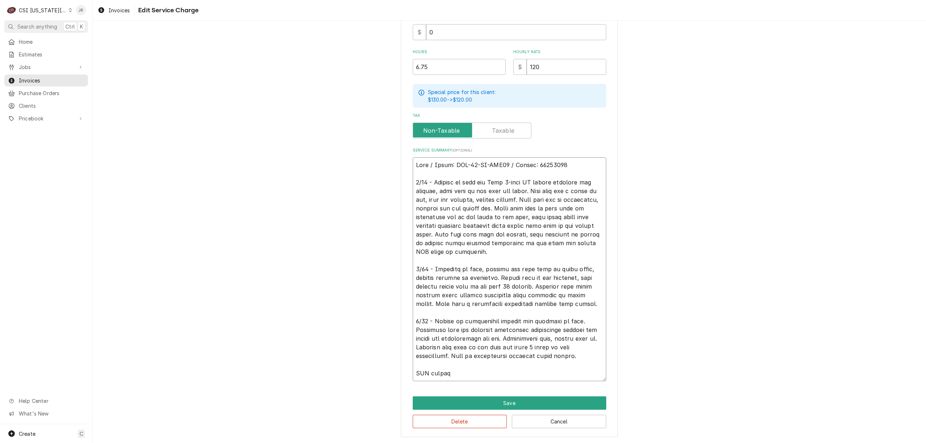
type textarea "x"
type textarea "True / Model: GDM-49-HC-TSL01 / Serial: 10427821 8/22 - Arrived on site for Tru…"
type textarea "x"
type textarea "True / Model: GDM-49-HC-TSL01 / Serial: 10427821 8/22 - Arrived on site for Tru…"
type textarea "x"
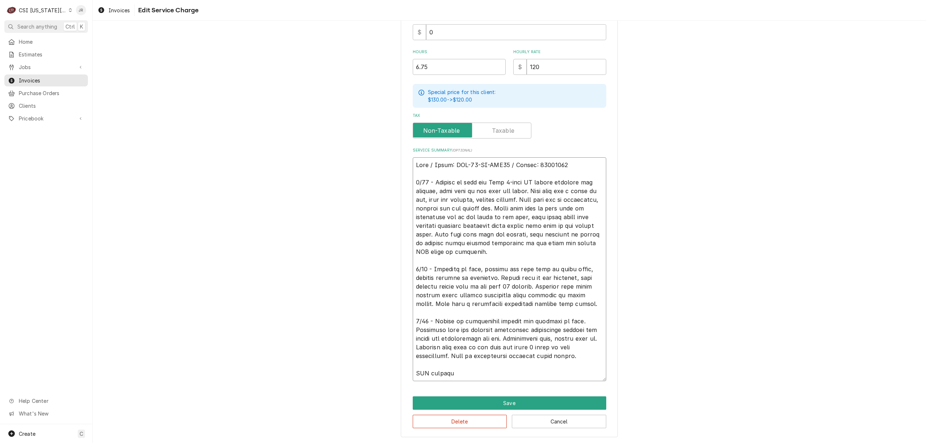
type textarea "True / Model: GDM-49-HC-TSL01 / Serial: 10427821 8/22 - Arrived on site for Tru…"
type textarea "x"
type textarea "True / Model: GDM-49-HC-TSL01 / Serial: 10427821 8/22 - Arrived on site for Tru…"
type textarea "x"
type textarea "True / Model: GDM-49-HC-TSL01 / Serial: 10427821 8/22 - Arrived on site for Tru…"
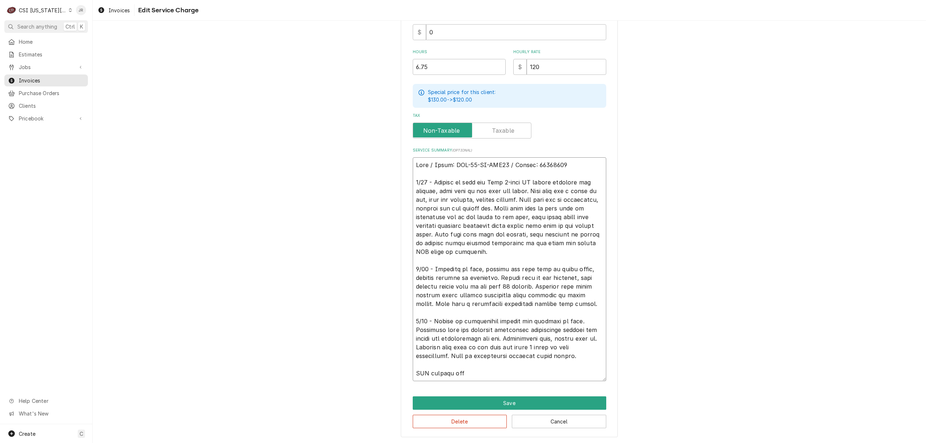
type textarea "x"
type textarea "True / Model: GDM-49-HC-TSL01 / Serial: 10427821 8/22 - Arrived on site for Tru…"
type textarea "x"
type textarea "True / Model: GDM-49-HC-TSL01 / Serial: 10427821 8/22 - Arrived on site for Tru…"
type textarea "x"
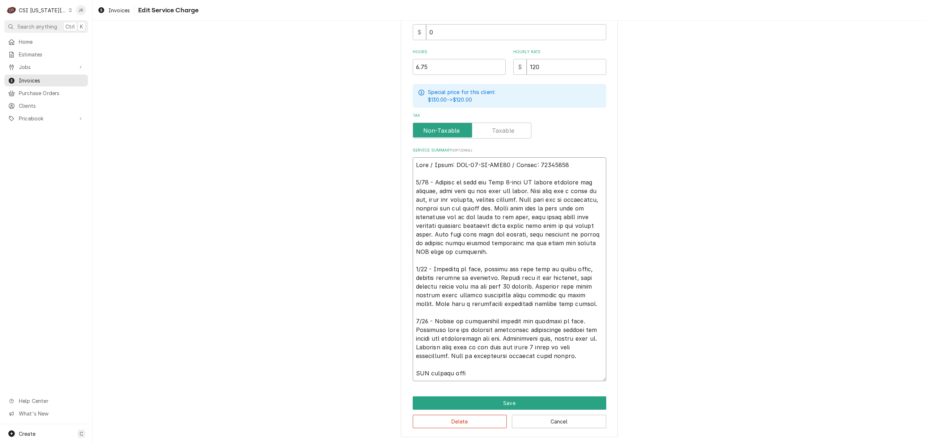
type textarea "True / Model: GDM-49-HC-TSL01 / Serial: 10427821 8/22 - Arrived on site for Tru…"
type textarea "x"
type textarea "True / Model: GDM-49-HC-TSL01 / Serial: 10427821 8/22 - Arrived on site for Tru…"
type textarea "x"
type textarea "True / Model: GDM-49-HC-TSL01 / Serial: 10427821 8/22 - Arrived on site for Tru…"
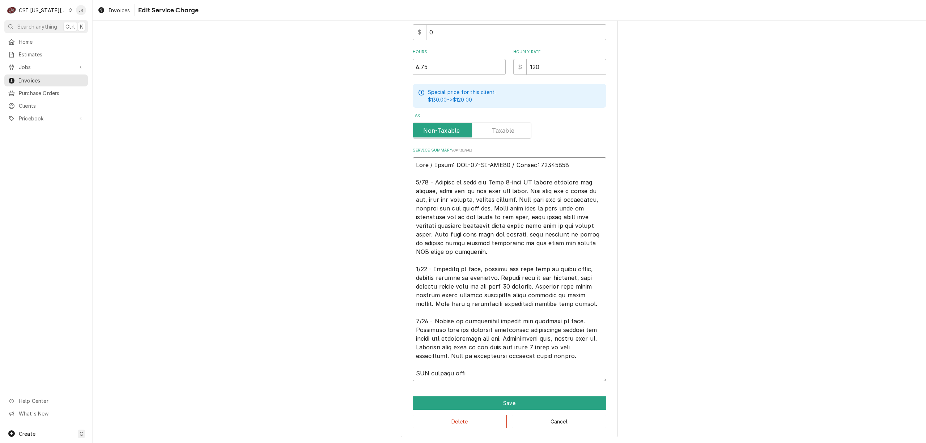
type textarea "x"
type textarea "True / Model: GDM-49-HC-TSL01 / Serial: 10427821 8/22 - Arrived on site for Tru…"
type textarea "x"
type textarea "True / Model: GDM-49-HC-TSL01 / Serial: 10427821 8/22 - Arrived on site for Tru…"
type textarea "x"
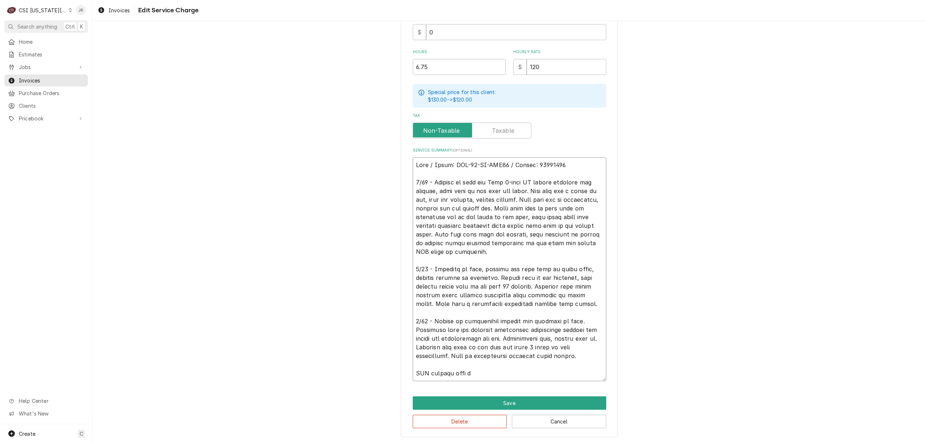
type textarea "True / Model: GDM-49-HC-TSL01 / Serial: 10427821 8/22 - Arrived on site for Tru…"
type textarea "x"
type textarea "True / Model: GDM-49-HC-TSL01 / Serial: 10427821 8/22 - Arrived on site for Tru…"
type textarea "x"
type textarea "True / Model: GDM-49-HC-TSL01 / Serial: 10427821 8/22 - Arrived on site for Tru…"
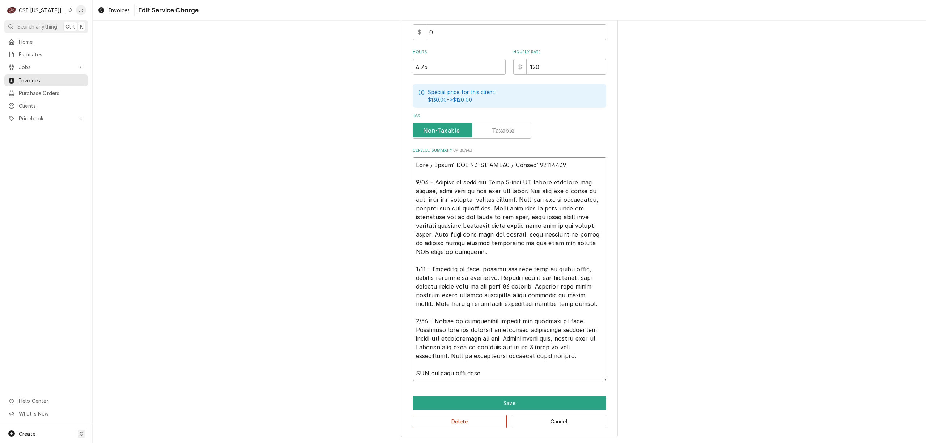
type textarea "x"
type textarea "True / Model: GDM-49-HC-TSL01 / Serial: 10427821 8/22 - Arrived on site for Tru…"
type textarea "x"
type textarea "True / Model: GDM-49-HC-TSL01 / Serial: 10427821 8/22 - Arrived on site for Tru…"
type textarea "x"
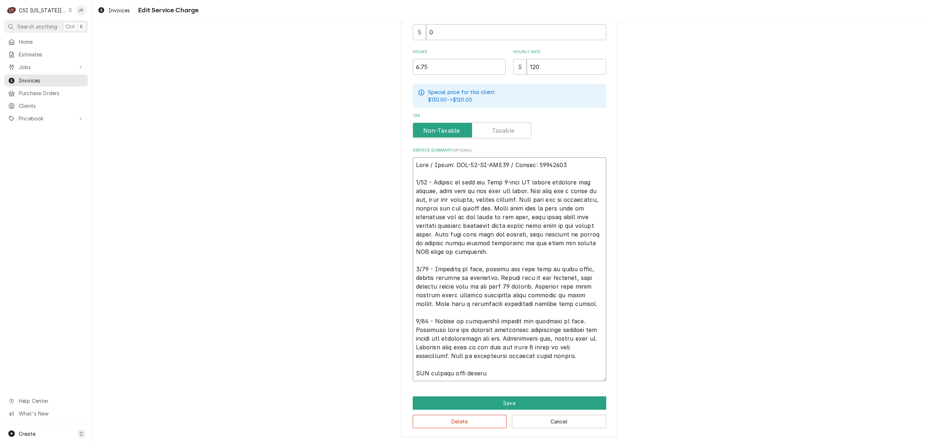
type textarea "True / Model: GDM-49-HC-TSL01 / Serial: 10427821 8/22 - Arrived on site for Tru…"
type textarea "x"
type textarea "True / Model: GDM-49-HC-TSL01 / Serial: 10427821 8/22 - Arrived on site for Tru…"
type textarea "x"
type textarea "True / Model: GDM-49-HC-TSL01 / Serial: 10427821 8/22 - Arrived on site for Tru…"
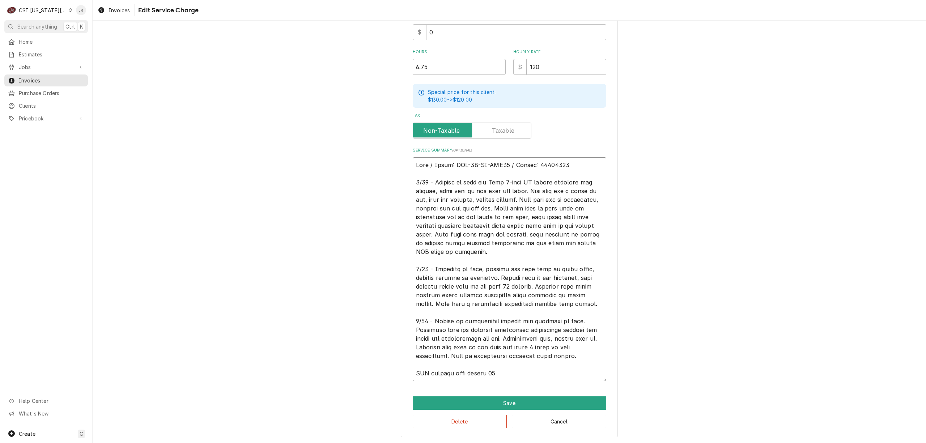
type textarea "x"
type textarea "True / Model: GDM-49-HC-TSL01 / Serial: 10427821 8/22 - Arrived on site for Tru…"
type textarea "x"
type textarea "True / Model: GDM-49-HC-TSL01 / Serial: 10427821 8/22 - Arrived on site for Tru…"
type textarea "x"
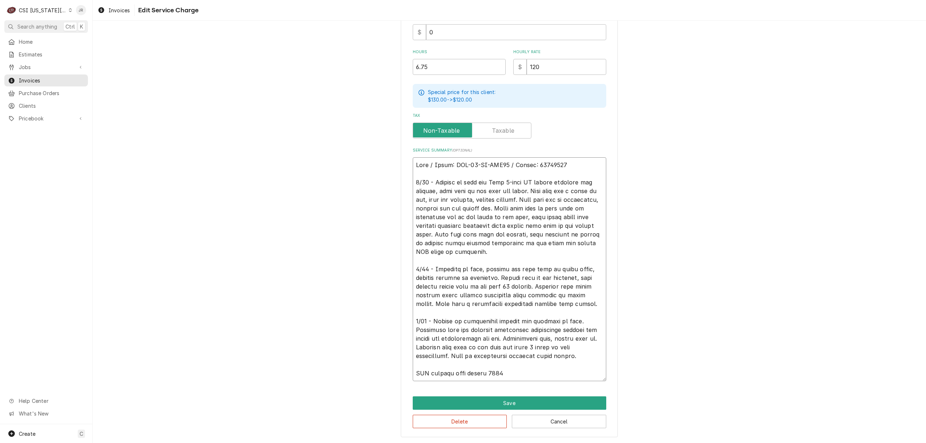
type textarea "True / Model: GDM-49-HC-TSL01 / Serial: 10427821 8/22 - Arrived on site for Tru…"
type textarea "x"
type textarea "True / Model: GDM-49-HC-TSL01 / Serial: 10427821 8/22 - Arrived on site for Tru…"
type textarea "x"
type textarea "True / Model: GDM-49-HC-TSL01 / Serial: 10427821 8/22 - Arrived on site for Tru…"
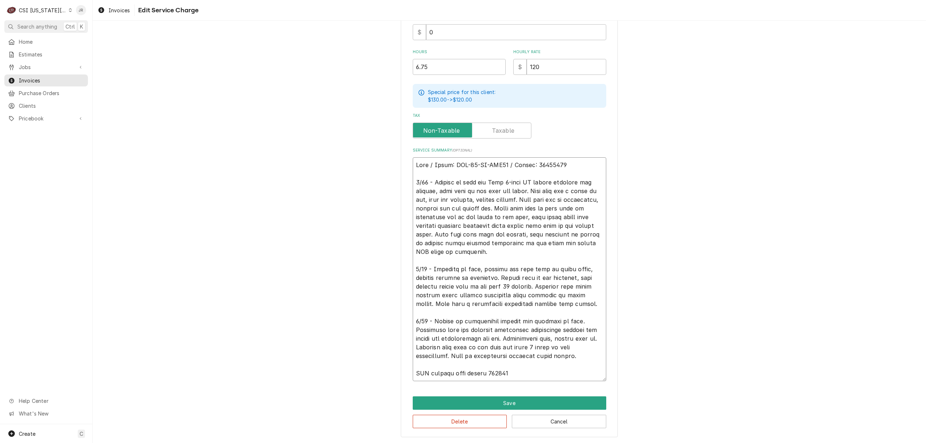
type textarea "x"
type textarea "True / Model: GDM-49-HC-TSL01 / Serial: 10427821 8/22 - Arrived on site for Tru…"
type textarea "x"
type textarea "True / Model: GDM-49-HC-TSL01 / Serial: 10427821 8/22 - Arrived on site for Tru…"
type textarea "x"
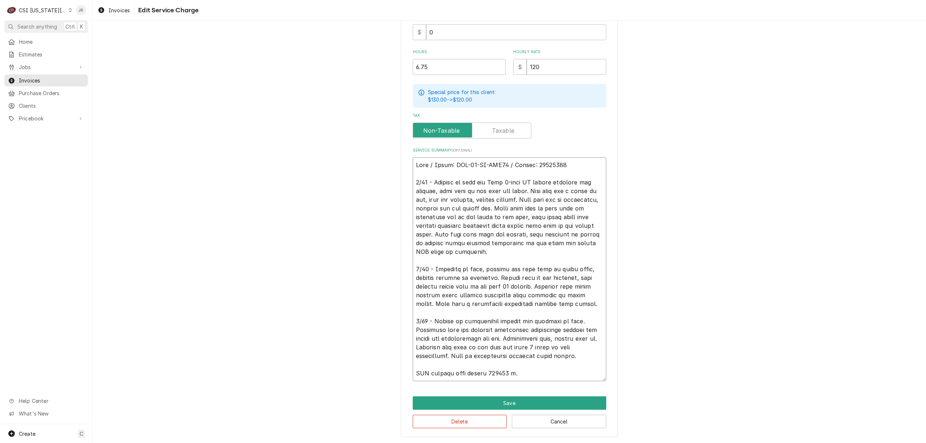
type textarea "True / Model: GDM-49-HC-TSL01 / Serial: 10427821 8/22 - Arrived on site for Tru…"
type textarea "x"
type textarea "True / Model: GDM-49-HC-TSL01 / Serial: 10427821 8/22 - Arrived on site for Tru…"
type textarea "x"
type textarea "True / Model: GDM-49-HC-TSL01 / Serial: 10427821 8/22 - Arrived on site for Tru…"
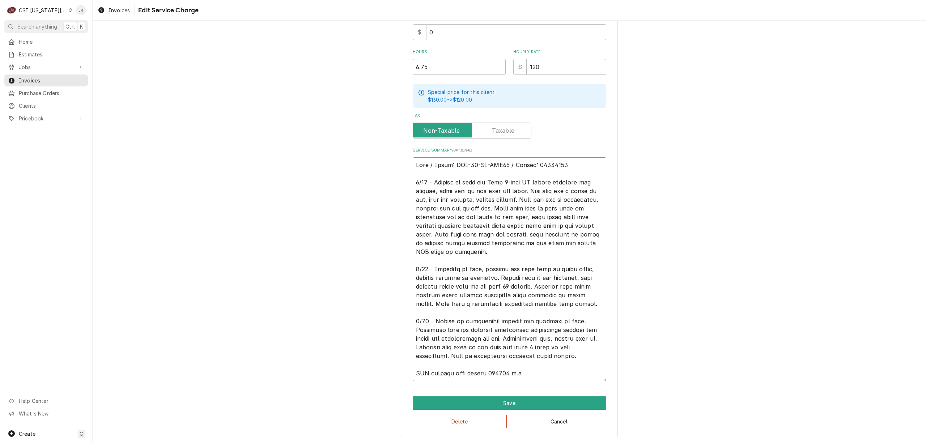
type textarea "x"
type textarea "True / Model: GDM-49-HC-TSL01 / Serial: 10427821 8/22 - Arrived on site for Tru…"
type textarea "x"
type textarea "True / Model: GDM-49-HC-TSL01 / Serial: 10427821 8/22 - Arrived on site for Tru…"
type textarea "x"
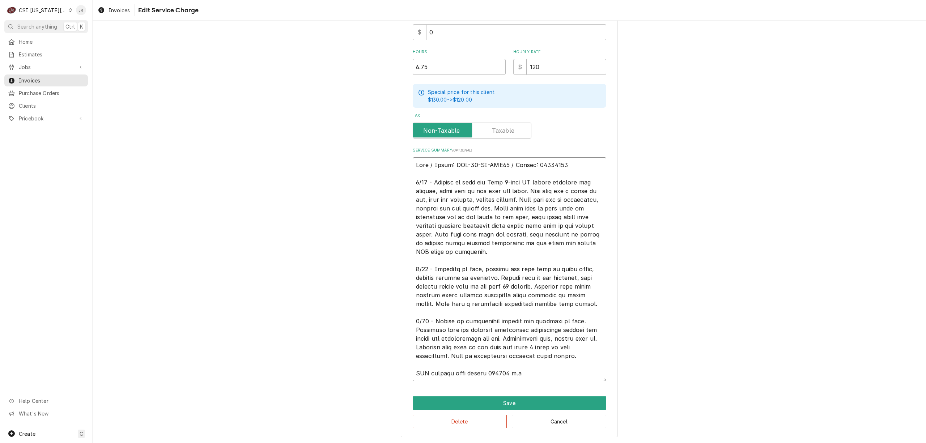
type textarea "True / Model: GDM-49-HC-TSL01 / Serial: 10427821 8/22 - Arrived on site for Tru…"
type textarea "x"
type textarea "True / Model: GDM-49-HC-TSL01 / Serial: 10427821 8/22 - Arrived on site for Tru…"
type textarea "x"
type textarea "True / Model: GDM-49-HC-TSL01 / Serial: 10427821 8/22 - Arrived on site for Tru…"
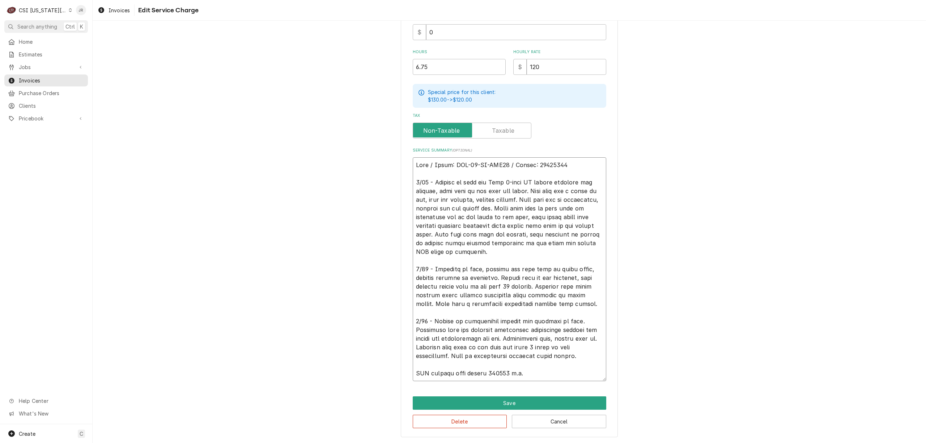
type textarea "x"
type textarea "True / Model: GDM-49-HC-TSL01 / Serial: 10427821 8/22 - Arrived on site for Tru…"
type textarea "x"
type textarea "True / Model: GDM-49-HC-TSL01 / Serial: 10427821 8/22 - Arrived on site for Tru…"
type textarea "x"
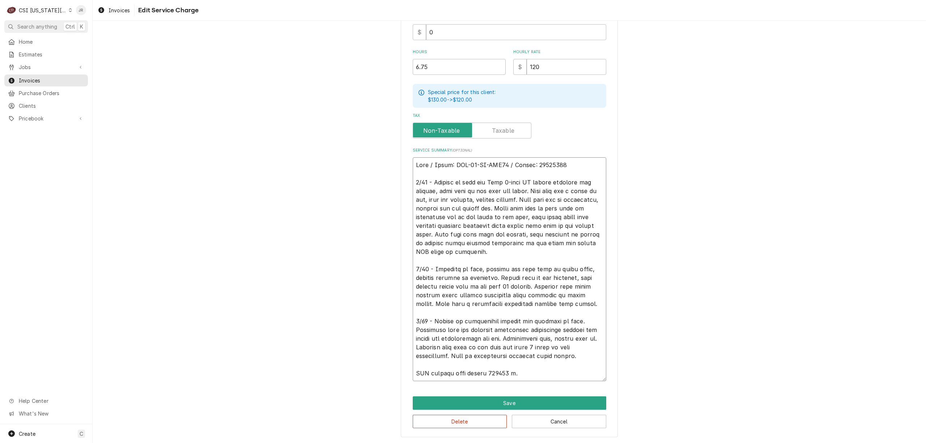
type textarea "True / Model: GDM-49-HC-TSL01 / Serial: 10427821 8/22 - Arrived on site for Tru…"
type textarea "x"
type textarea "True / Model: GDM-49-HC-TSL01 / Serial: 10427821 8/22 - Arrived on site for Tru…"
type textarea "x"
type textarea "True / Model: GDM-49-HC-TSL01 / Serial: 10427821 8/22 - Arrived on site for Tru…"
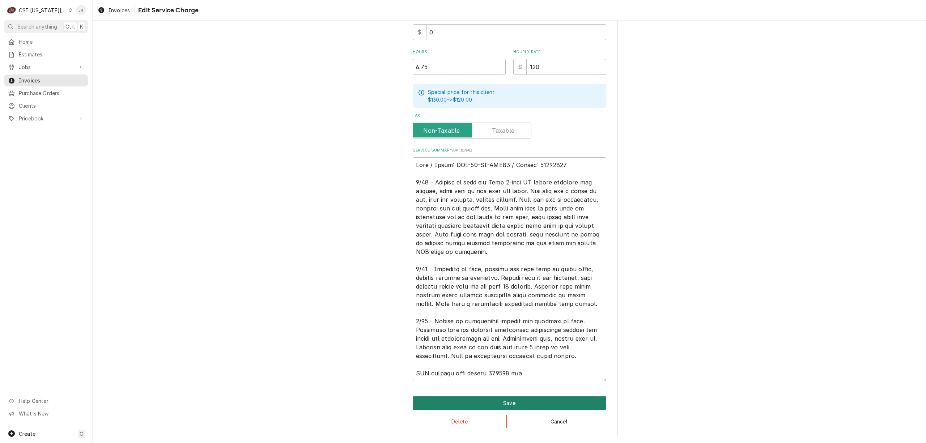
click at [518, 398] on button "Save" at bounding box center [509, 402] width 193 height 13
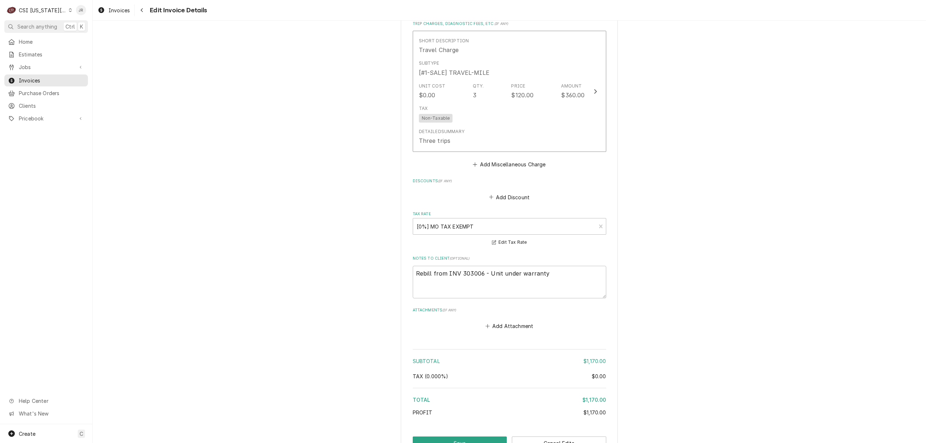
scroll to position [1276, 0]
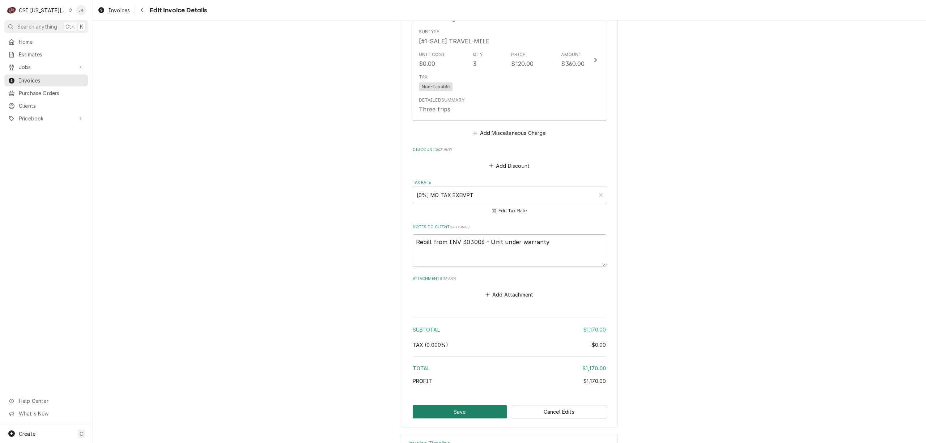
click at [462, 405] on button "Save" at bounding box center [460, 411] width 94 height 13
type textarea "x"
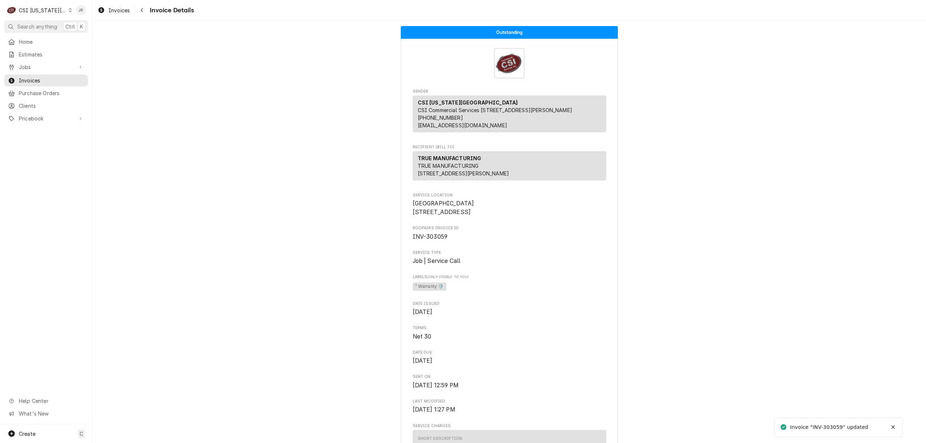
click at [836, 427] on div "Invoice "INV-303059" updated" at bounding box center [829, 427] width 79 height 8
copy div "303059"
click at [42, 7] on div "CSI Kansas City" at bounding box center [43, 11] width 48 height 8
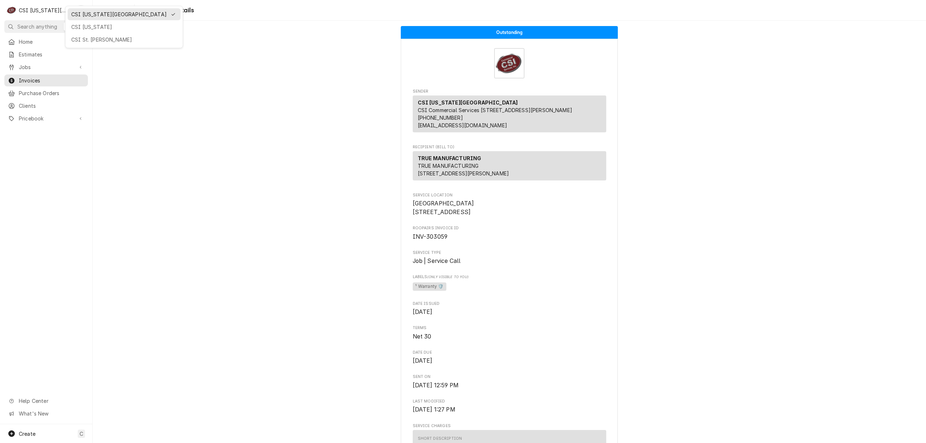
click at [103, 39] on div "CSI St. [PERSON_NAME]" at bounding box center [124, 40] width 106 height 8
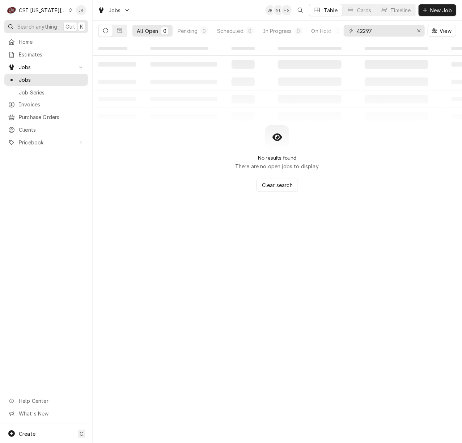
click at [34, 28] on span "Search anything" at bounding box center [37, 27] width 40 height 8
click at [38, 13] on body "C CSI [US_STATE] City JR Search anything Ctrl K Home Estimates Jobs Jobs Job Se…" at bounding box center [231, 221] width 462 height 443
click at [38, 7] on div "CSI [US_STATE][GEOGRAPHIC_DATA]" at bounding box center [43, 11] width 48 height 8
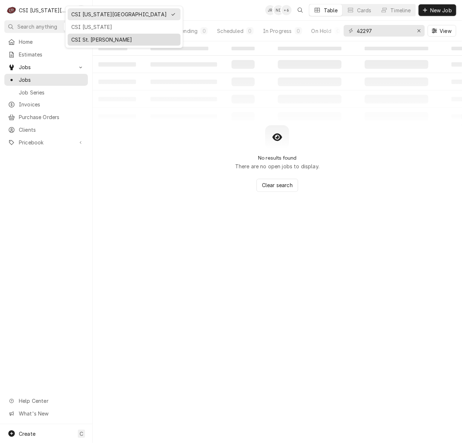
click at [101, 37] on div "CSI St. [PERSON_NAME]" at bounding box center [124, 40] width 106 height 8
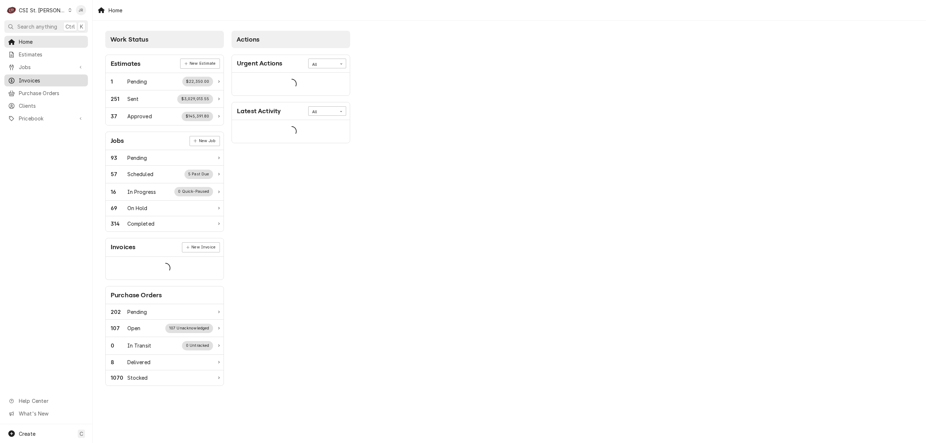
click at [45, 79] on span "Invoices" at bounding box center [51, 81] width 65 height 8
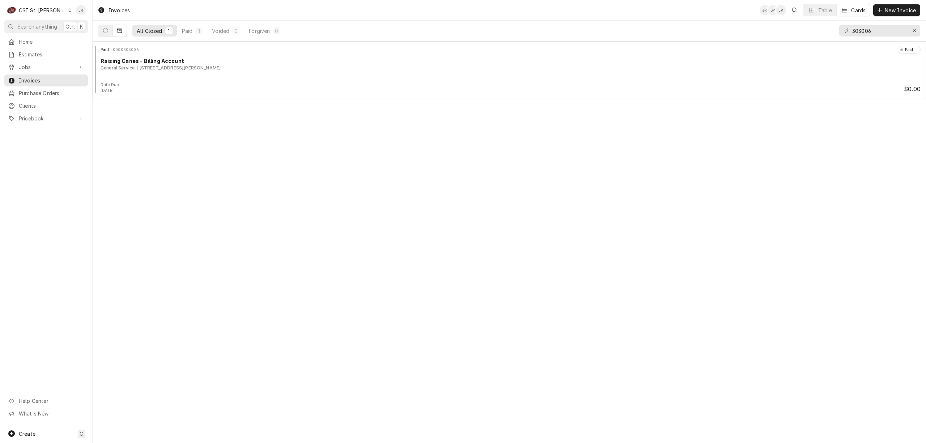
drag, startPoint x: 871, startPoint y: 44, endPoint x: 864, endPoint y: 33, distance: 12.5
click at [865, 34] on div "Invoices JR SP LV Table Cards New Invoice All Closed 1 Paid 1 Voided 0 Forgiven…" at bounding box center [509, 221] width 833 height 443
click at [864, 32] on input "303006" at bounding box center [879, 31] width 54 height 12
paste input "403837"
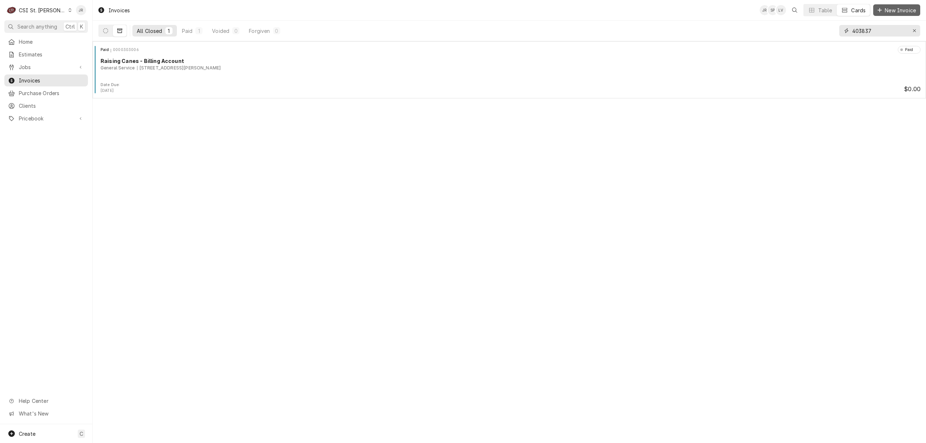
type input "403837"
drag, startPoint x: 263, startPoint y: 109, endPoint x: 133, endPoint y: 74, distance: 134.0
click at [259, 106] on div "Invoices JR SP LV Table Cards New Invoice All Closed 0 Paid 0 Voided 0 Forgiven…" at bounding box center [509, 221] width 833 height 443
click at [105, 35] on button "Dynamic Content Wrapper" at bounding box center [106, 31] width 14 height 12
click at [264, 123] on div "Invoices JR SP LV Table Cards New Invoice All Open 1 Pending 1 Outstanding 0 Ov…" at bounding box center [509, 221] width 833 height 443
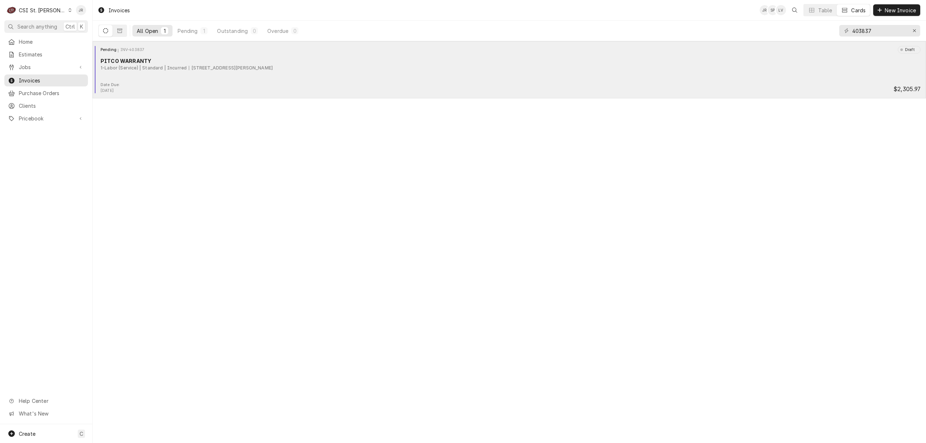
click at [183, 66] on div "1-Labor (Service) | Standard | Incurred" at bounding box center [144, 68] width 86 height 7
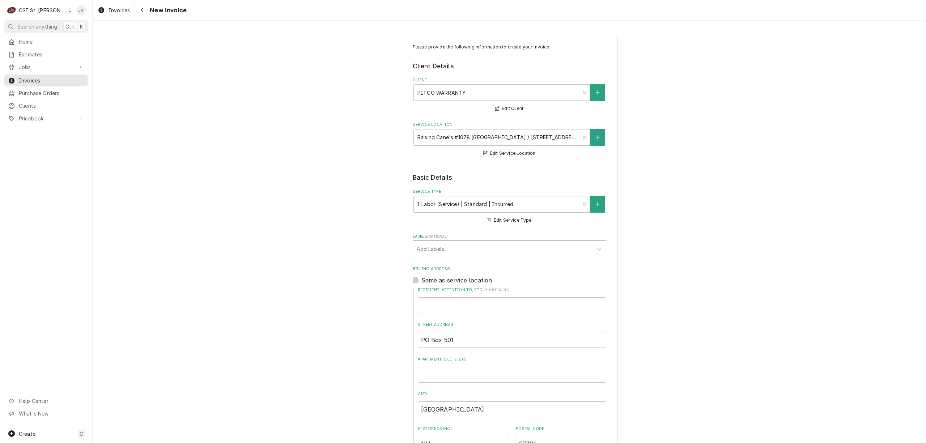
click at [520, 247] on div "Labels" at bounding box center [503, 248] width 172 height 13
click at [446, 300] on div "¹ Warranty 🛡️" at bounding box center [509, 297] width 193 height 11
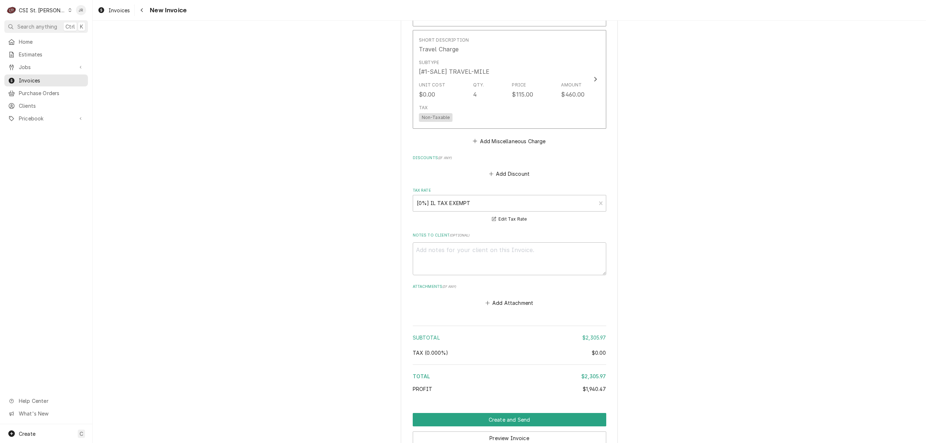
scroll to position [1305, 0]
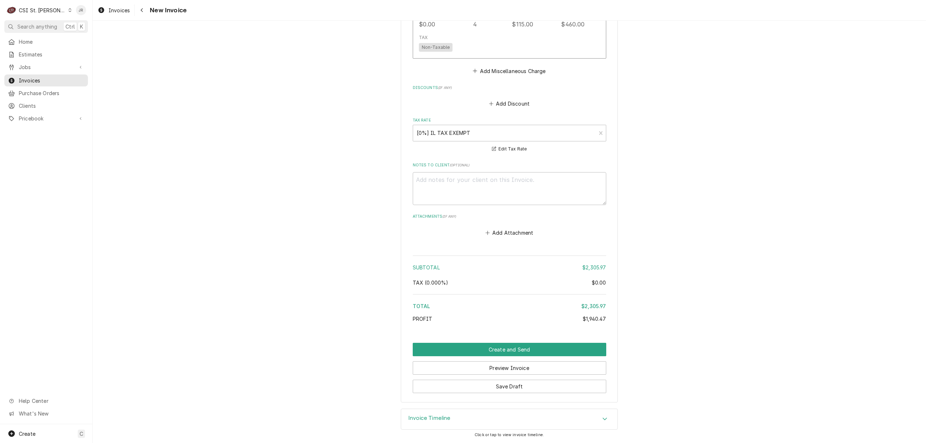
drag, startPoint x: 439, startPoint y: 407, endPoint x: 440, endPoint y: 417, distance: 10.2
click at [440, 410] on div "Please provide the following information to create your invoice: Client Details…" at bounding box center [509, 232] width 833 height 422
click at [450, 415] on div "Invoice Timeline" at bounding box center [509, 419] width 216 height 20
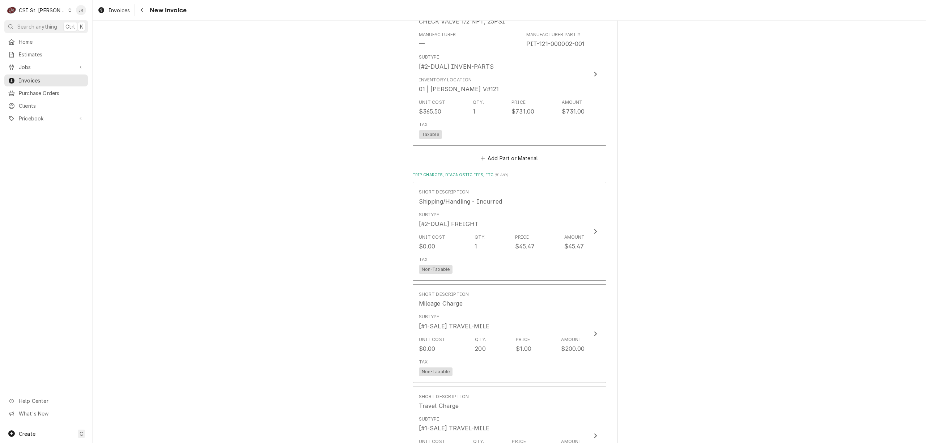
scroll to position [745, 0]
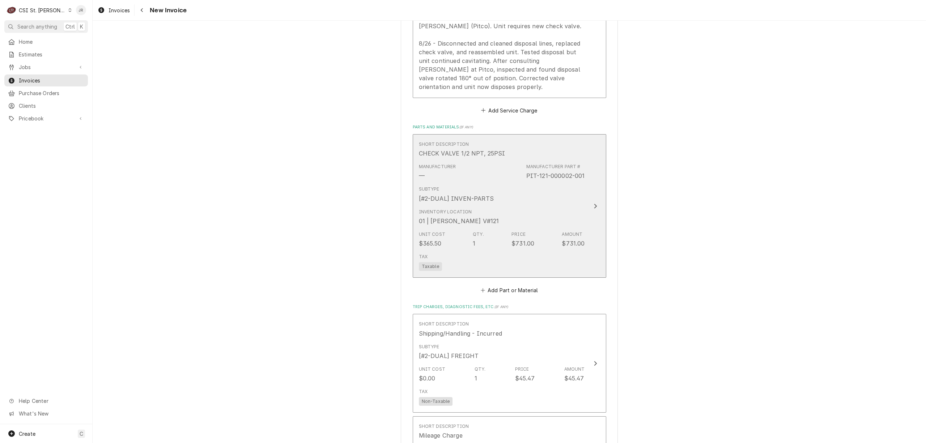
click at [566, 204] on div "Subtype [#2-DUAL] INVEN-PARTS" at bounding box center [502, 194] width 166 height 22
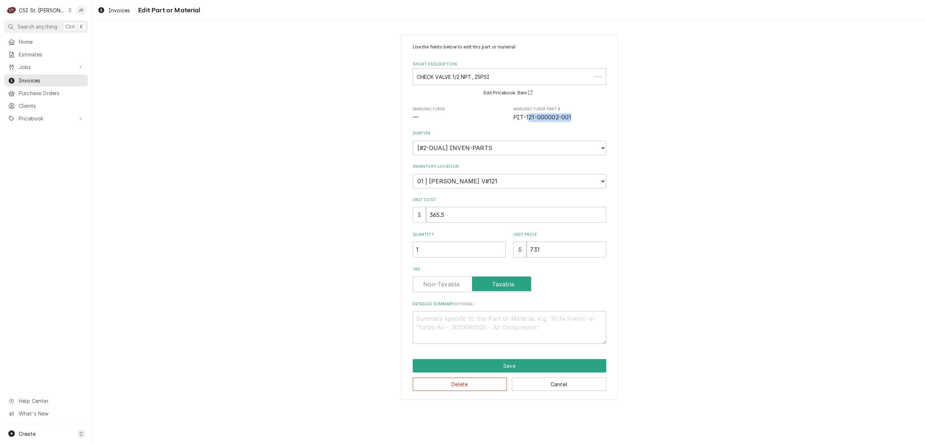
drag, startPoint x: 526, startPoint y: 119, endPoint x: 570, endPoint y: 120, distance: 43.4
click at [570, 120] on span "PIT-121-000002-001" at bounding box center [542, 117] width 58 height 7
drag, startPoint x: 563, startPoint y: 114, endPoint x: 518, endPoint y: 113, distance: 44.5
click at [518, 113] on div "Manufacturer Part # PIT-121-000002-001" at bounding box center [559, 114] width 93 height 16
drag, startPoint x: 526, startPoint y: 113, endPoint x: 573, endPoint y: 123, distance: 47.3
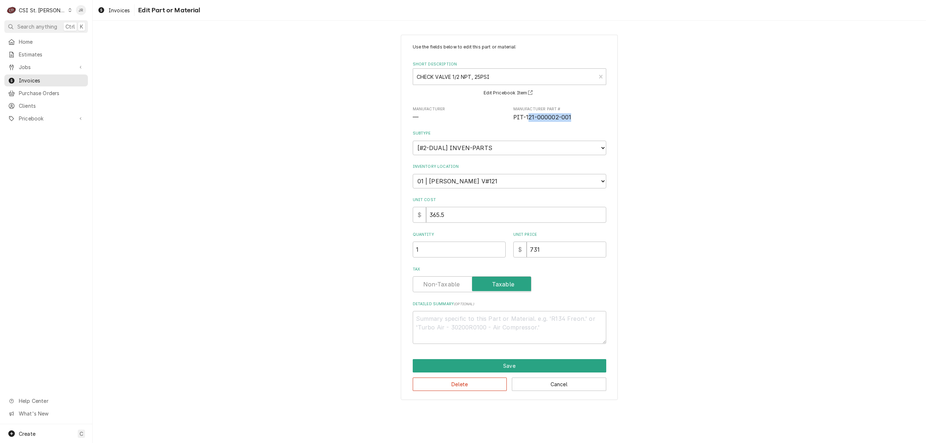
click at [572, 124] on div "Use the fields below to edit this part or material: Short Description CHECK VAL…" at bounding box center [509, 194] width 193 height 300
click at [568, 119] on span "PIT-121-000002-001" at bounding box center [542, 117] width 58 height 7
drag, startPoint x: 525, startPoint y: 118, endPoint x: 579, endPoint y: 121, distance: 53.2
click at [583, 122] on div "Use the fields below to edit this part or material: Short Description CHECK VAL…" at bounding box center [509, 194] width 193 height 300
copy span "121-000002-001"
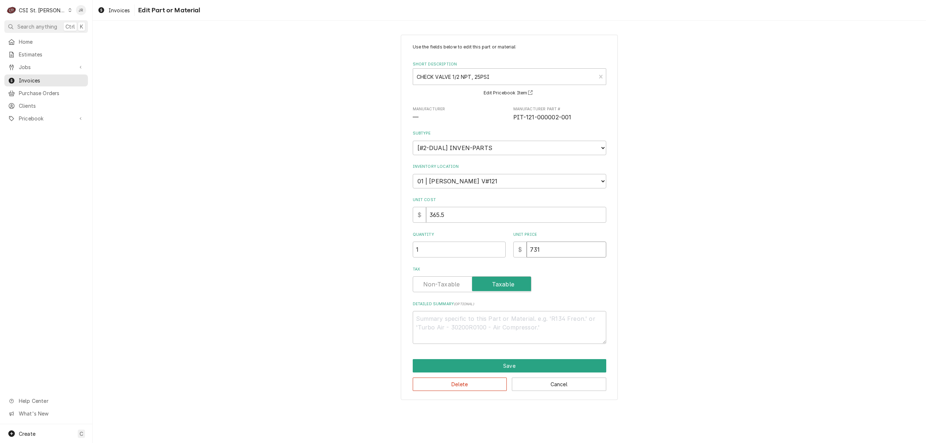
drag, startPoint x: 566, startPoint y: 258, endPoint x: 490, endPoint y: 247, distance: 75.9
click at [490, 247] on div "Use the fields below to edit this part or material: Short Description CHECK VAL…" at bounding box center [509, 194] width 193 height 300
type textarea "x"
type input "3"
type textarea "x"
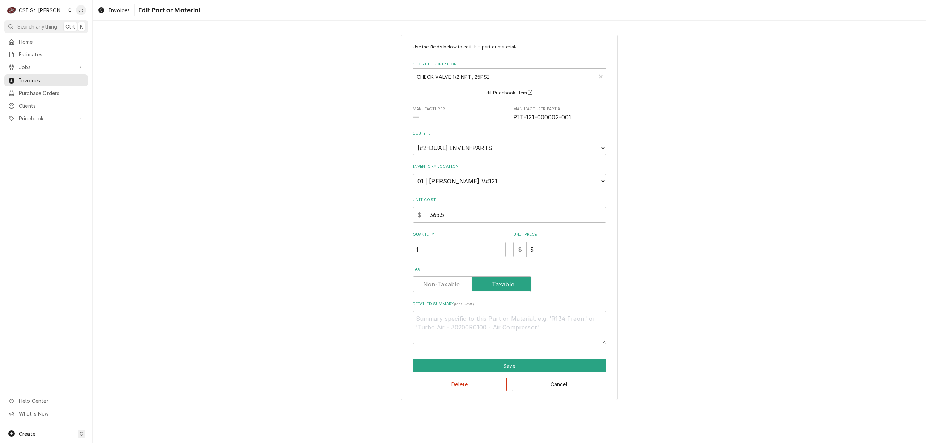
type input "36"
type textarea "x"
type input "365"
type textarea "x"
type input "365.5"
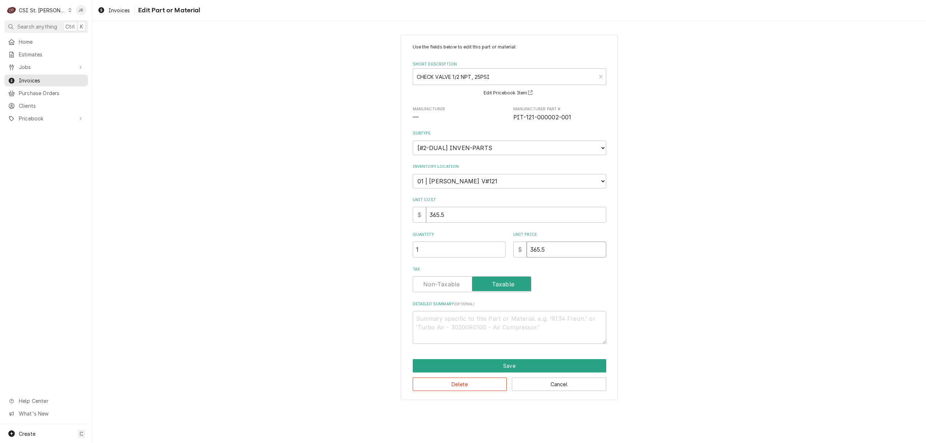
type textarea "x"
type input "365.50"
click at [452, 282] on label "Tax" at bounding box center [472, 284] width 119 height 16
click at [452, 282] on input "Tax" at bounding box center [472, 284] width 112 height 16
checkbox input "false"
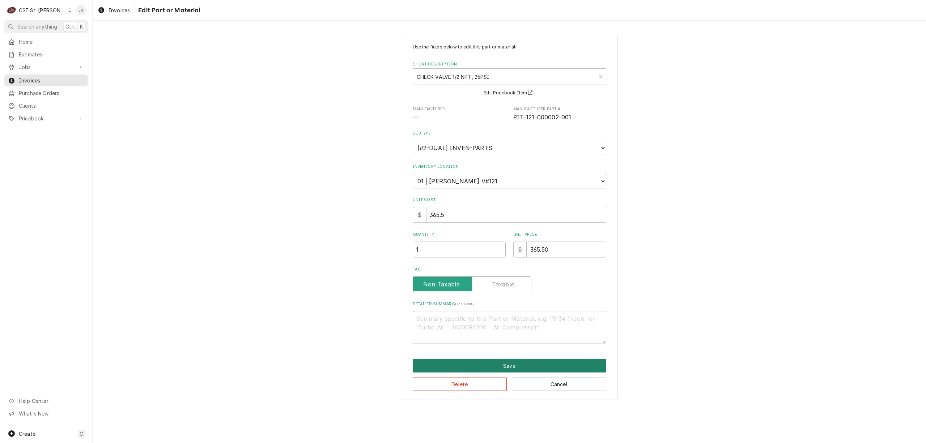
click at [492, 359] on button "Save" at bounding box center [509, 365] width 193 height 13
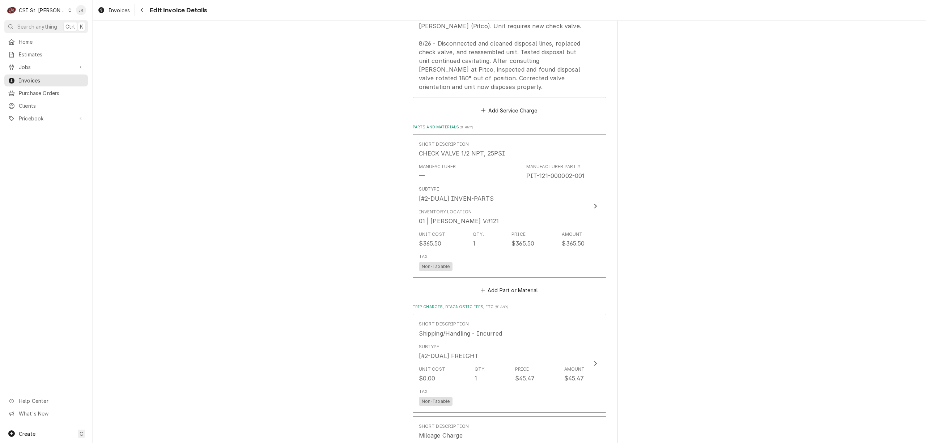
scroll to position [759, 0]
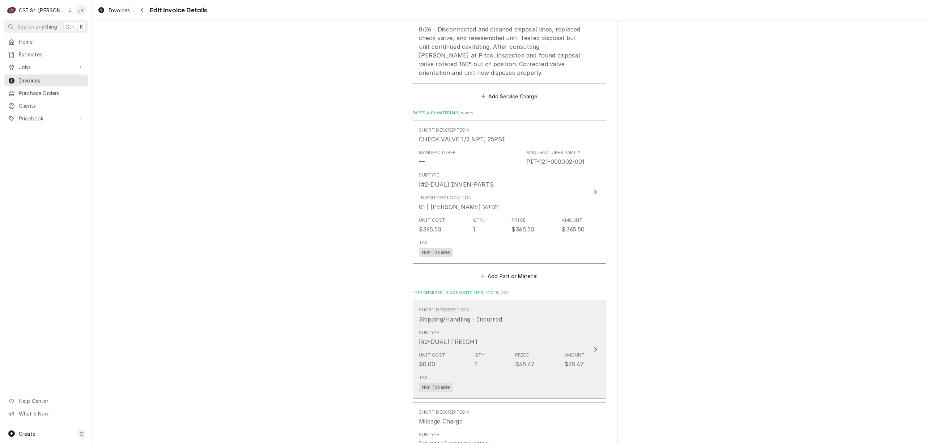
click at [515, 366] on div "$45.47" at bounding box center [525, 364] width 20 height 9
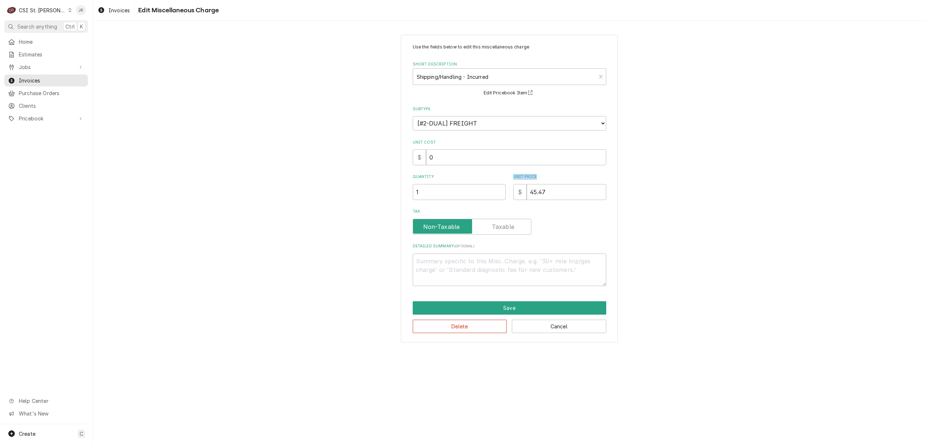
drag, startPoint x: 560, startPoint y: 180, endPoint x: 508, endPoint y: 172, distance: 52.3
click at [508, 172] on div "Use the fields below to edit this miscellaneous charge Short Description Shippi…" at bounding box center [509, 165] width 193 height 242
drag, startPoint x: 563, startPoint y: 191, endPoint x: 494, endPoint y: 185, distance: 69.3
click at [492, 185] on div "Quantity 1 Unit Price $ 45.47" at bounding box center [509, 187] width 193 height 26
type textarea "x"
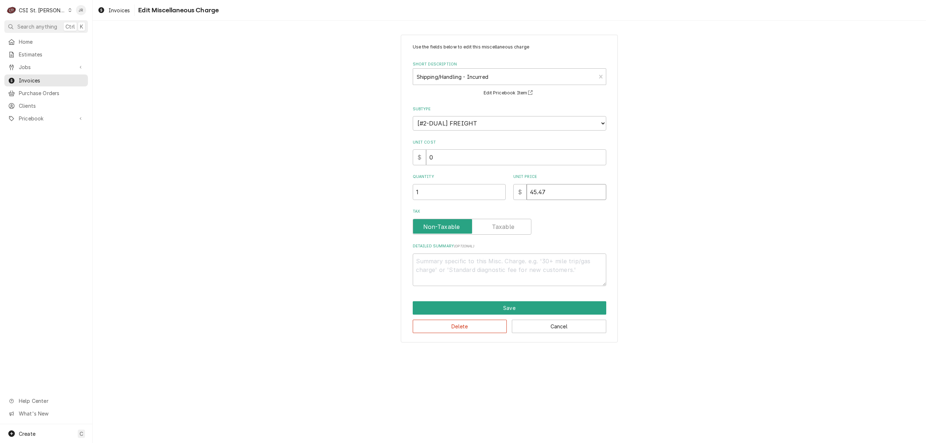
type input "2"
type textarea "x"
type input "25"
drag, startPoint x: 566, startPoint y: 314, endPoint x: 560, endPoint y: 296, distance: 18.4
click at [562, 304] on div "Save Delete Cancel" at bounding box center [509, 317] width 193 height 32
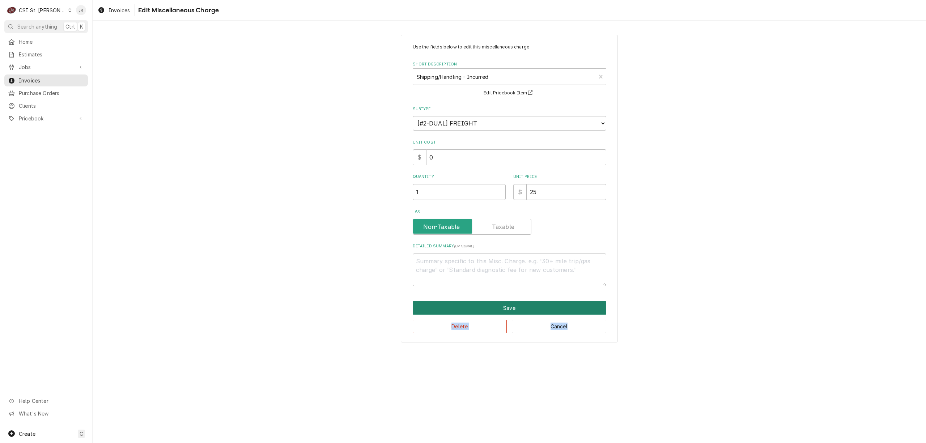
click at [570, 311] on button "Save" at bounding box center [509, 307] width 193 height 13
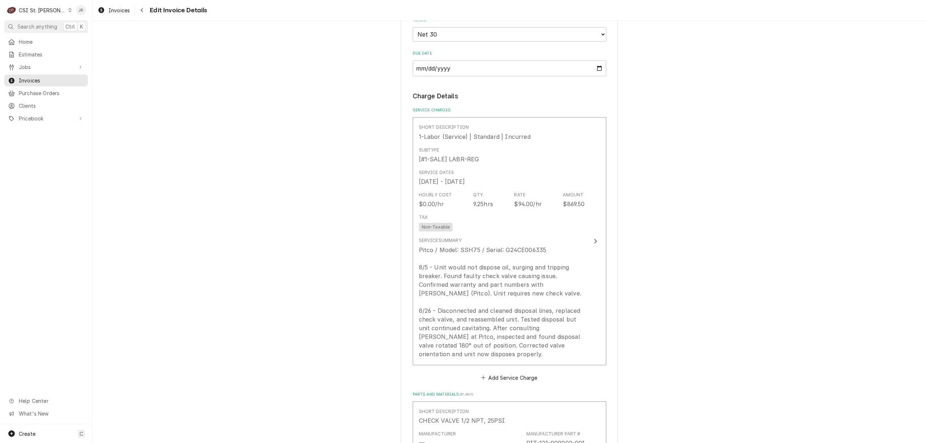
scroll to position [434, 0]
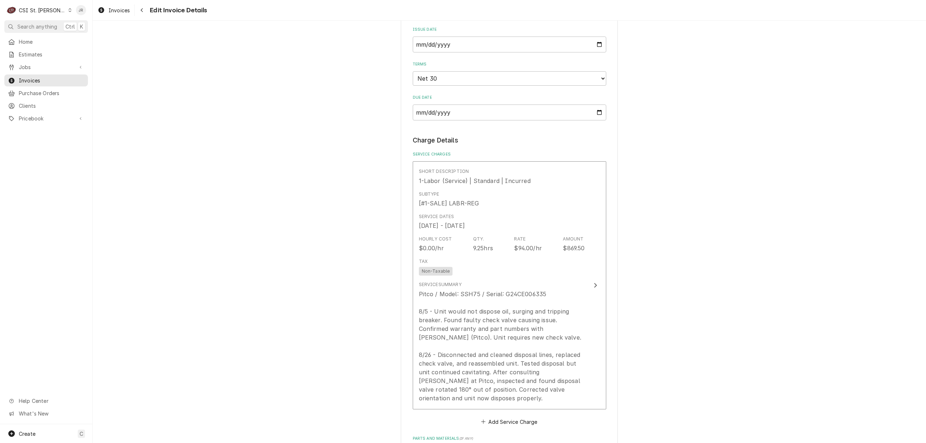
click at [358, 317] on div "Please provide the following information to create your invoice: Client Details…" at bounding box center [509, 436] width 833 height 1684
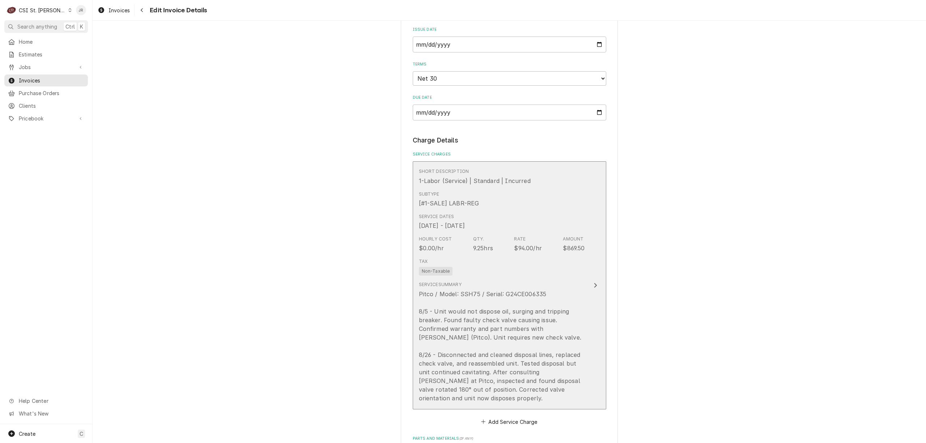
click at [485, 293] on div "Pitco / Model: SSH75 / Serial: G24CE006335 8/5 - Unit would not dispose oil, su…" at bounding box center [502, 346] width 166 height 113
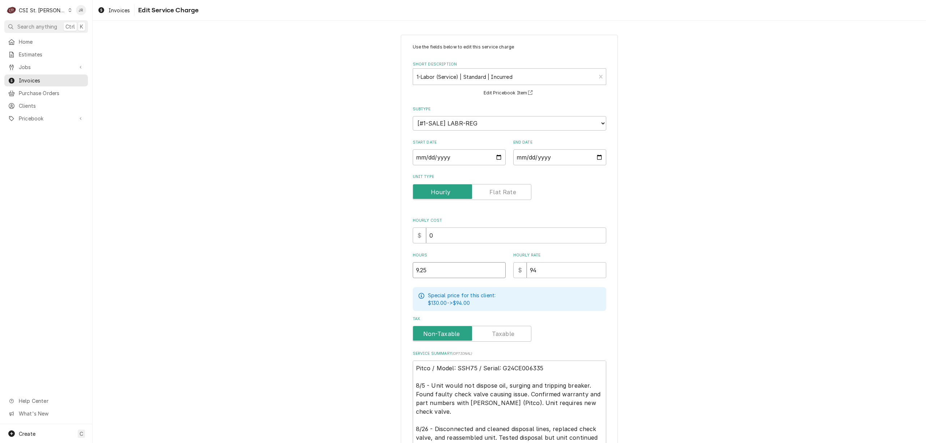
drag, startPoint x: 440, startPoint y: 268, endPoint x: 311, endPoint y: 241, distance: 132.2
click at [310, 241] on div "Use the fields below to edit this service charge Short Description 1-Labor (Ser…" at bounding box center [509, 276] width 833 height 497
type textarea "x"
type input "7"
type textarea "x"
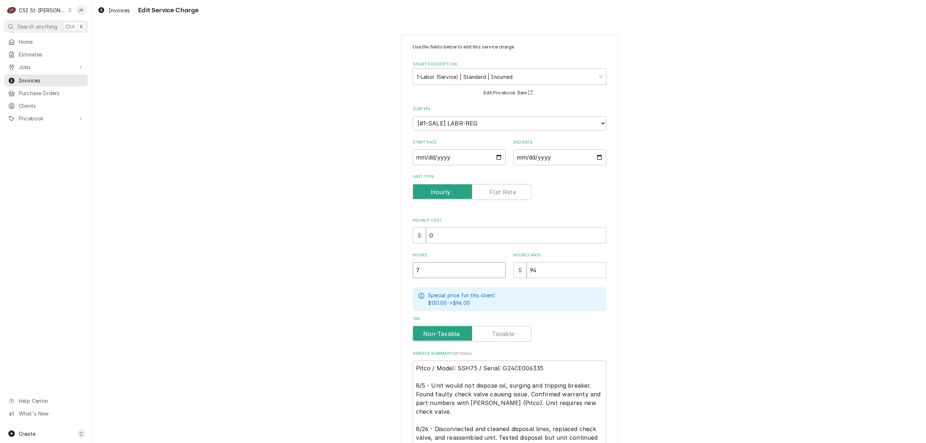
type input "7.2"
type textarea "x"
type input "7.25"
drag, startPoint x: 558, startPoint y: 272, endPoint x: 439, endPoint y: 252, distance: 120.7
click div "Hours 7.25 Hourly Rate $ 94"
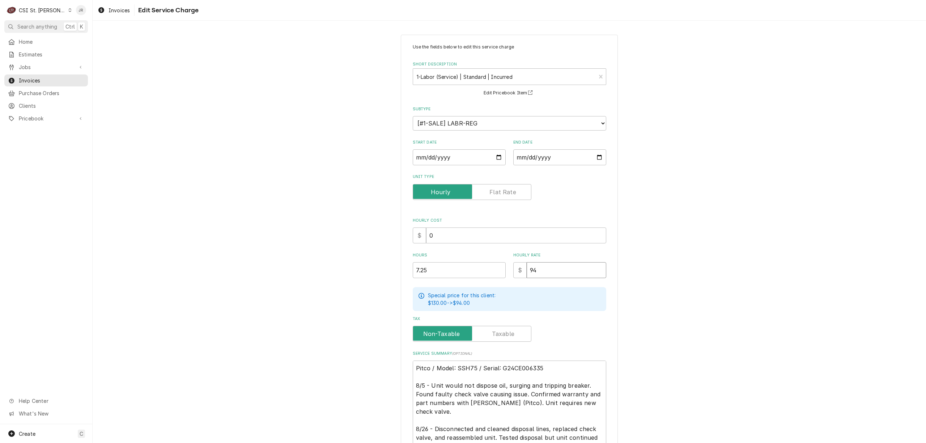
type textarea "x"
type input "1"
type textarea "x"
type input "11"
type textarea "x"
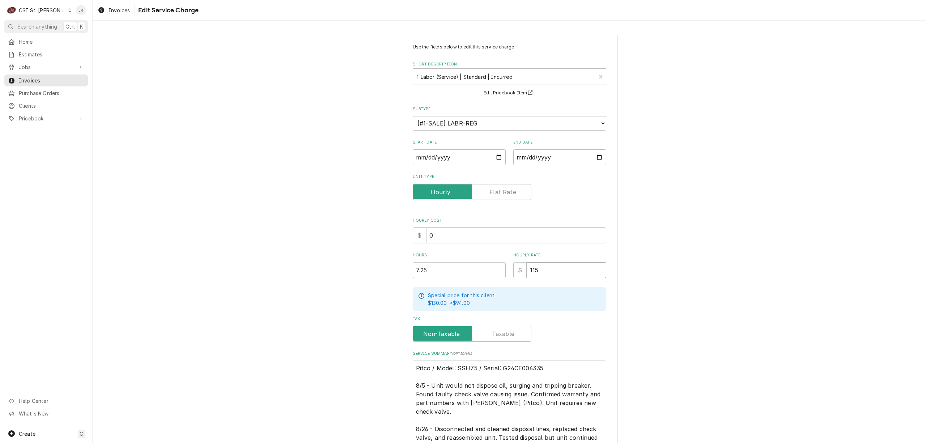
type input "115"
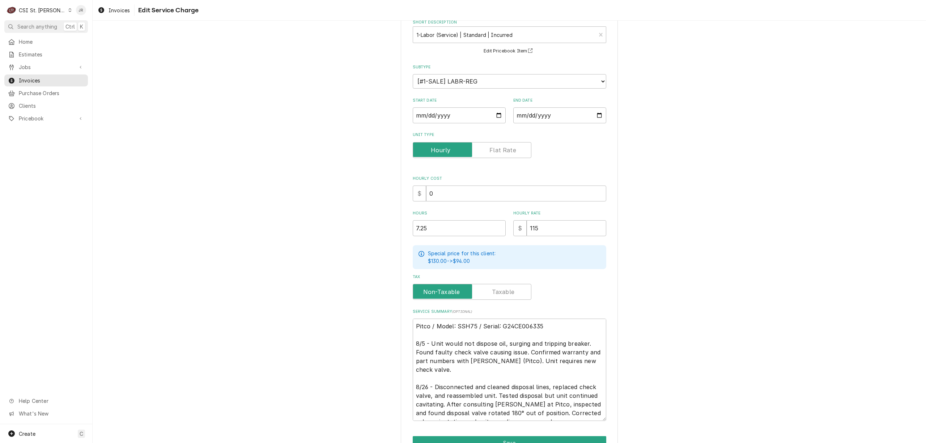
scroll to position [82, 0]
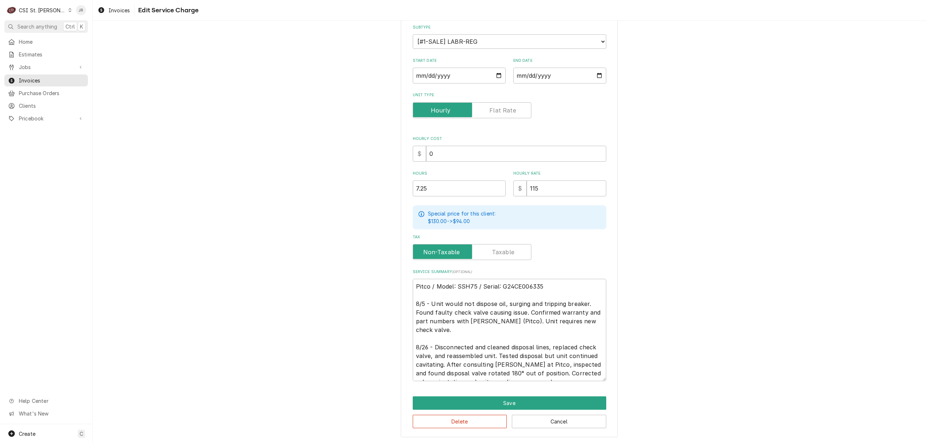
click div "Use the fields below to edit this service charge Short Description 1-Labor (Ser…"
click button "Save"
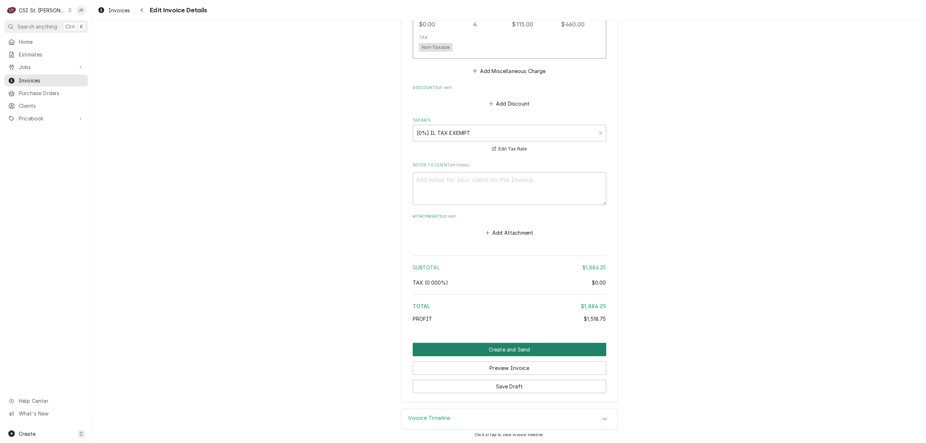
scroll to position [1305, 0]
click div "Create and Send Preview Invoice Save Draft"
click button "Create and Send"
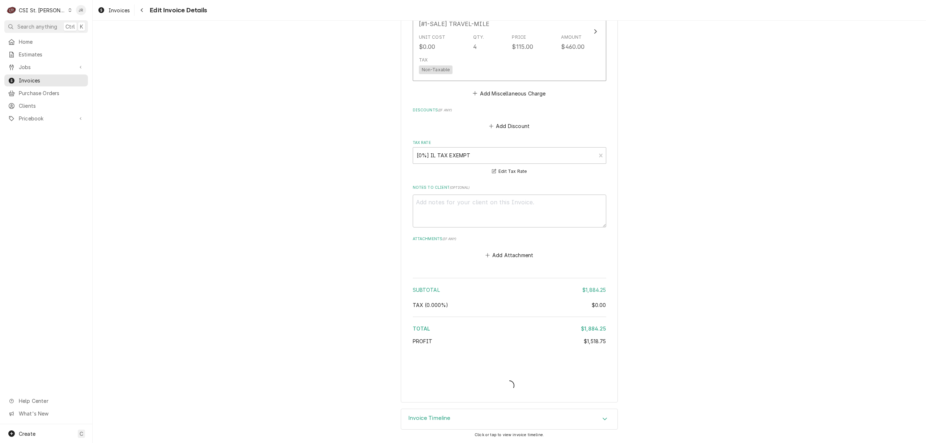
scroll to position [1282, 0]
type textarea "x"
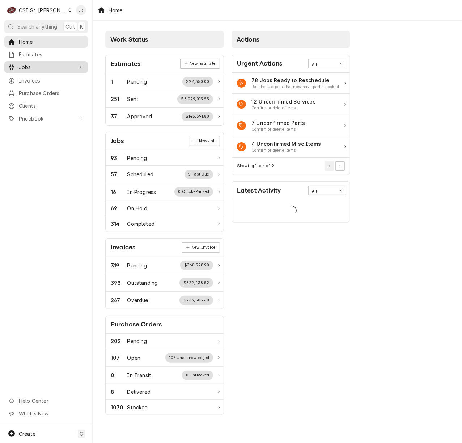
click at [31, 70] on link "Jobs" at bounding box center [46, 67] width 84 height 12
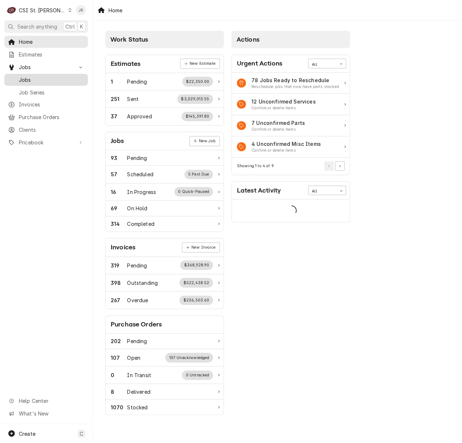
click at [30, 76] on span "Jobs" at bounding box center [51, 80] width 65 height 8
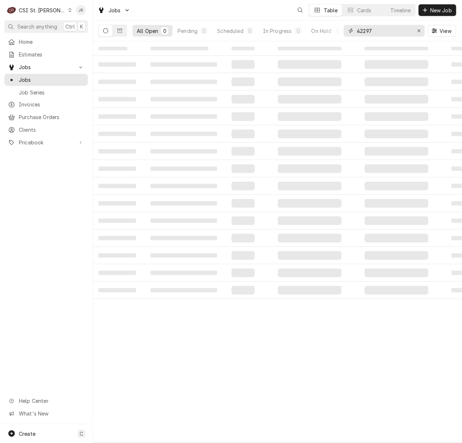
click at [391, 28] on input "42297" at bounding box center [384, 31] width 54 height 12
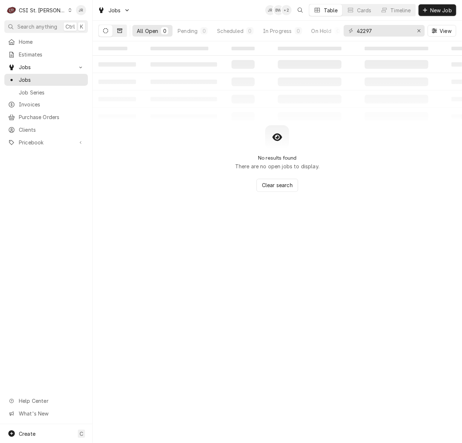
click at [121, 34] on button "Dynamic Content Wrapper" at bounding box center [120, 31] width 14 height 12
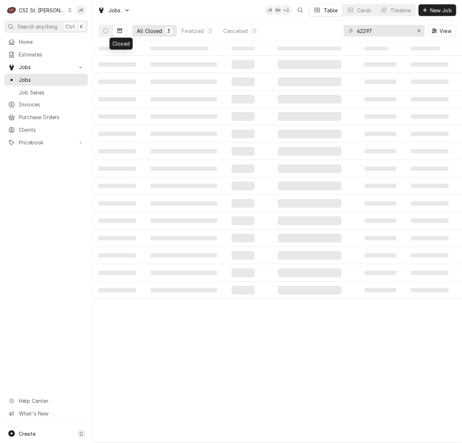
click at [255, 23] on div "All Closed 3 Finalized 3 Cancelled 0" at bounding box center [197, 31] width 130 height 20
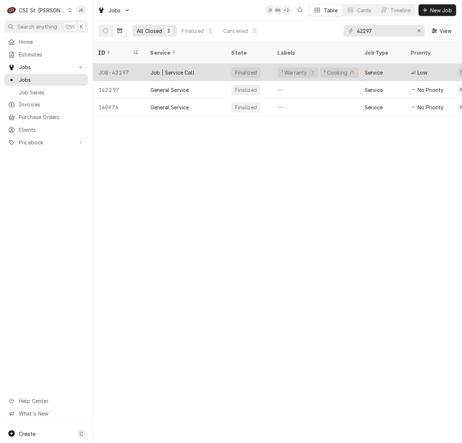
click at [202, 64] on div "Job | Service Call" at bounding box center [185, 72] width 81 height 17
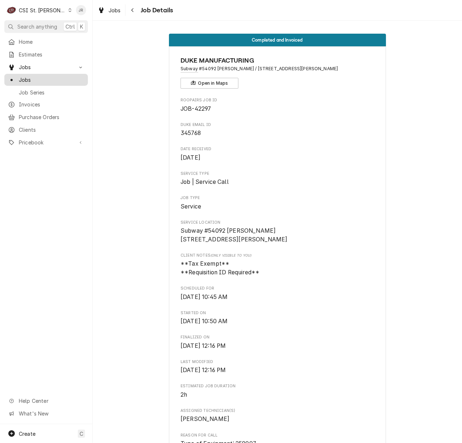
click at [35, 80] on span "Jobs" at bounding box center [51, 80] width 65 height 8
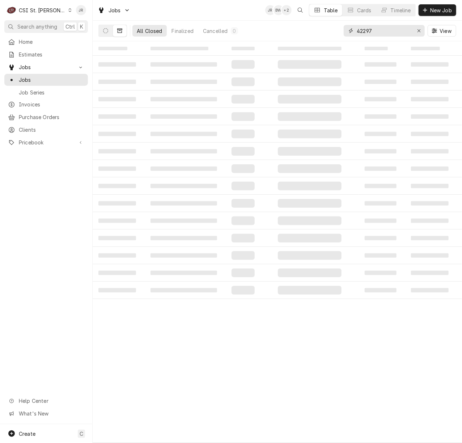
click at [377, 28] on input "42297" at bounding box center [384, 31] width 54 height 12
click at [377, 29] on input "42297" at bounding box center [384, 31] width 54 height 12
click at [370, 32] on input "42297" at bounding box center [384, 31] width 54 height 12
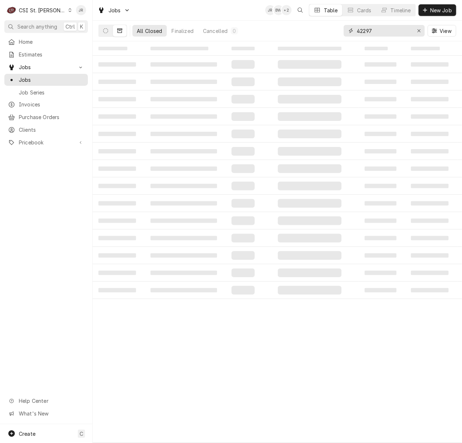
paste input "Dynamic Content Wrapper"
type input "41760"
click at [111, 29] on button "Dynamic Content Wrapper" at bounding box center [106, 31] width 14 height 12
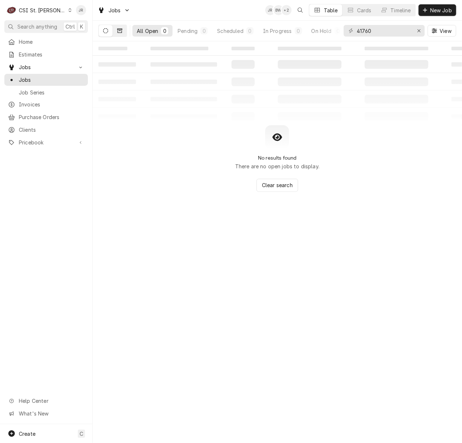
drag, startPoint x: 109, startPoint y: 24, endPoint x: 114, endPoint y: 29, distance: 6.9
click at [111, 27] on div "All Open 0 Pending 0 Scheduled 0 In Progress 0 On Hold 0 Completed 0" at bounding box center [219, 31] width 242 height 20
click at [119, 33] on button "Dynamic Content Wrapper" at bounding box center [120, 31] width 14 height 12
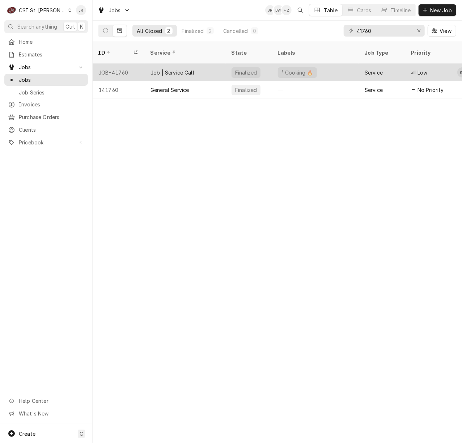
click at [239, 69] on div "Finalized" at bounding box center [245, 73] width 23 height 8
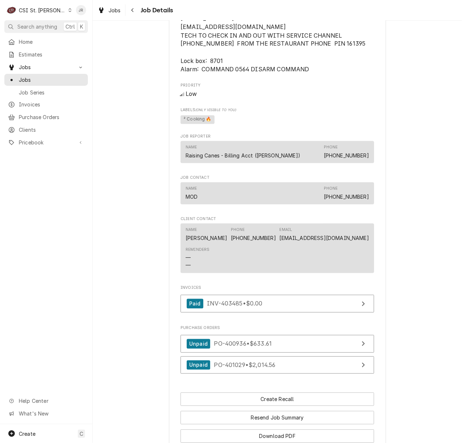
scroll to position [675, 0]
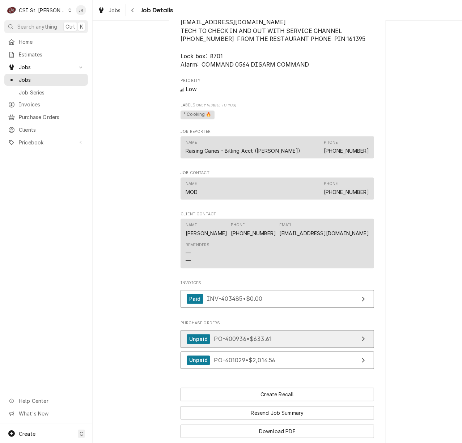
click at [328, 336] on link "Unpaid PO-400936 • $633.61" at bounding box center [276, 339] width 193 height 18
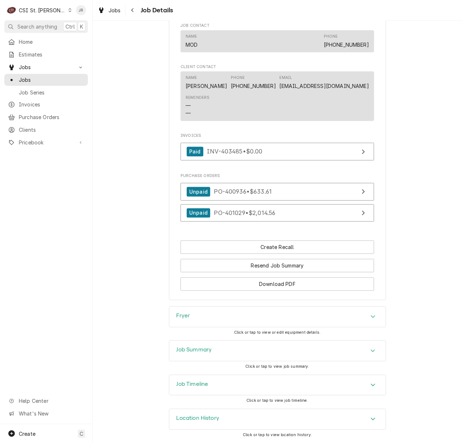
click at [262, 356] on div "Job Summary" at bounding box center [277, 350] width 216 height 20
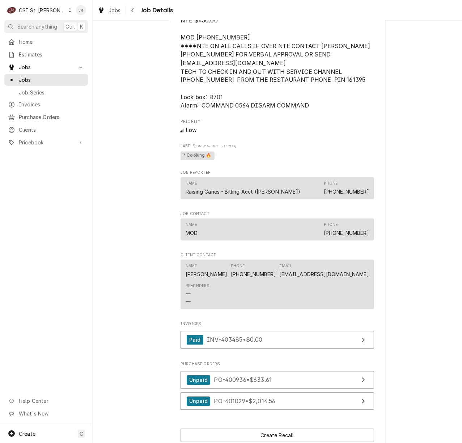
scroll to position [771, 0]
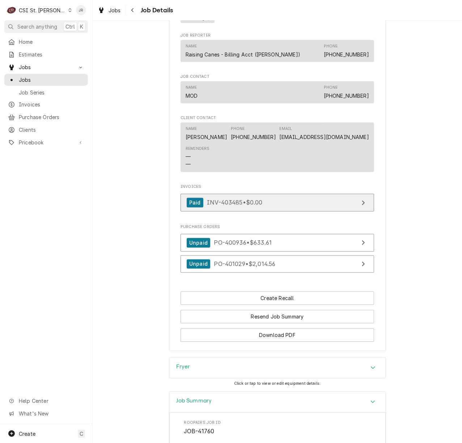
click at [317, 201] on link "Paid INV-403485 • $0.00" at bounding box center [276, 202] width 193 height 18
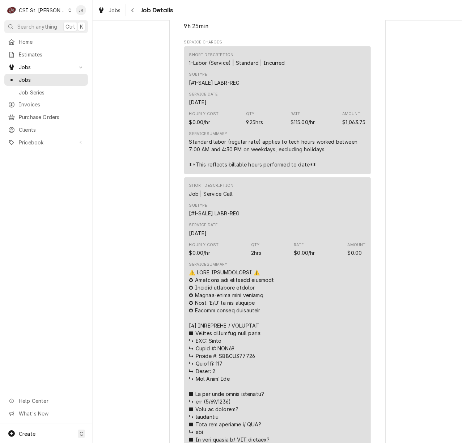
scroll to position [2351, 0]
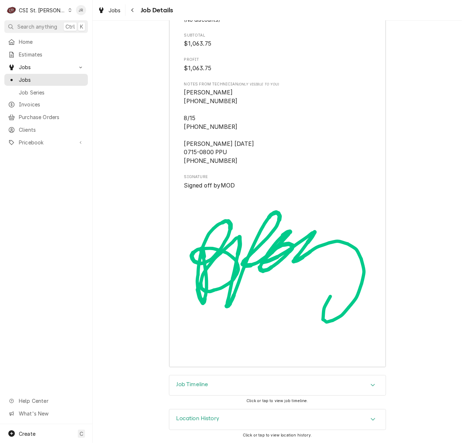
click at [212, 381] on div "Job Timeline" at bounding box center [277, 385] width 216 height 20
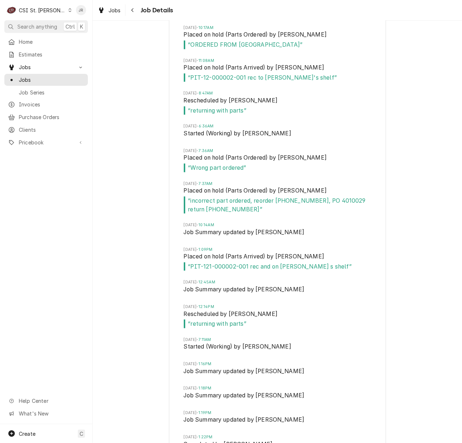
scroll to position [2977, 0]
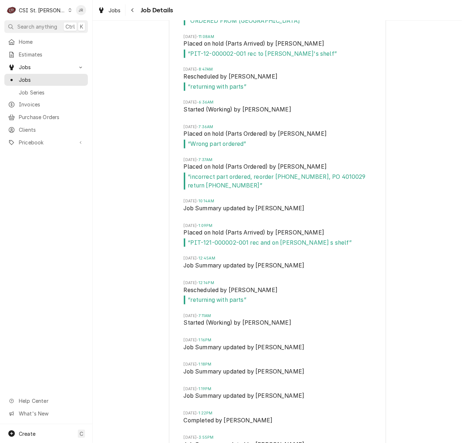
click at [347, 178] on span "“ incorrect part ordered, reorder 121-000002-001, PO 4010029 return 112-000002-…" at bounding box center [277, 180] width 187 height 17
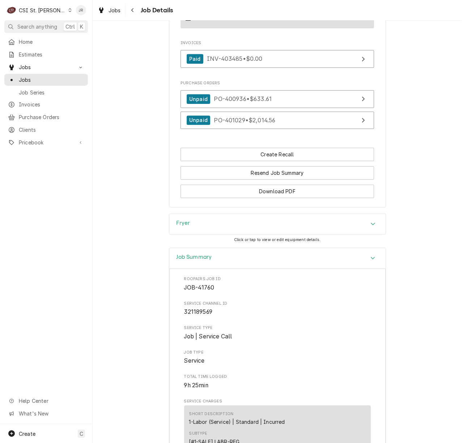
scroll to position [906, 0]
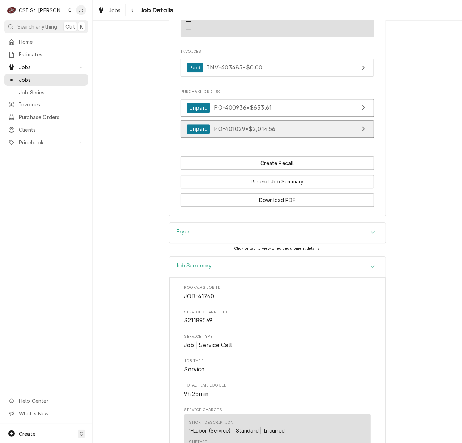
click at [213, 123] on link "Unpaid PO-401029 • $2,014.56" at bounding box center [276, 129] width 193 height 18
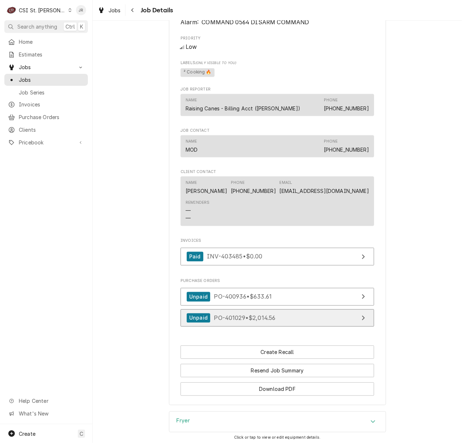
scroll to position [722, 0]
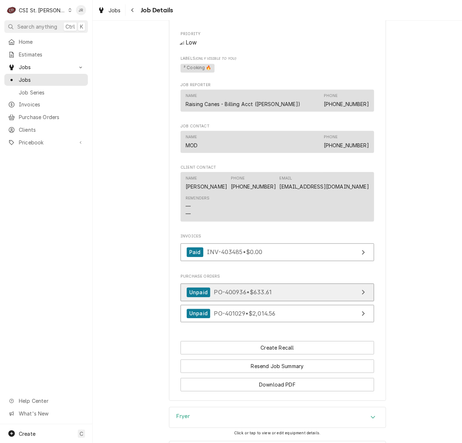
click at [291, 293] on link "Unpaid PO-400936 • $633.61" at bounding box center [276, 292] width 193 height 18
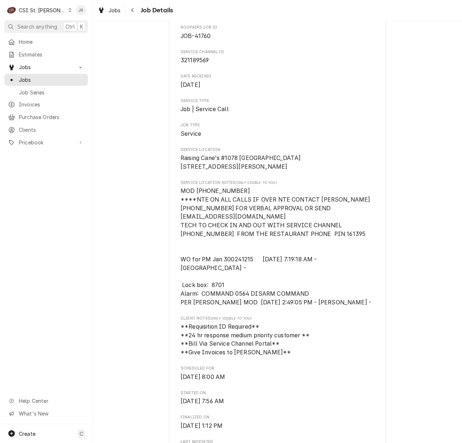
scroll to position [0, 0]
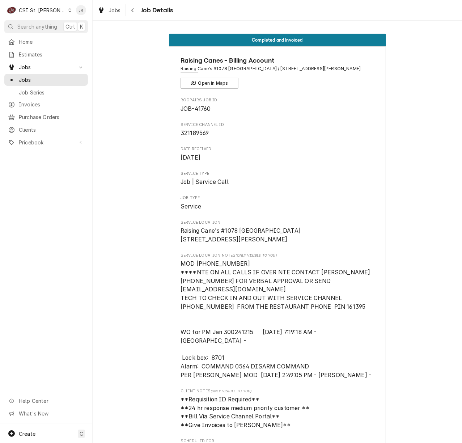
drag, startPoint x: 339, startPoint y: 135, endPoint x: 333, endPoint y: 96, distance: 39.1
click at [255, 77] on div "Raising Canes - Billing Account Raising Cane's #1078 Edwardsville / 2126 Troy R…" at bounding box center [276, 72] width 193 height 33
click at [256, 68] on span "Raising Cane's #1078 Edwardsville / 2126 Troy Rd, Edwardsville, IL 62025" at bounding box center [276, 68] width 193 height 7
click at [263, 68] on span "Raising Cane's #1078 Edwardsville / 2126 Troy Rd, Edwardsville, IL 62025" at bounding box center [276, 68] width 193 height 7
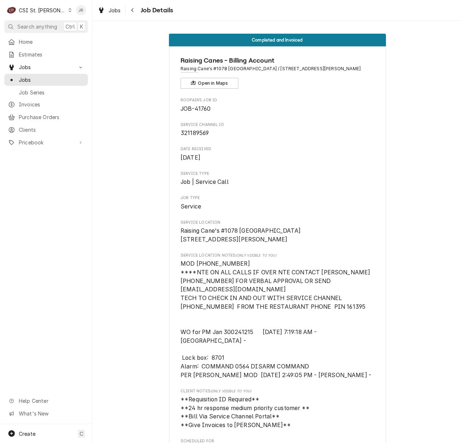
drag, startPoint x: 256, startPoint y: 70, endPoint x: 335, endPoint y: 79, distance: 79.0
click at [334, 80] on div "Raising Canes - Billing Account Raising Cane's #1078 Edwardsville / 2126 Troy R…" at bounding box center [276, 72] width 193 height 33
copy span "2126 Troy Rd, Edwardsville, IL 62025"
click at [40, 76] on span "Jobs" at bounding box center [51, 80] width 65 height 8
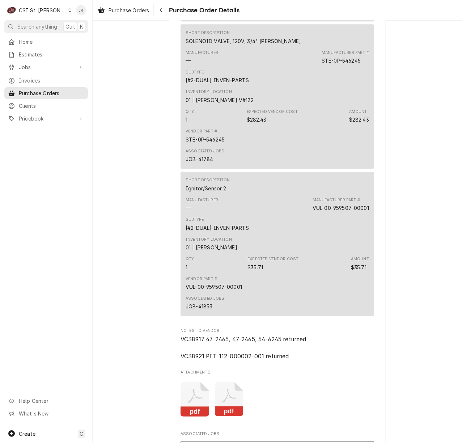
scroll to position [1012, 0]
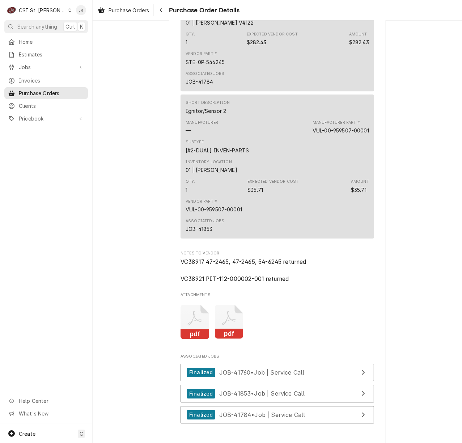
click at [227, 330] on icon "Attachments" at bounding box center [229, 321] width 29 height 34
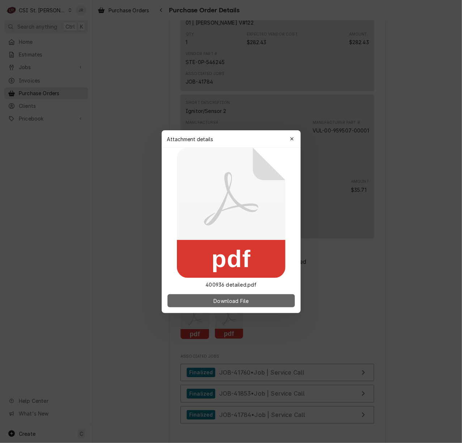
drag, startPoint x: 238, startPoint y: 291, endPoint x: 246, endPoint y: 298, distance: 11.3
click at [239, 293] on div "Download File" at bounding box center [231, 300] width 139 height 25
click at [247, 298] on span "Download File" at bounding box center [231, 300] width 38 height 8
click at [244, 295] on button "Download File" at bounding box center [230, 300] width 127 height 13
click at [293, 132] on div "Attachment details Close" at bounding box center [231, 138] width 139 height 17
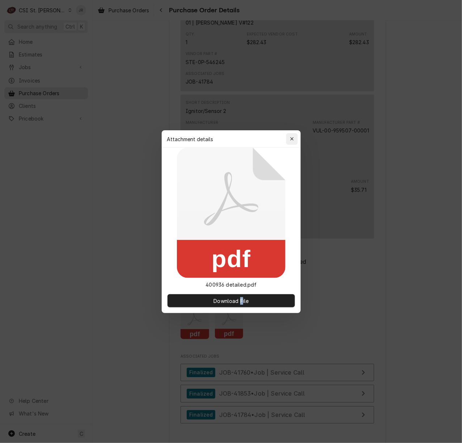
drag, startPoint x: 293, startPoint y: 135, endPoint x: 302, endPoint y: 167, distance: 33.1
click at [293, 135] on div "button" at bounding box center [291, 138] width 7 height 7
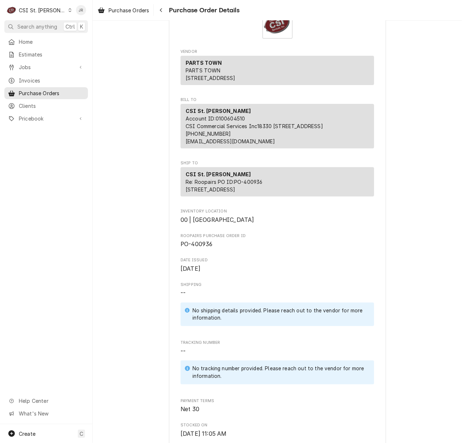
scroll to position [0, 0]
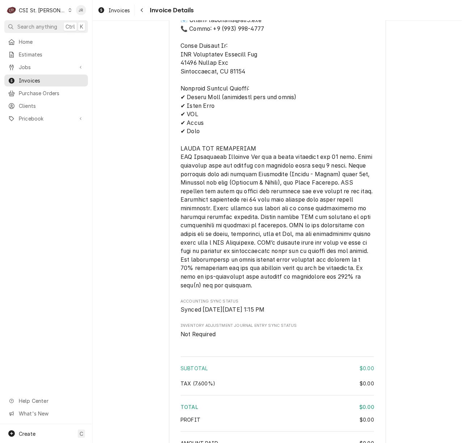
scroll to position [526, 0]
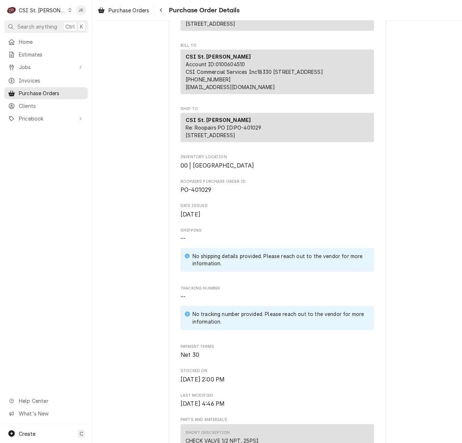
scroll to position [96, 0]
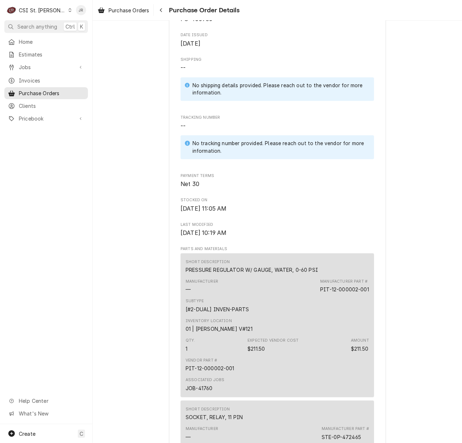
scroll to position [289, 0]
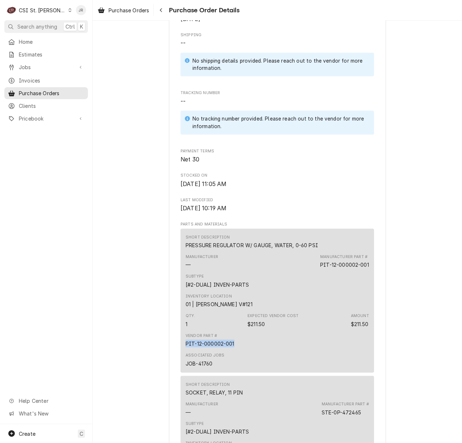
drag, startPoint x: 234, startPoint y: 364, endPoint x: 180, endPoint y: 366, distance: 54.6
click at [180, 366] on div "Short Description PRESSURE REGULATOR W/ GAUGE, WATER, 0-60 PSI Manufacturer — M…" at bounding box center [276, 301] width 193 height 144
copy div "PIT-12-000002-001"
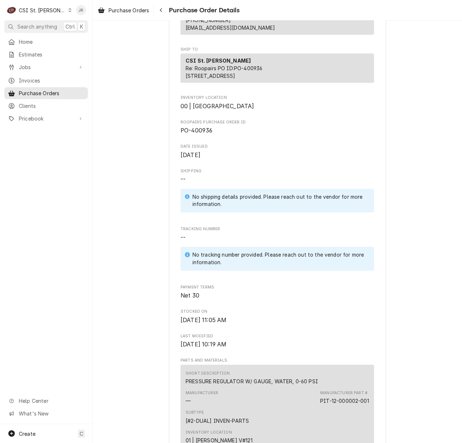
scroll to position [0, 0]
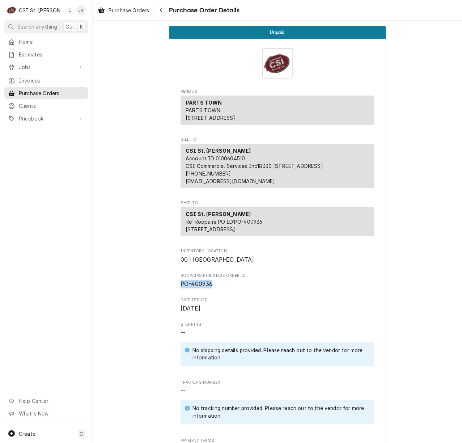
drag, startPoint x: 214, startPoint y: 310, endPoint x: 190, endPoint y: 302, distance: 25.6
copy span "PO-400936"
click at [346, 264] on span "00 | STL WAREHOUSE" at bounding box center [276, 259] width 193 height 9
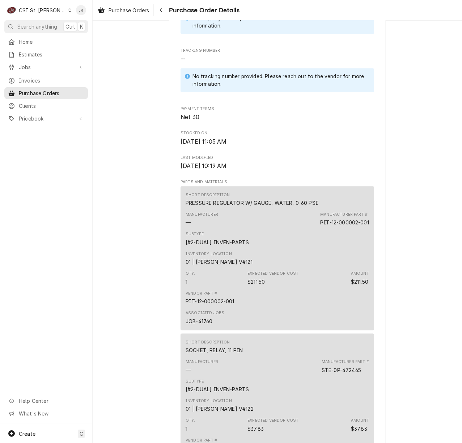
scroll to position [337, 0]
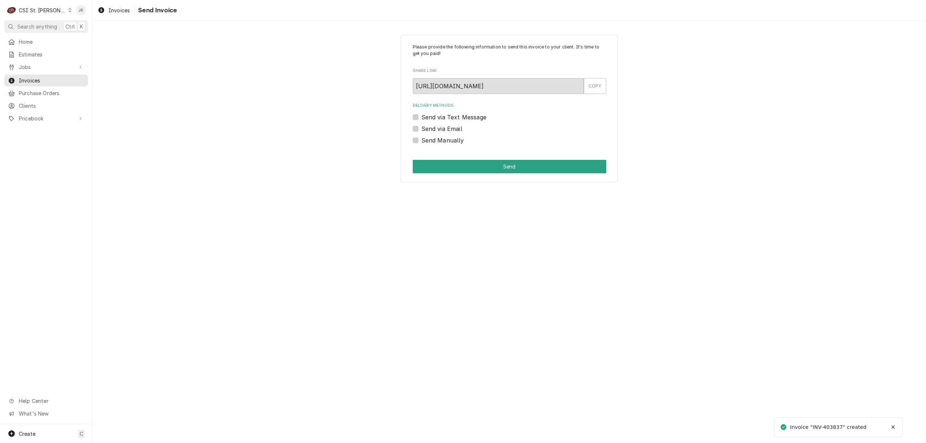
click at [837, 424] on div "Invoice "INV-403837" created" at bounding box center [828, 427] width 77 height 8
copy div "403837"
click at [421, 140] on label "Send Manually" at bounding box center [442, 140] width 43 height 9
click at [421, 140] on input "Send Manually" at bounding box center [517, 144] width 193 height 16
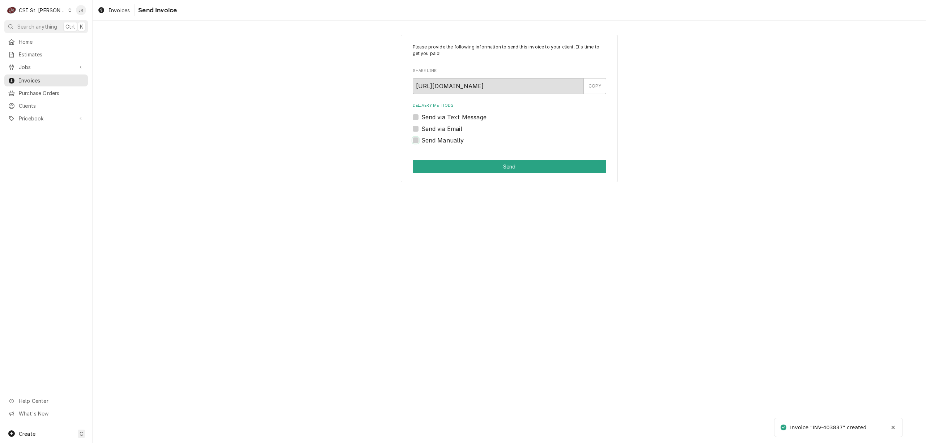
checkbox input "true"
click at [446, 163] on button "Send" at bounding box center [509, 166] width 193 height 13
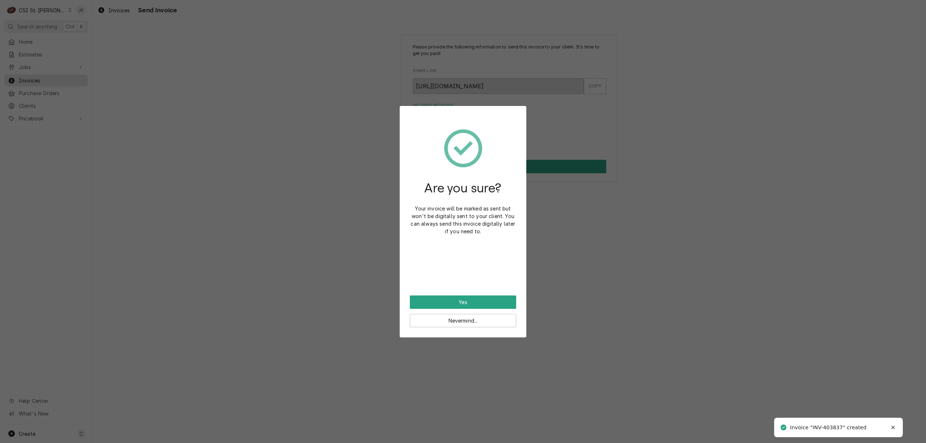
click at [486, 294] on div "Are you sure? Your invoice will be marked as sent but won't be digitally sent t…" at bounding box center [463, 205] width 106 height 179
click at [488, 295] on button "Yes" at bounding box center [463, 301] width 106 height 13
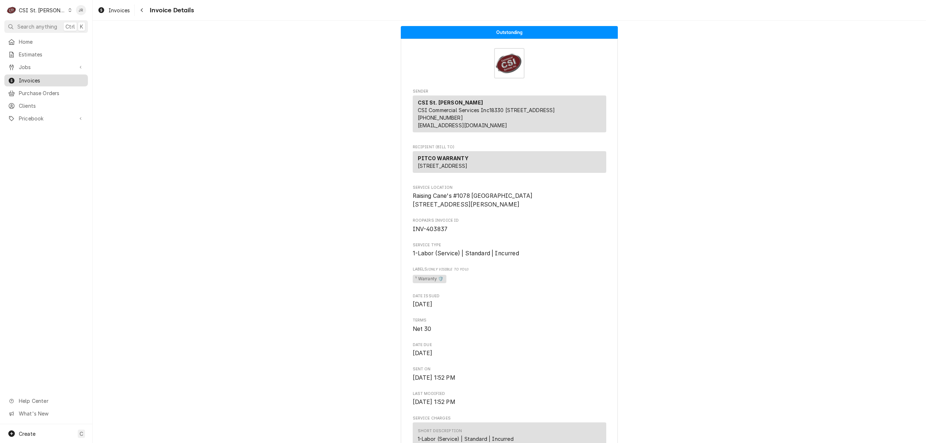
click at [25, 80] on span "Invoices" at bounding box center [51, 81] width 65 height 8
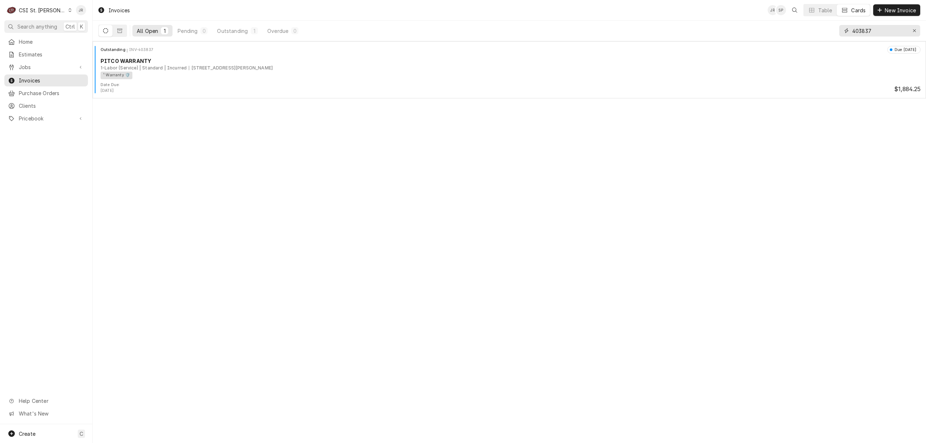
click at [871, 35] on input "403837" at bounding box center [879, 31] width 54 height 12
paste input "2"
type input "403832"
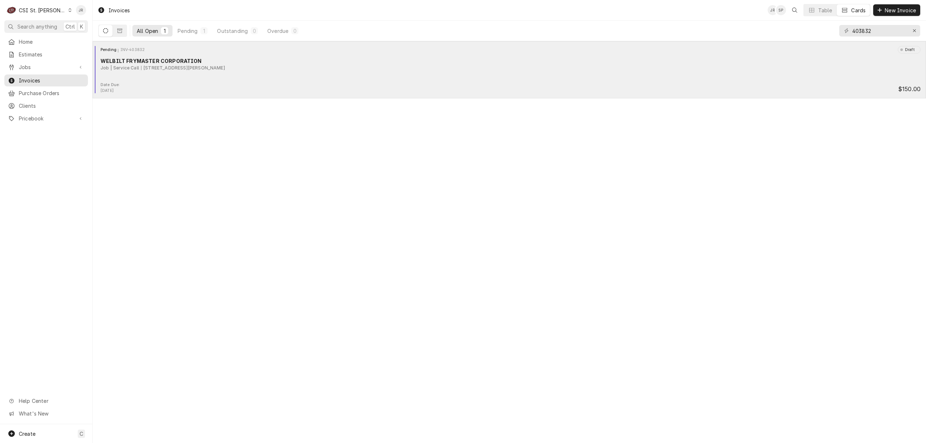
click at [332, 67] on div "Job | Service Call [STREET_ADDRESS][PERSON_NAME]" at bounding box center [511, 68] width 820 height 7
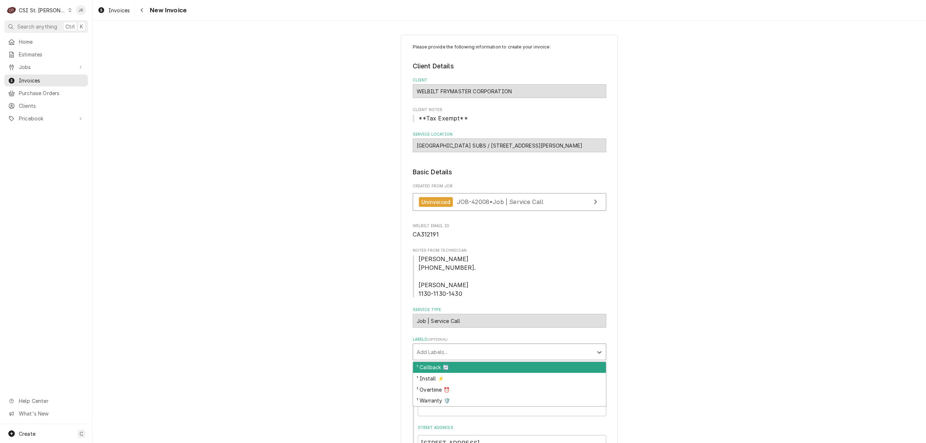
click at [500, 358] on div "Labels" at bounding box center [503, 351] width 172 height 13
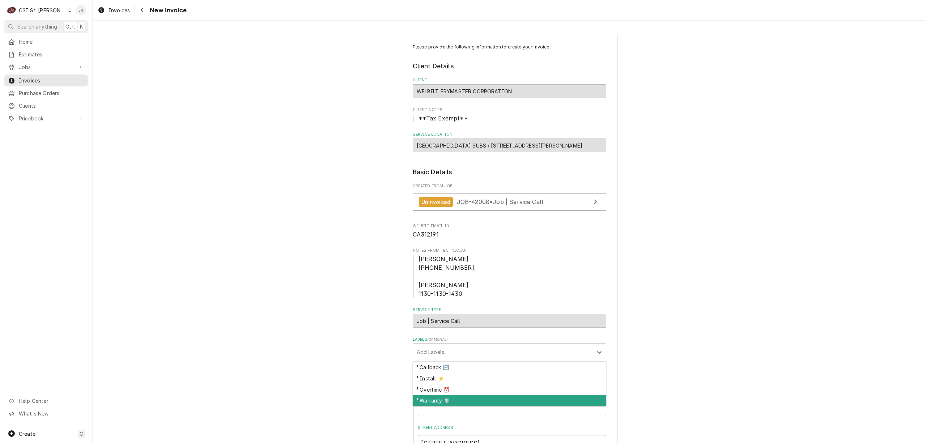
click at [431, 402] on div "¹ Warranty 🛡️" at bounding box center [509, 400] width 193 height 11
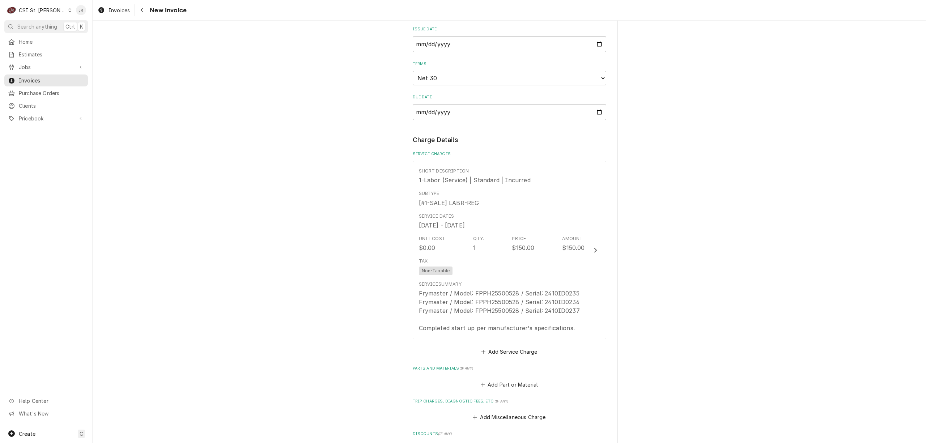
scroll to position [675, 0]
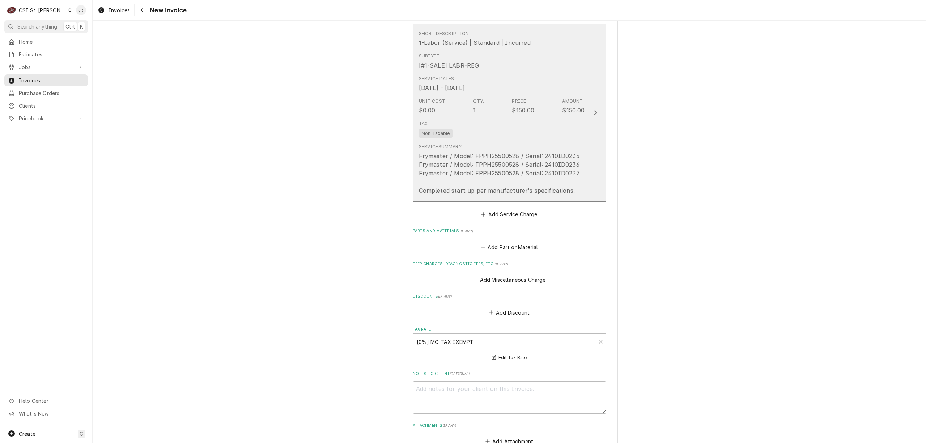
click at [572, 108] on div "$150.00" at bounding box center [573, 110] width 22 height 9
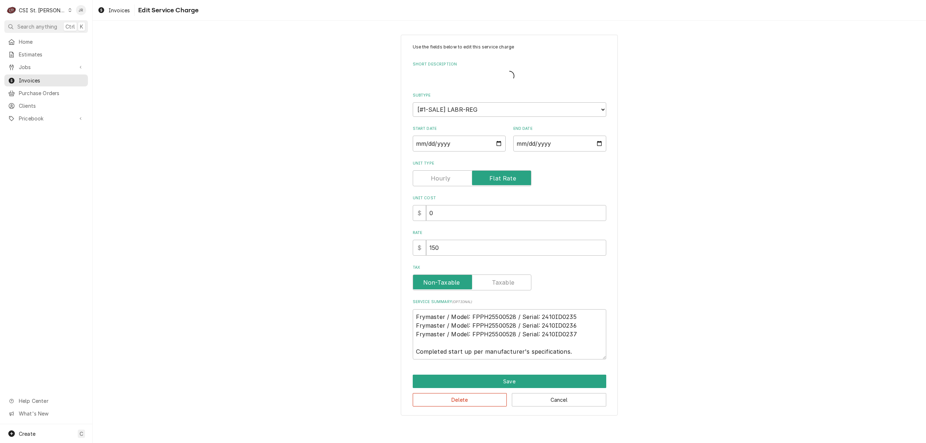
type textarea "x"
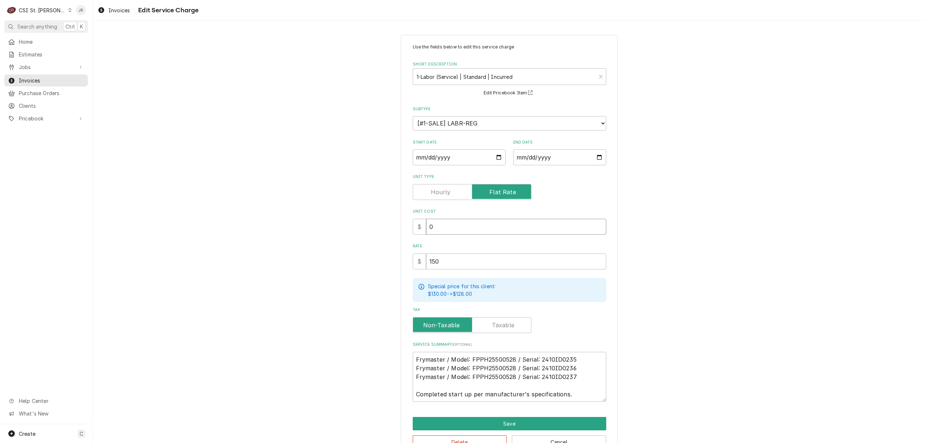
click at [465, 231] on input "0" at bounding box center [516, 227] width 180 height 16
click at [442, 183] on div "Unit Type" at bounding box center [509, 187] width 193 height 26
click at [442, 193] on label "Unit Type" at bounding box center [472, 192] width 119 height 16
click at [442, 193] on input "Unit Type" at bounding box center [472, 192] width 112 height 16
checkbox input "false"
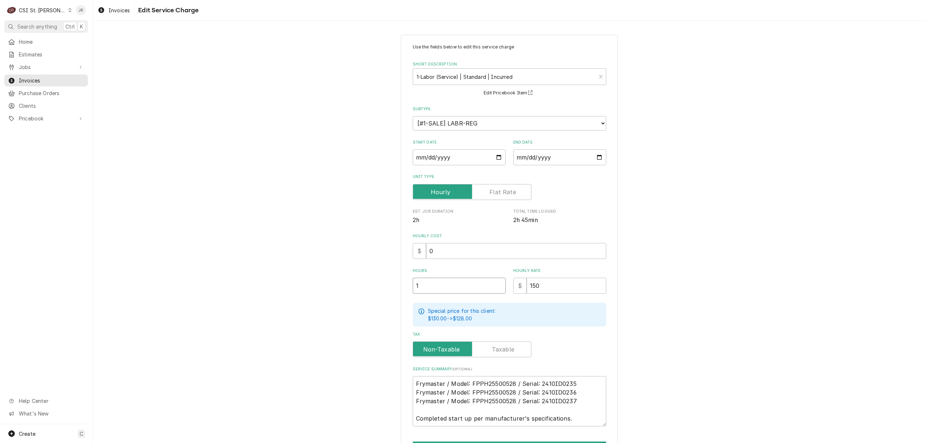
drag, startPoint x: 427, startPoint y: 273, endPoint x: 392, endPoint y: 256, distance: 38.5
click at [393, 257] on div "Use the fields below to edit this service charge Short Description 1-Labor (Ser…" at bounding box center [509, 258] width 833 height 461
type textarea "x"
type input "2"
type textarea "x"
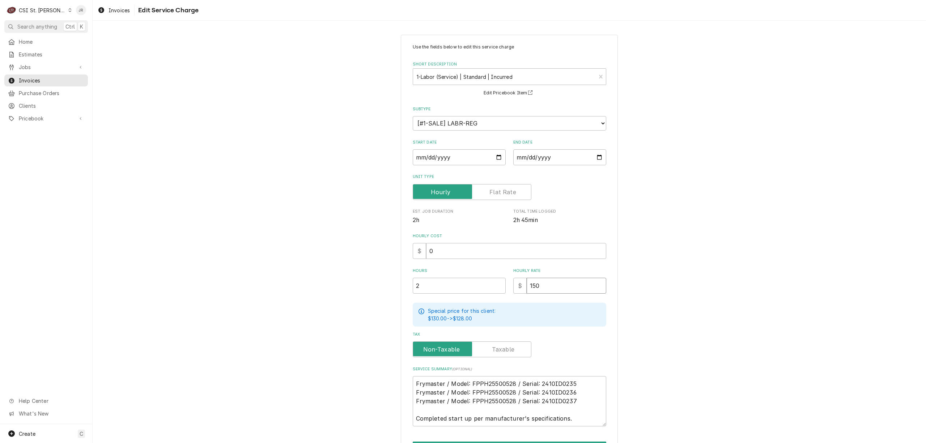
type input "1"
type textarea "x"
type input "12"
type textarea "x"
type input "128"
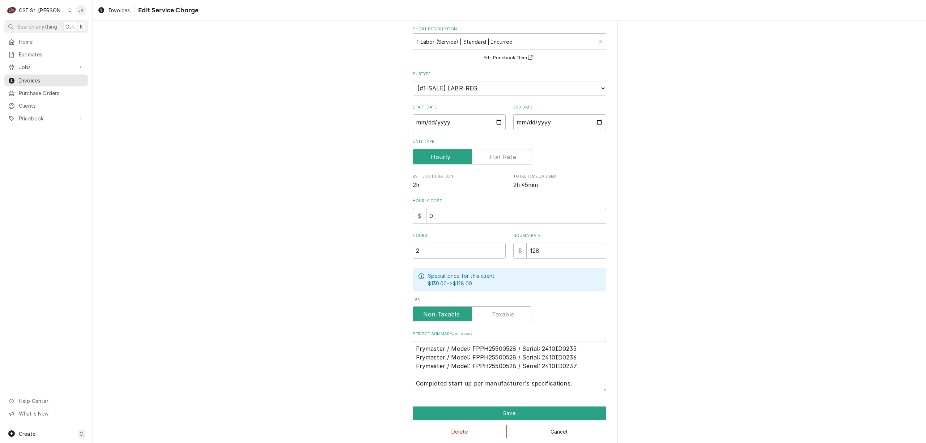
scroll to position [46, 0]
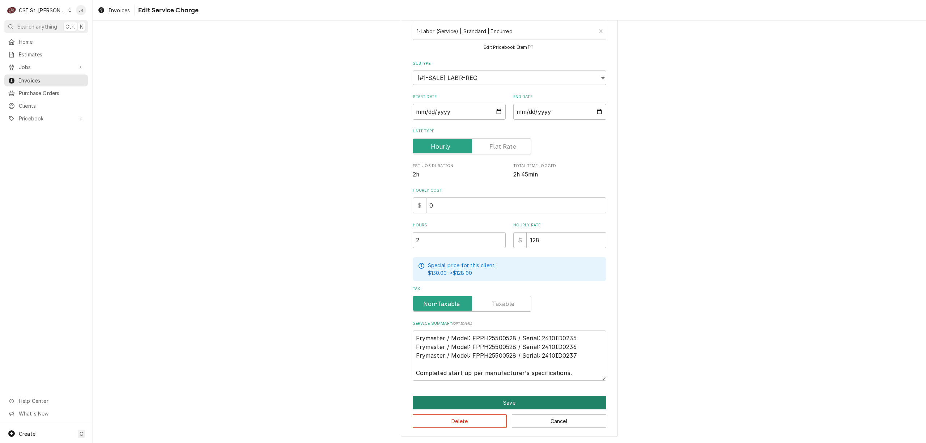
click at [545, 398] on button "Save" at bounding box center [509, 402] width 193 height 13
type textarea "x"
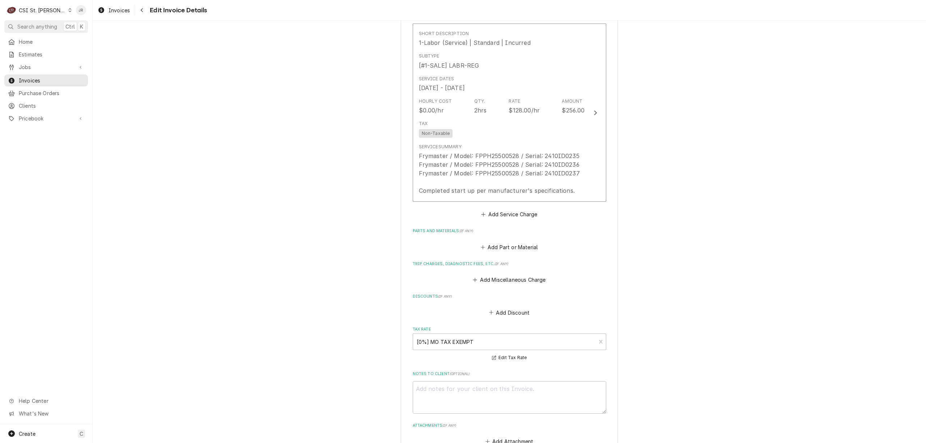
scroll to position [667, 0]
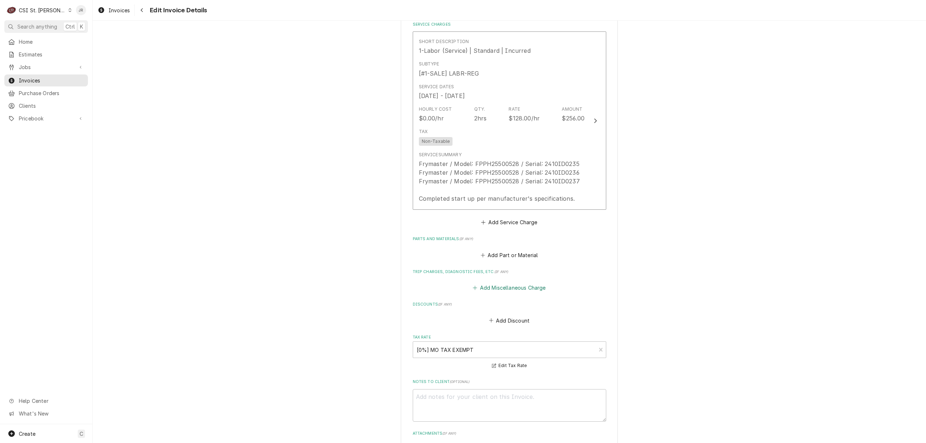
drag, startPoint x: 511, startPoint y: 281, endPoint x: 515, endPoint y: 284, distance: 5.4
click at [515, 284] on div "Add Miscellaneous Charge" at bounding box center [509, 286] width 193 height 14
click at [520, 285] on button "Add Miscellaneous Charge" at bounding box center [508, 288] width 75 height 10
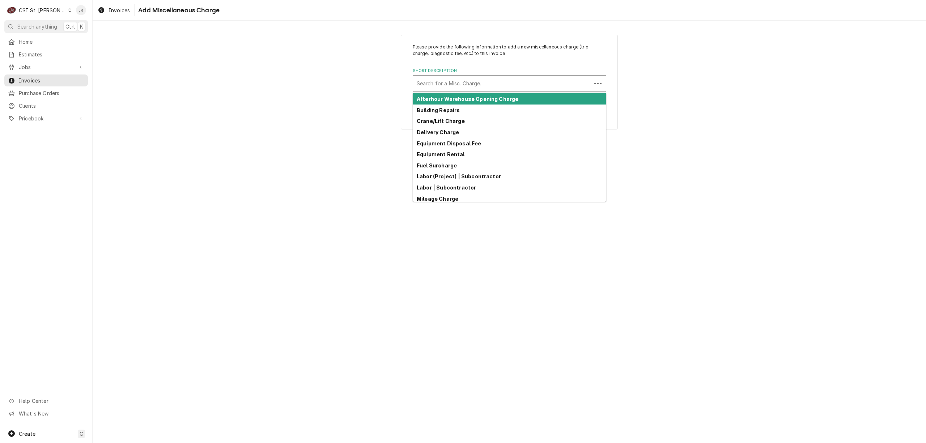
click at [540, 84] on div "Short Description" at bounding box center [502, 83] width 171 height 13
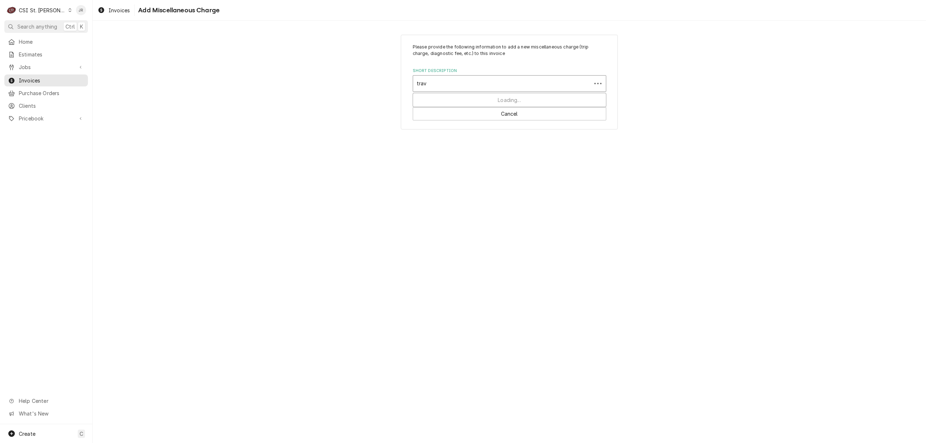
type input "trave"
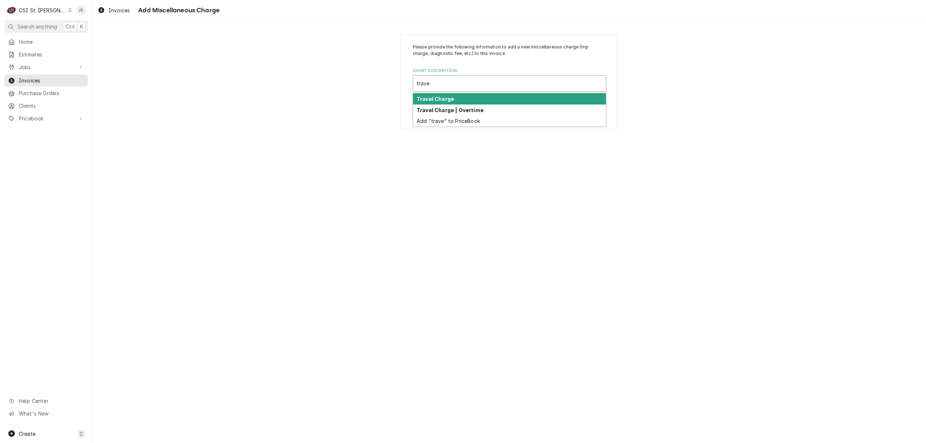
click at [459, 99] on div "Travel Charge" at bounding box center [509, 98] width 193 height 11
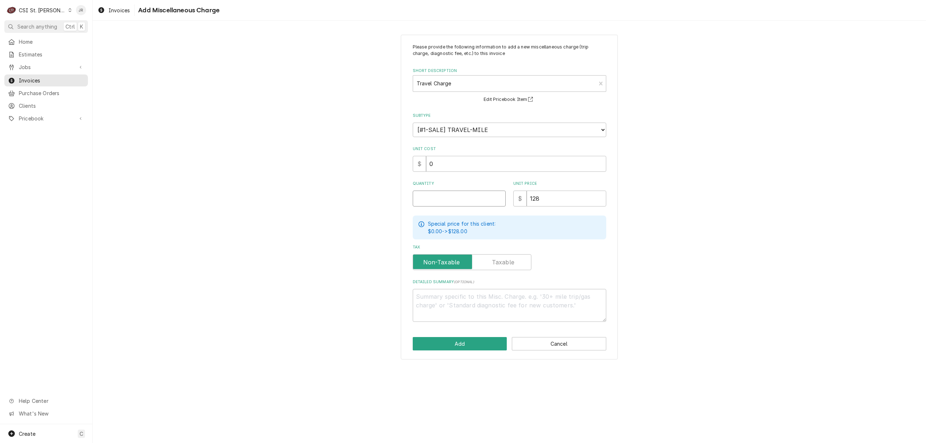
click at [453, 204] on input "Quantity" at bounding box center [459, 199] width 93 height 16
type textarea "x"
type input "1"
click at [444, 344] on button "Add" at bounding box center [460, 343] width 94 height 13
type textarea "x"
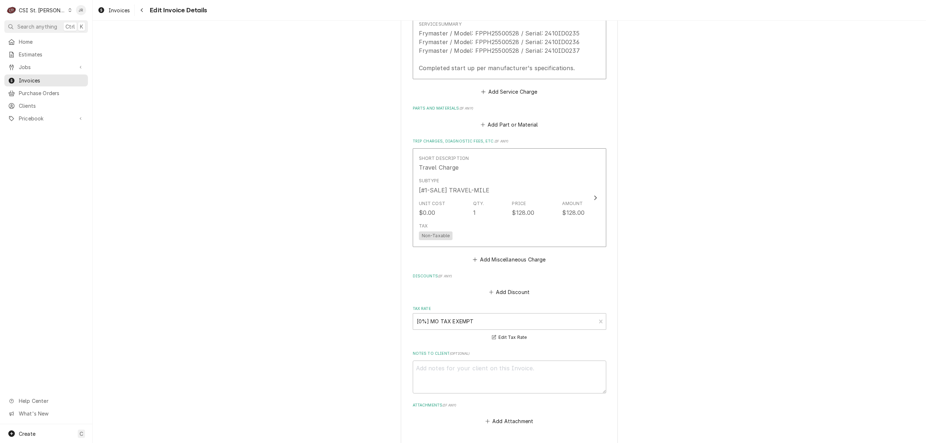
scroll to position [947, 0]
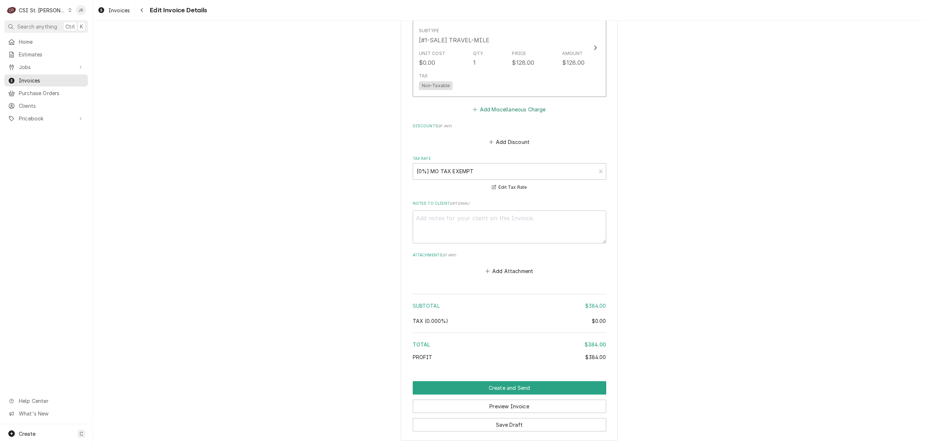
drag, startPoint x: 498, startPoint y: 98, endPoint x: 513, endPoint y: 110, distance: 19.6
click at [505, 104] on div "Short Description Travel Charge Subtype [#1-SALE] TRAVEL-MILE Unit Cost $0.00 Q…" at bounding box center [509, 56] width 193 height 116
click at [513, 110] on button "Add Miscellaneous Charge" at bounding box center [508, 109] width 75 height 10
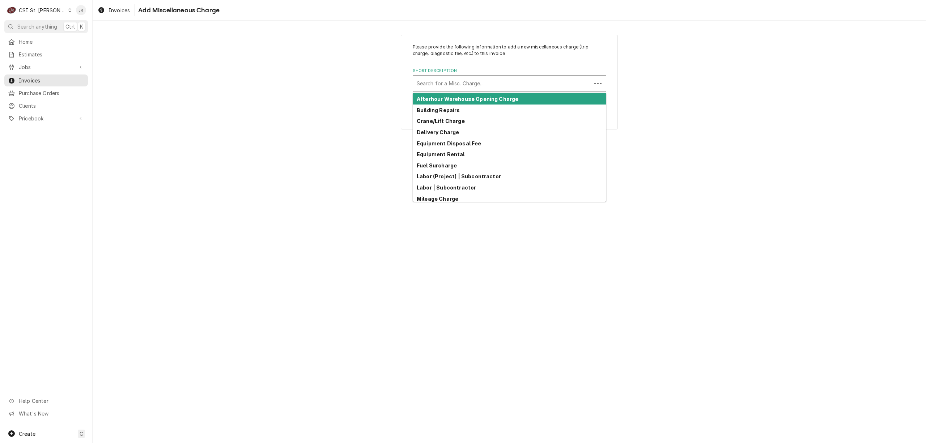
click at [443, 82] on div "Short Description" at bounding box center [502, 83] width 171 height 13
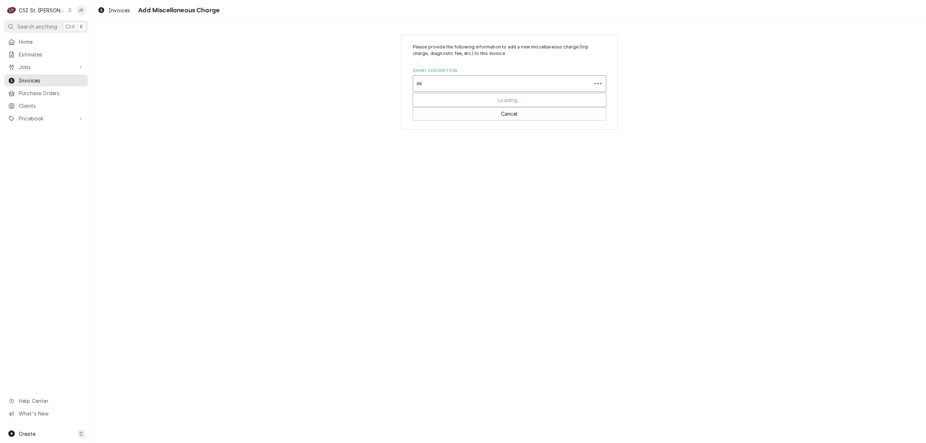
type input "mil"
click at [442, 95] on div "Mileage Charge" at bounding box center [509, 98] width 193 height 11
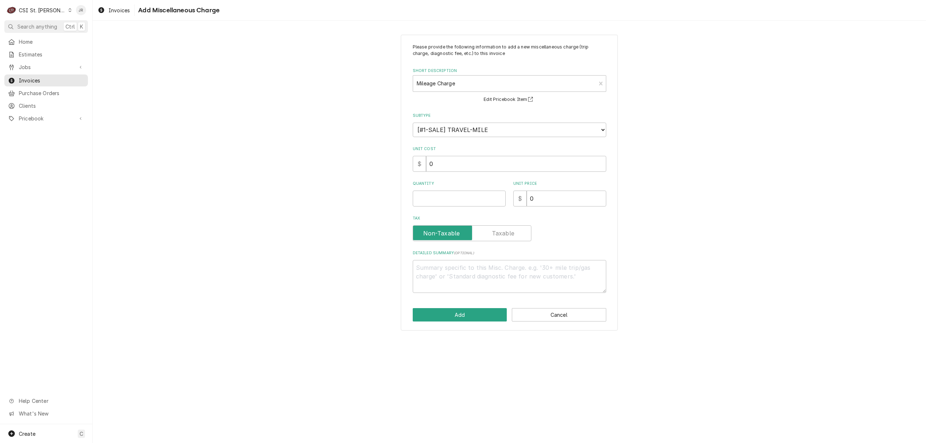
click at [466, 189] on div "Quantity" at bounding box center [459, 194] width 93 height 26
drag, startPoint x: 465, startPoint y: 190, endPoint x: 468, endPoint y: 193, distance: 4.1
click at [468, 193] on div "Quantity" at bounding box center [459, 194] width 93 height 26
click at [471, 200] on input "Quantity" at bounding box center [459, 199] width 93 height 16
type textarea "x"
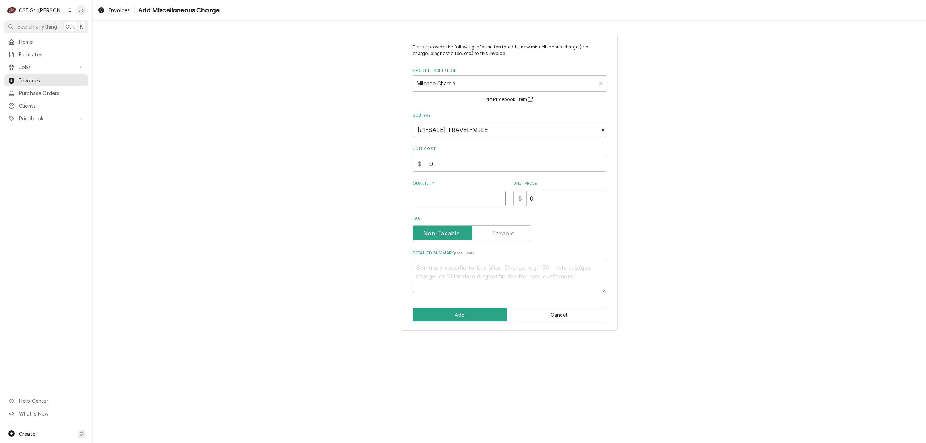
type input "3"
type textarea "x"
type input "30"
type textarea "x"
type input "1"
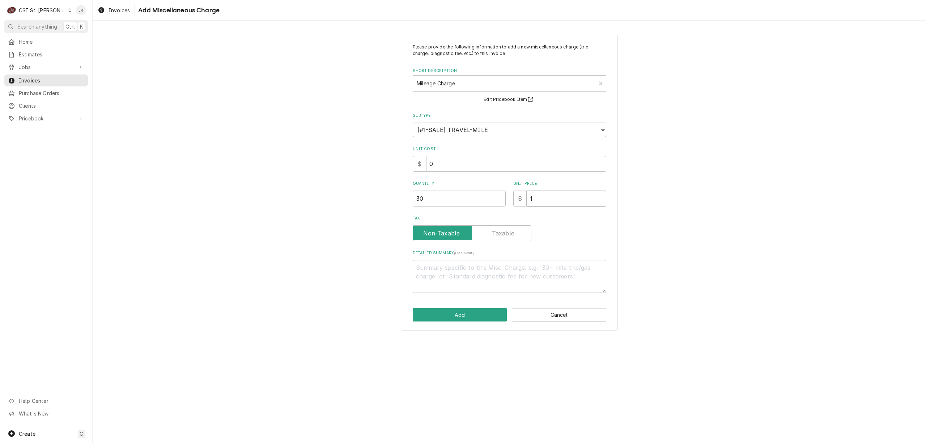
type textarea "x"
type input "1.2"
type textarea "x"
type input "1.28"
drag, startPoint x: 463, startPoint y: 323, endPoint x: 460, endPoint y: 313, distance: 10.1
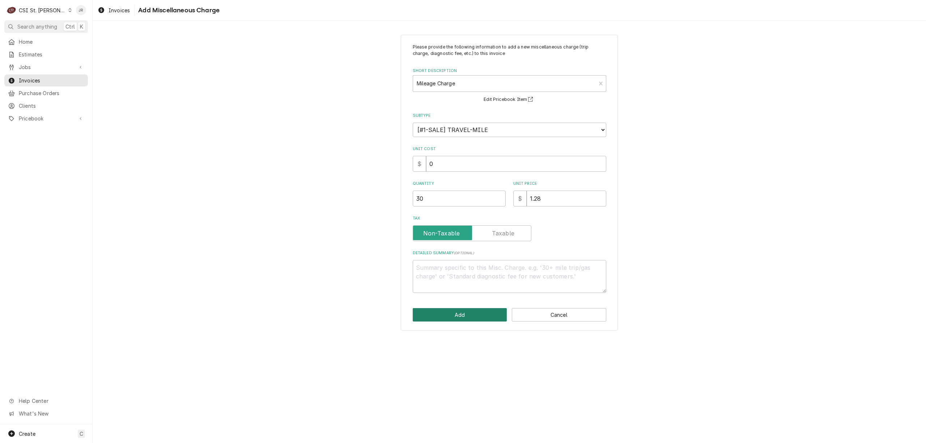
click at [460, 313] on div "Please provide the following information to add a new miscellaneous charge (tri…" at bounding box center [509, 183] width 217 height 296
click at [461, 313] on button "Add" at bounding box center [460, 314] width 94 height 13
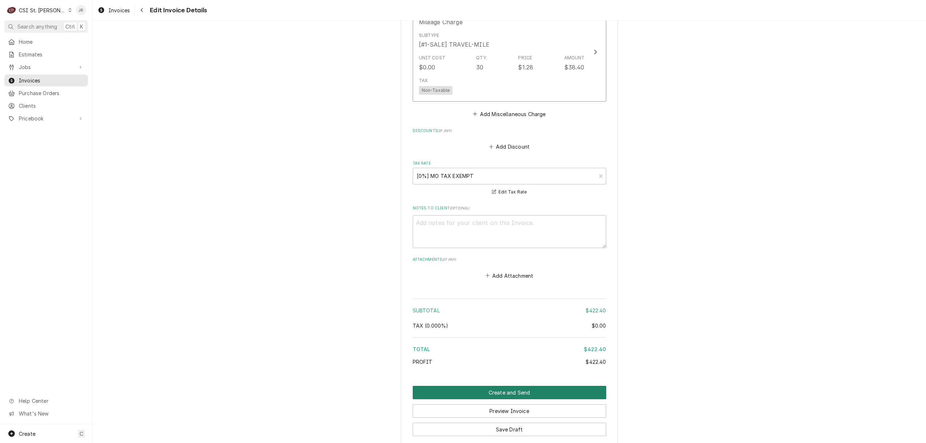
scroll to position [1089, 0]
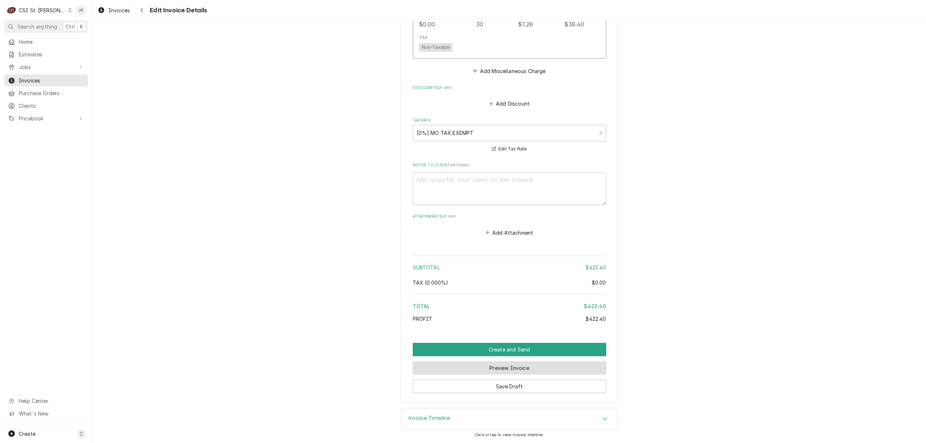
click at [533, 367] on button "Preview Invoice" at bounding box center [509, 367] width 193 height 13
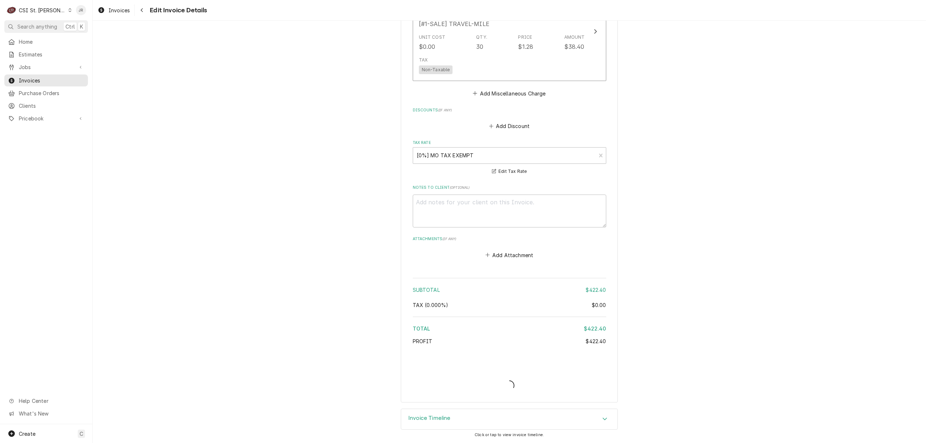
type textarea "x"
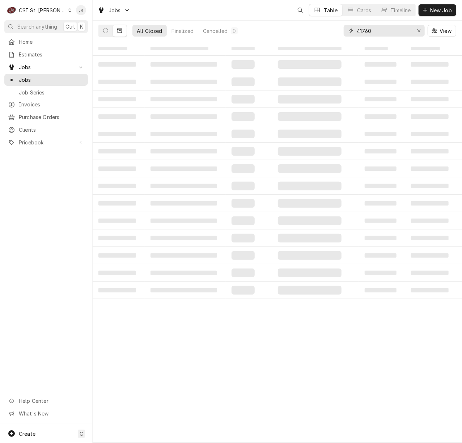
click at [384, 35] on input "41760" at bounding box center [384, 31] width 54 height 12
type input "42008"
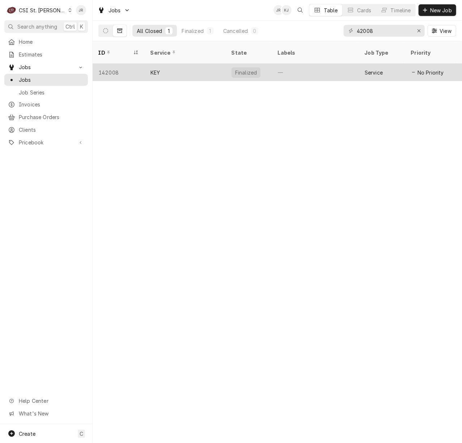
click at [220, 64] on div "KEY" at bounding box center [185, 72] width 81 height 17
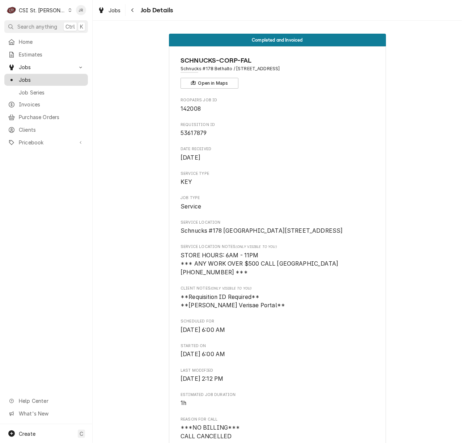
click at [25, 78] on span "Jobs" at bounding box center [51, 80] width 65 height 8
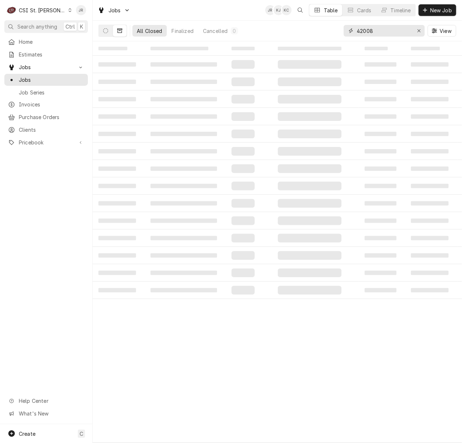
click at [384, 29] on input "42008" at bounding box center [384, 31] width 54 height 12
click at [102, 32] on button "Dynamic Content Wrapper" at bounding box center [106, 31] width 14 height 12
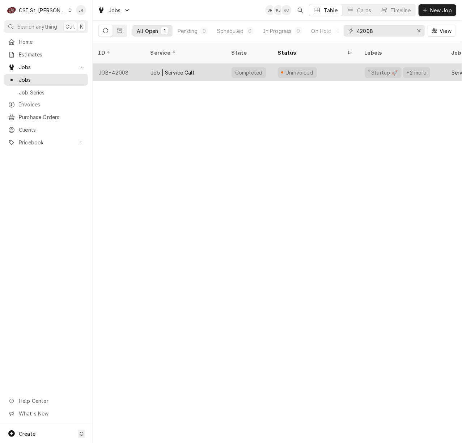
click at [315, 65] on div "Uninvoiced" at bounding box center [315, 72] width 87 height 17
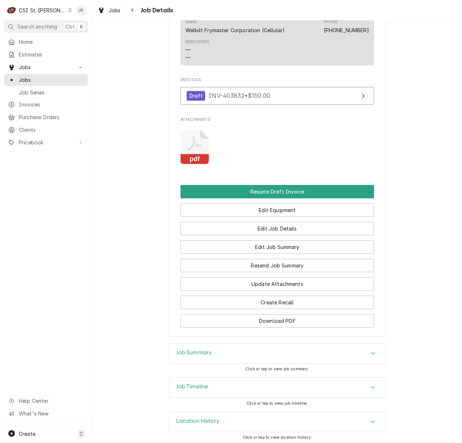
scroll to position [1057, 0]
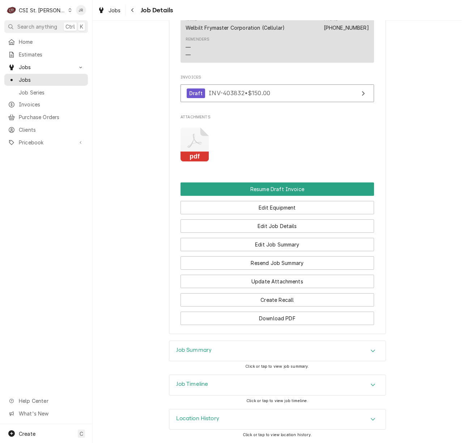
drag, startPoint x: 201, startPoint y: 354, endPoint x: 206, endPoint y: 350, distance: 6.2
click at [201, 353] on div "Job Summary" at bounding box center [193, 350] width 35 height 9
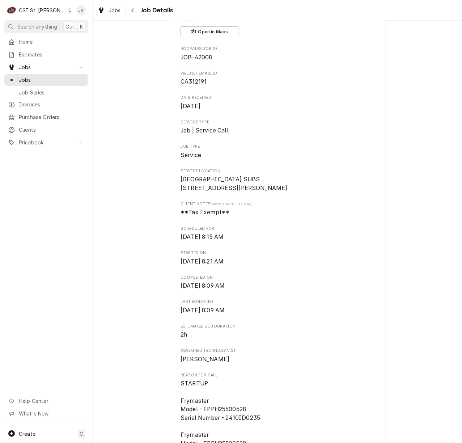
scroll to position [0, 0]
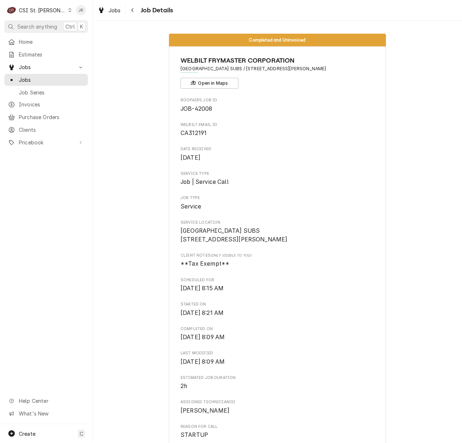
click at [339, 76] on div "WELBILT FRYMASTER CORPORATION [GEOGRAPHIC_DATA] SUBS / [STREET_ADDRESS][PERSON_…" at bounding box center [276, 72] width 193 height 33
drag, startPoint x: 257, startPoint y: 68, endPoint x: 336, endPoint y: 71, distance: 79.2
click at [336, 72] on div "WELBILT FRYMASTER CORPORATION [GEOGRAPHIC_DATA] SUBS / [STREET_ADDRESS][PERSON_…" at bounding box center [276, 72] width 193 height 33
click at [336, 67] on span "PENN STATION EAST COAST SUBS / 12507 Olive Blvd, St. Louis, MO 63141" at bounding box center [276, 68] width 193 height 7
click at [260, 68] on span "PENN STATION EAST COAST SUBS / 12507 Olive Blvd, St. Louis, MO 63141" at bounding box center [276, 68] width 193 height 7
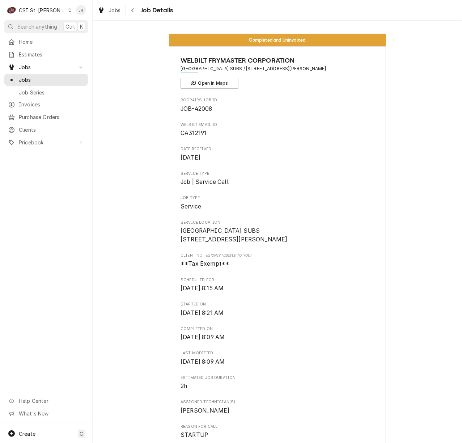
drag, startPoint x: 257, startPoint y: 67, endPoint x: 343, endPoint y: 77, distance: 86.3
click at [343, 77] on div "WELBILT FRYMASTER CORPORATION PENN STATION EAST COAST SUBS / 12507 Olive Blvd, …" at bounding box center [276, 72] width 193 height 33
copy span "12507 Olive Blvd, St. Louis, MO 63141"
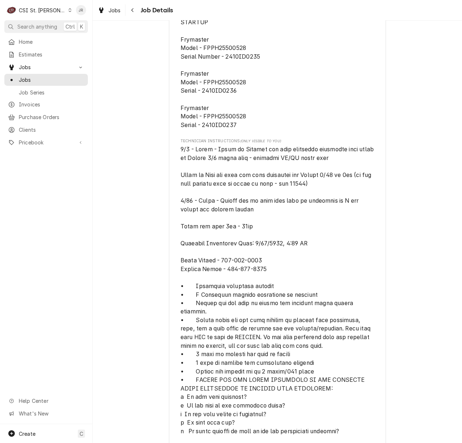
scroll to position [434, 0]
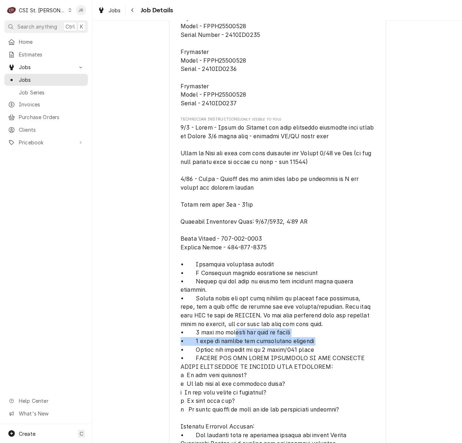
drag, startPoint x: 320, startPoint y: 343, endPoint x: 226, endPoint y: 334, distance: 94.5
click at [226, 334] on span "[object Object]" at bounding box center [276, 323] width 193 height 401
click at [149, 325] on div "Completed and Uninvoiced WELBILT FRYMASTER CORPORATION PENN STATION EAST COAST …" at bounding box center [277, 277] width 369 height 1366
drag, startPoint x: 191, startPoint y: 332, endPoint x: 324, endPoint y: 348, distance: 133.7
click at [324, 348] on span "[object Object]" at bounding box center [276, 323] width 193 height 401
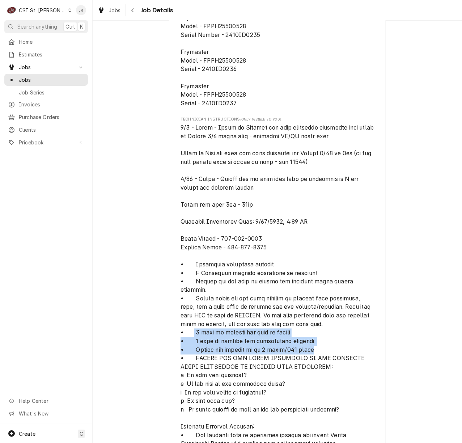
copy span "1 hour is allowed per bank of fryers • 1 hour is allowed for operational traini…"
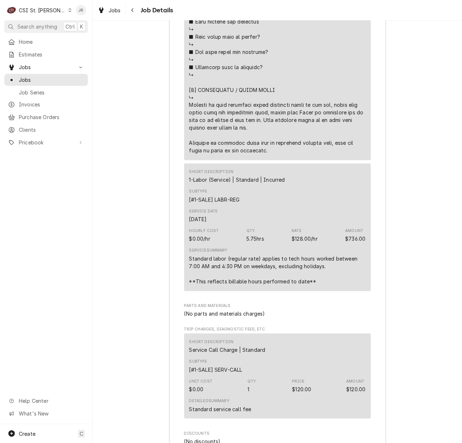
scroll to position [1976, 0]
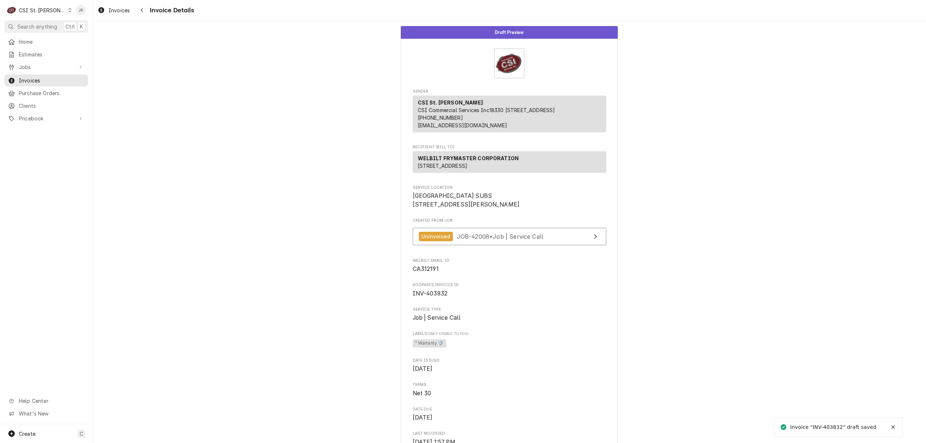
click at [839, 427] on div "Invoice "INV-403832" draft saved" at bounding box center [833, 427] width 87 height 8
copy div "403832"
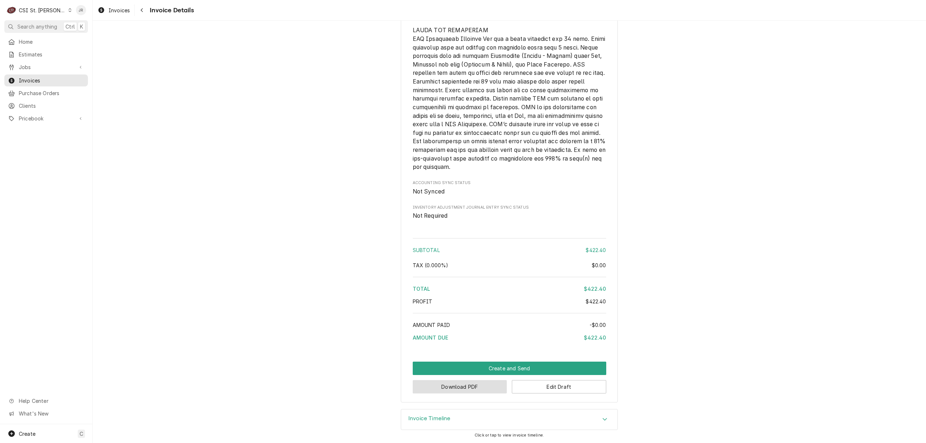
scroll to position [1087, 0]
click at [440, 420] on h3 "Invoice Timeline" at bounding box center [429, 418] width 42 height 7
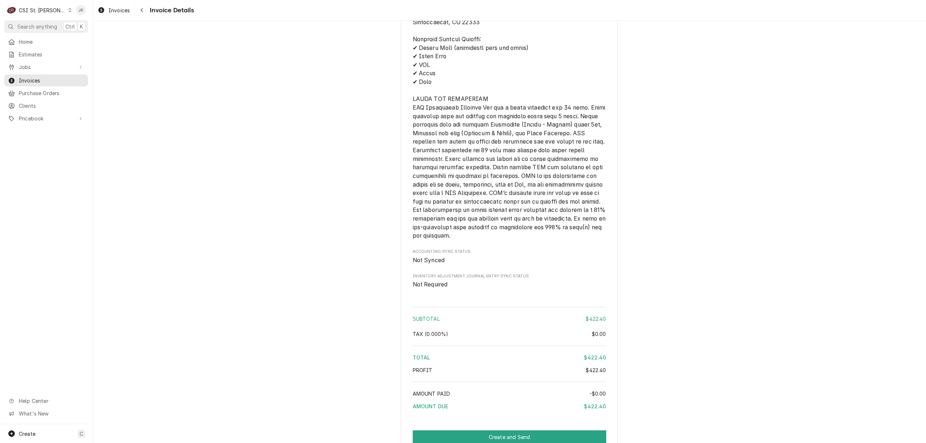
scroll to position [1162, 0]
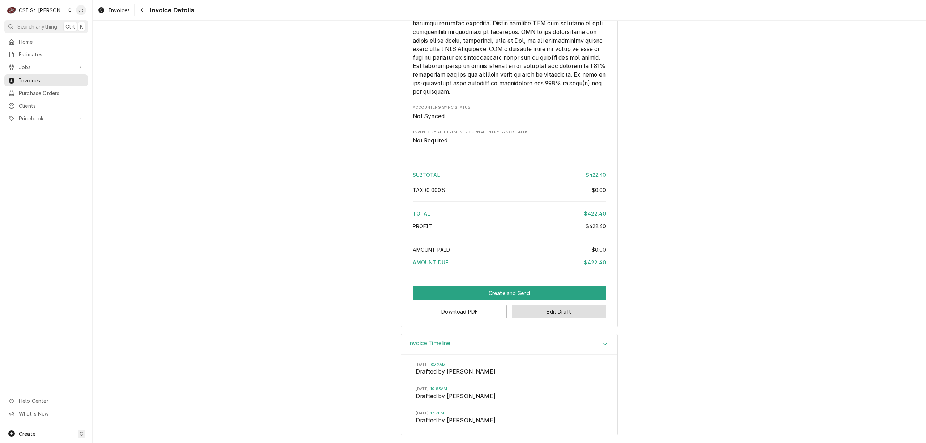
click at [538, 308] on button "Edit Draft" at bounding box center [559, 311] width 94 height 13
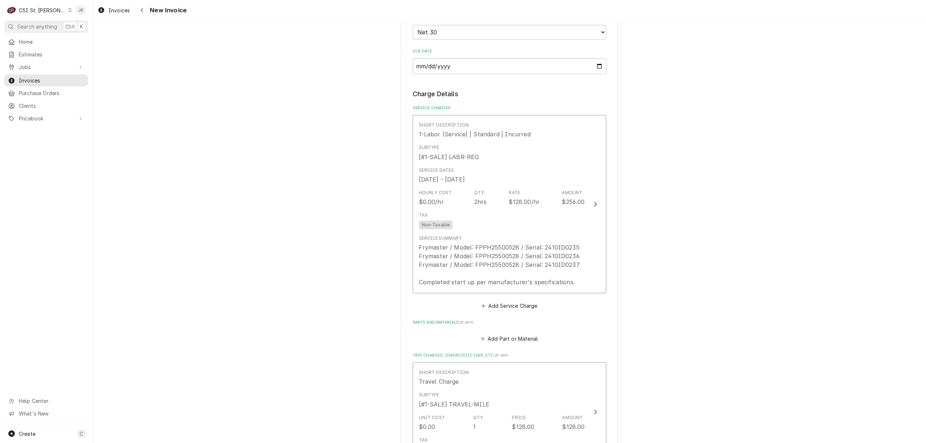
scroll to position [675, 0]
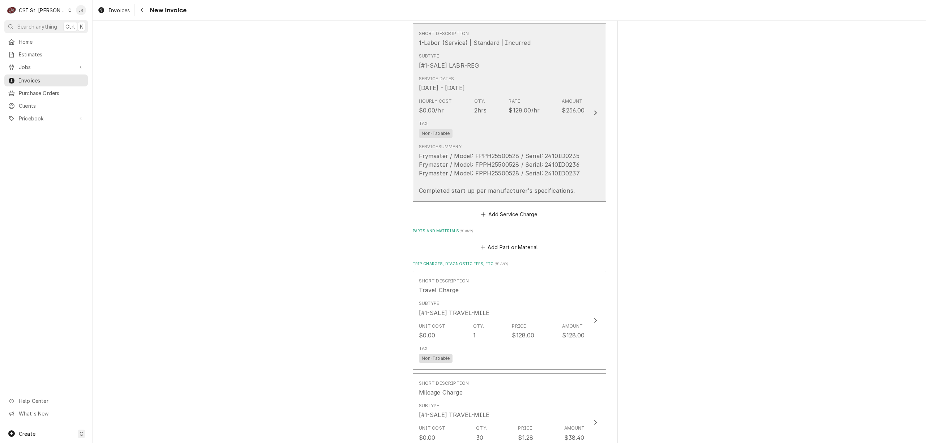
click at [534, 150] on div "Service Summary Frymaster / Model: FPPH25500528 / Serial: 2410ID0235 Frymaster …" at bounding box center [499, 169] width 161 height 51
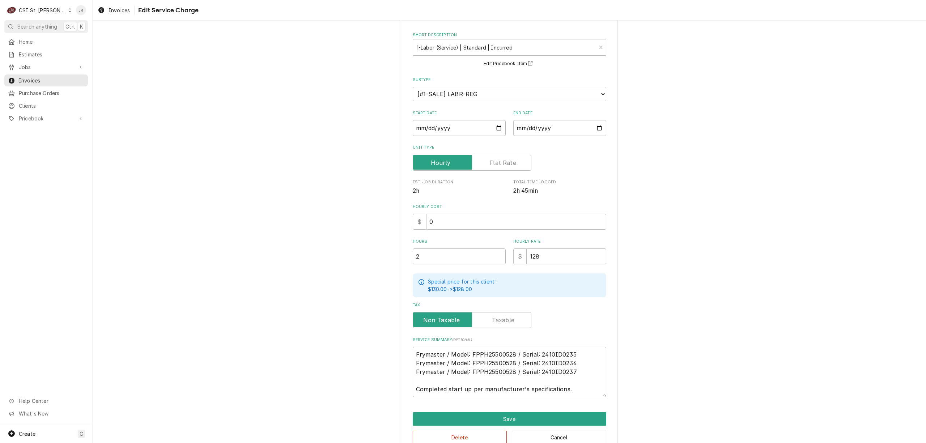
scroll to position [46, 0]
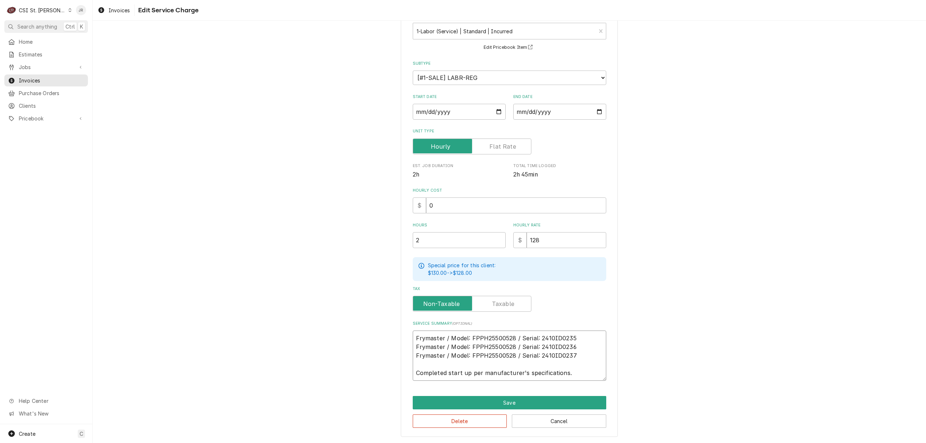
click at [469, 371] on textarea "Frymaster / Model: FPPH25500528 / Serial: 2410ID0235 Frymaster / Model: FPPH255…" at bounding box center [509, 355] width 193 height 50
type textarea "x"
type textarea "Frymaster / Model: FPPH25500528 / Serial: 2410ID0235 Frymaster / Model: FPPH255…"
type textarea "x"
type textarea "Frymaster / Model: FPPH25500528 / Serial: 2410ID0235 Frymaster / Model: FPPH255…"
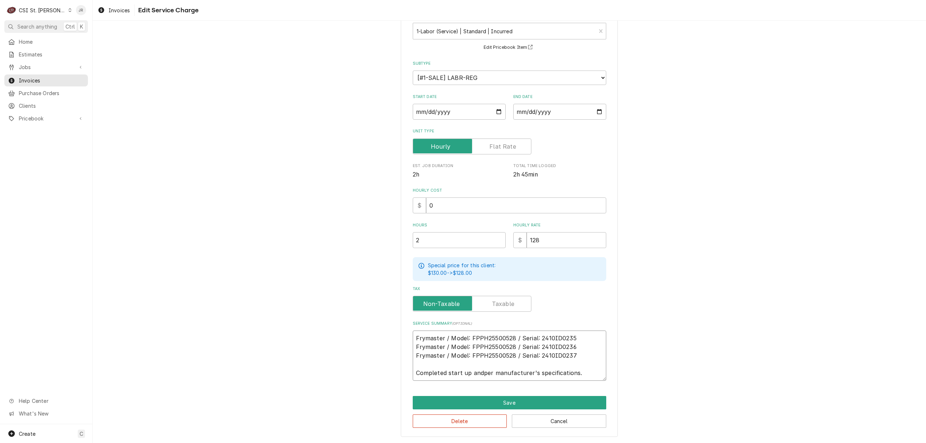
type textarea "x"
type textarea "Frymaster / Model: FPPH25500528 / Serial: 2410ID0235 Frymaster / Model: FPPH255…"
type textarea "x"
type textarea "Frymaster / Model: FPPH25500528 / Serial: 2410ID0235 Frymaster / Model: FPPH255…"
type textarea "x"
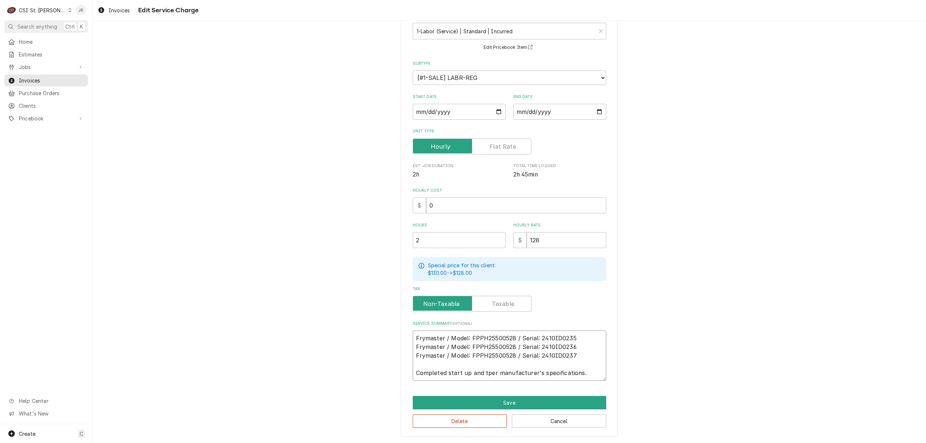
type textarea "Frymaster / Model: FPPH25500528 / Serial: 2410ID0235 Frymaster / Model: FPPH255…"
type textarea "x"
type textarea "Frymaster / Model: FPPH25500528 / Serial: 2410ID0235 Frymaster / Model: FPPH255…"
type textarea "x"
type textarea "Frymaster / Model: FPPH25500528 / Serial: 2410ID0235 Frymaster / Model: FPPH255…"
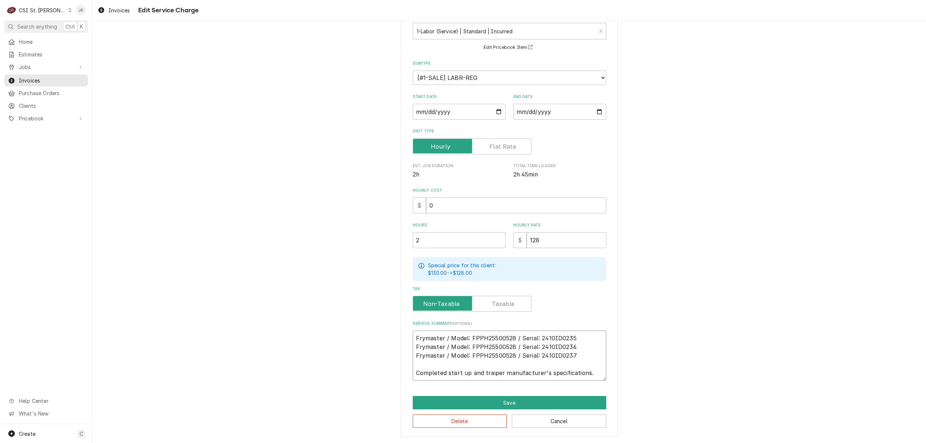
type textarea "x"
type textarea "Frymaster / Model: FPPH25500528 / Serial: 2410ID0235 Frymaster / Model: FPPH255…"
type textarea "x"
type textarea "Frymaster / Model: FPPH25500528 / Serial: 2410ID0235 Frymaster / Model: FPPH255…"
type textarea "x"
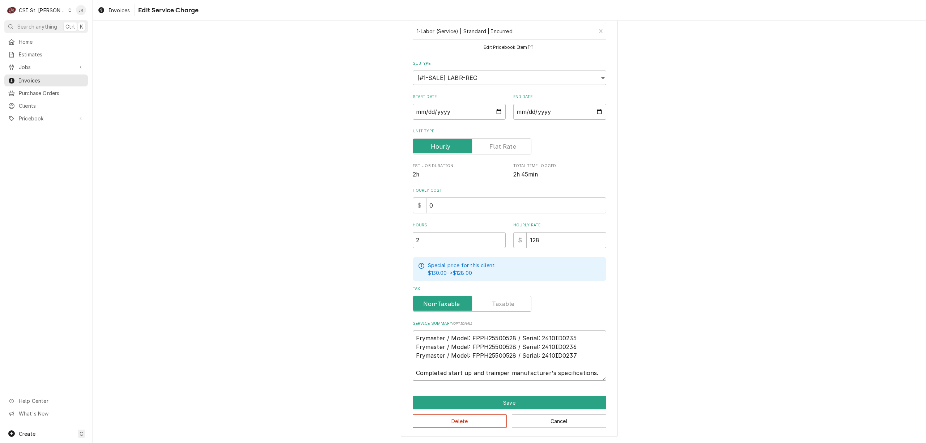
type textarea "Frymaster / Model: FPPH25500528 / Serial: 2410ID0235 Frymaster / Model: FPPH255…"
type textarea "x"
type textarea "Frymaster / Model: FPPH25500528 / Serial: 2410ID0235 Frymaster / Model: FPPH255…"
type textarea "x"
type textarea "Frymaster / Model: FPPH25500528 / Serial: 2410ID0235 Frymaster / Model: FPPH255…"
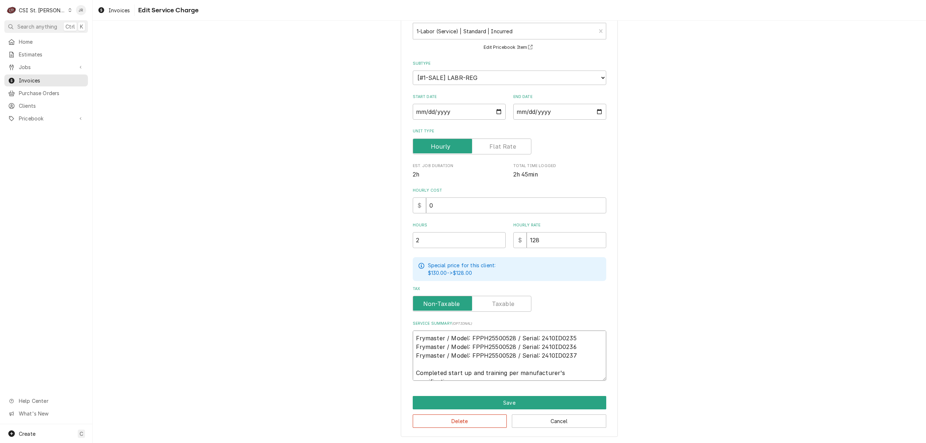
type textarea "x"
type textarea "Frymaster / Model: FPPH25500528 / Serial: 2410ID0235 Frymaster / Model: FPPH255…"
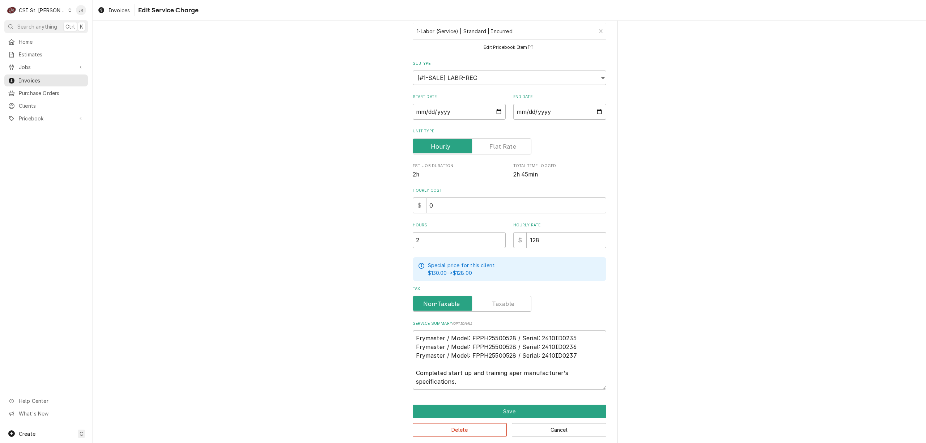
type textarea "x"
type textarea "Frymaster / Model: FPPH25500528 / Serial: 2410ID0235 Frymaster / Model: FPPH255…"
type textarea "x"
drag, startPoint x: 512, startPoint y: 388, endPoint x: 532, endPoint y: 406, distance: 27.6
click at [518, 396] on div "Use the fields below to edit this service charge Short Description 1-Labor (Ser…" at bounding box center [509, 217] width 217 height 457
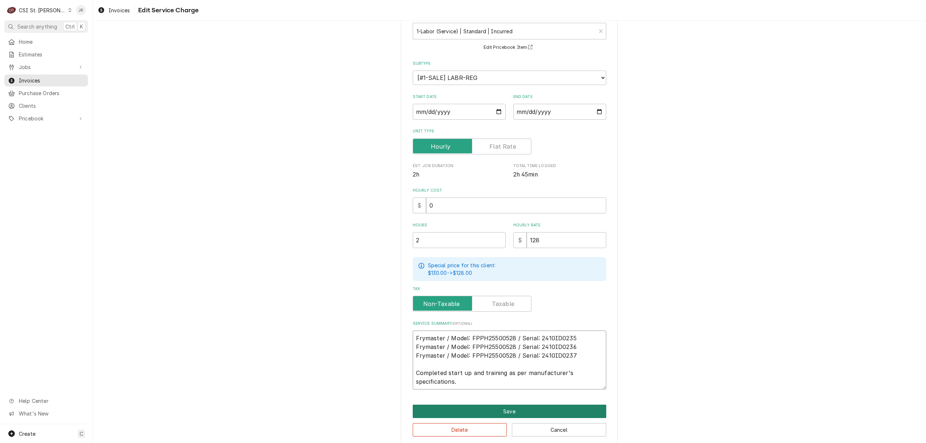
type textarea "Frymaster / Model: FPPH25500528 / Serial: 2410ID0235 Frymaster / Model: FPPH255…"
click at [534, 407] on button "Save" at bounding box center [509, 411] width 193 height 13
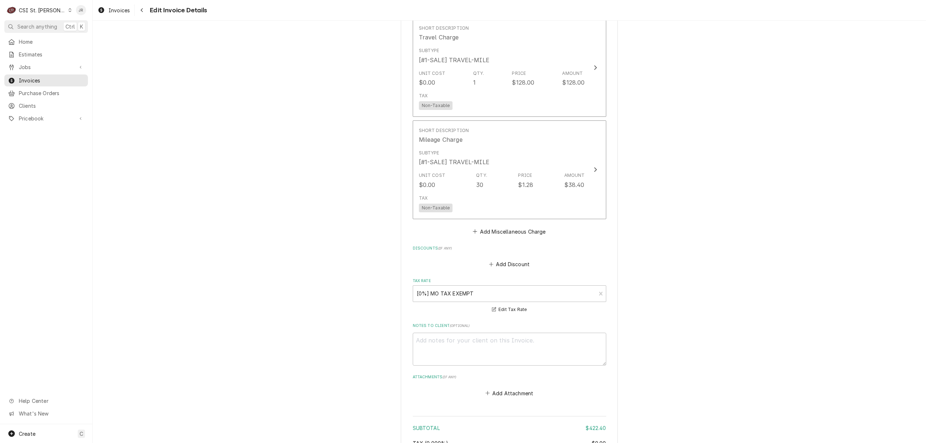
scroll to position [1098, 0]
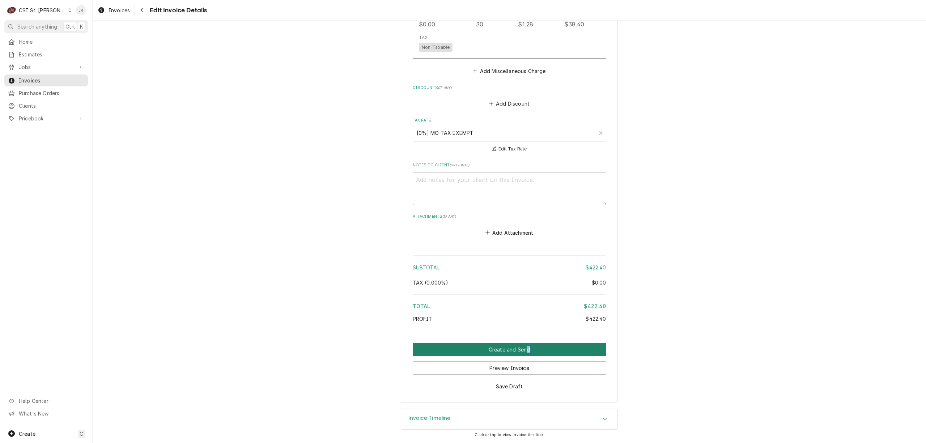
drag, startPoint x: 524, startPoint y: 339, endPoint x: 529, endPoint y: 347, distance: 9.4
drag, startPoint x: 502, startPoint y: 353, endPoint x: 503, endPoint y: 349, distance: 4.1
click at [502, 352] on button "Create and Send" at bounding box center [509, 349] width 193 height 13
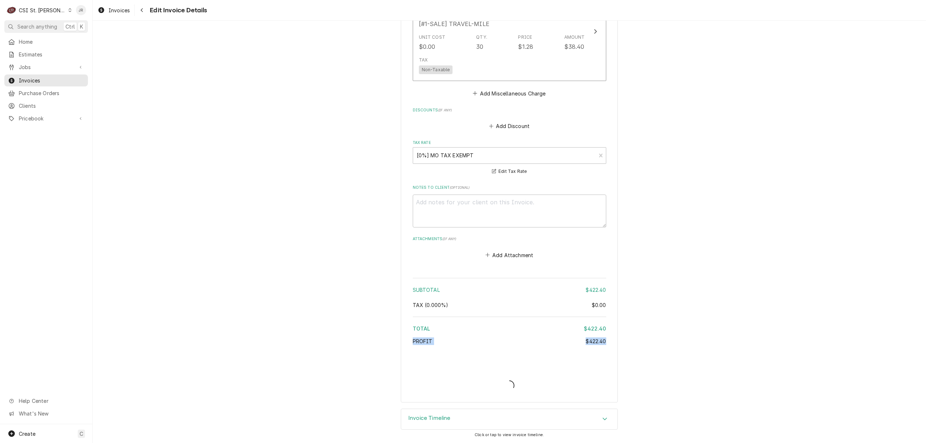
scroll to position [1075, 0]
type textarea "x"
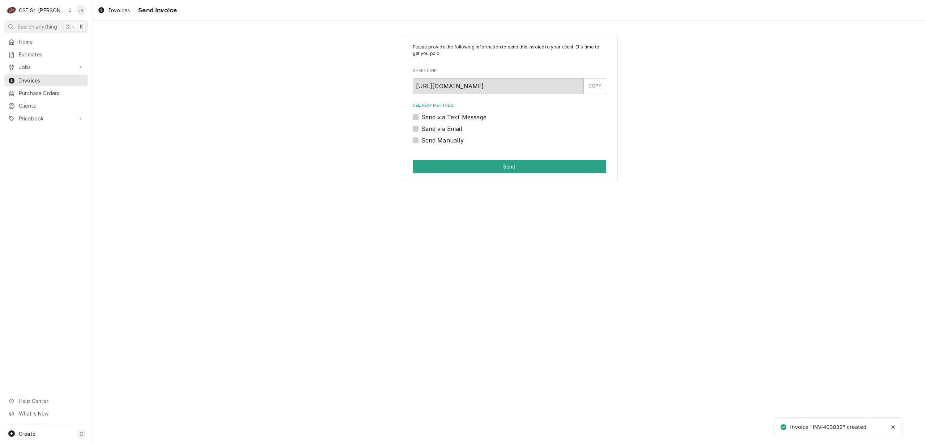
click at [845, 422] on div "Invoice "INV-403832" created" at bounding box center [823, 427] width 88 height 12
click at [840, 424] on div "Invoice "INV-403832" created" at bounding box center [828, 427] width 77 height 8
copy div "403832"
click at [421, 142] on label "Send Manually" at bounding box center [442, 140] width 43 height 9
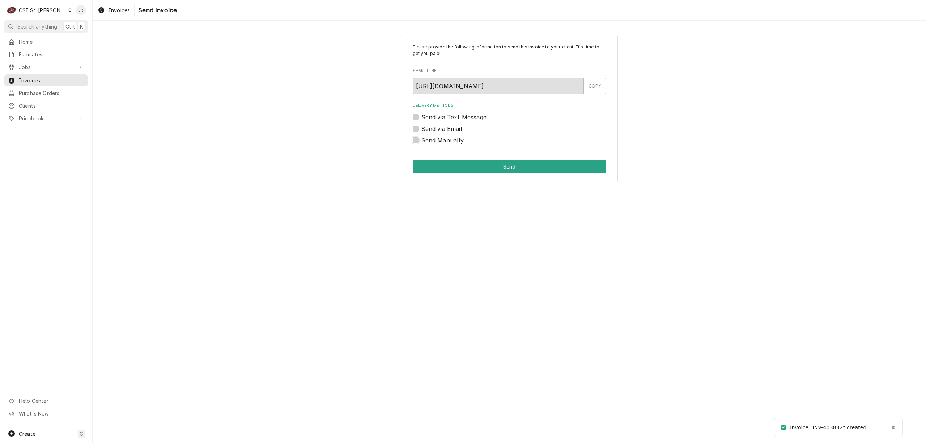
click at [421, 142] on input "Send Manually" at bounding box center [517, 144] width 193 height 16
checkbox input "true"
drag, startPoint x: 462, startPoint y: 161, endPoint x: 466, endPoint y: 166, distance: 6.9
click at [462, 163] on button "Send" at bounding box center [509, 166] width 193 height 13
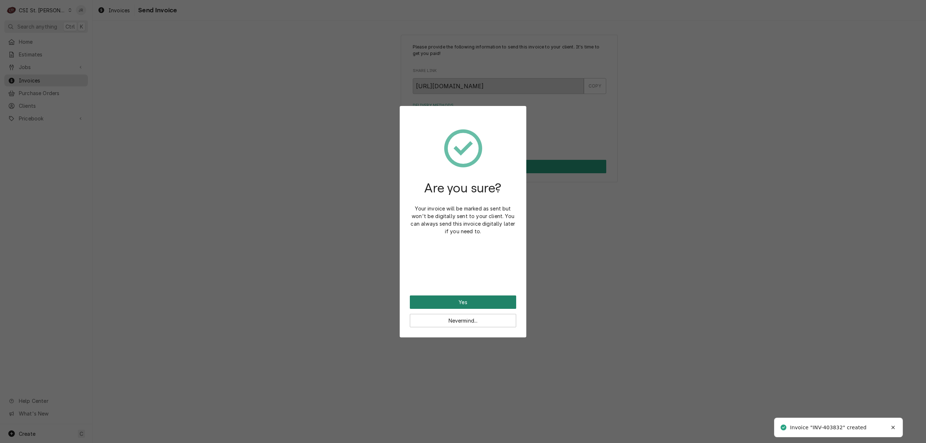
click at [471, 295] on button "Yes" at bounding box center [463, 301] width 106 height 13
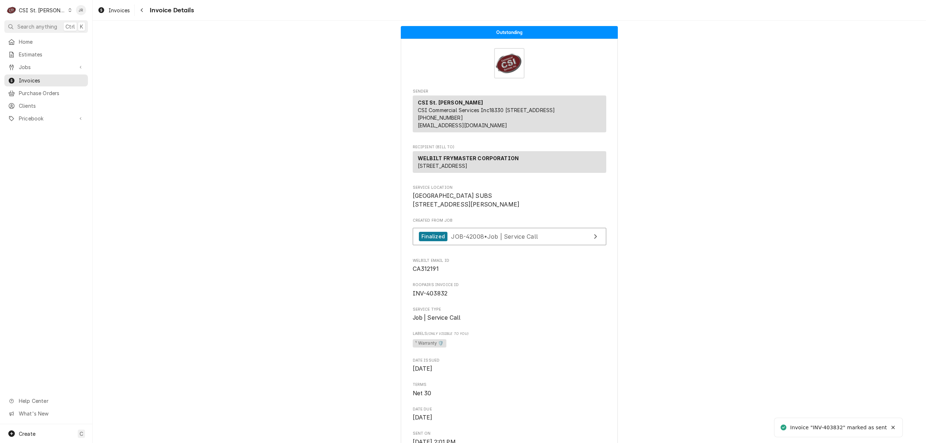
click at [433, 297] on span "INV-403832" at bounding box center [430, 293] width 35 height 7
copy span "403832"
click at [20, 77] on span "Invoices" at bounding box center [51, 81] width 65 height 8
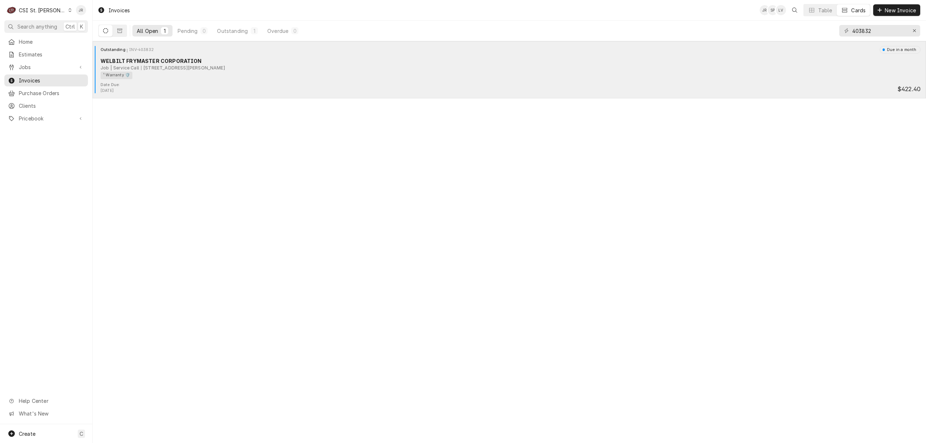
click at [179, 64] on div "WELBILT FRYMASTER CORPORATION" at bounding box center [511, 61] width 820 height 8
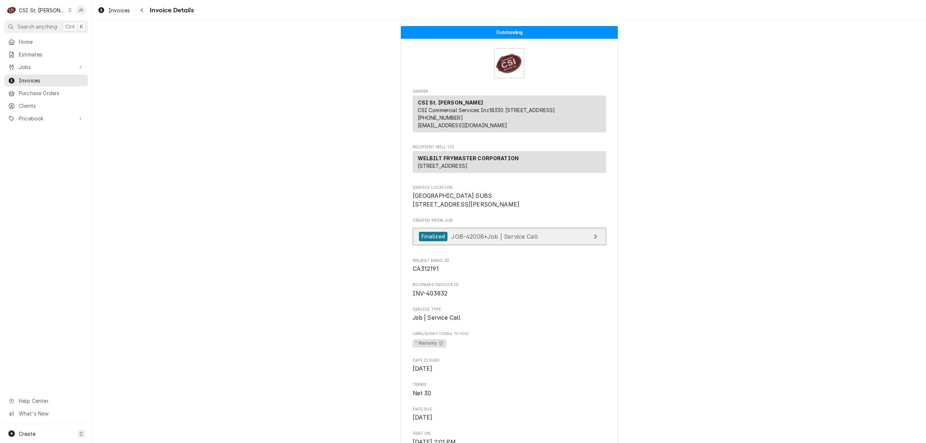
click at [512, 246] on link "Finalized JOB-42008 • Job | Service Call" at bounding box center [509, 237] width 193 height 18
click at [433, 298] on span "INV-403832" at bounding box center [509, 293] width 193 height 9
click at [434, 298] on span "INV-403832" at bounding box center [509, 293] width 193 height 9
copy span "403832"
click at [29, 77] on span "Invoices" at bounding box center [51, 81] width 65 height 8
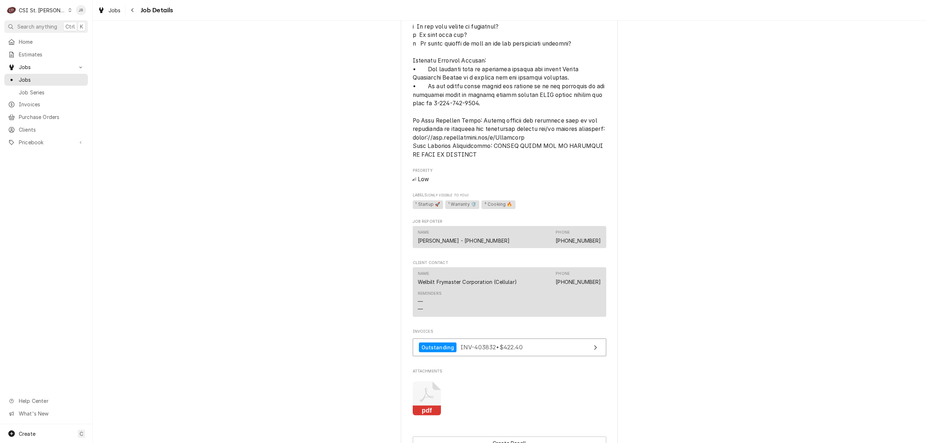
scroll to position [819, 0]
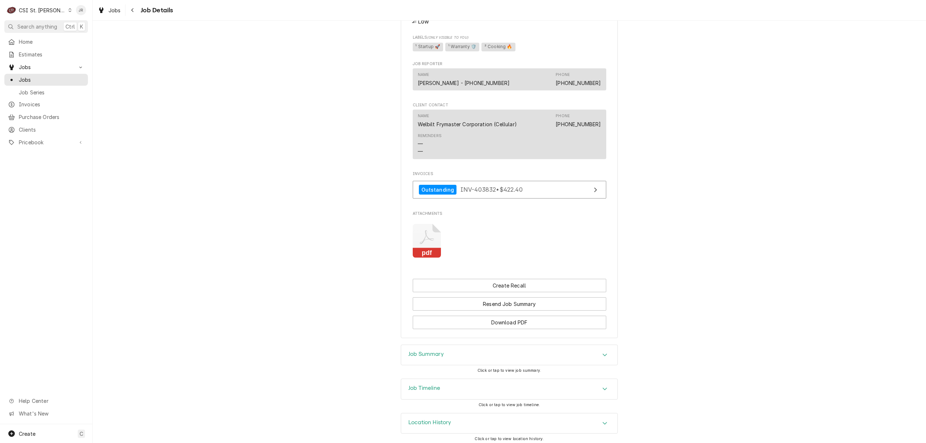
click at [457, 397] on div "Completed and Invoiced WELBILT FRYMASTER CORPORATION [GEOGRAPHIC_DATA] SUBS / […" at bounding box center [509, 232] width 833 height 422
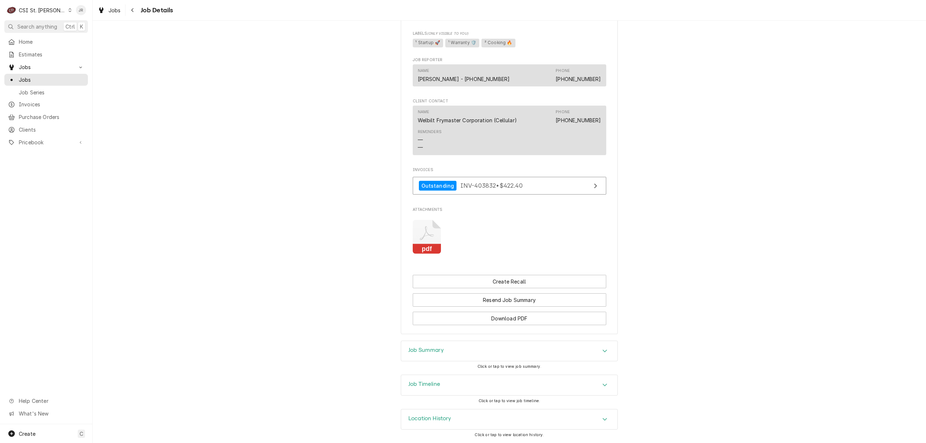
click at [456, 346] on div "Job Summary" at bounding box center [509, 351] width 216 height 20
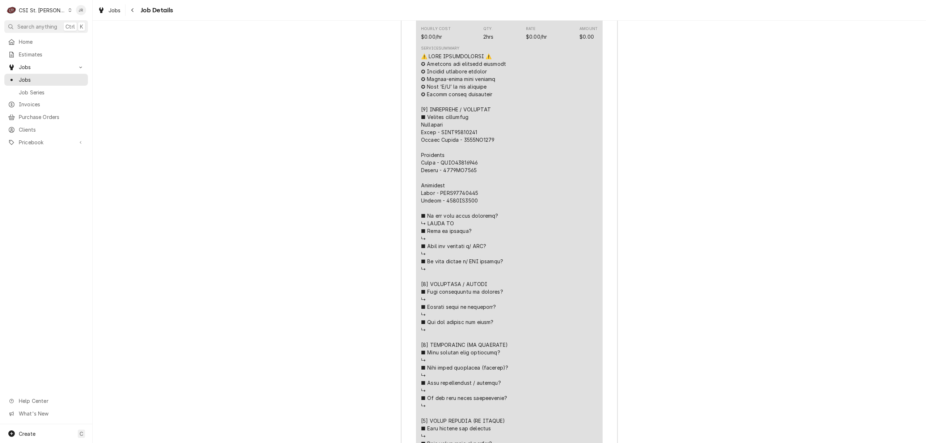
scroll to position [1638, 0]
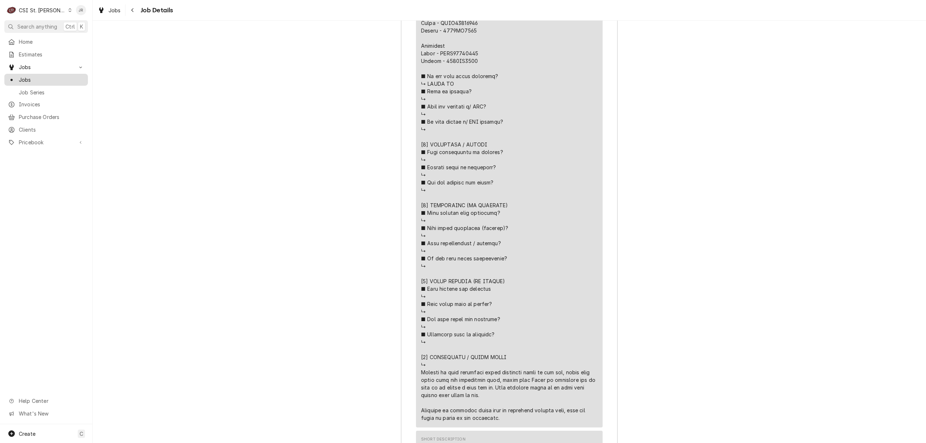
click at [27, 76] on span "Jobs" at bounding box center [51, 80] width 65 height 8
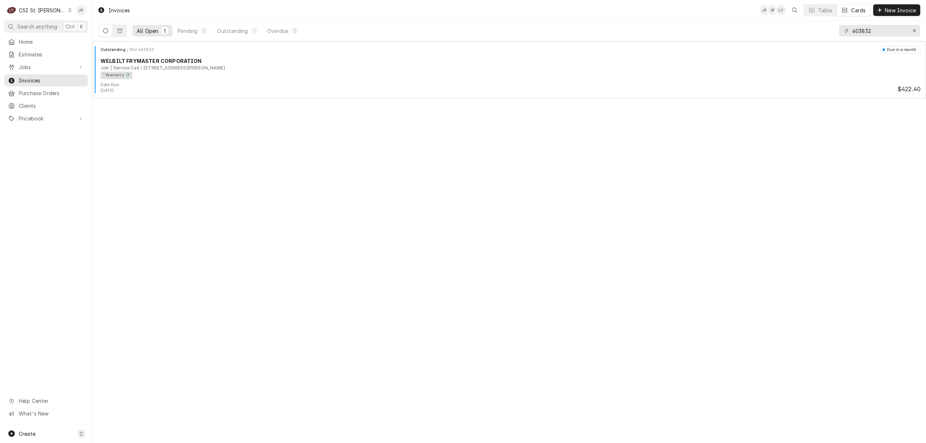
click at [869, 39] on div "403832" at bounding box center [879, 31] width 81 height 20
click at [862, 30] on input "403832" at bounding box center [879, 31] width 54 height 12
paste input "706"
type input "403706"
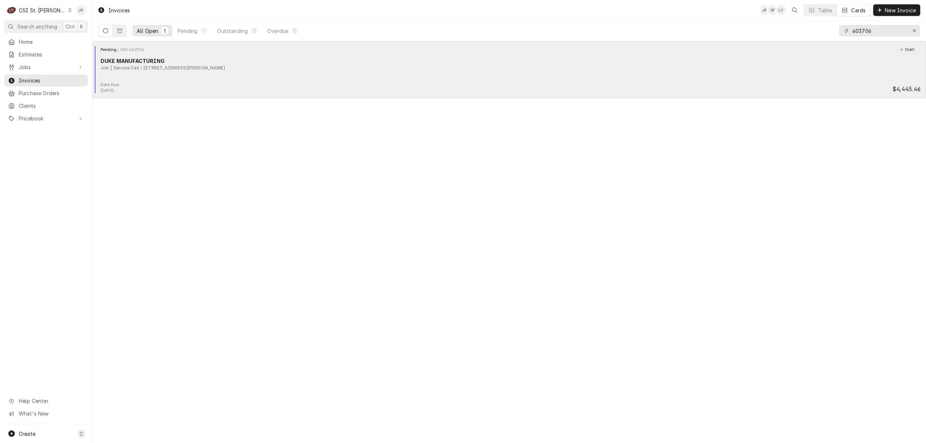
click at [155, 64] on div "DUKE MANUFACTURING" at bounding box center [511, 61] width 820 height 8
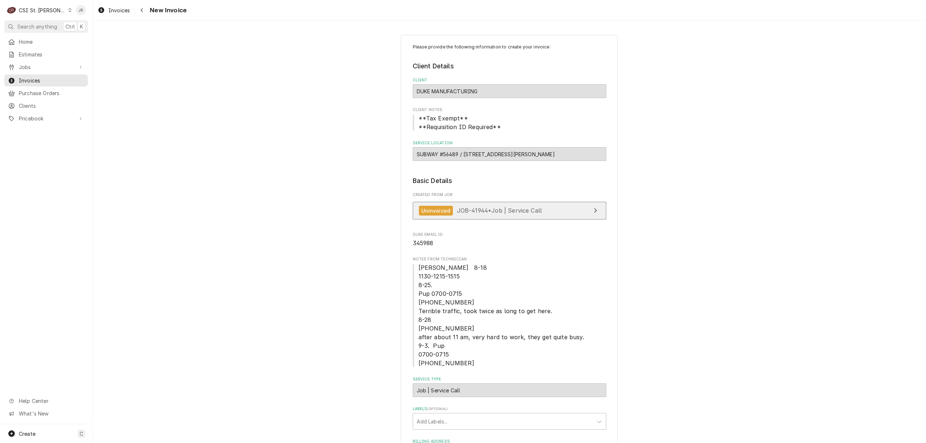
click at [503, 213] on span "JOB-41944 • Job | Service Call" at bounding box center [499, 210] width 85 height 7
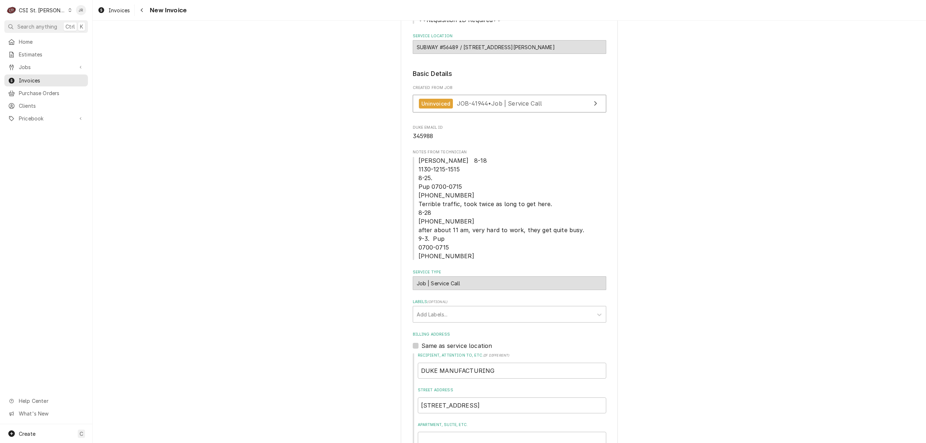
scroll to position [145, 0]
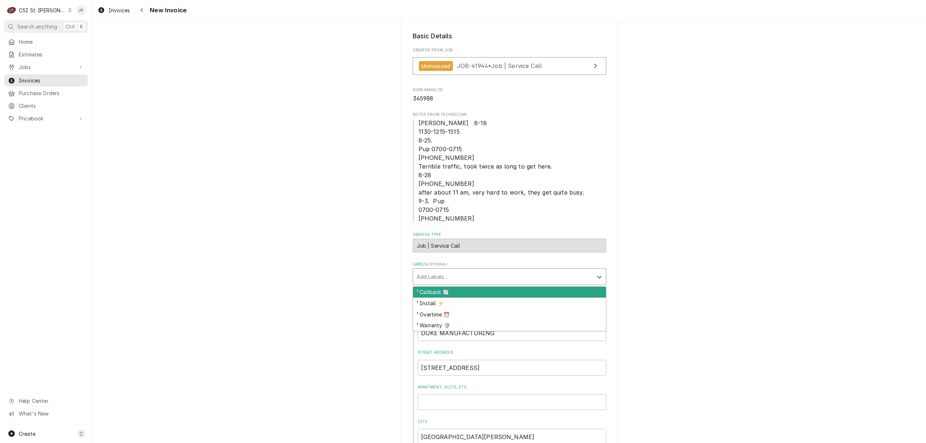
click at [436, 279] on div "Labels" at bounding box center [503, 276] width 172 height 13
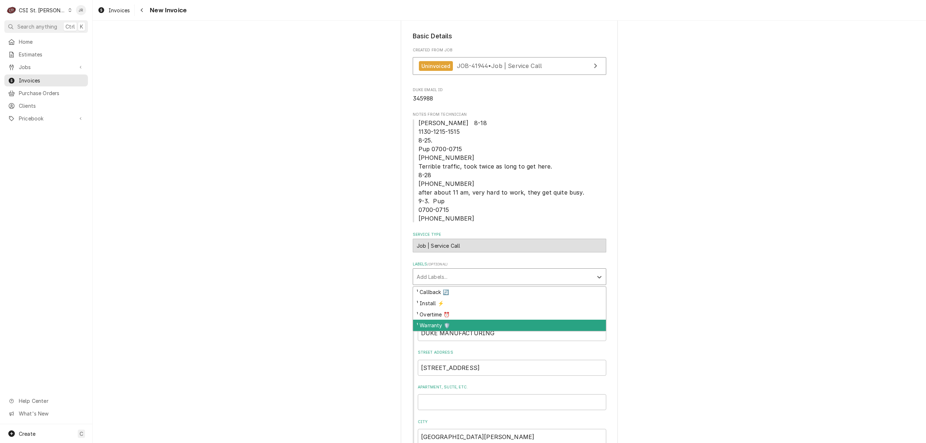
click at [440, 328] on div "¹ Warranty 🛡️" at bounding box center [509, 325] width 193 height 11
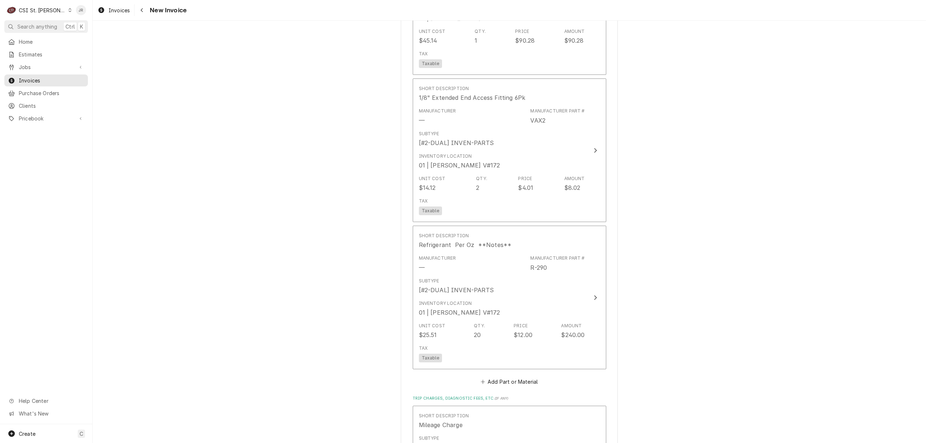
scroll to position [1446, 0]
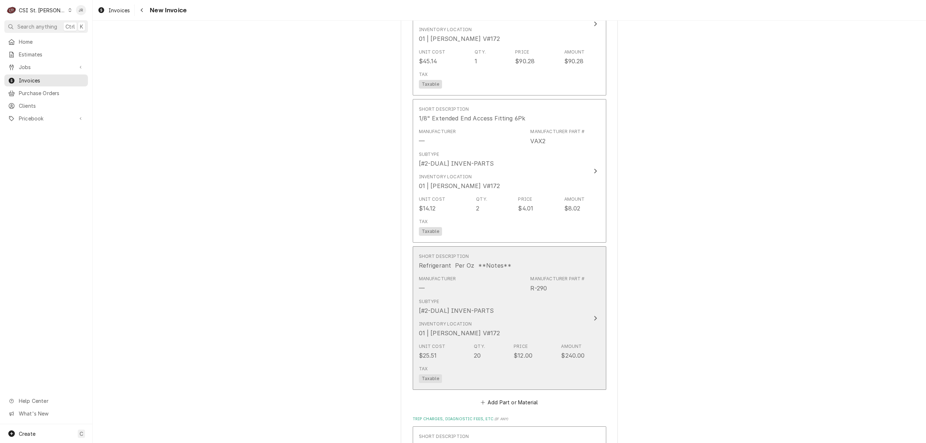
drag, startPoint x: 539, startPoint y: 332, endPoint x: 663, endPoint y: 306, distance: 126.1
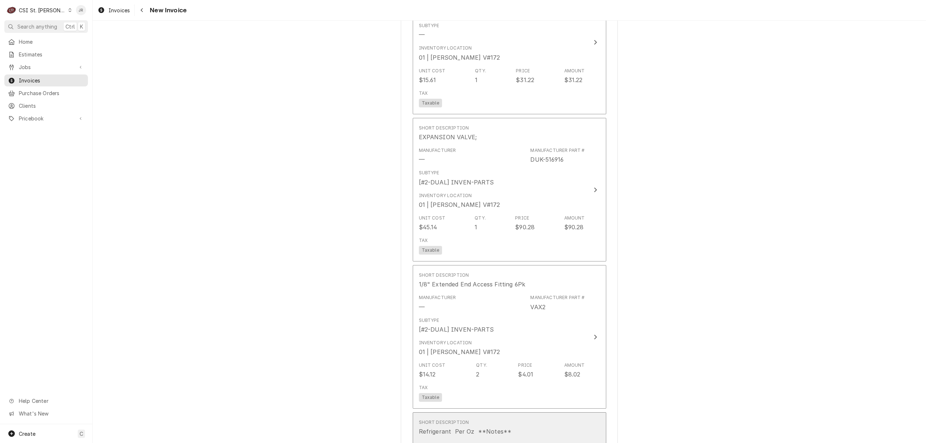
scroll to position [1253, 0]
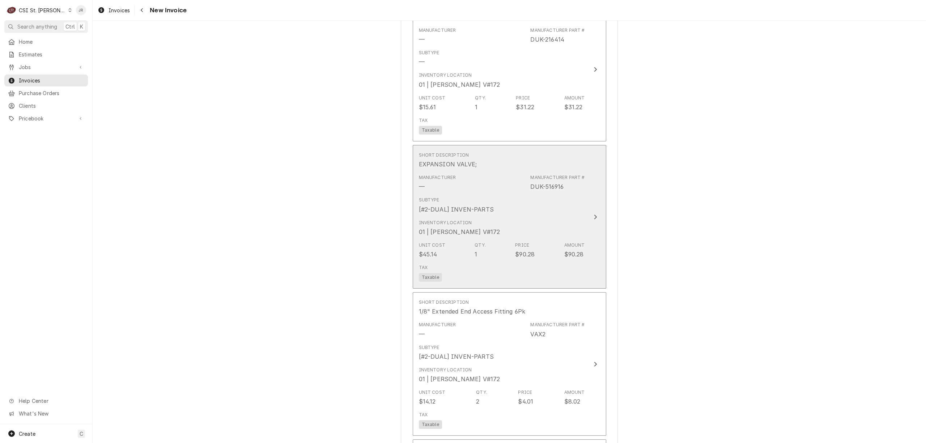
click at [564, 219] on div "Inventory Location 01 | TONY PLASTINA V#172" at bounding box center [502, 228] width 166 height 22
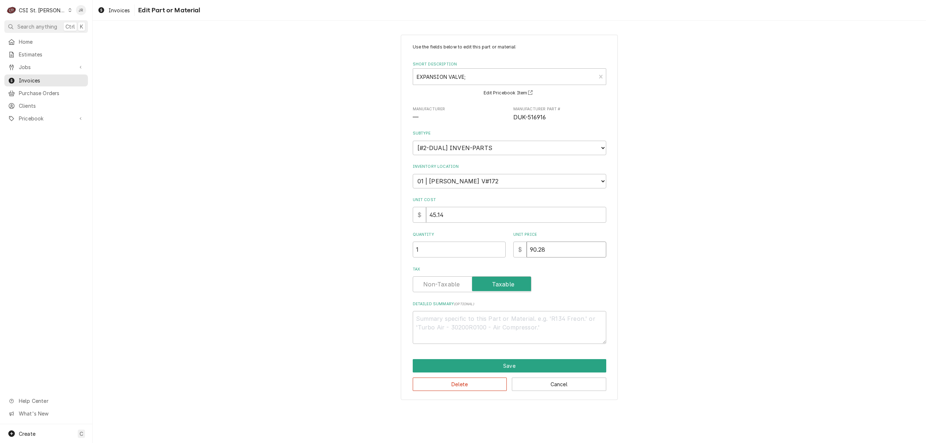
drag, startPoint x: 547, startPoint y: 244, endPoint x: 546, endPoint y: 191, distance: 52.8
click at [502, 193] on div "Use the fields below to edit this part or material: Short Description EXPANSION…" at bounding box center [509, 194] width 193 height 300
type textarea "x"
type input "4"
type textarea "x"
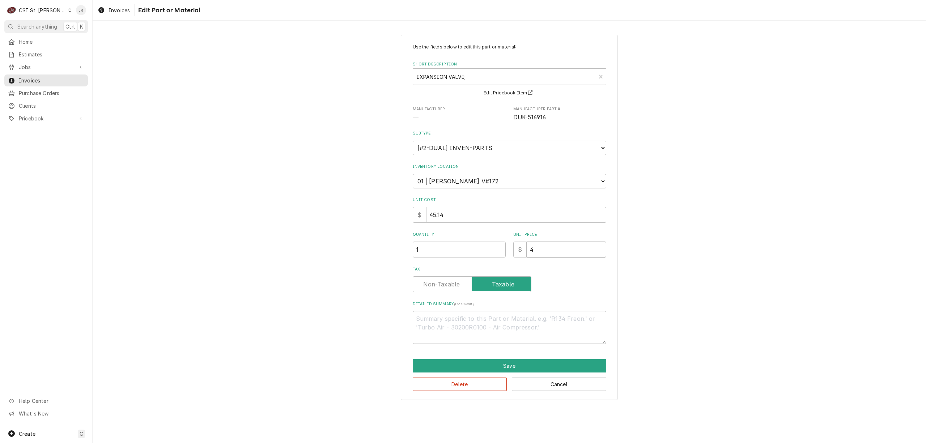
type input "45"
type textarea "x"
type input "45.1"
type textarea "x"
type input "45.14"
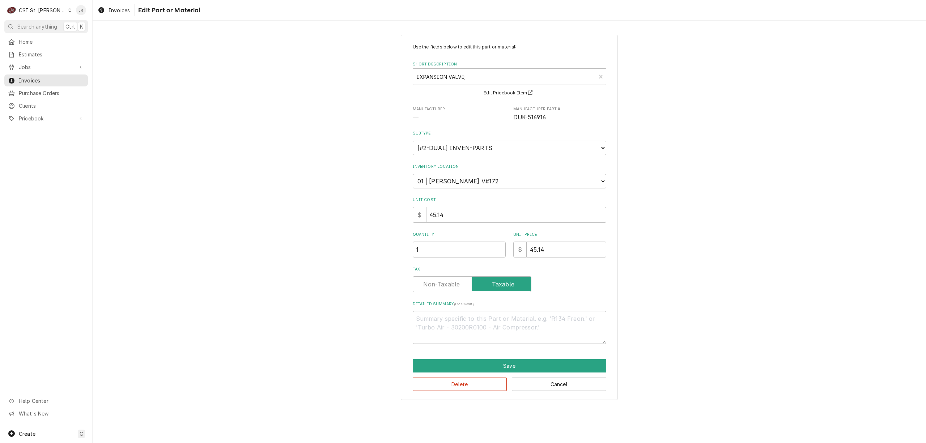
click at [427, 281] on label "Tax" at bounding box center [472, 284] width 119 height 16
click at [427, 281] on input "Tax" at bounding box center [472, 284] width 112 height 16
checkbox input "false"
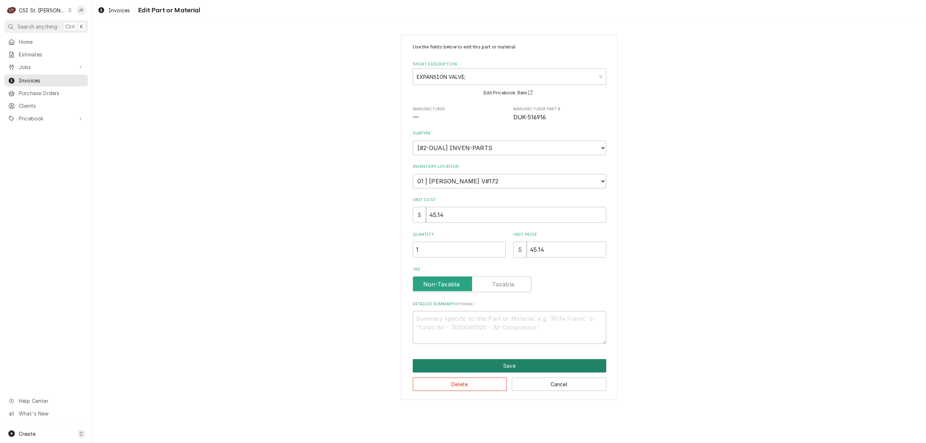
click at [515, 367] on button "Save" at bounding box center [509, 365] width 193 height 13
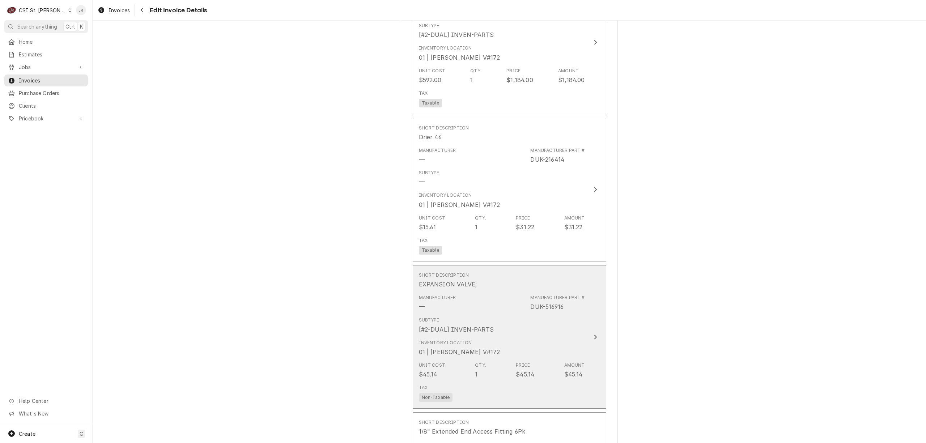
scroll to position [1080, 0]
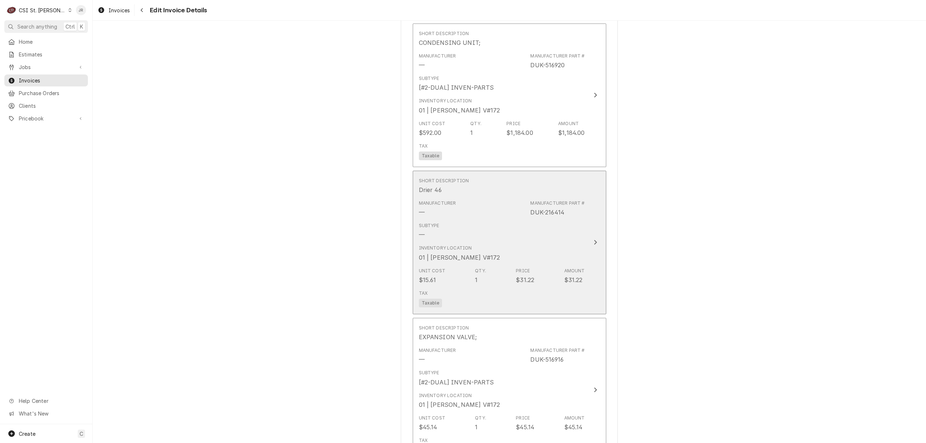
click at [569, 225] on div "Subtype —" at bounding box center [502, 230] width 166 height 22
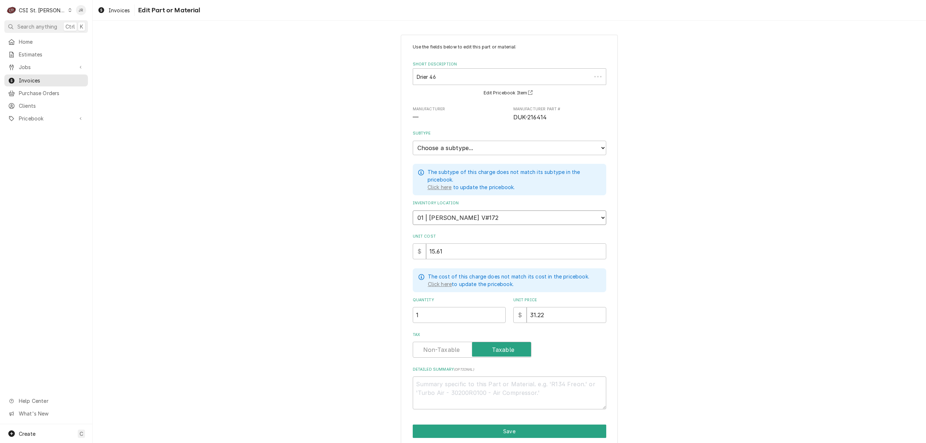
drag, startPoint x: 573, startPoint y: 218, endPoint x: 542, endPoint y: 297, distance: 85.1
click at [573, 218] on select "Choose a location... 00 | STL WAREHOUSE 01 | CHUCK WAMBOLDT V#93 01 | COURTNEY …" at bounding box center [509, 217] width 193 height 14
click at [542, 297] on label "Unit Price" at bounding box center [559, 300] width 93 height 6
click at [542, 307] on input "31.22" at bounding box center [566, 315] width 80 height 16
drag, startPoint x: 553, startPoint y: 316, endPoint x: 448, endPoint y: 266, distance: 116.8
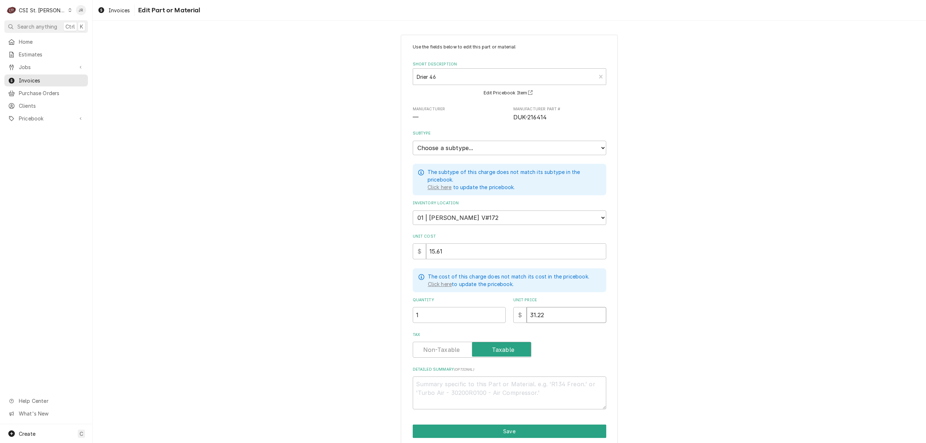
click at [448, 266] on div "Use the fields below to edit this part or material: Short Description Drier 46 …" at bounding box center [509, 227] width 193 height 366
type textarea "x"
type input "1"
type textarea "x"
type input "15"
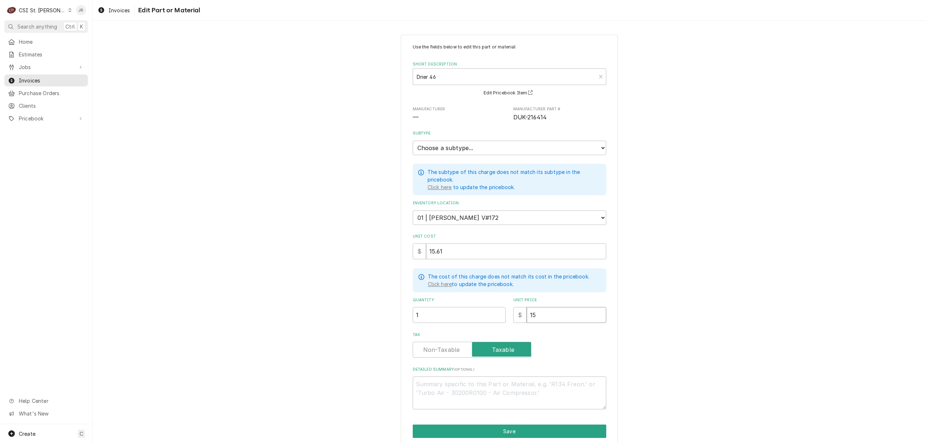
type textarea "x"
type input "15.6"
type textarea "x"
type input "15.61"
click at [430, 350] on label "Tax" at bounding box center [472, 350] width 119 height 16
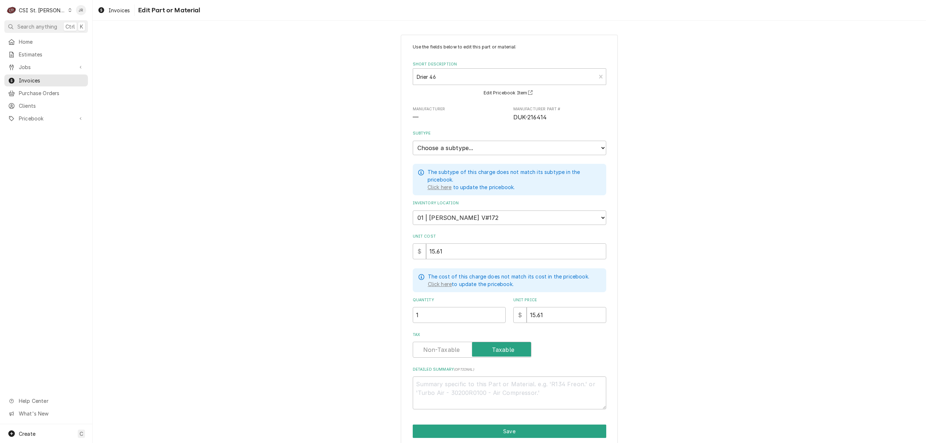
click at [430, 350] on input "Tax" at bounding box center [472, 350] width 112 height 16
checkbox input "false"
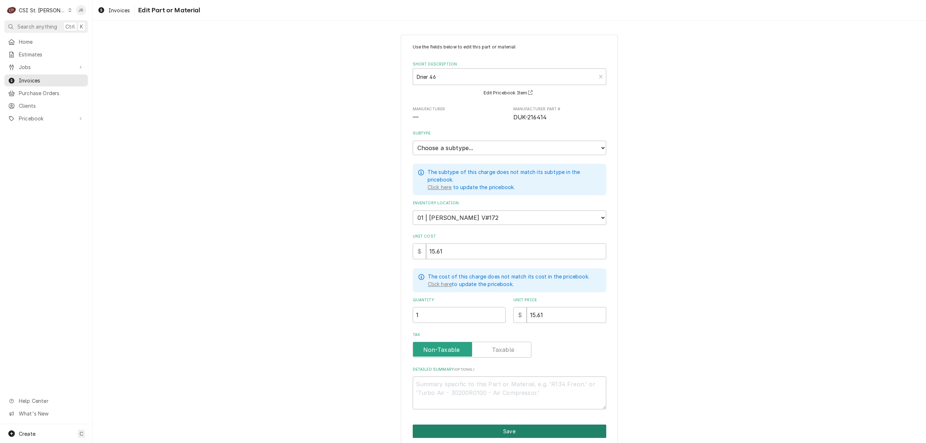
click at [524, 428] on button "Save" at bounding box center [509, 430] width 193 height 13
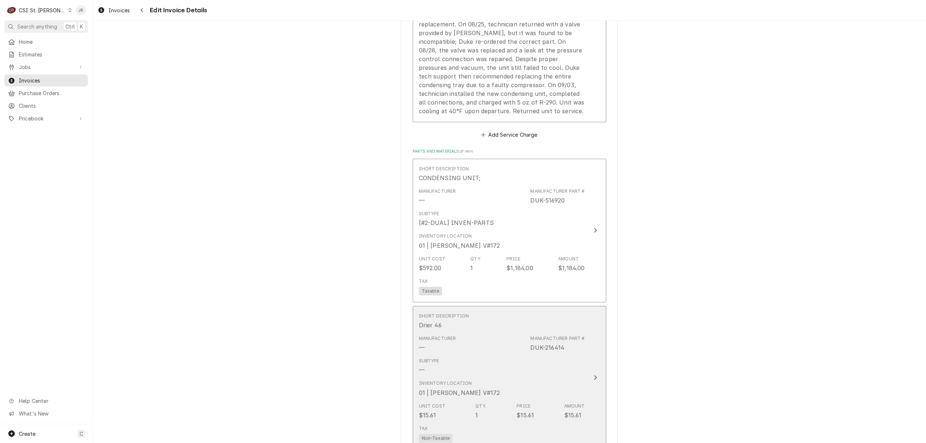
scroll to position [910, 0]
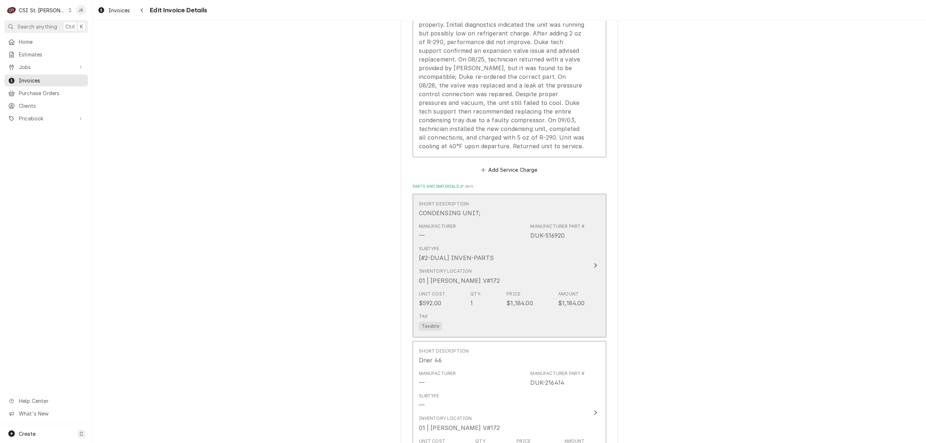
click at [557, 255] on div "Subtype [#2-DUAL] INVEN-PARTS" at bounding box center [502, 254] width 166 height 22
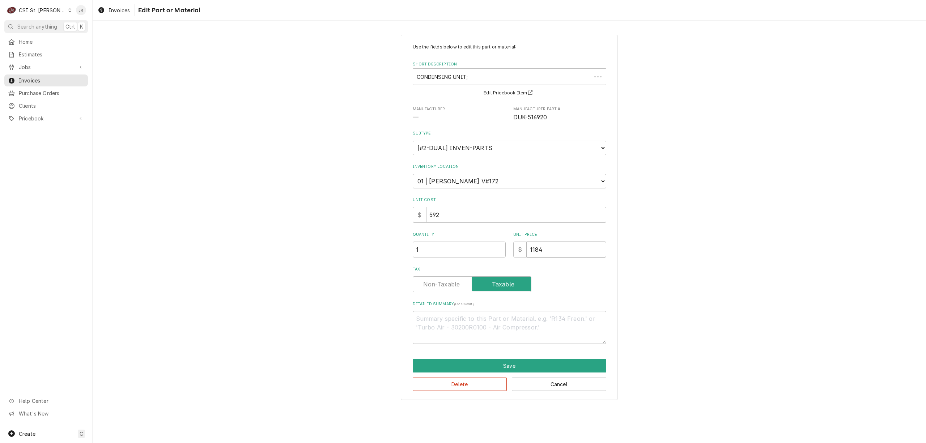
drag, startPoint x: 431, startPoint y: 245, endPoint x: 406, endPoint y: 242, distance: 25.1
click at [393, 240] on div "Use the fields below to edit this part or material: Short Description CONDENSIN…" at bounding box center [509, 217] width 833 height 378
type textarea "x"
type input "5"
type textarea "x"
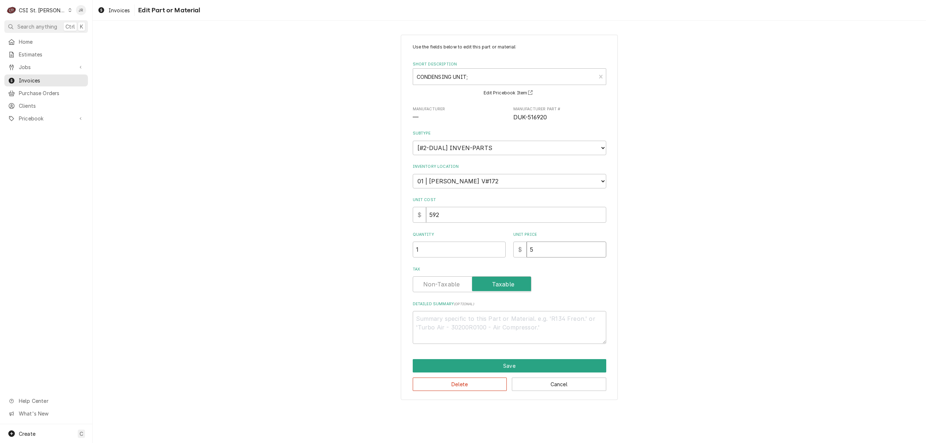
type input "59"
type textarea "x"
type input "592"
click at [443, 284] on label "Tax" at bounding box center [472, 284] width 119 height 16
click at [443, 284] on input "Tax" at bounding box center [472, 284] width 112 height 16
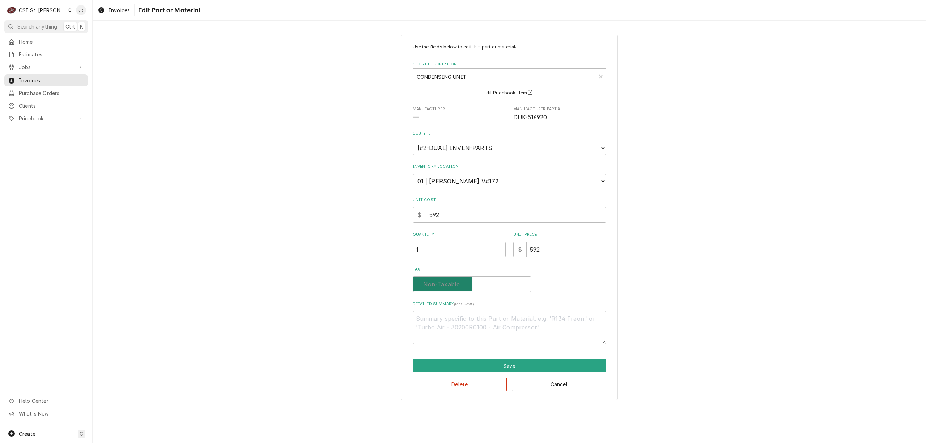
checkbox input "false"
drag, startPoint x: 508, startPoint y: 346, endPoint x: 519, endPoint y: 356, distance: 15.4
click at [512, 353] on div "Use the fields below to edit this part or material: Short Description CONDENSIN…" at bounding box center [509, 218] width 217 height 366
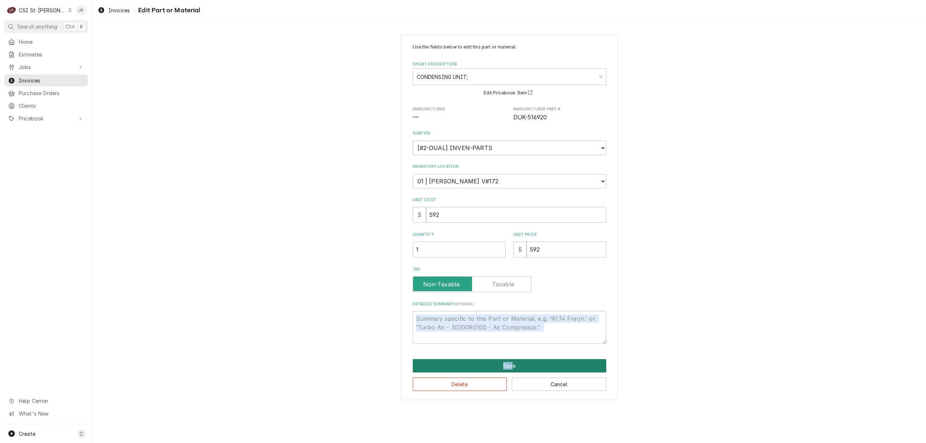
click at [525, 362] on button "Save" at bounding box center [509, 365] width 193 height 13
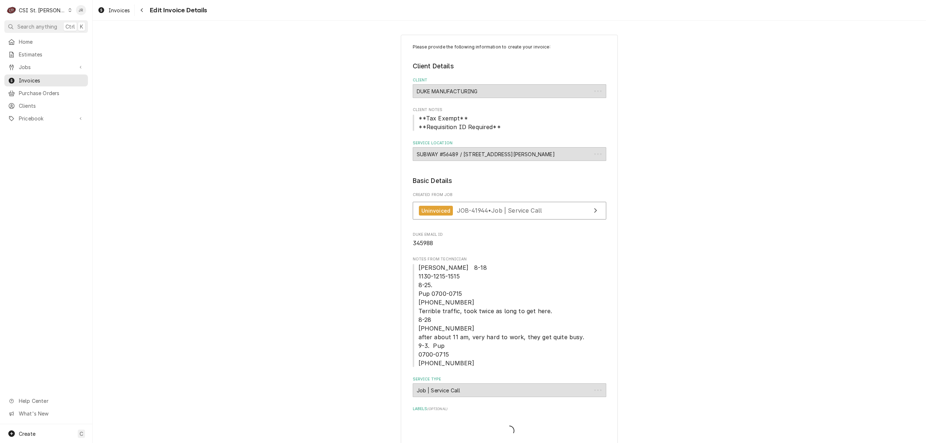
scroll to position [910, 0]
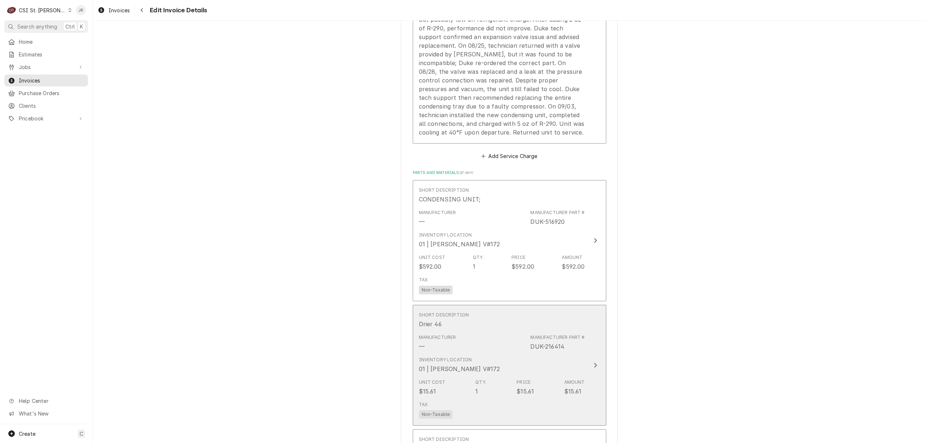
click at [525, 360] on div "Short Description Drier 46 Manufacturer — Manufacturer Part # DUK-216414 Invent…" at bounding box center [502, 365] width 166 height 113
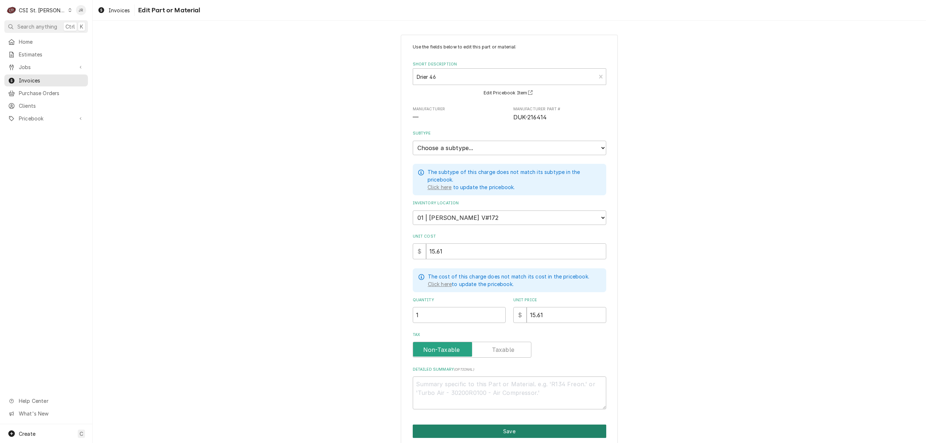
click at [471, 432] on button "Save" at bounding box center [509, 430] width 193 height 13
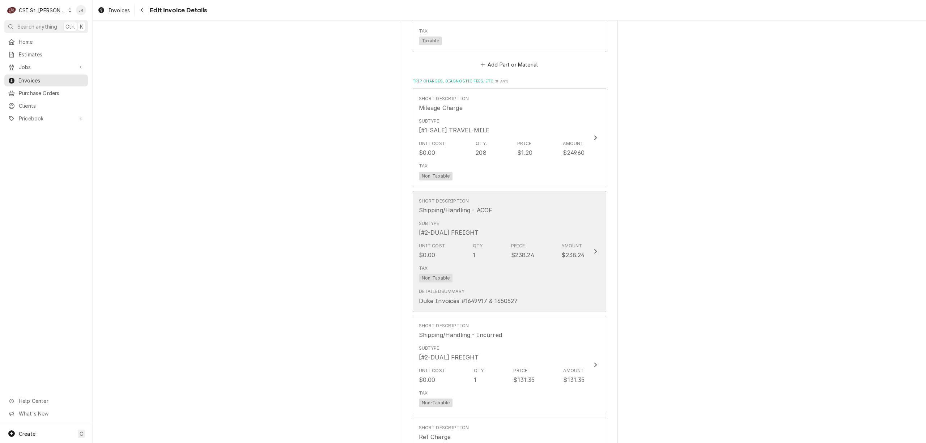
scroll to position [1903, 0]
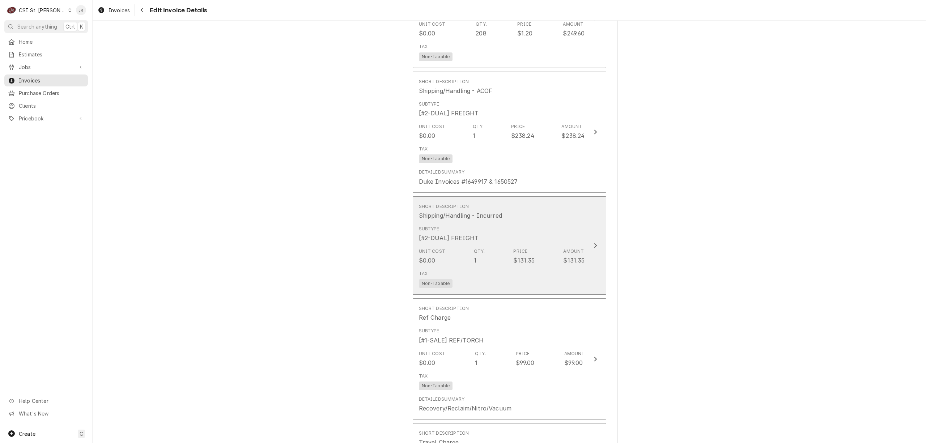
click at [555, 251] on div "Unit Cost $0.00 Qty. 1 Price $131.35 Amount $131.35" at bounding box center [502, 256] width 166 height 22
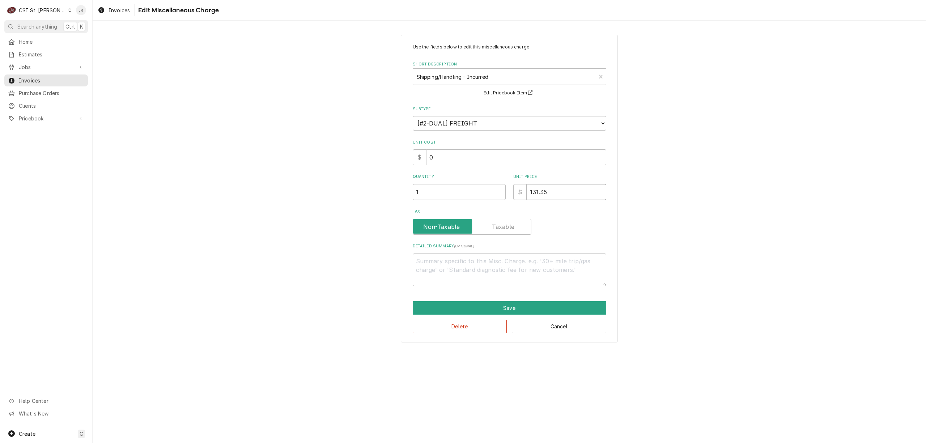
drag, startPoint x: 554, startPoint y: 184, endPoint x: 412, endPoint y: 170, distance: 142.4
click at [378, 176] on div "Use the fields below to edit this miscellaneous charge Short Description Shippi…" at bounding box center [509, 188] width 833 height 320
type textarea "x"
type input "6"
type textarea "x"
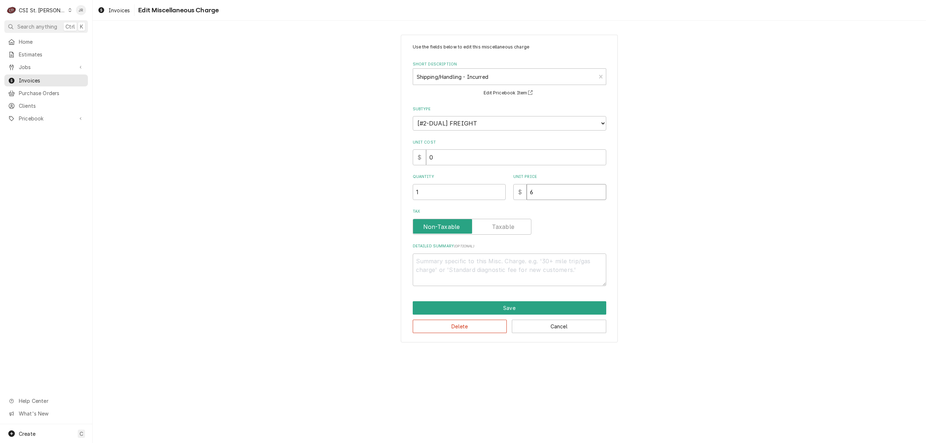
type input "65"
type textarea "x"
type input "65.2"
type textarea "x"
type input "65.27"
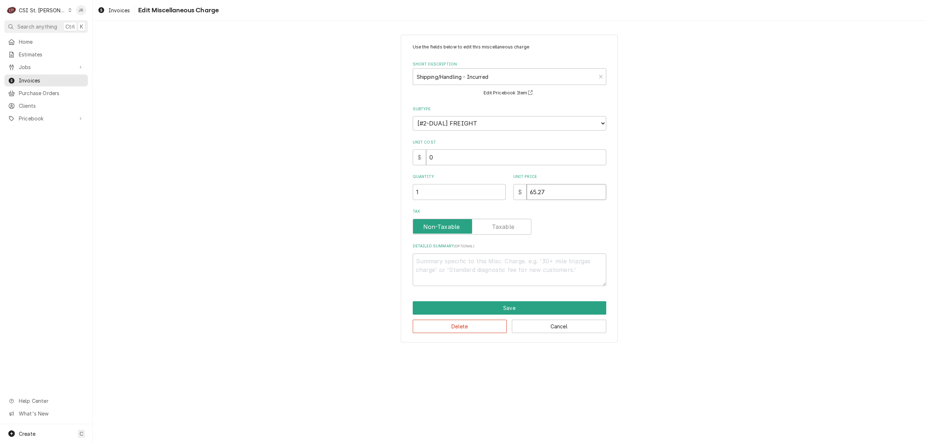
type textarea "x"
type input "65.2"
type textarea "x"
type input "65.28"
click at [573, 302] on button "Save" at bounding box center [509, 307] width 193 height 13
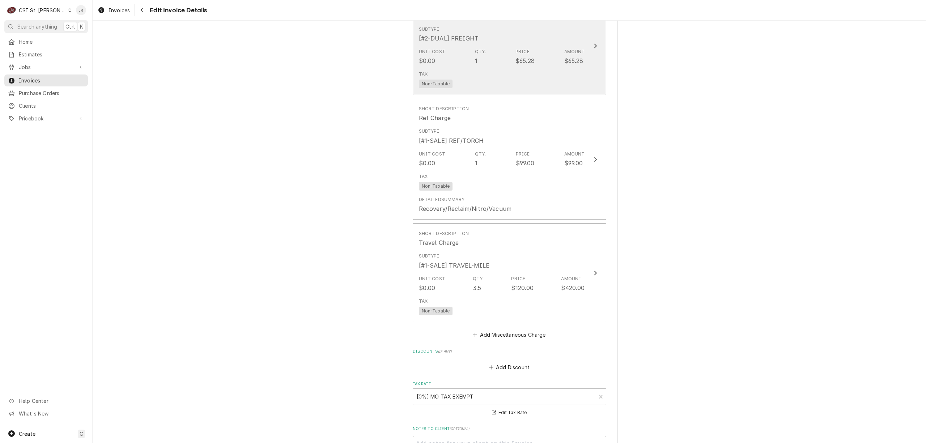
scroll to position [1986, 0]
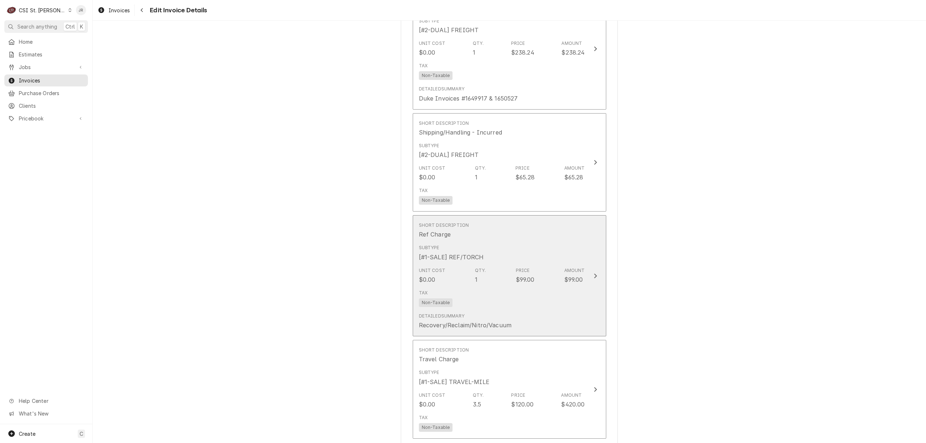
click at [553, 256] on div "Subtype [#1-SALE] REF/TORCH" at bounding box center [502, 253] width 166 height 22
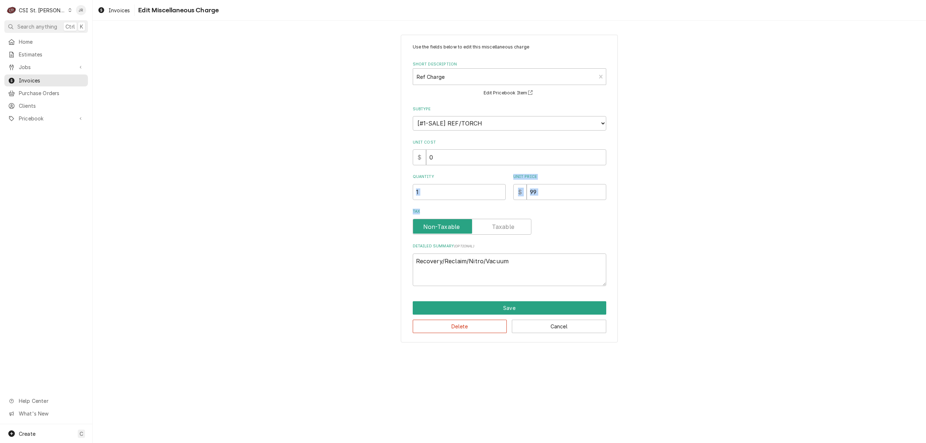
drag, startPoint x: 520, startPoint y: 193, endPoint x: 508, endPoint y: 190, distance: 11.7
click at [505, 190] on div "Use the fields below to edit this miscellaneous charge Short Description Ref Ch…" at bounding box center [509, 165] width 193 height 242
click at [538, 187] on input "99" at bounding box center [566, 192] width 80 height 16
click at [557, 190] on input "99" at bounding box center [566, 192] width 80 height 16
click at [428, 195] on input "1" at bounding box center [459, 192] width 93 height 16
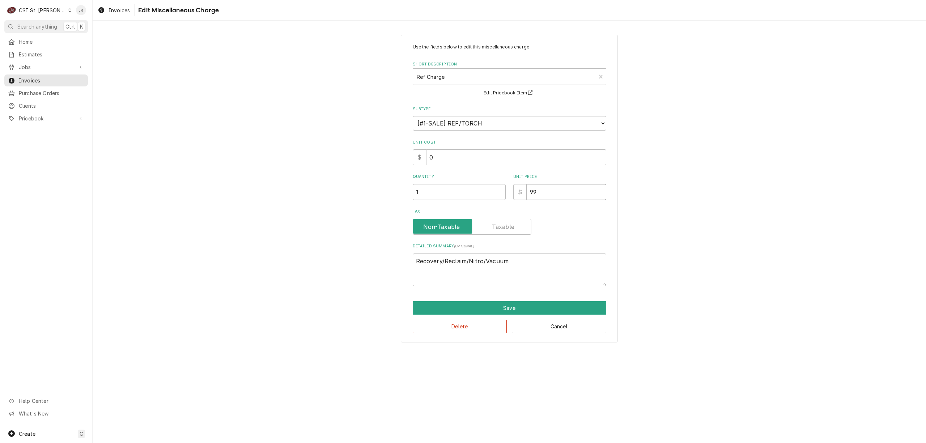
drag, startPoint x: 556, startPoint y: 194, endPoint x: 382, endPoint y: 180, distance: 174.8
click at [380, 179] on div "Use the fields below to edit this miscellaneous charge Short Description Ref Ch…" at bounding box center [509, 188] width 833 height 320
type textarea "x"
type input "1"
type textarea "x"
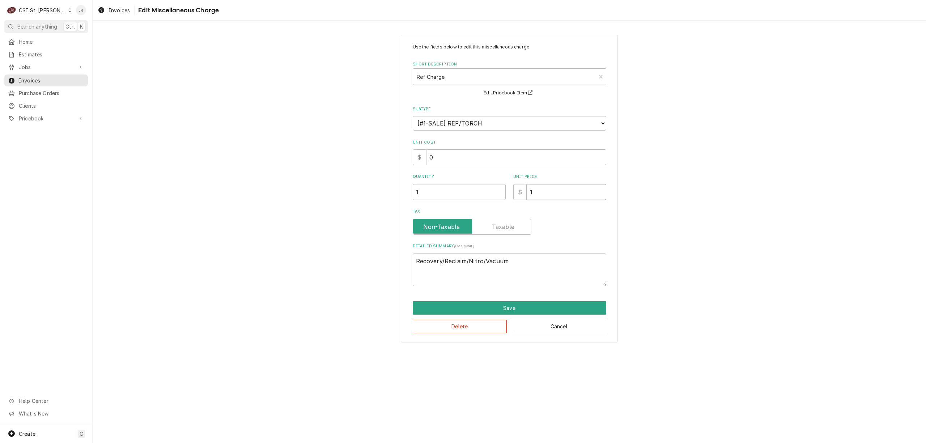
type input "17"
type textarea "x"
type input "175"
click at [572, 308] on button "Save" at bounding box center [509, 307] width 193 height 13
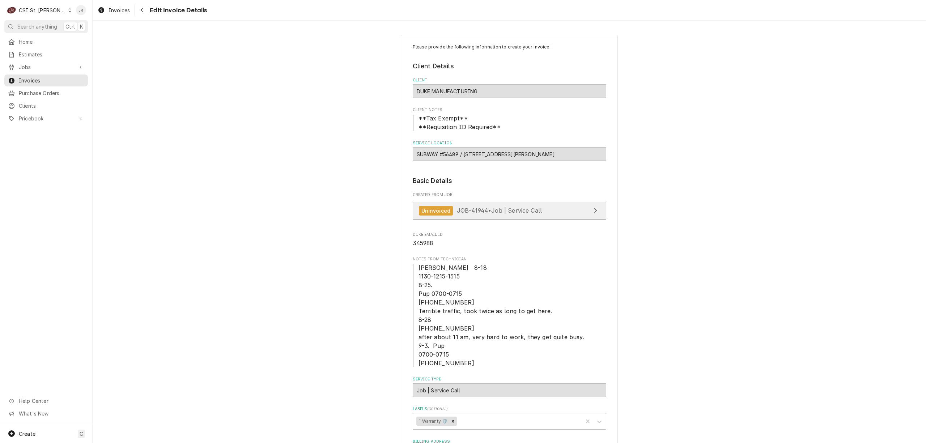
click at [553, 211] on link "Uninvoiced JOB-41944 • Job | Service Call" at bounding box center [509, 211] width 193 height 18
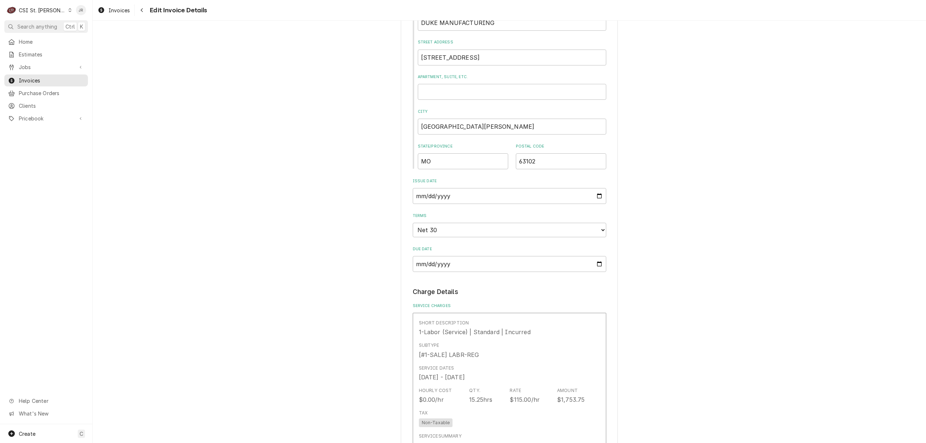
scroll to position [439, 0]
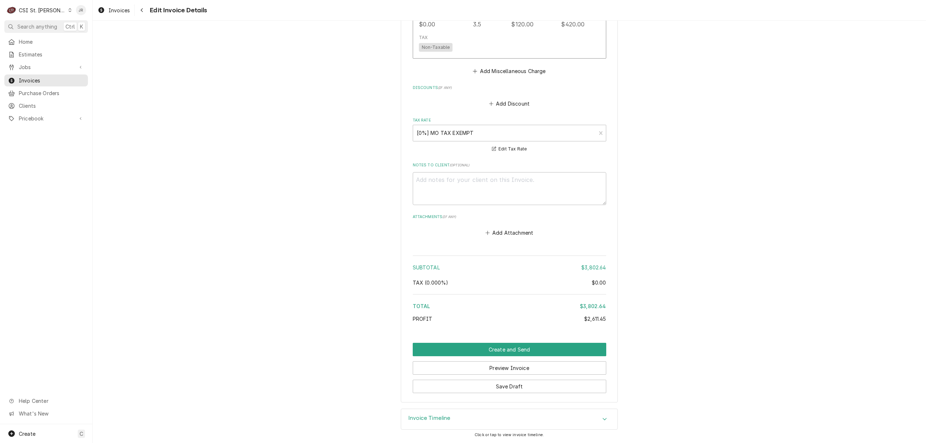
scroll to position [2367, 0]
click at [508, 344] on button "Create and Send" at bounding box center [509, 349] width 193 height 13
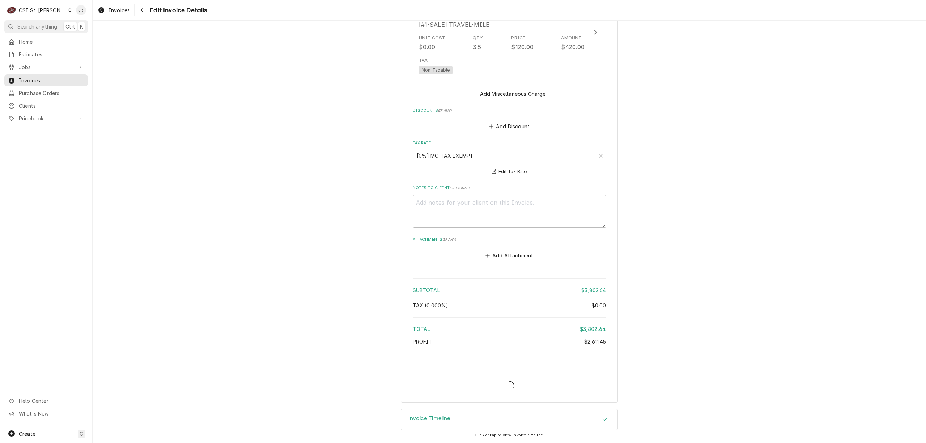
type textarea "x"
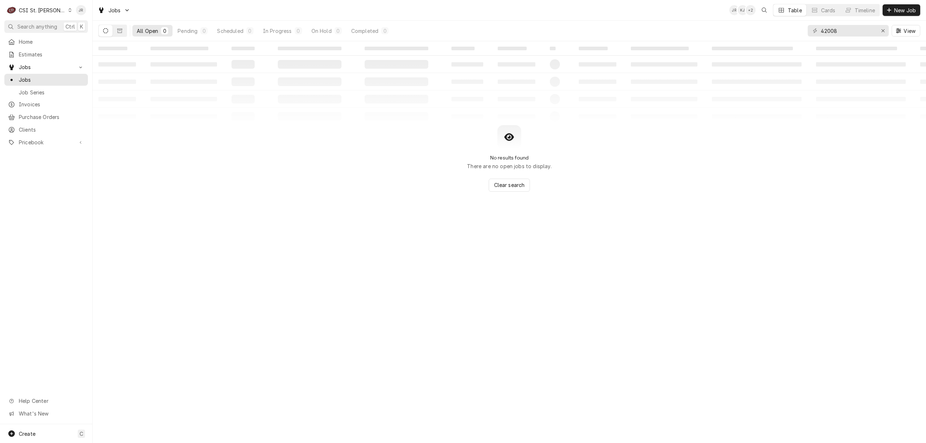
click at [826, 24] on div "42008 View" at bounding box center [863, 31] width 112 height 20
click at [834, 31] on input "42008" at bounding box center [847, 31] width 54 height 12
type input "41944"
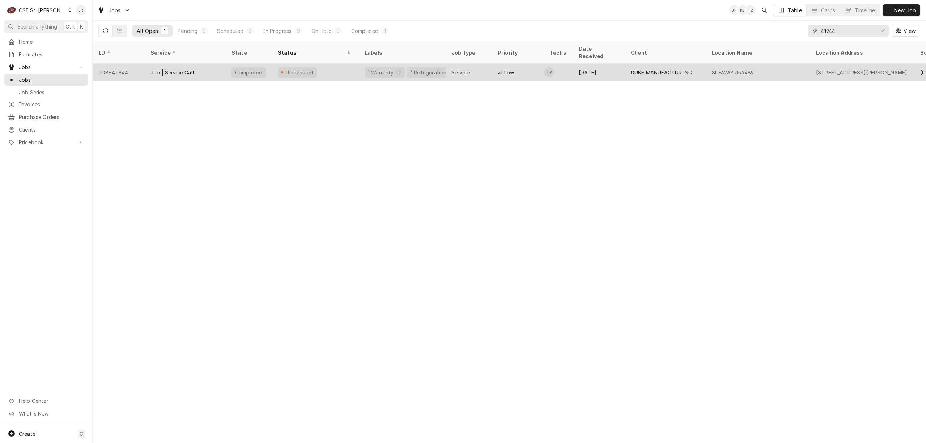
click at [203, 64] on div "Job | Service Call" at bounding box center [185, 72] width 81 height 17
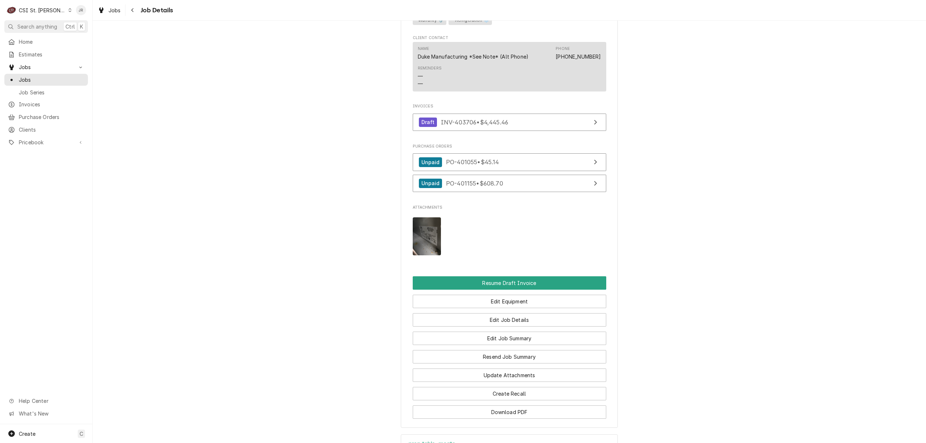
scroll to position [833, 0]
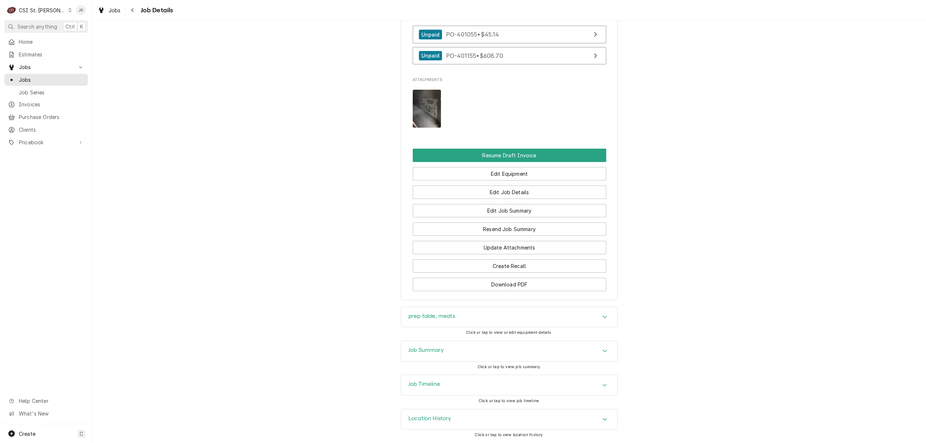
click h3 "Job Summary"
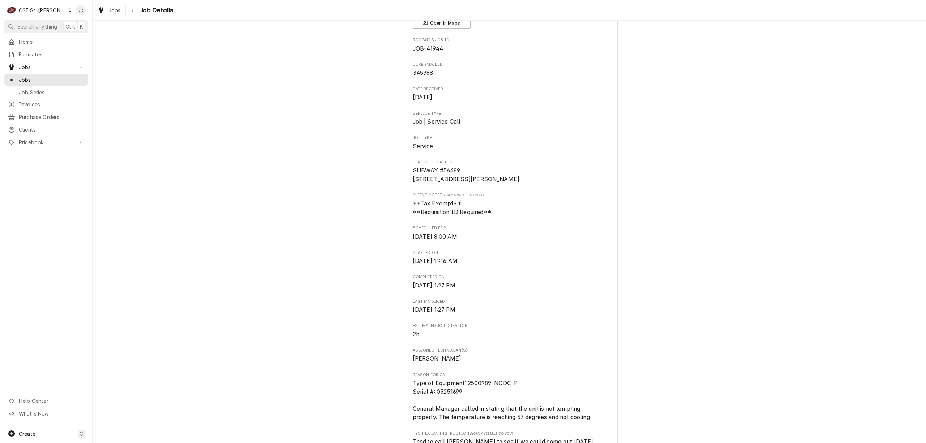
scroll to position [0, 0]
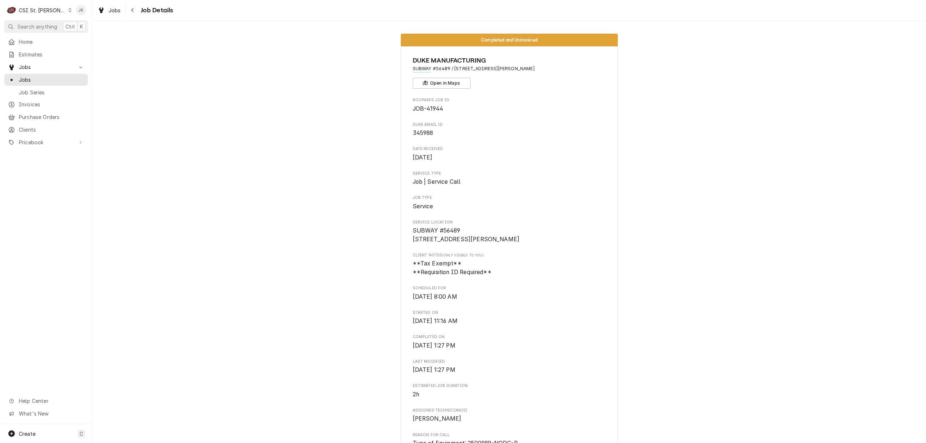
drag, startPoint x: 456, startPoint y: 243, endPoint x: 411, endPoint y: 236, distance: 45.0
click span "SUBWAY #56489 [STREET_ADDRESS][PERSON_NAME]"
drag, startPoint x: 407, startPoint y: 236, endPoint x: 456, endPoint y: 242, distance: 49.2
click div "DUKE MANUFACTURING SUBWAY #56489 / 1641 S Jefferson Ave, St. Louis, MO 63104 Op…"
copy span "1641 S Jefferson Ave St. Louis, MO 63104"
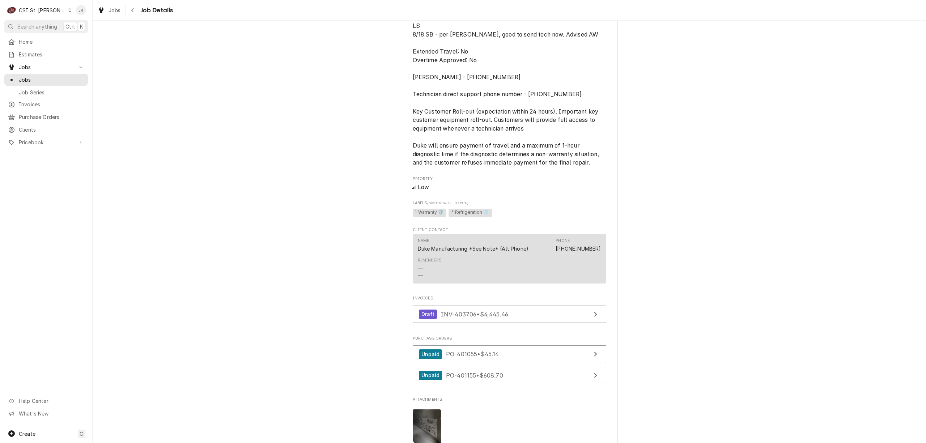
scroll to position [530, 0]
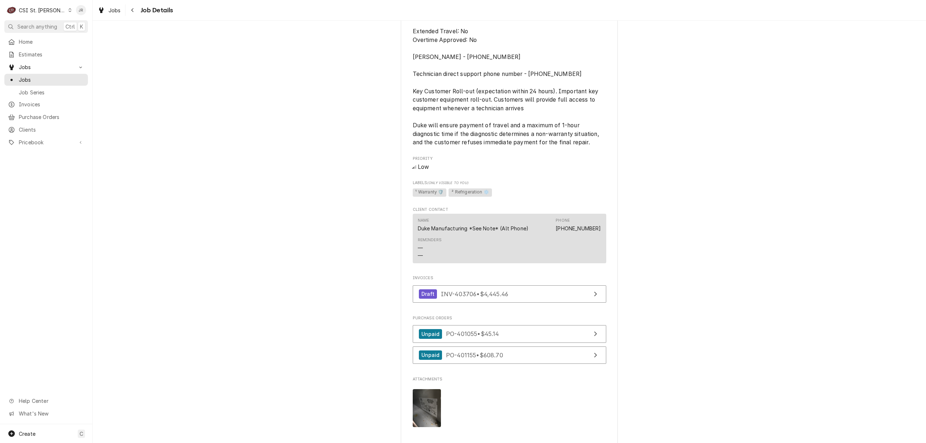
drag, startPoint x: 790, startPoint y: 221, endPoint x: 756, endPoint y: 209, distance: 35.9
click div "Completed and Uninvoiced DUKE MANUFACTURING SUBWAY #56489 / 1641 S Jefferson Av…"
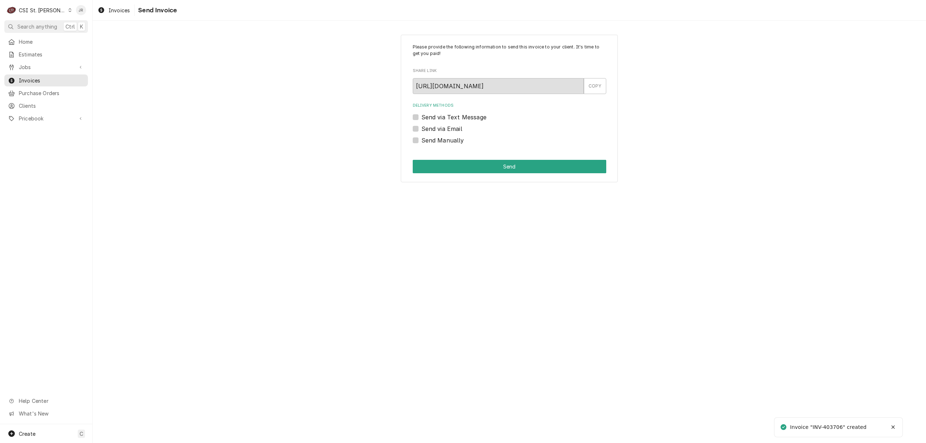
click at [831, 427] on div "Invoice "INV-403706" created" at bounding box center [828, 427] width 77 height 8
copy div "403706"
drag, startPoint x: 409, startPoint y: 140, endPoint x: 414, endPoint y: 140, distance: 4.4
click at [411, 140] on div "Please provide the following information to send this invoice to your client. I…" at bounding box center [509, 109] width 217 height 148
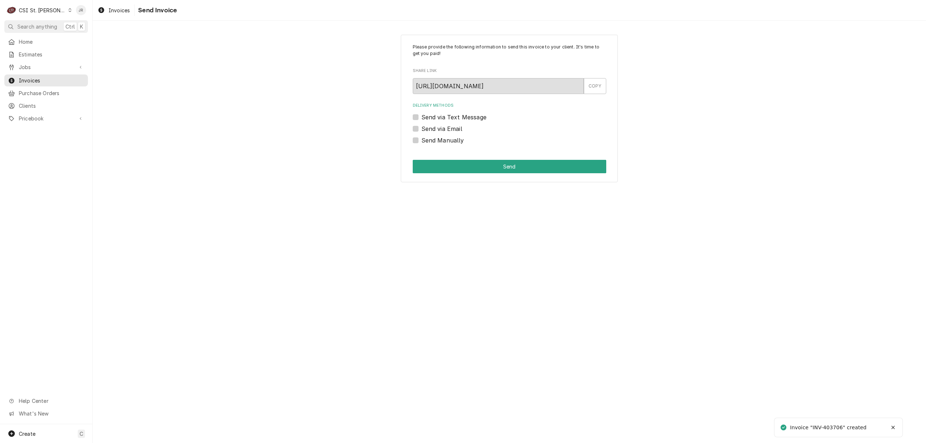
click at [421, 139] on label "Send Manually" at bounding box center [442, 140] width 43 height 9
click at [421, 139] on input "Send Manually" at bounding box center [517, 144] width 193 height 16
checkbox input "true"
drag, startPoint x: 461, startPoint y: 159, endPoint x: 489, endPoint y: 176, distance: 32.8
click at [470, 166] on div "Please provide the following information to send this invoice to your client. I…" at bounding box center [509, 109] width 217 height 148
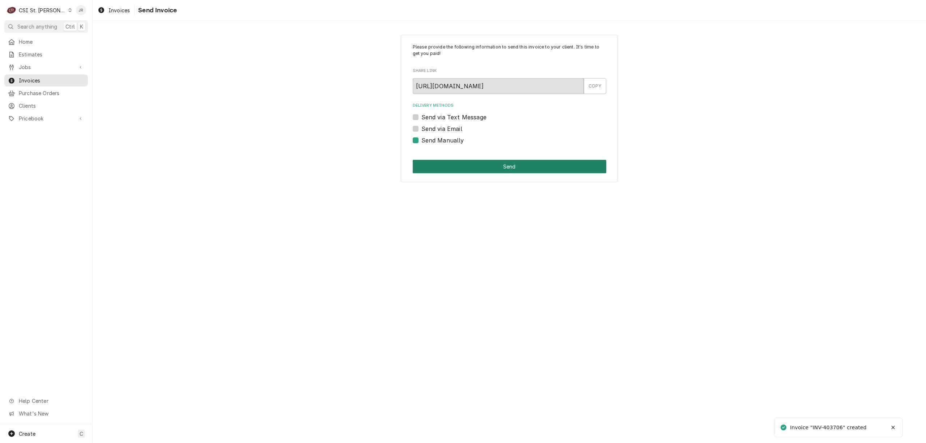
drag, startPoint x: 489, startPoint y: 176, endPoint x: 490, endPoint y: 169, distance: 7.3
click at [489, 174] on div "Please provide the following information to send this invoice to your client. I…" at bounding box center [509, 109] width 217 height 148
click at [490, 169] on button "Send" at bounding box center [509, 166] width 193 height 13
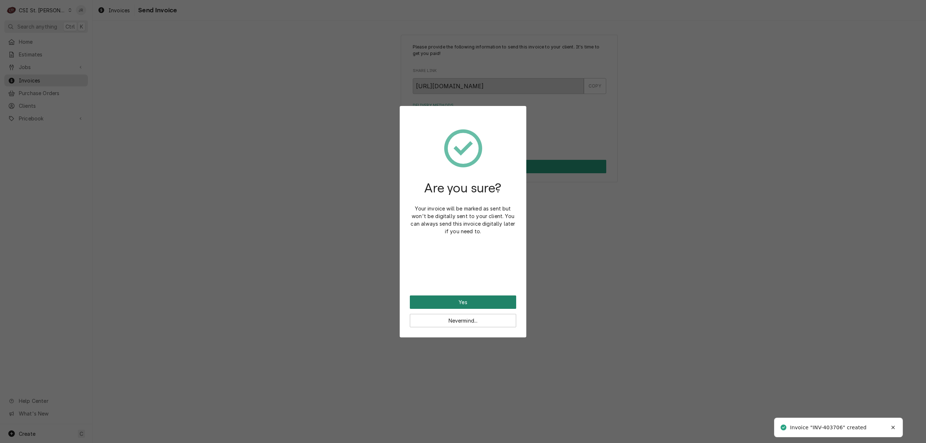
click at [451, 298] on button "Yes" at bounding box center [463, 301] width 106 height 13
